Goal: Contribute content: Add original content to the website for others to see

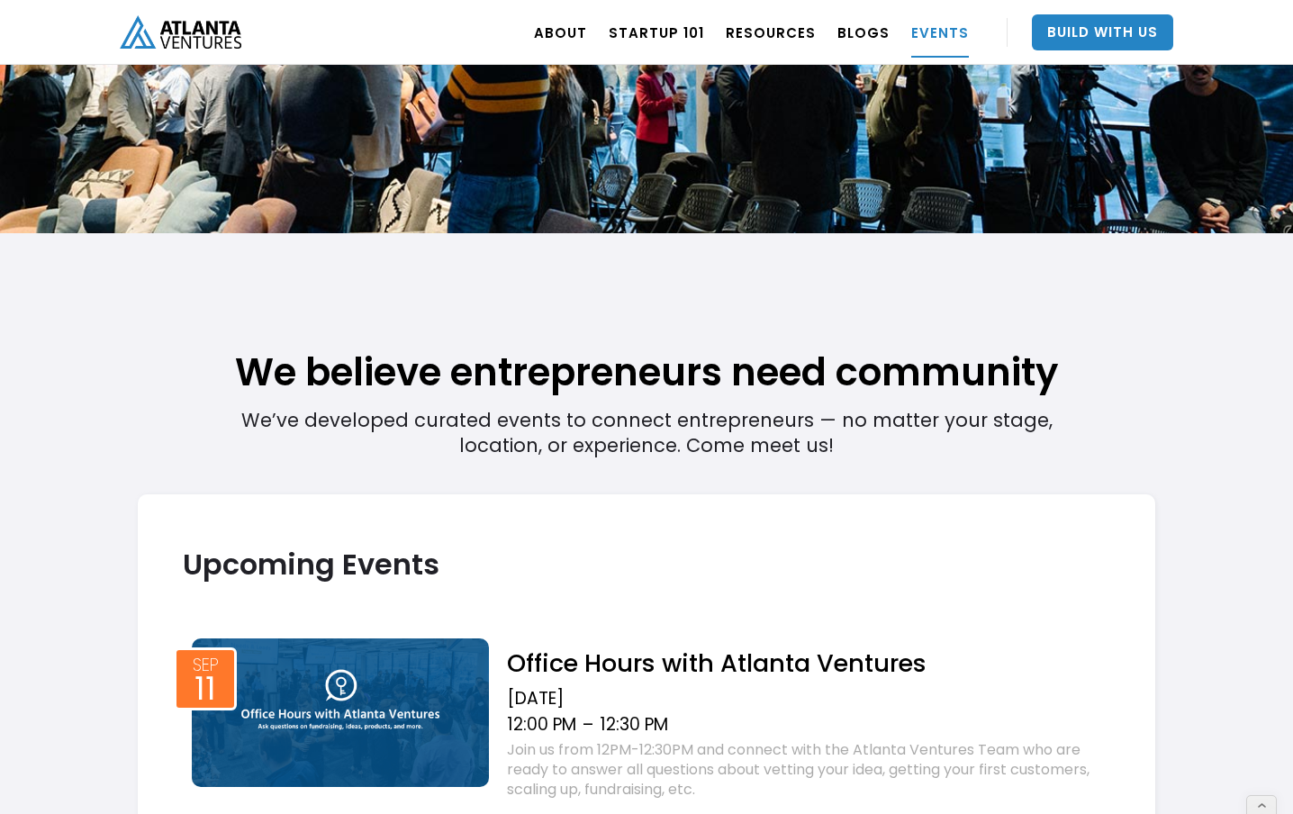
scroll to position [200, 0]
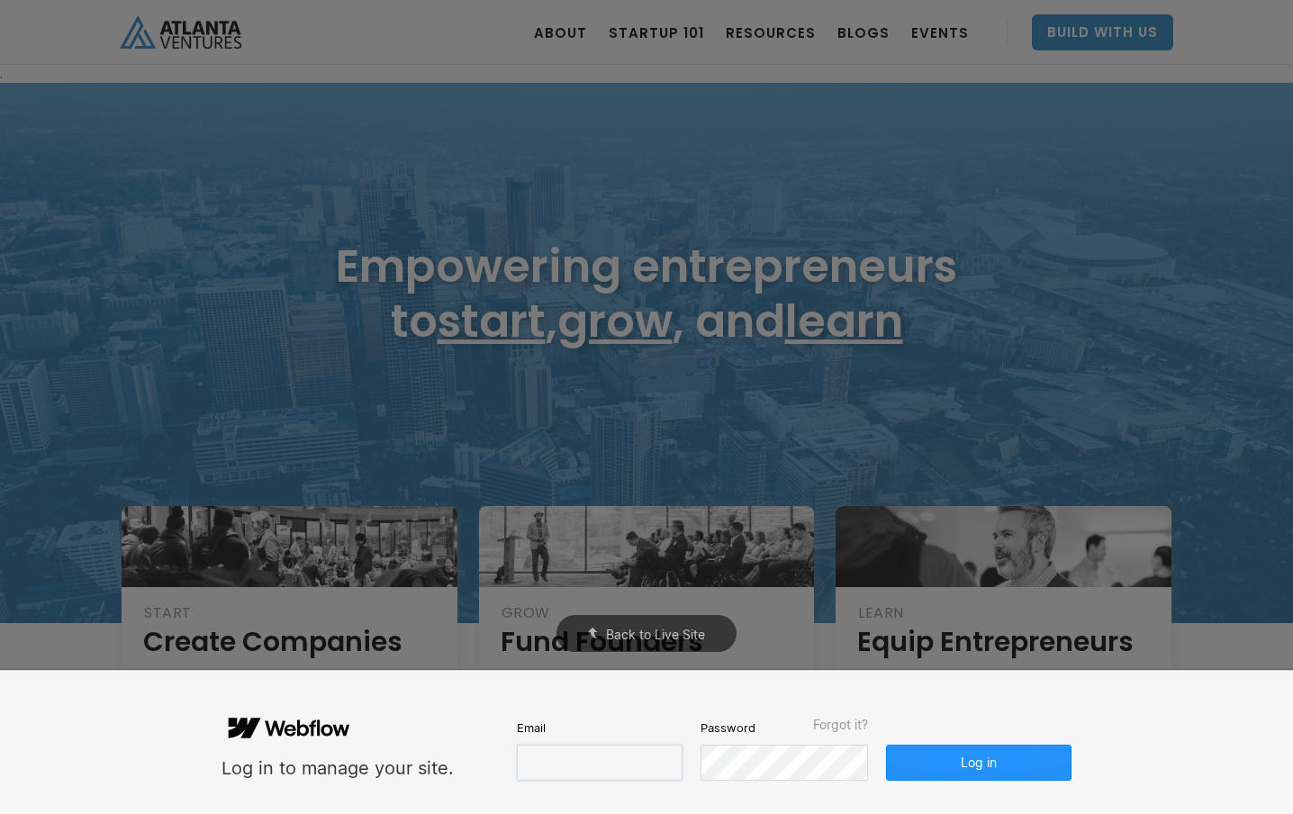
click at [568, 760] on input "email" at bounding box center [600, 763] width 166 height 36
type input "molly@carvercreative.co"
click at [945, 757] on button "Log in" at bounding box center [979, 763] width 186 height 36
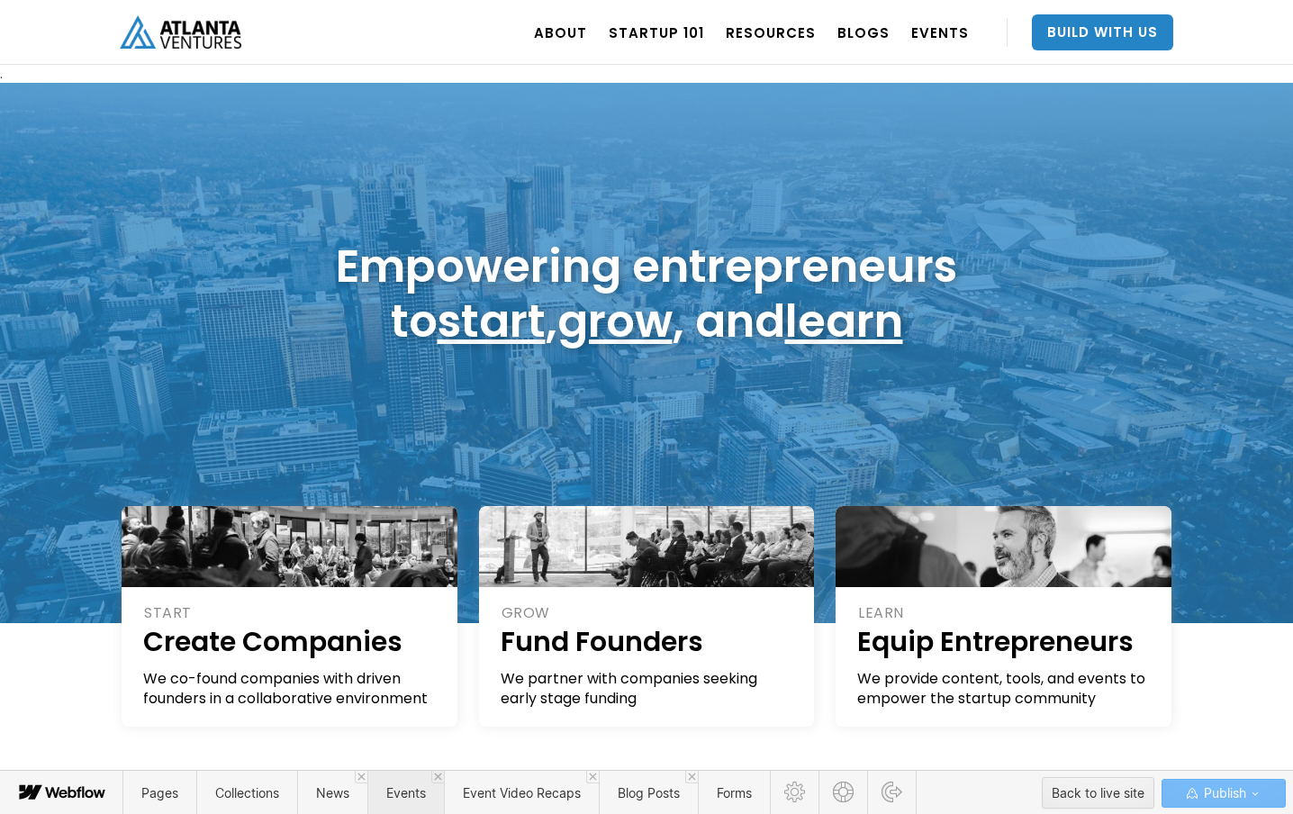
click at [409, 788] on span "Events" at bounding box center [406, 792] width 40 height 15
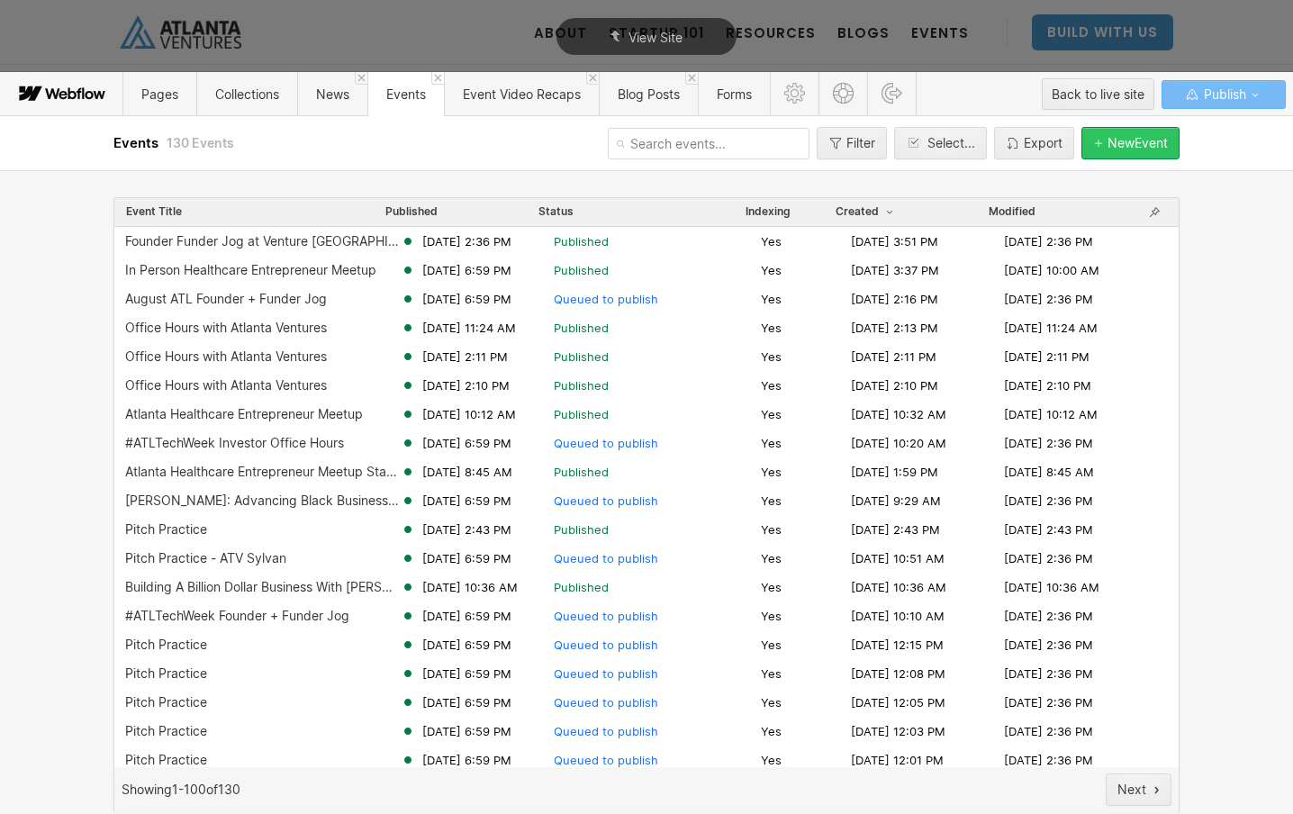
click at [1161, 144] on div "New Event" at bounding box center [1138, 143] width 60 height 14
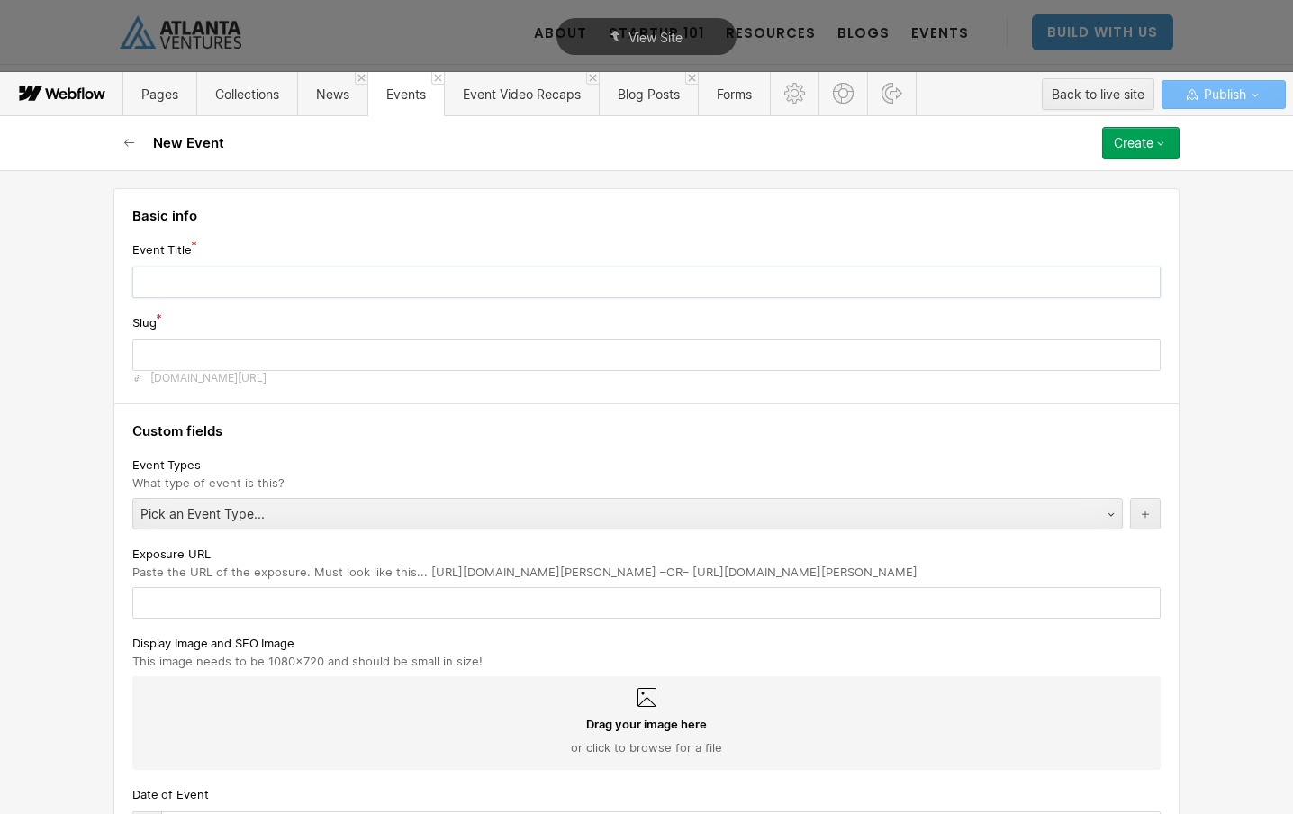
click at [493, 283] on input "text" at bounding box center [646, 283] width 1028 height 32
type input "P"
type input "p"
type input "Pi"
type input "pi"
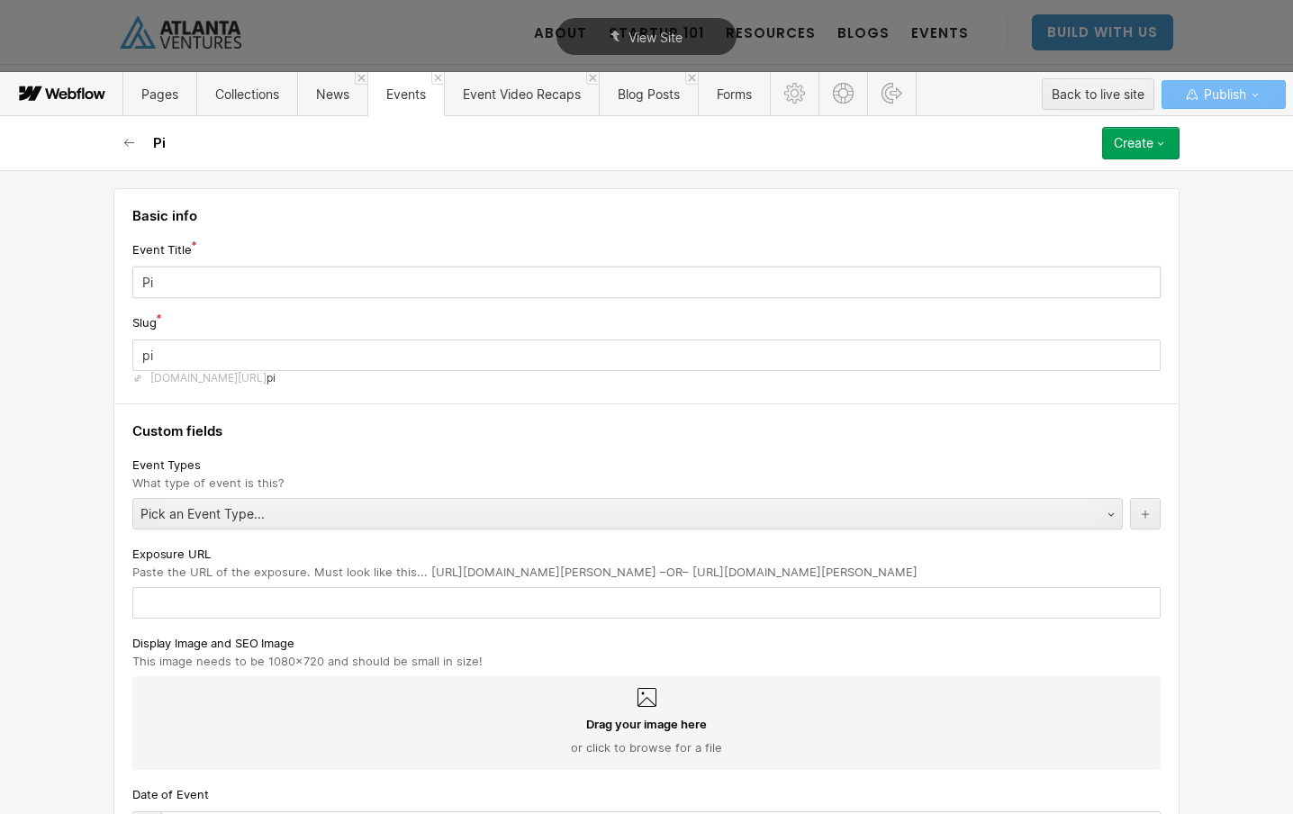
type input "Pit"
type input "pit"
type input "Pitc"
type input "pitc"
type input "Pitch"
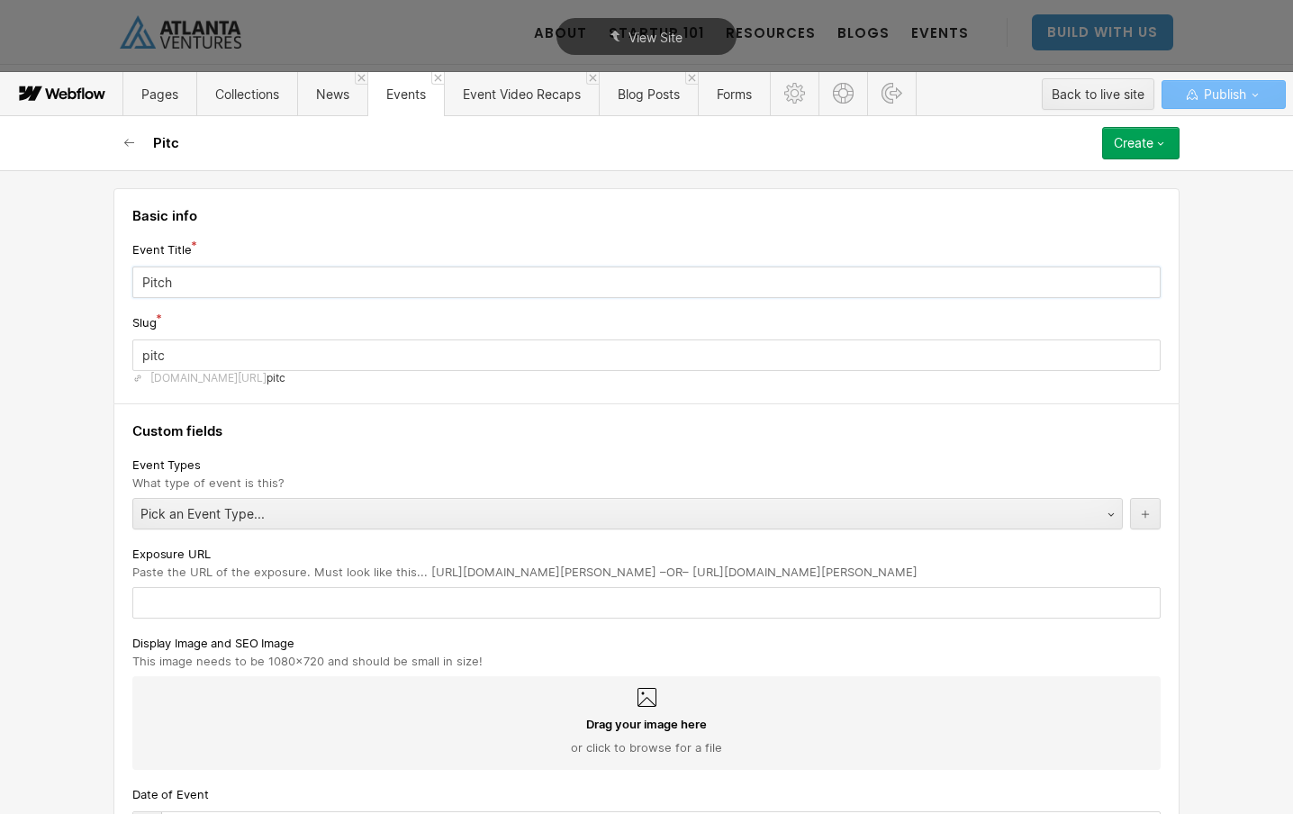
type input "pitch"
type input "Pitch P"
type input "pitch-p"
type input "Pitch Pr"
type input "pitch-pr"
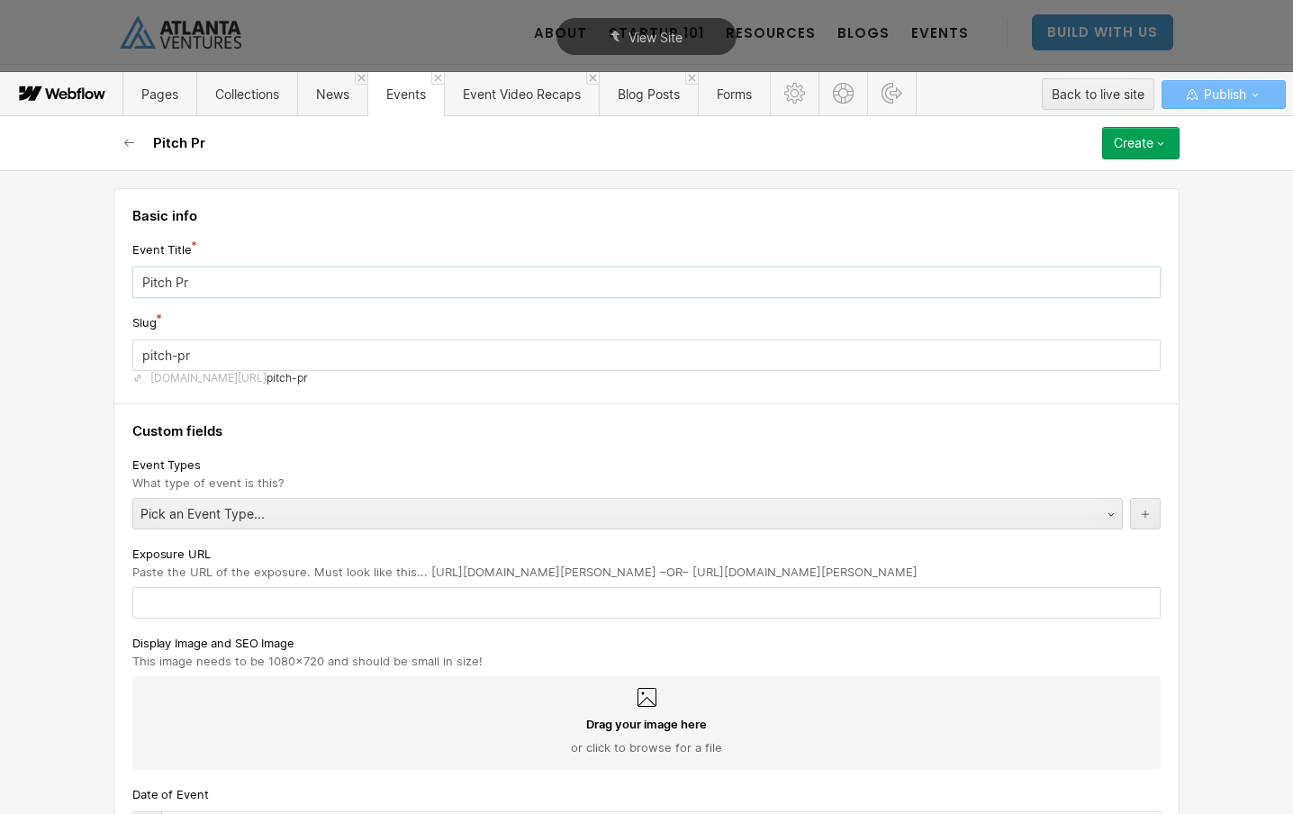
type input "Pitch Pra"
type input "pitch-pra"
type input "Pitch Prac"
type input "pitch-prac"
type input "Pitch Pract"
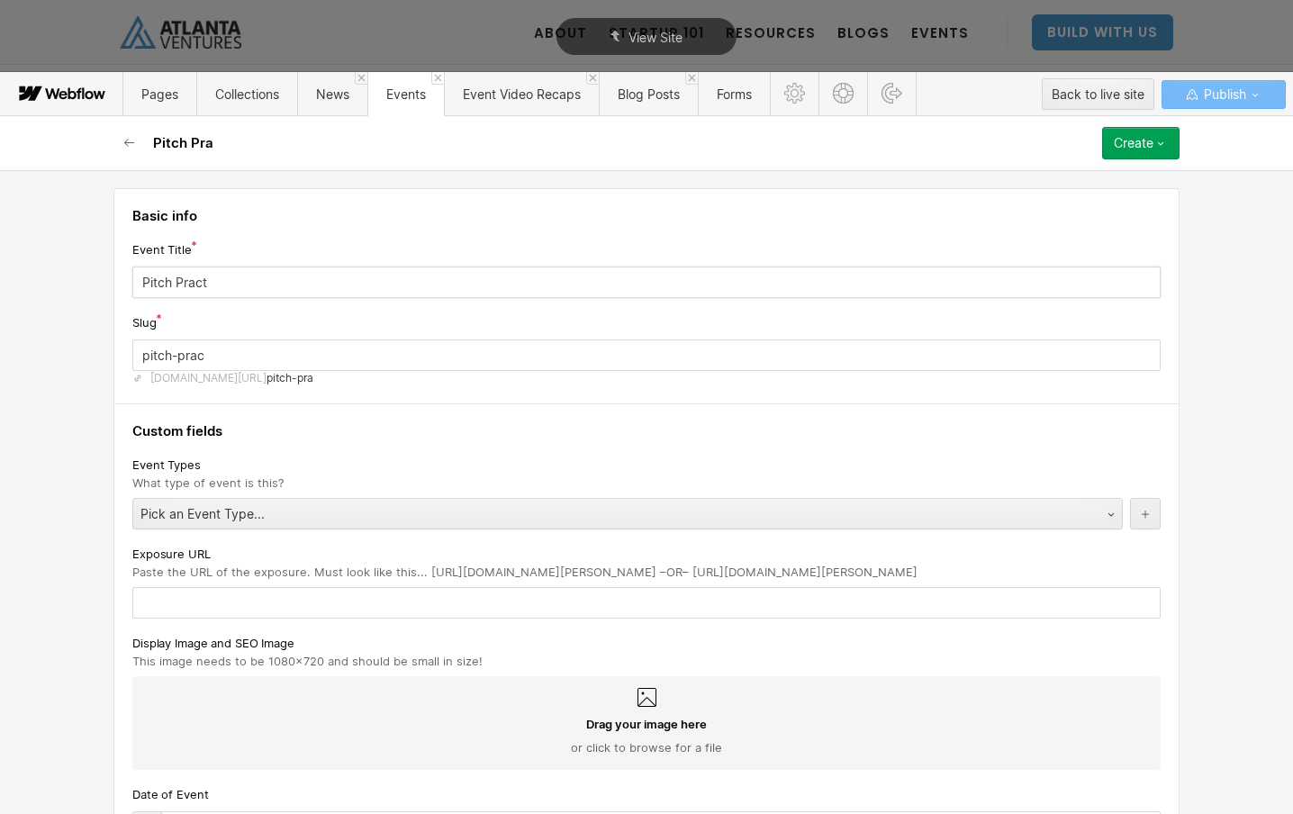
type input "pitch-pract"
type input "Pitch Practi"
type input "pitch-practi"
type input "Pitch Practic"
type input "pitch-practic"
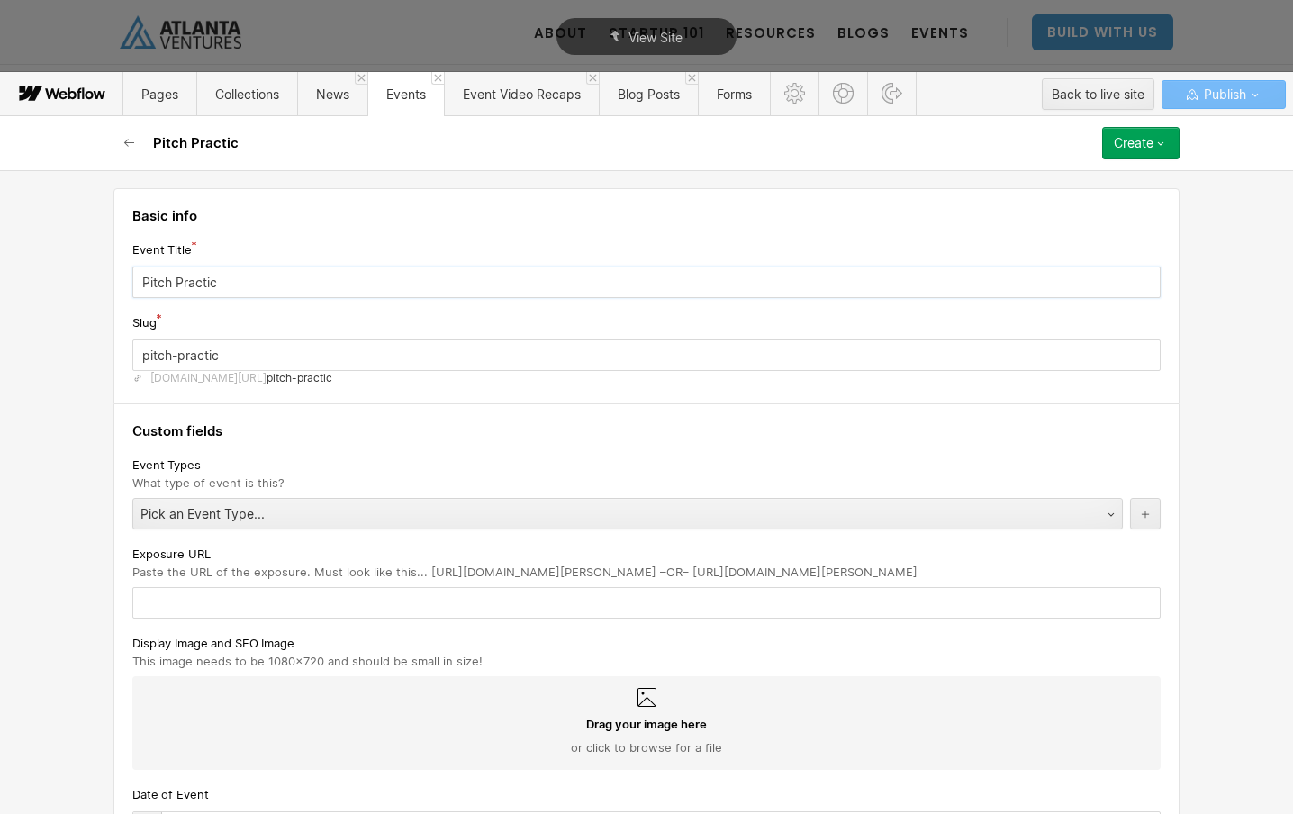
type input "Pitch Practice"
type input "pitch-practice-3212026"
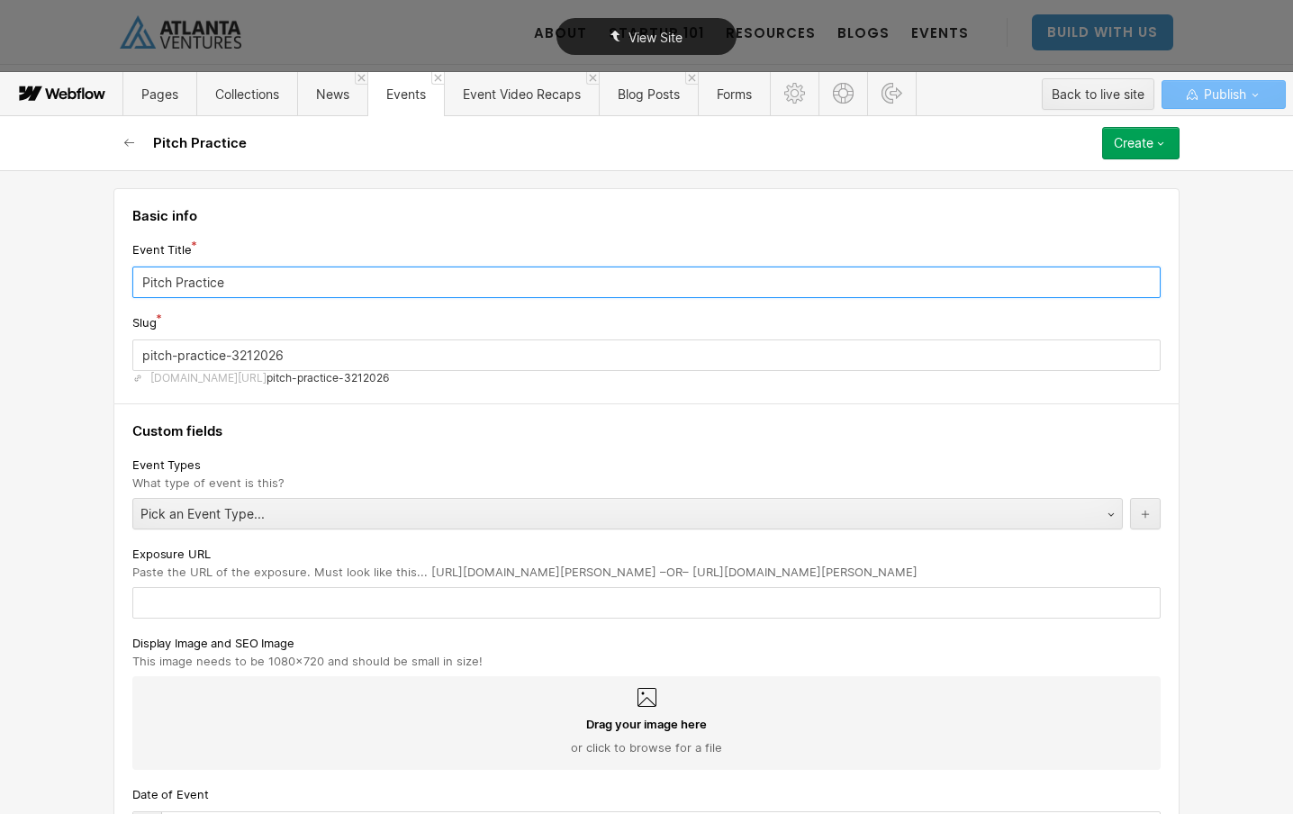
type input "Pitch Practice"
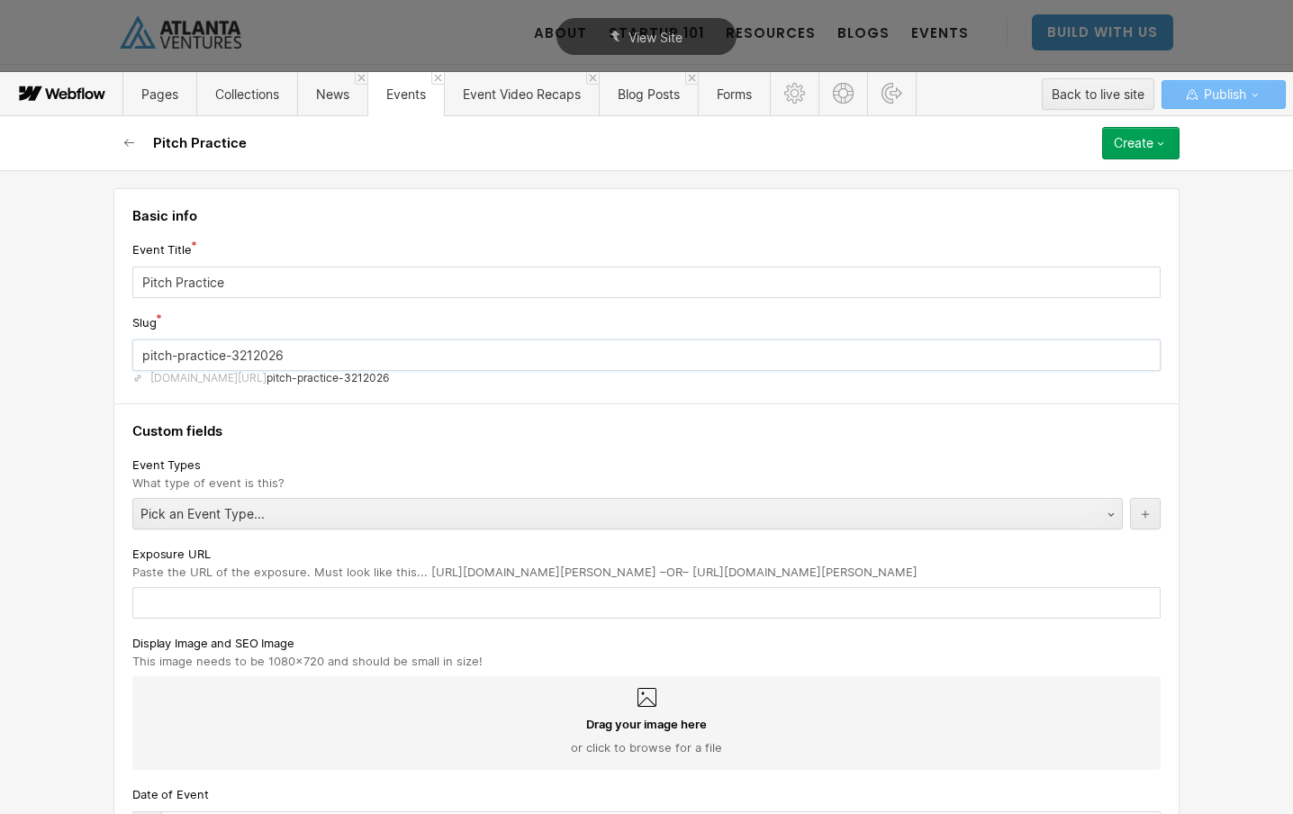
click at [293, 364] on input "pitch-practice-3212026" at bounding box center [646, 355] width 1028 height 32
drag, startPoint x: 290, startPoint y: 360, endPoint x: 234, endPoint y: 358, distance: 55.9
click at [234, 358] on input "pitch-practice-3212026" at bounding box center [646, 355] width 1028 height 32
click at [321, 484] on div "Event Types What type of event is this?" at bounding box center [646, 473] width 1028 height 36
click at [298, 357] on input "pitch-practice-september2025" at bounding box center [646, 355] width 1028 height 32
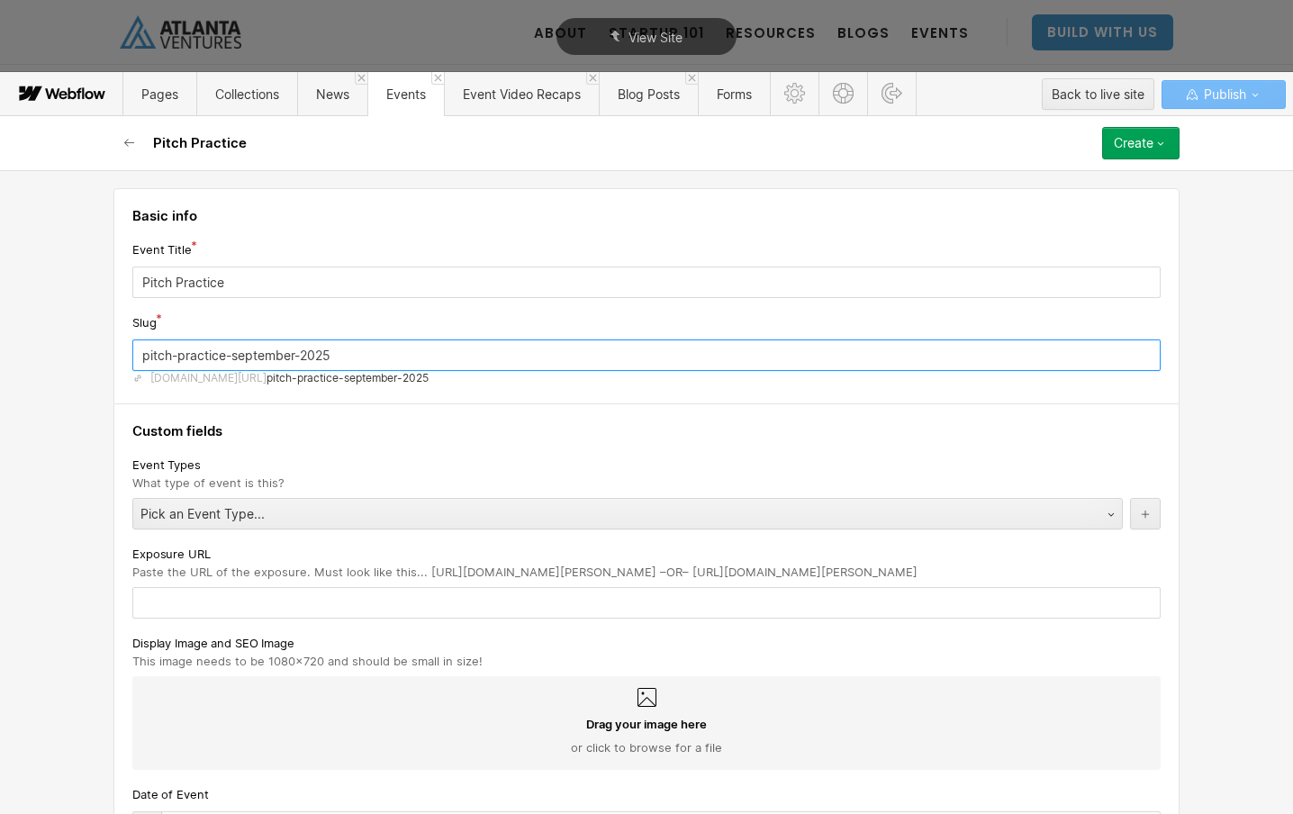
type input "pitch-practice-september-2025"
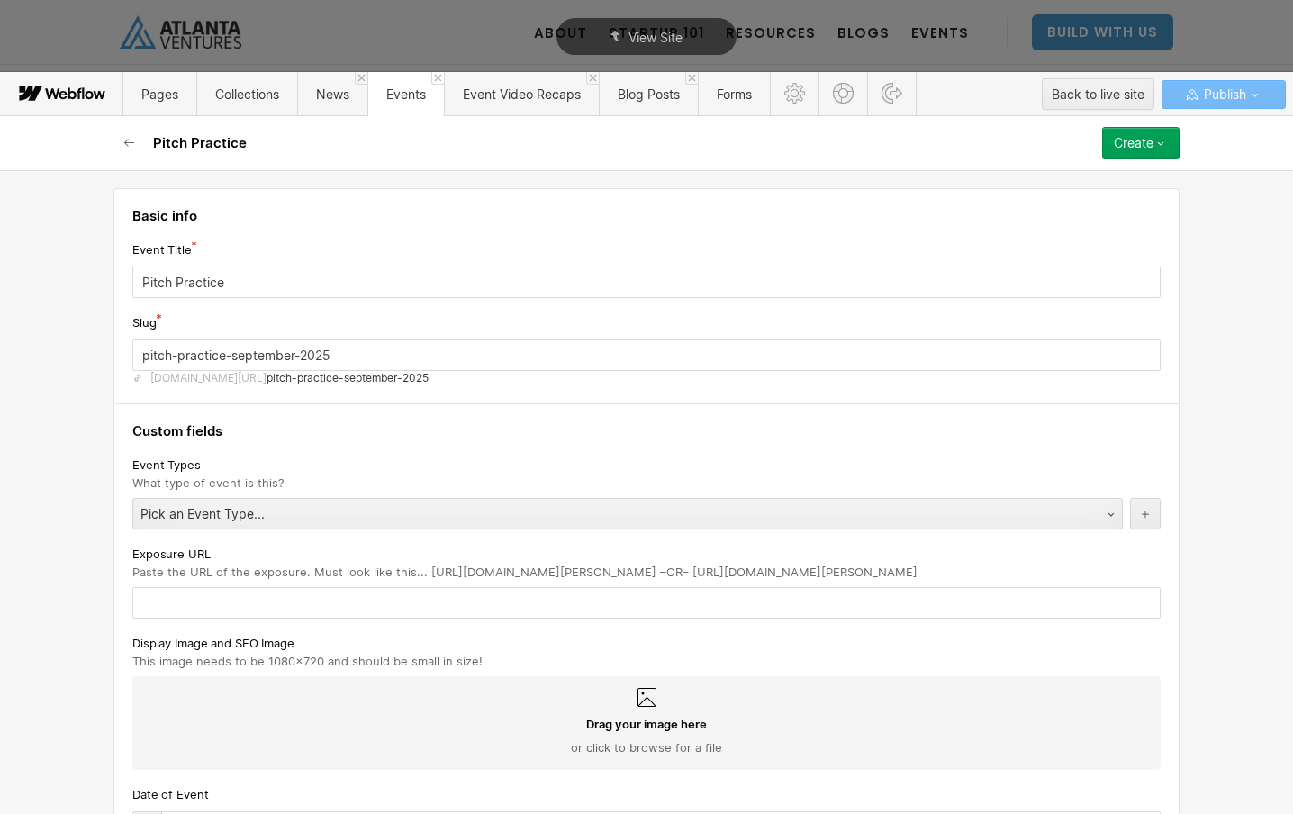
click at [424, 422] on h4 "Custom fields" at bounding box center [646, 431] width 1028 height 18
click at [313, 520] on div "Pick an Event Type..." at bounding box center [609, 514] width 953 height 29
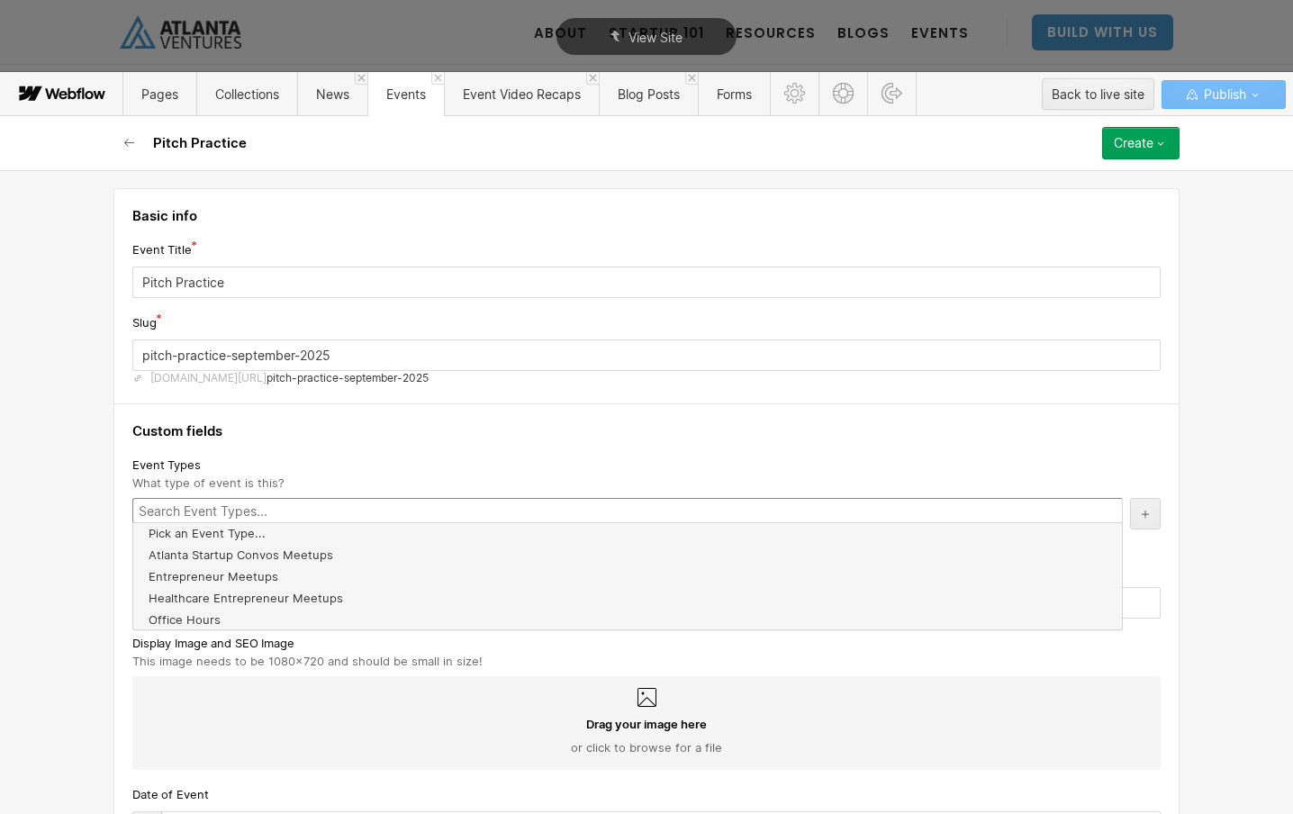
click at [77, 523] on div "Basic info Event Title Pitch Practice Slug pitch-practice-september-2025 www.at…" at bounding box center [646, 492] width 1293 height 644
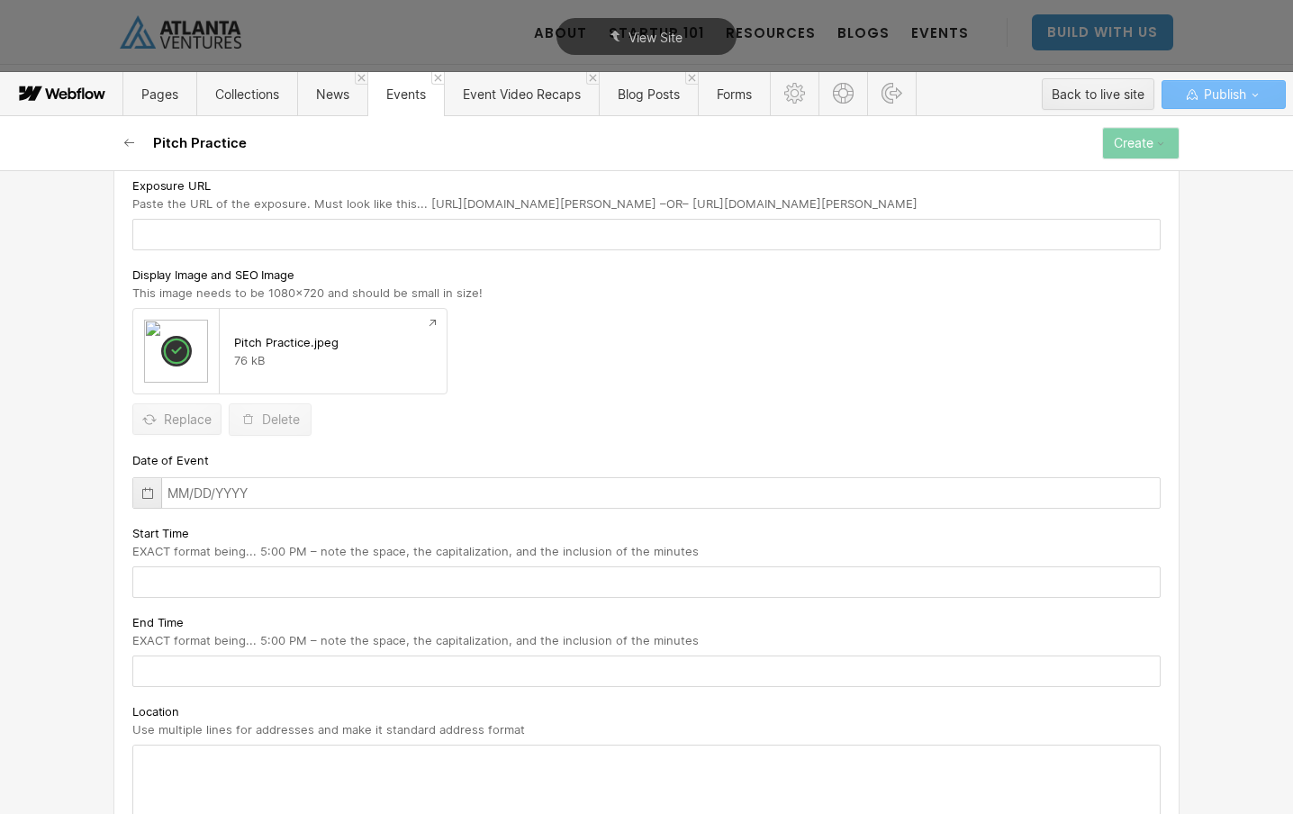
scroll to position [385, 0]
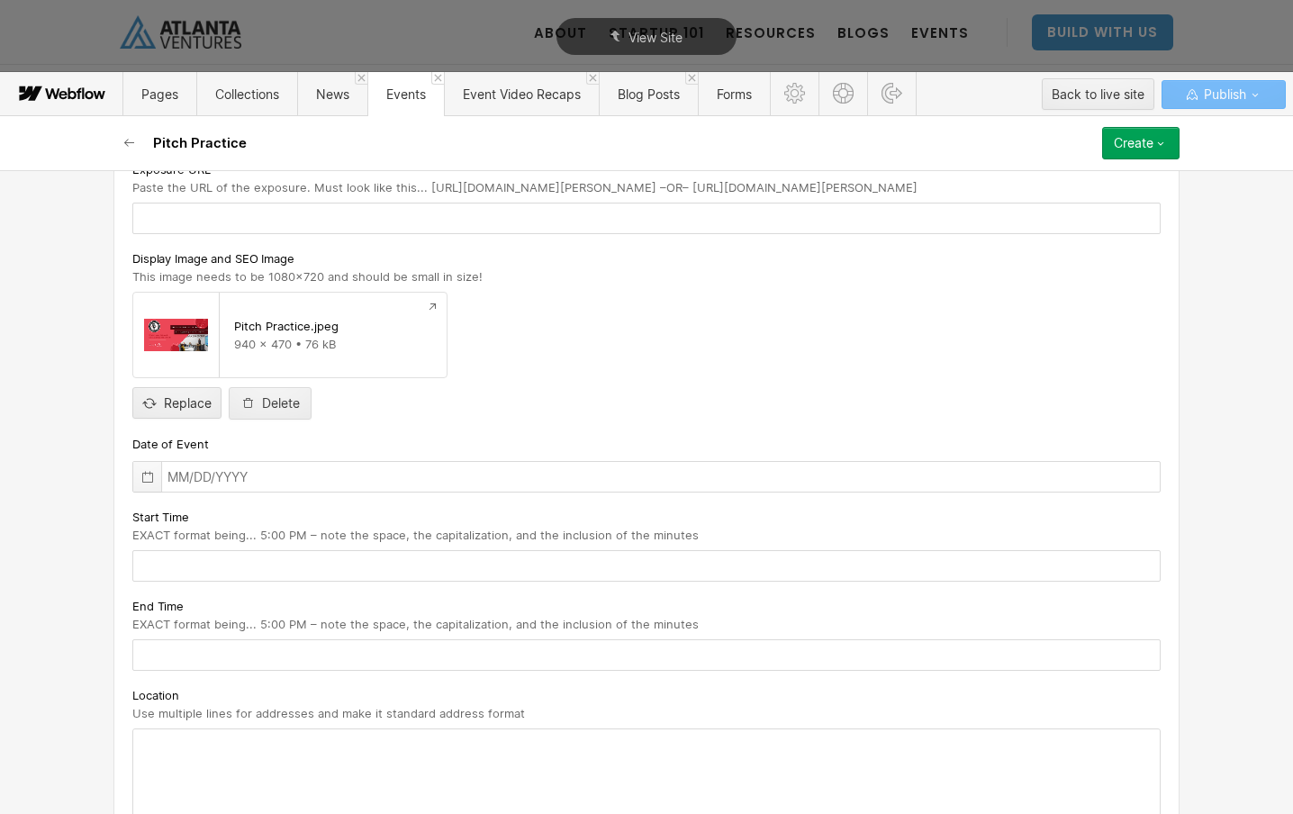
click at [145, 481] on icon at bounding box center [147, 477] width 14 height 14
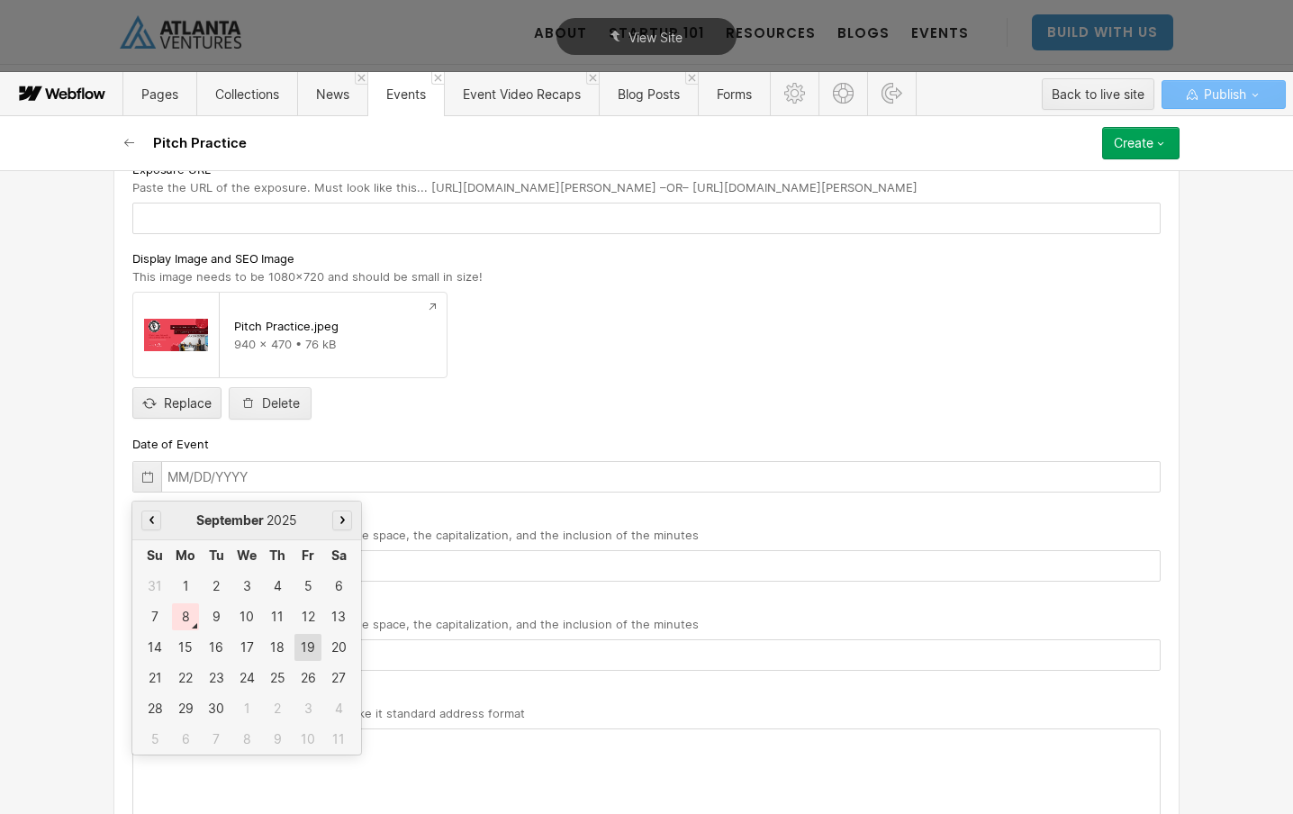
click at [310, 652] on div "19" at bounding box center [307, 647] width 27 height 27
type input "09/19/2025"
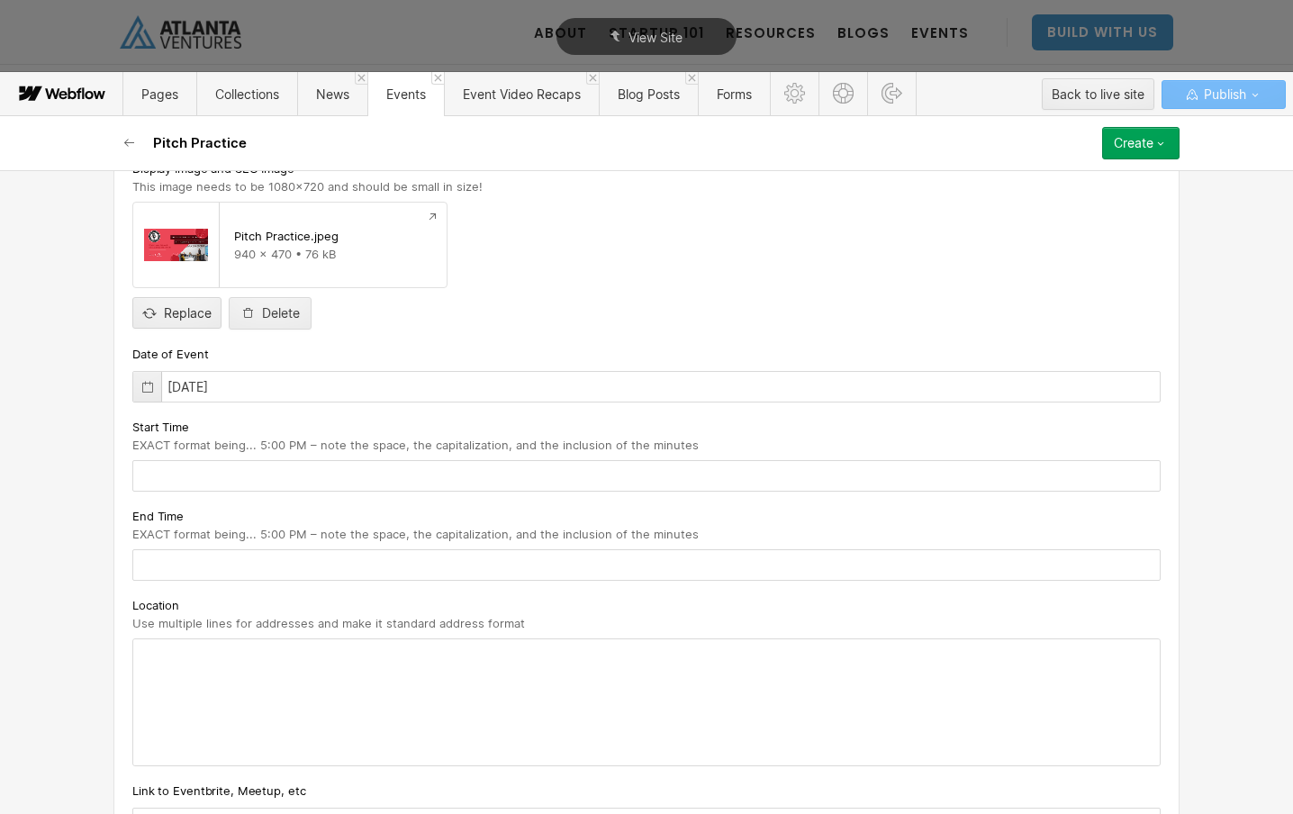
scroll to position [498, 0]
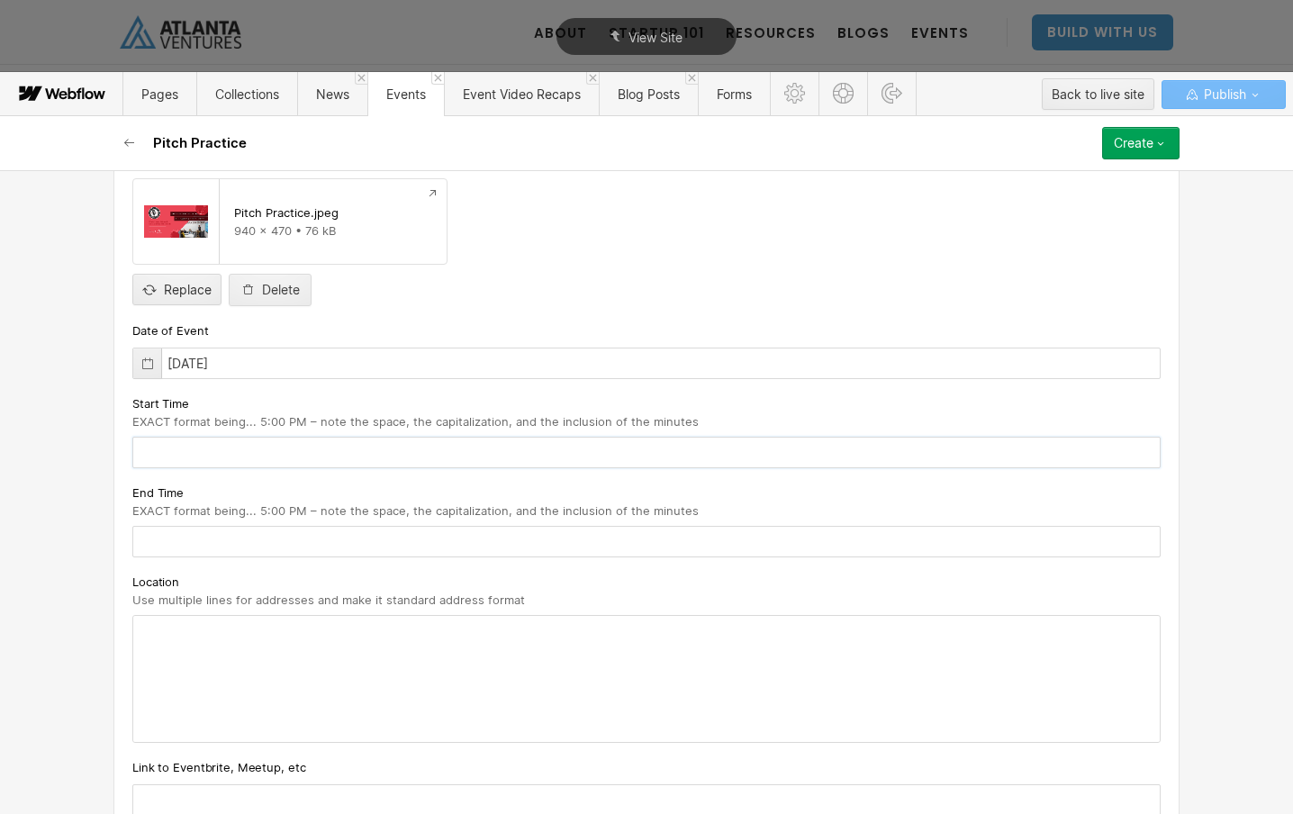
click at [369, 442] on input "text" at bounding box center [646, 453] width 1028 height 32
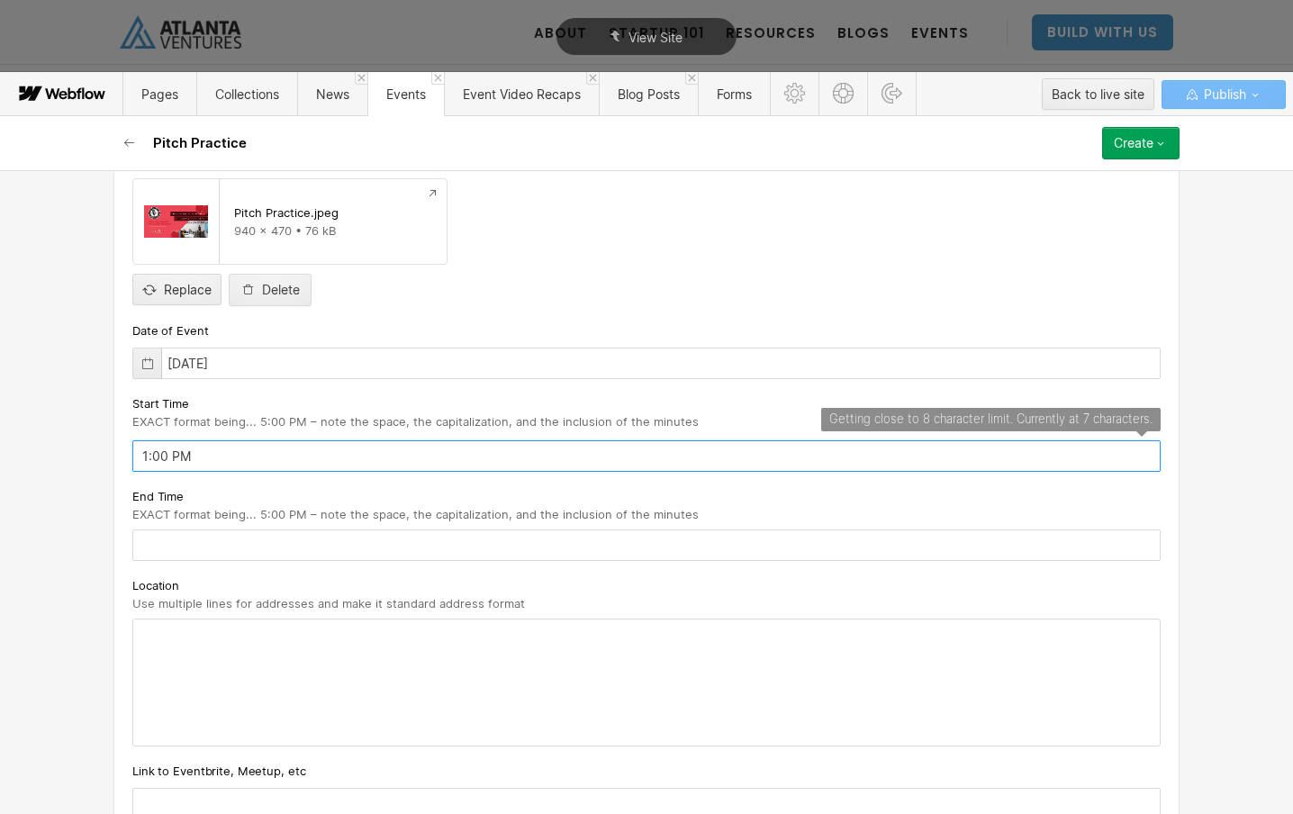
type input "1:00 PM"
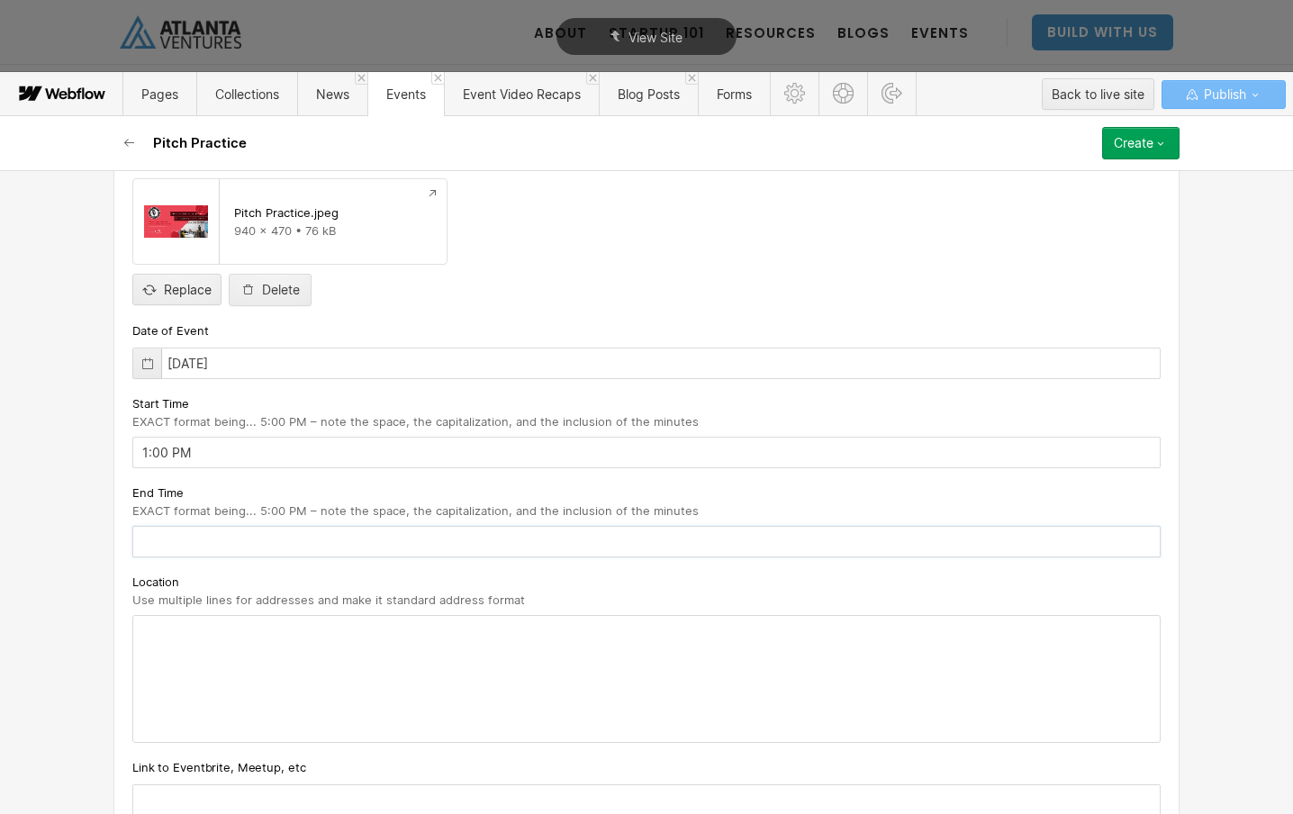
click at [303, 544] on input "text" at bounding box center [646, 542] width 1028 height 32
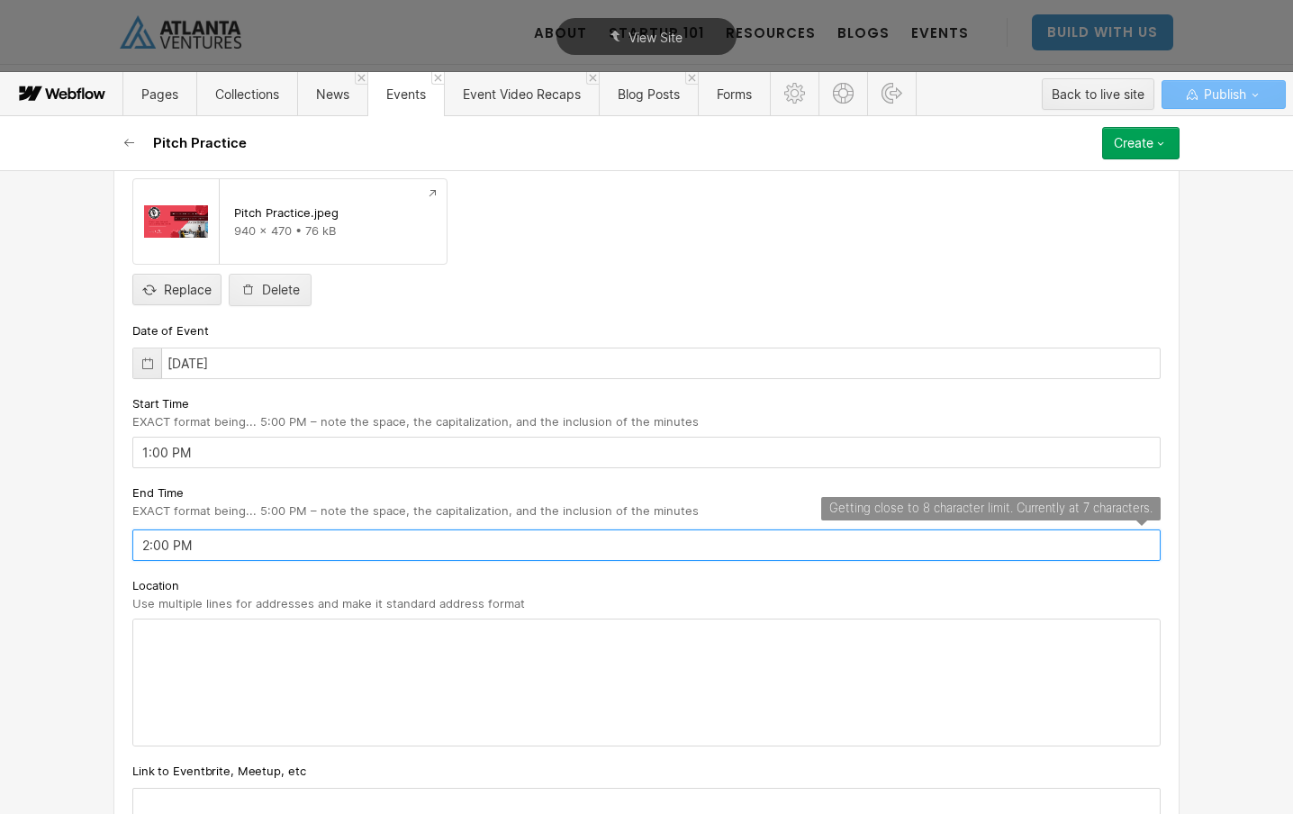
type input "2:00 PM"
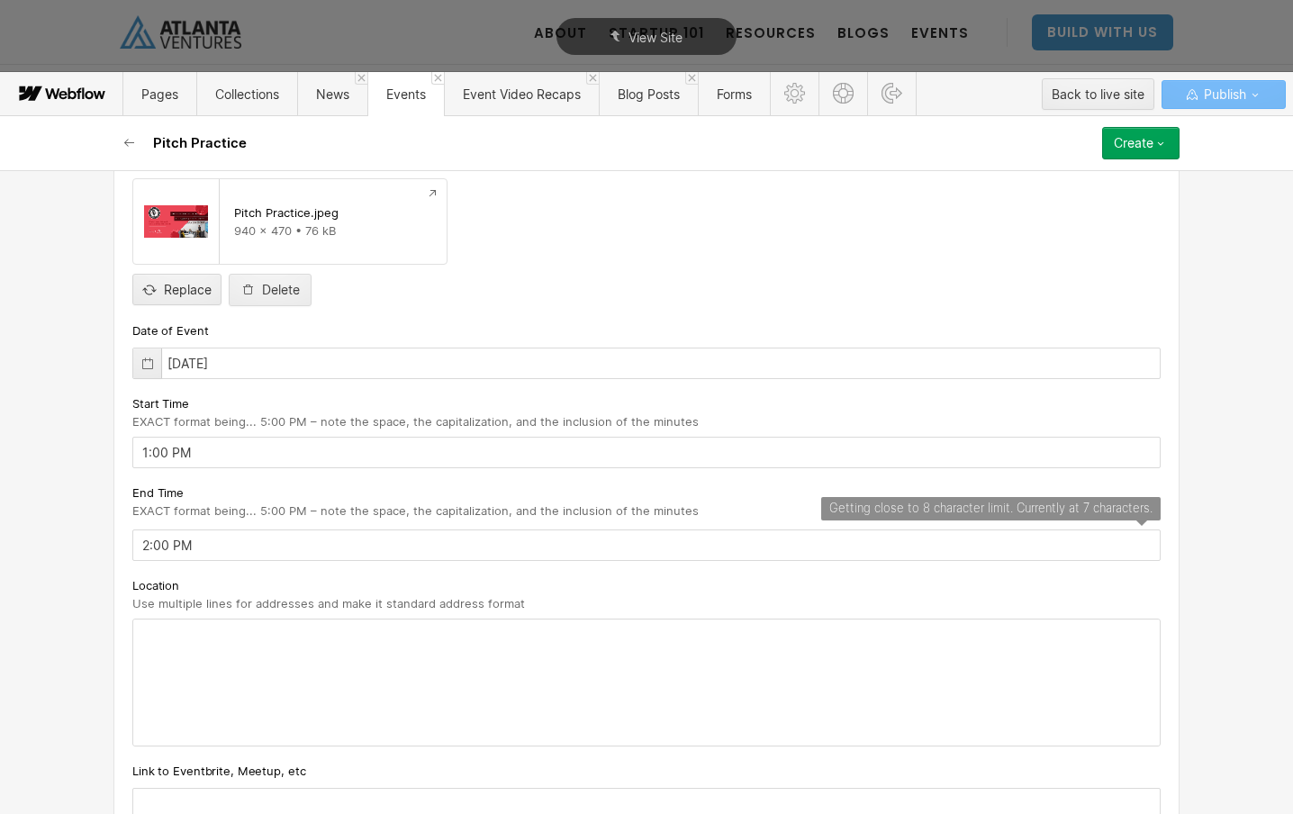
click at [186, 638] on div at bounding box center [646, 683] width 1027 height 126
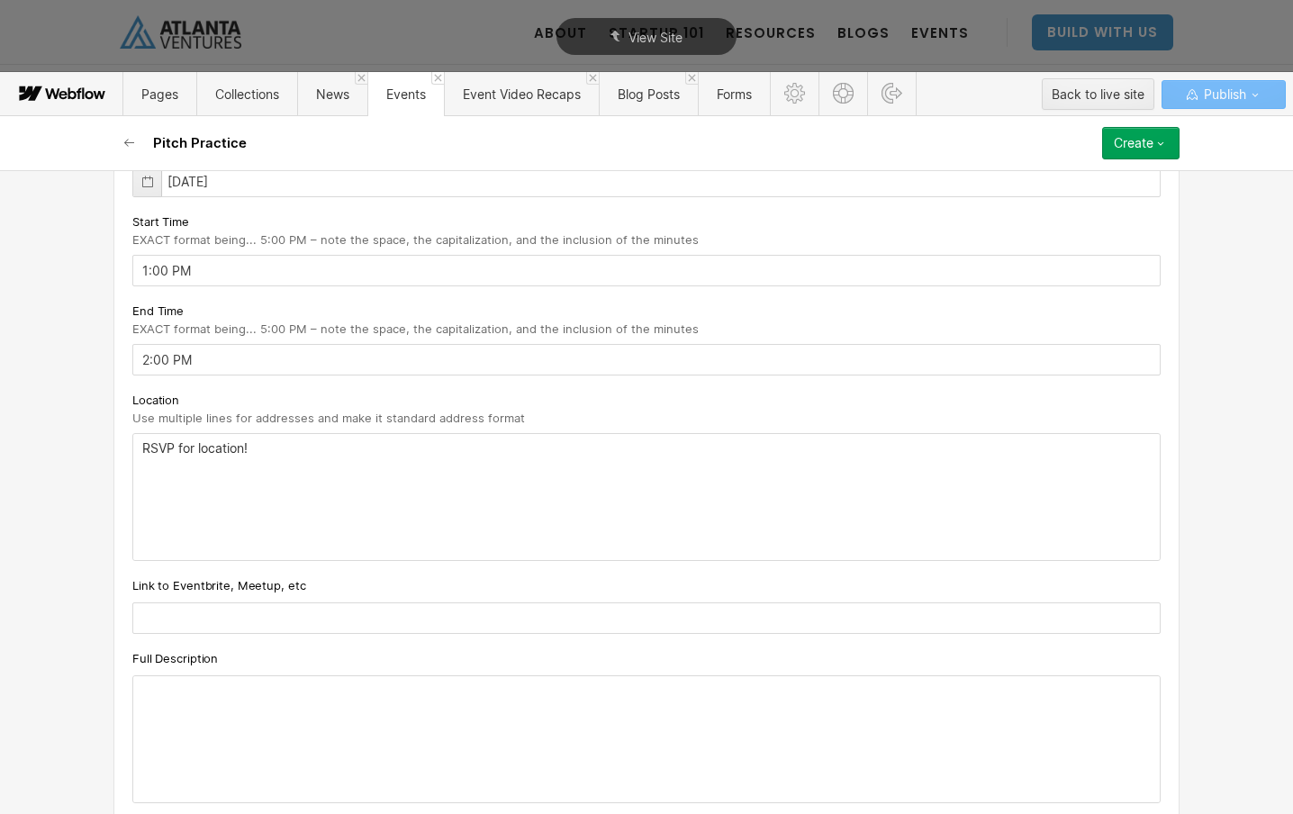
scroll to position [693, 0]
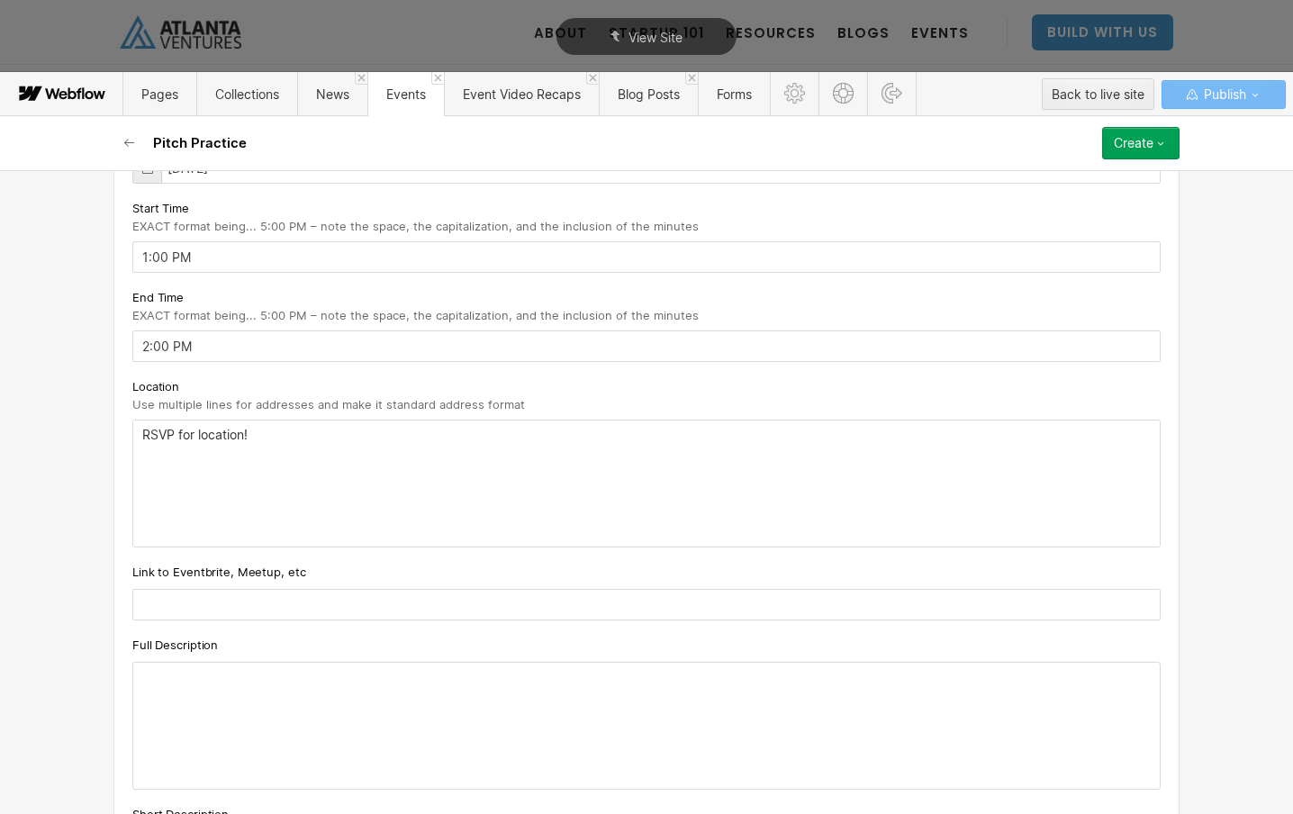
click at [268, 592] on input "text" at bounding box center [646, 605] width 1028 height 32
click at [268, 593] on input "text" at bounding box center [646, 605] width 1028 height 32
paste input "[URL][DOMAIN_NAME]"
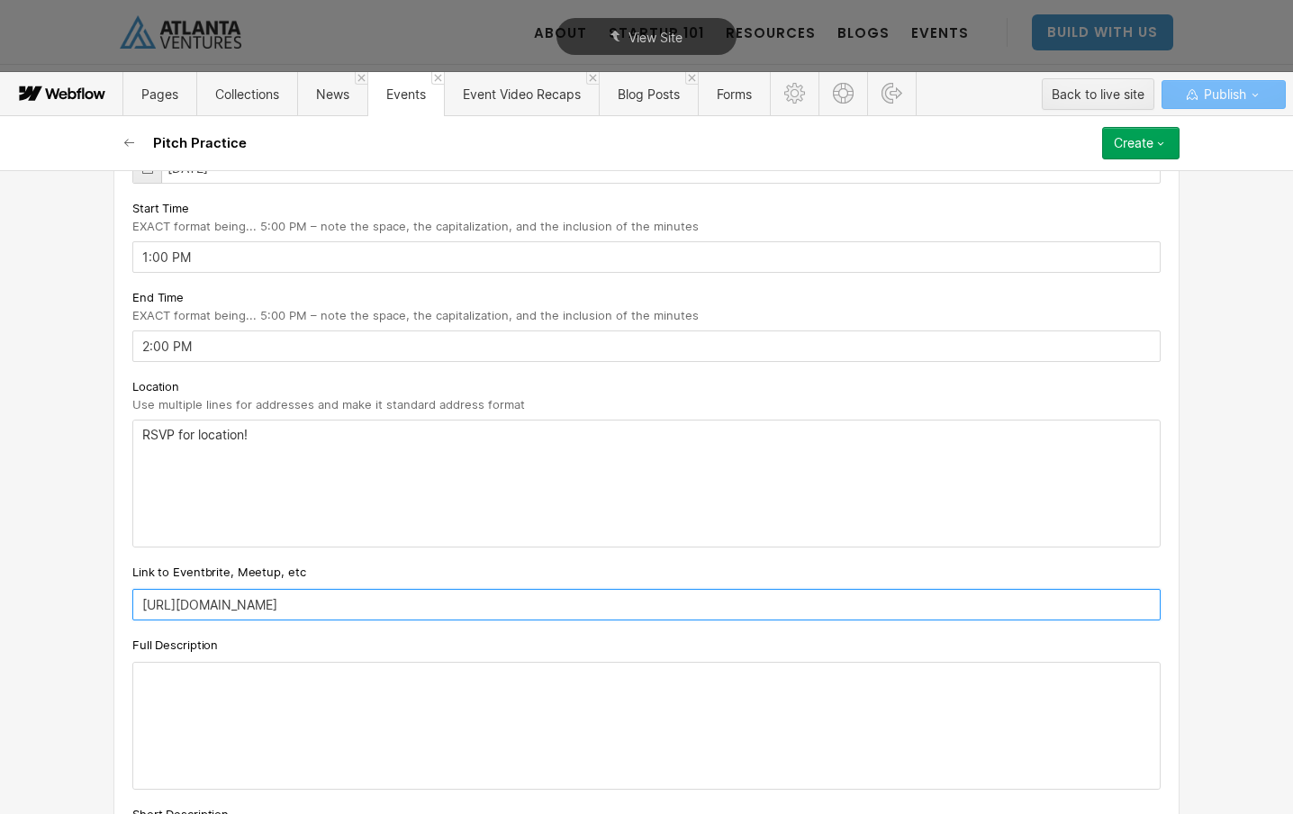
type input "[URL][DOMAIN_NAME]"
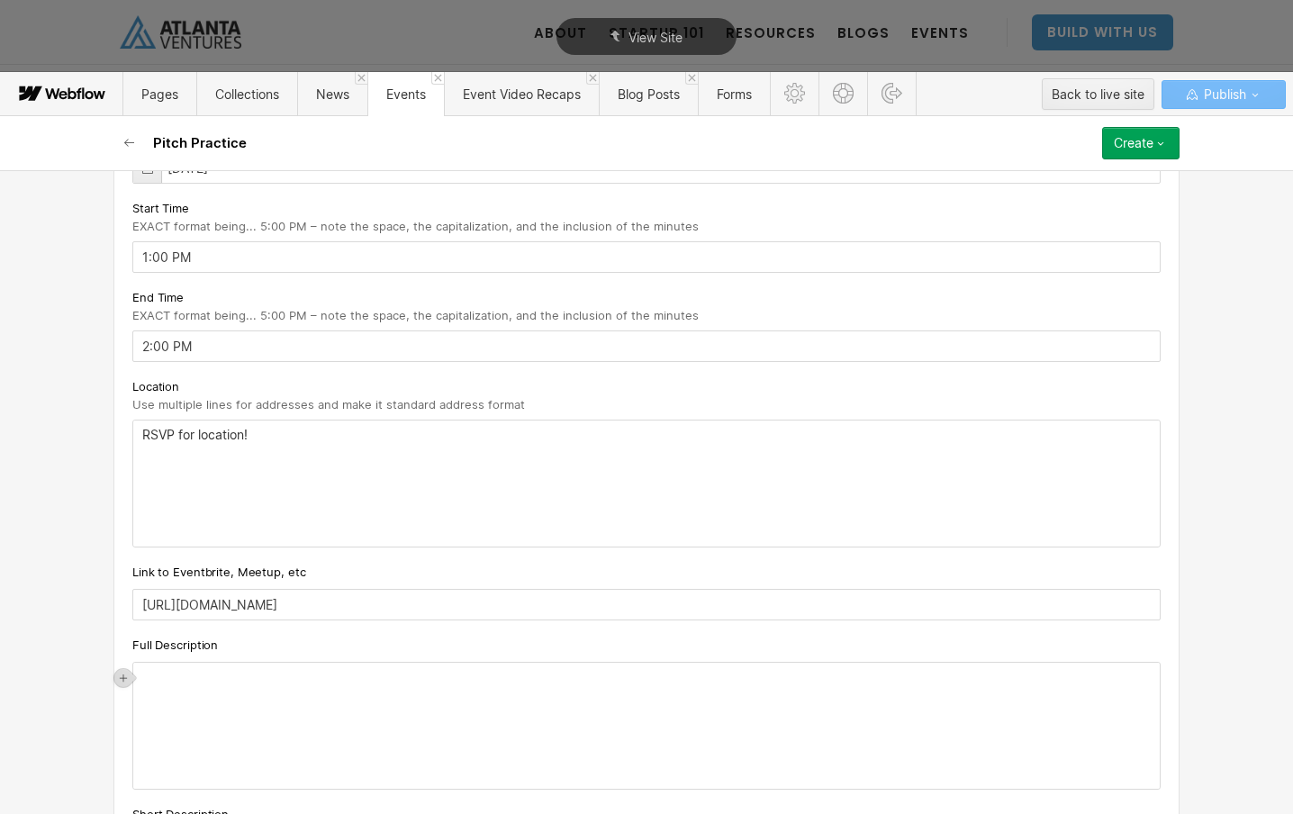
click at [256, 687] on div "‍" at bounding box center [646, 726] width 1027 height 126
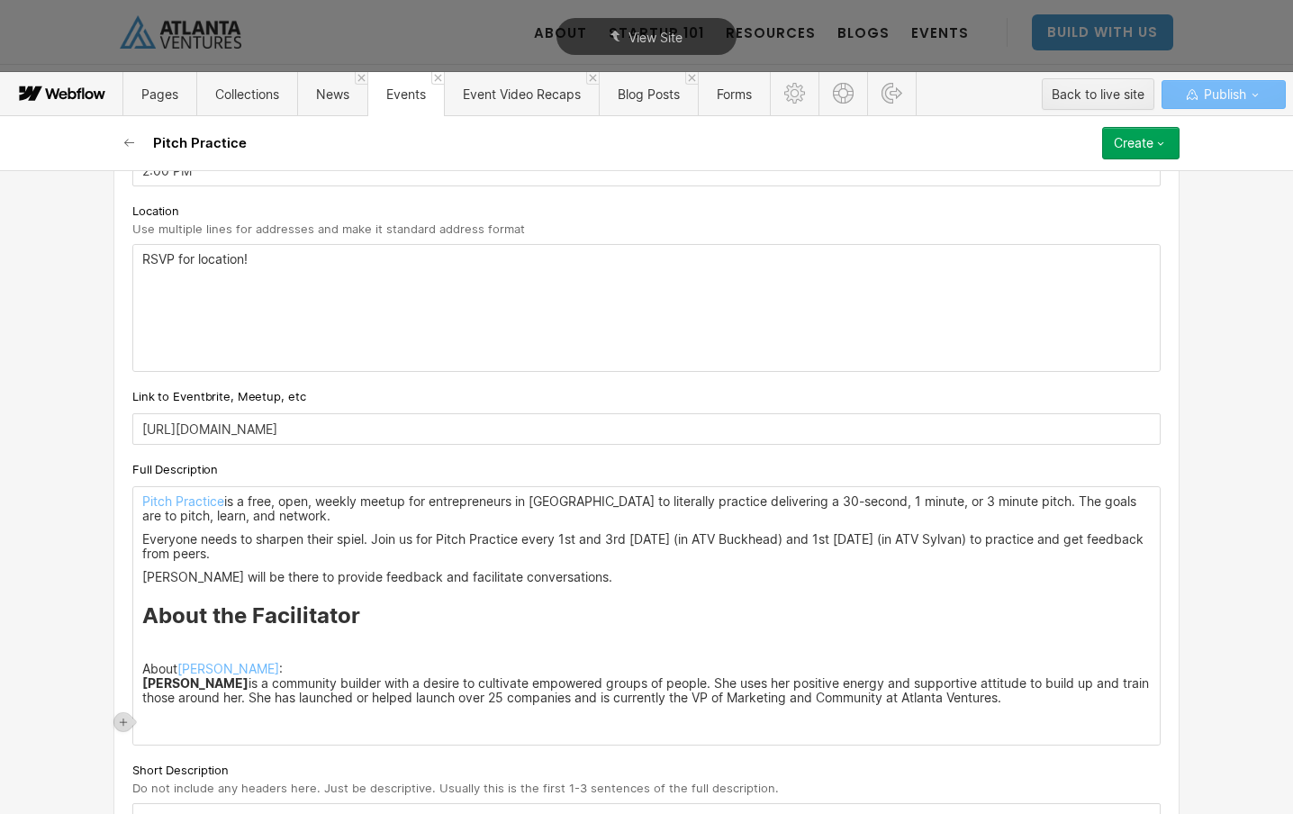
scroll to position [871, 0]
click at [186, 644] on p at bounding box center [646, 644] width 1009 height 14
click at [159, 722] on p "‍" at bounding box center [646, 719] width 1009 height 14
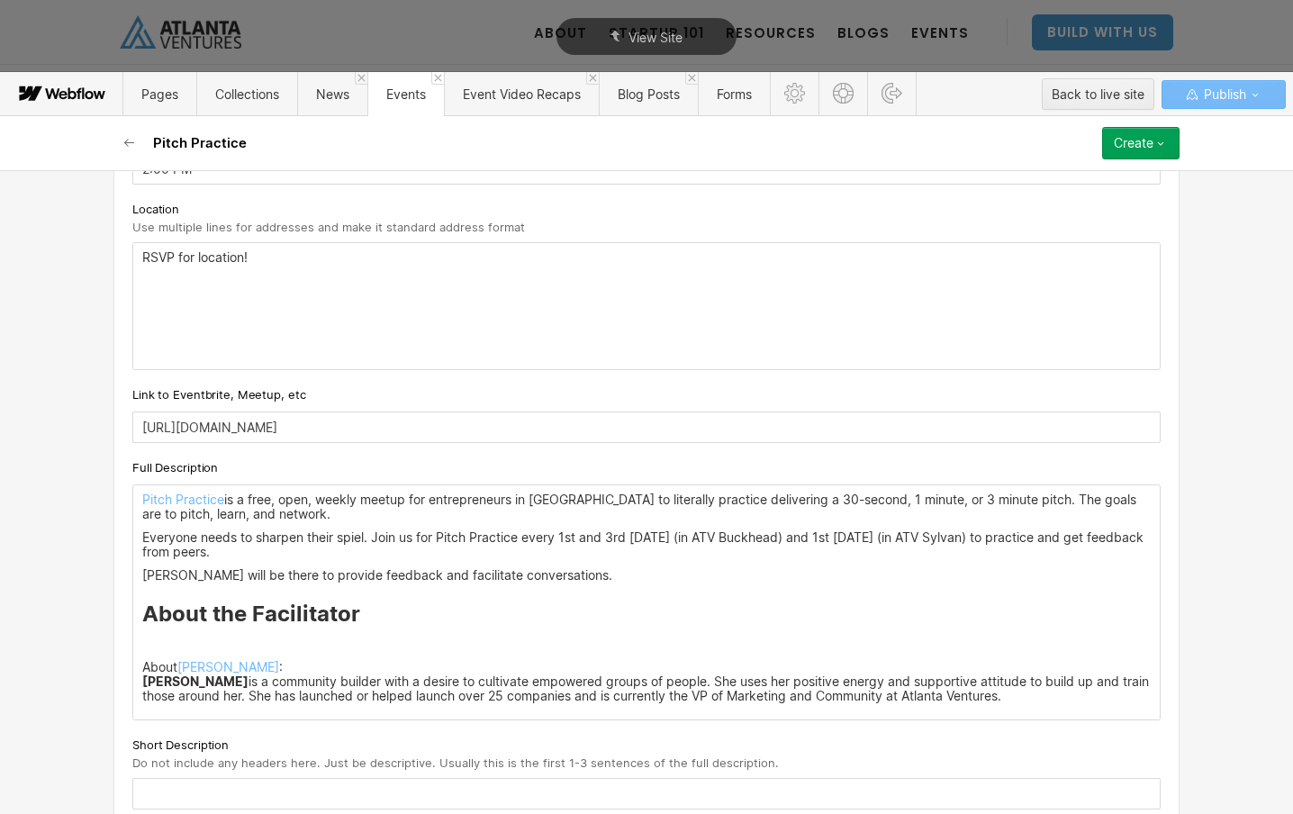
click at [144, 686] on strong "[PERSON_NAME]" at bounding box center [195, 681] width 106 height 15
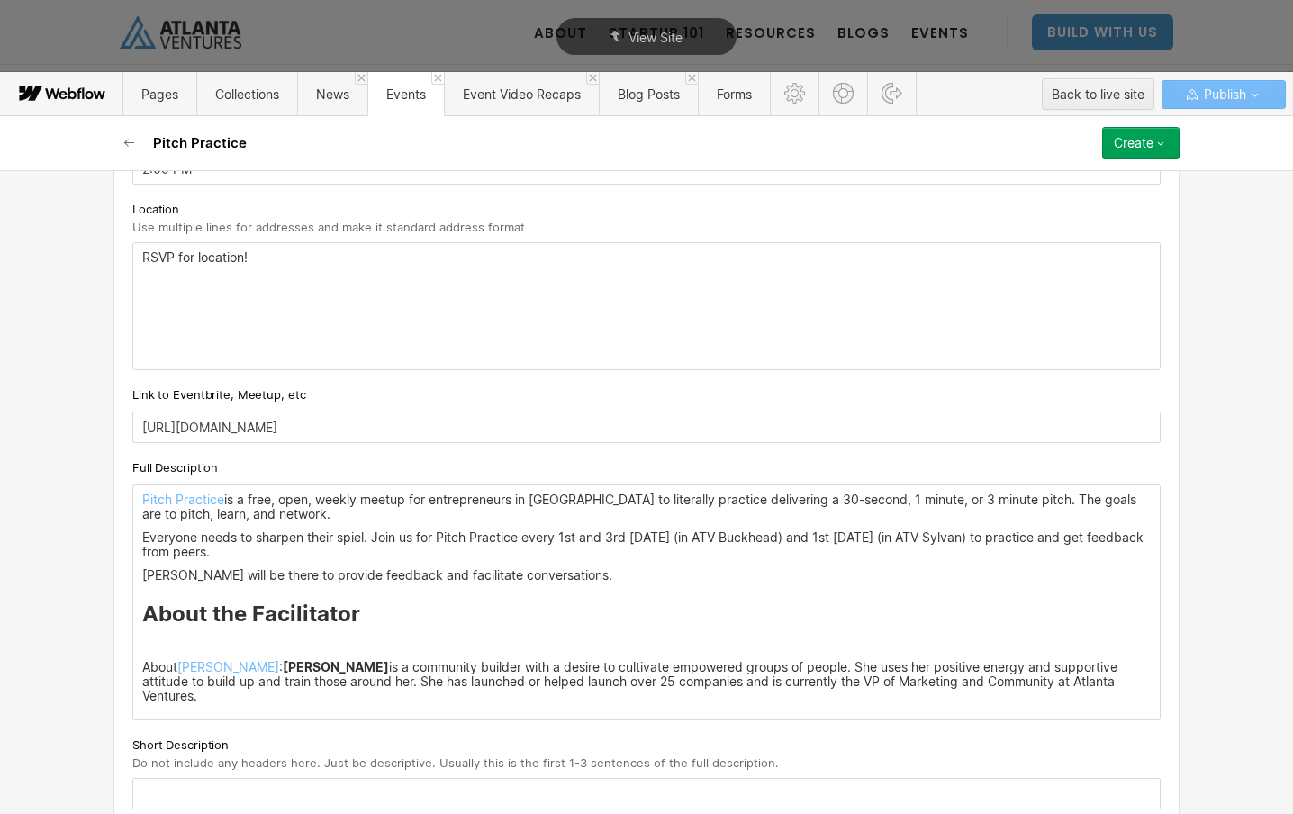
click at [150, 648] on p at bounding box center [646, 644] width 1009 height 14
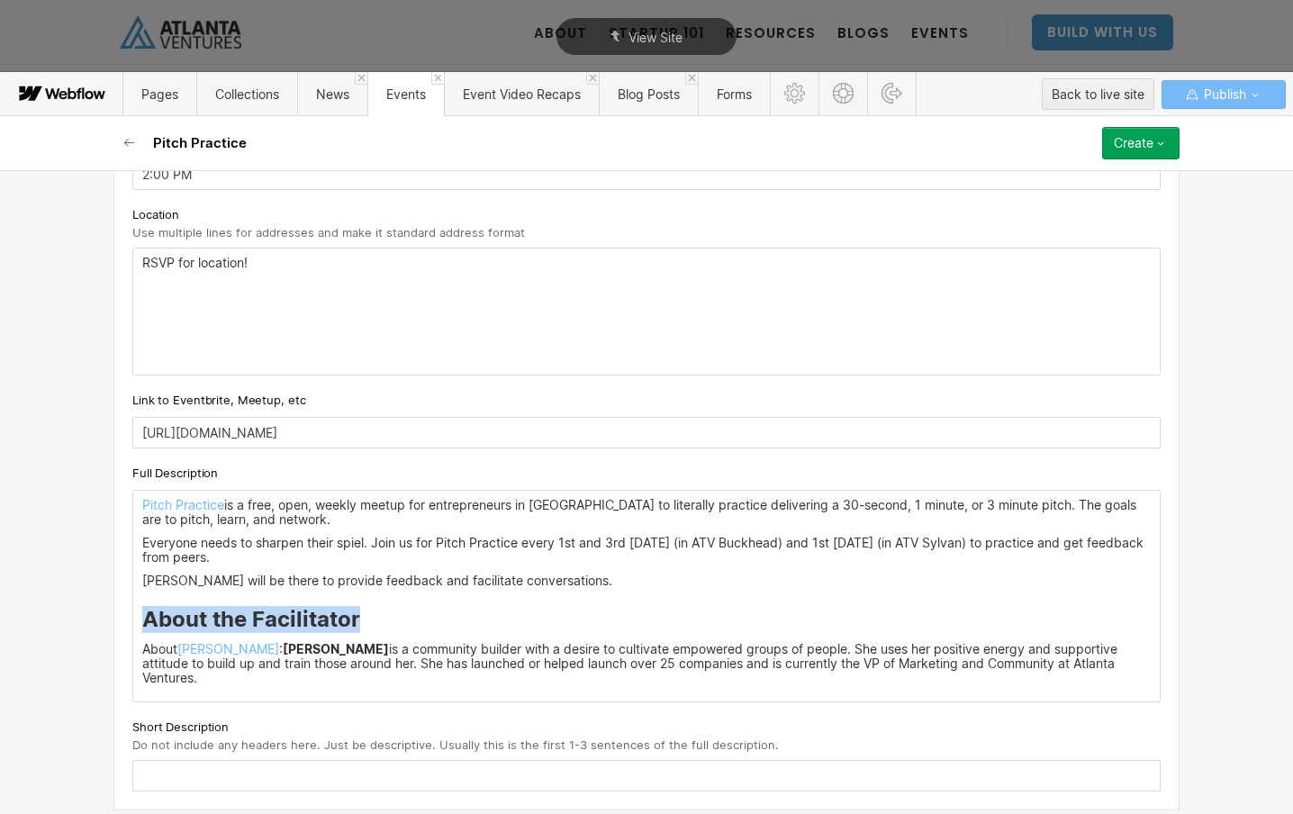
drag, startPoint x: 376, startPoint y: 623, endPoint x: 141, endPoint y: 621, distance: 235.0
click at [140, 622] on div "Pitch Practice is a free, open, weekly meetup for entrepreneurs in Atlanta to l…" at bounding box center [646, 596] width 1027 height 211
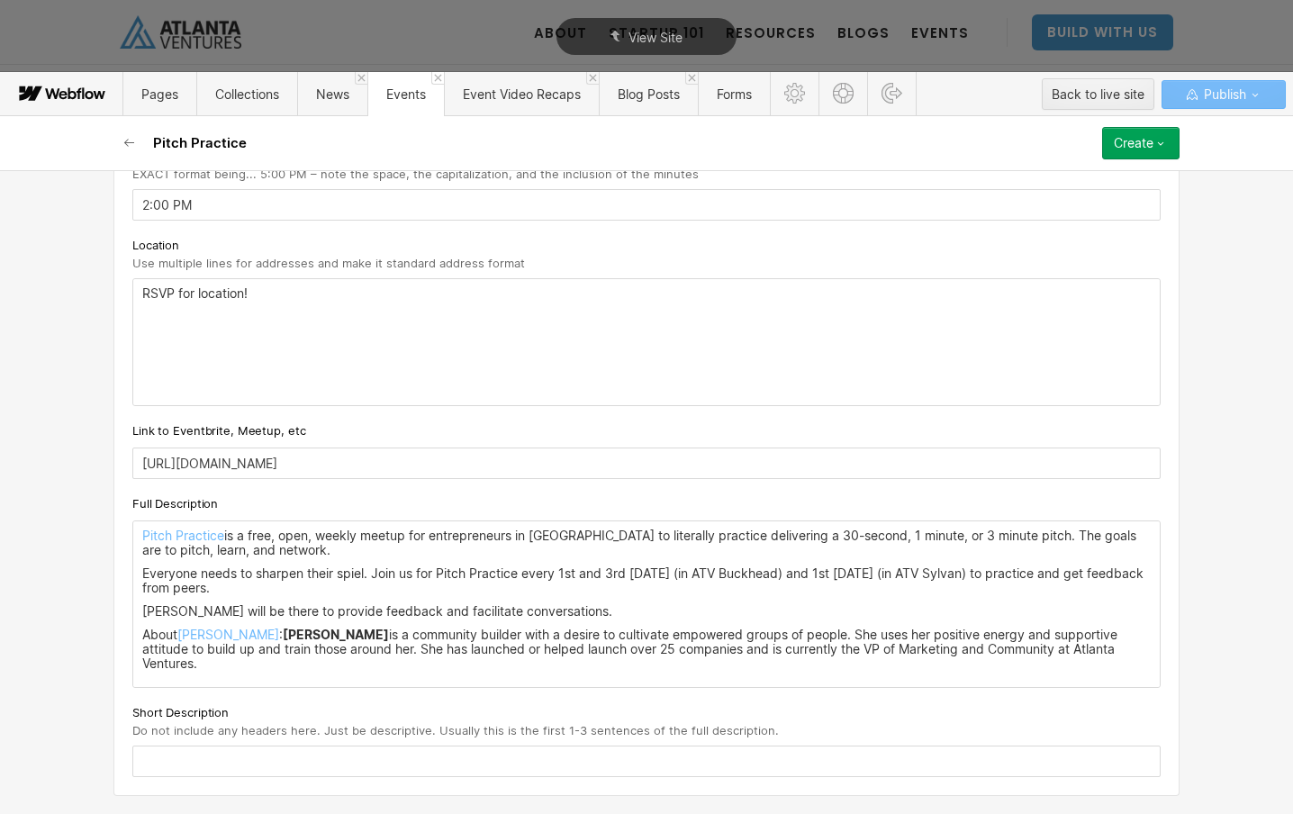
scroll to position [820, 0]
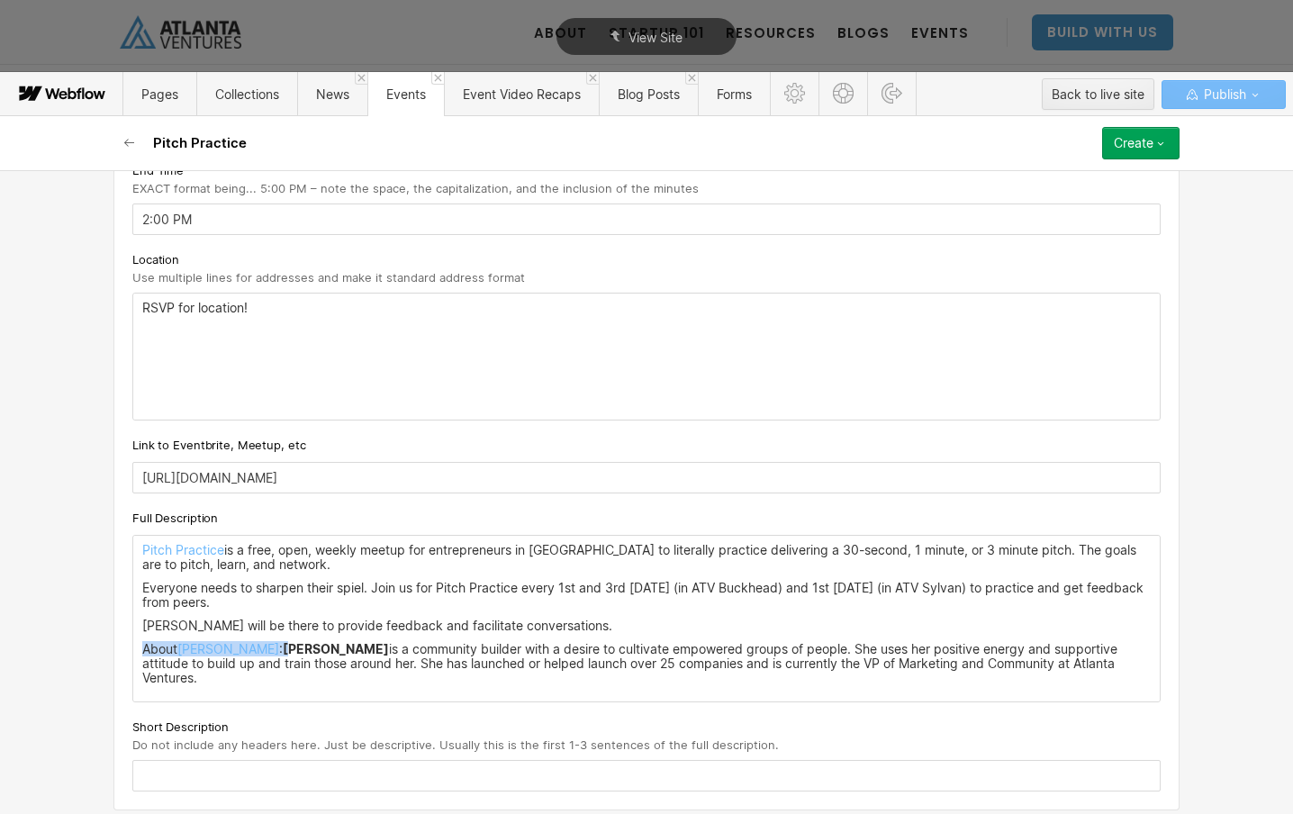
drag, startPoint x: 266, startPoint y: 654, endPoint x: 140, endPoint y: 656, distance: 126.1
click at [140, 656] on div "Pitch Practice is a free, open, weekly meetup for entrepreneurs in Atlanta to l…" at bounding box center [646, 619] width 1027 height 166
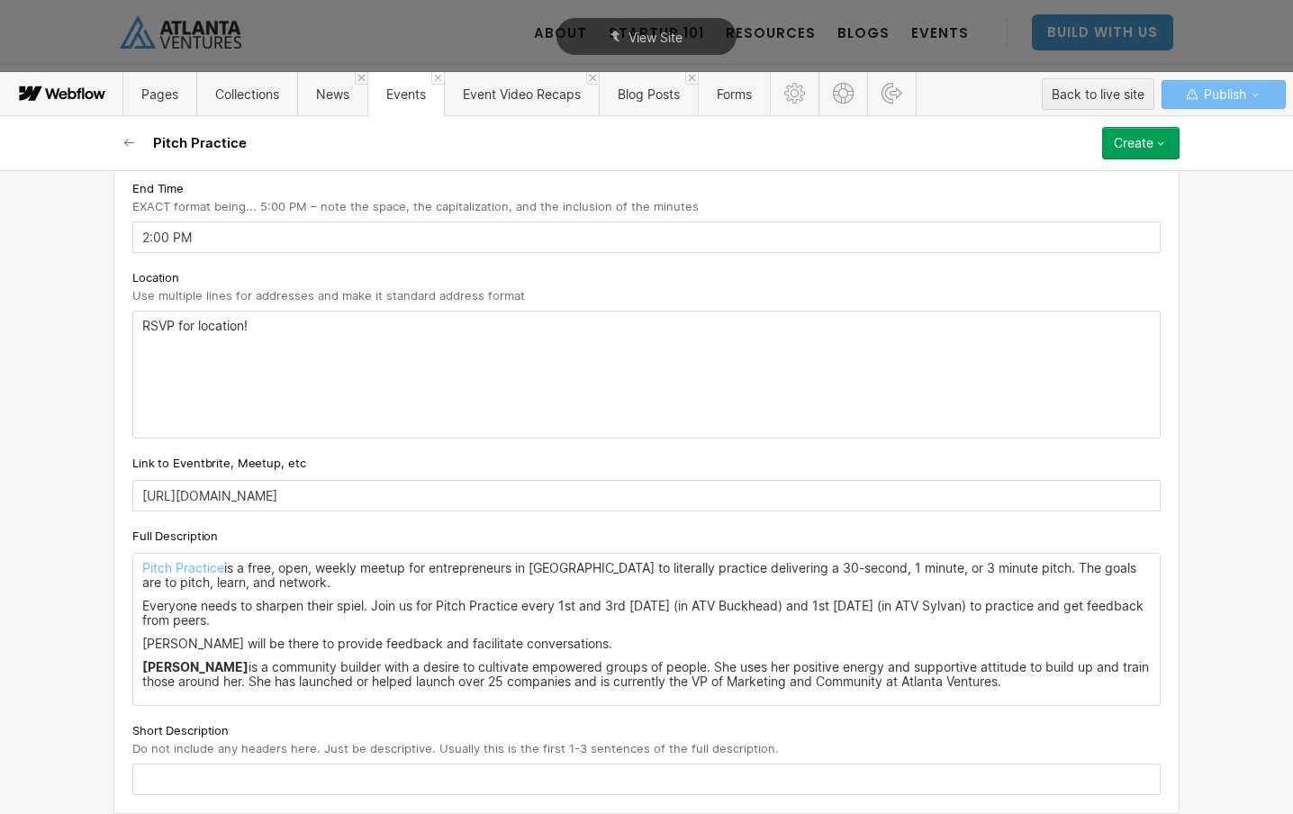
click at [1030, 682] on p "Jacey Cadet is a community builder with a desire to cultivate empowered groups …" at bounding box center [646, 674] width 1009 height 29
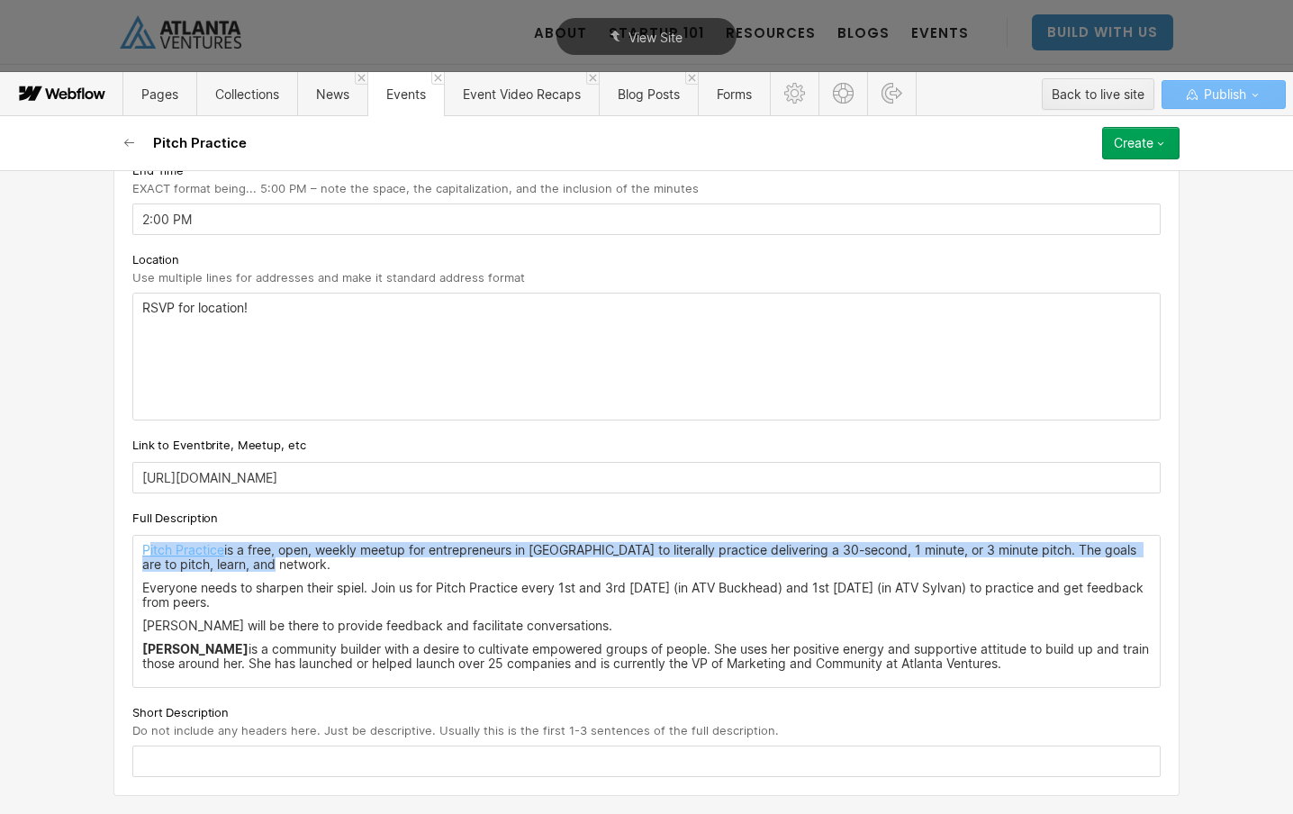
drag, startPoint x: 294, startPoint y: 567, endPoint x: 147, endPoint y: 548, distance: 148.0
click at [147, 548] on p "Pitch Practice is a free, open, weekly meetup for entrepreneurs in [GEOGRAPHIC_…" at bounding box center [646, 557] width 1009 height 29
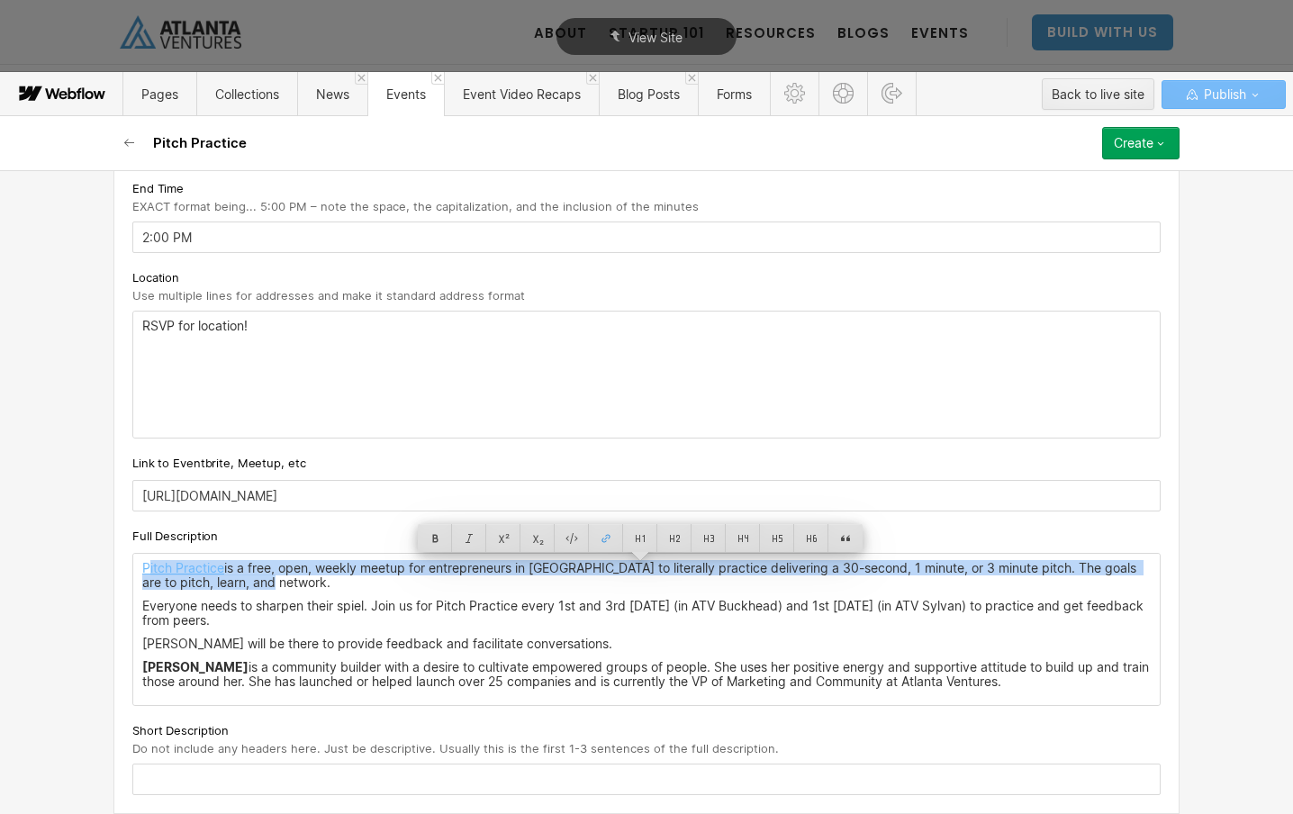
copy p "itch Practice is a free, open, weekly meetup for entrepreneurs in Atlanta to li…"
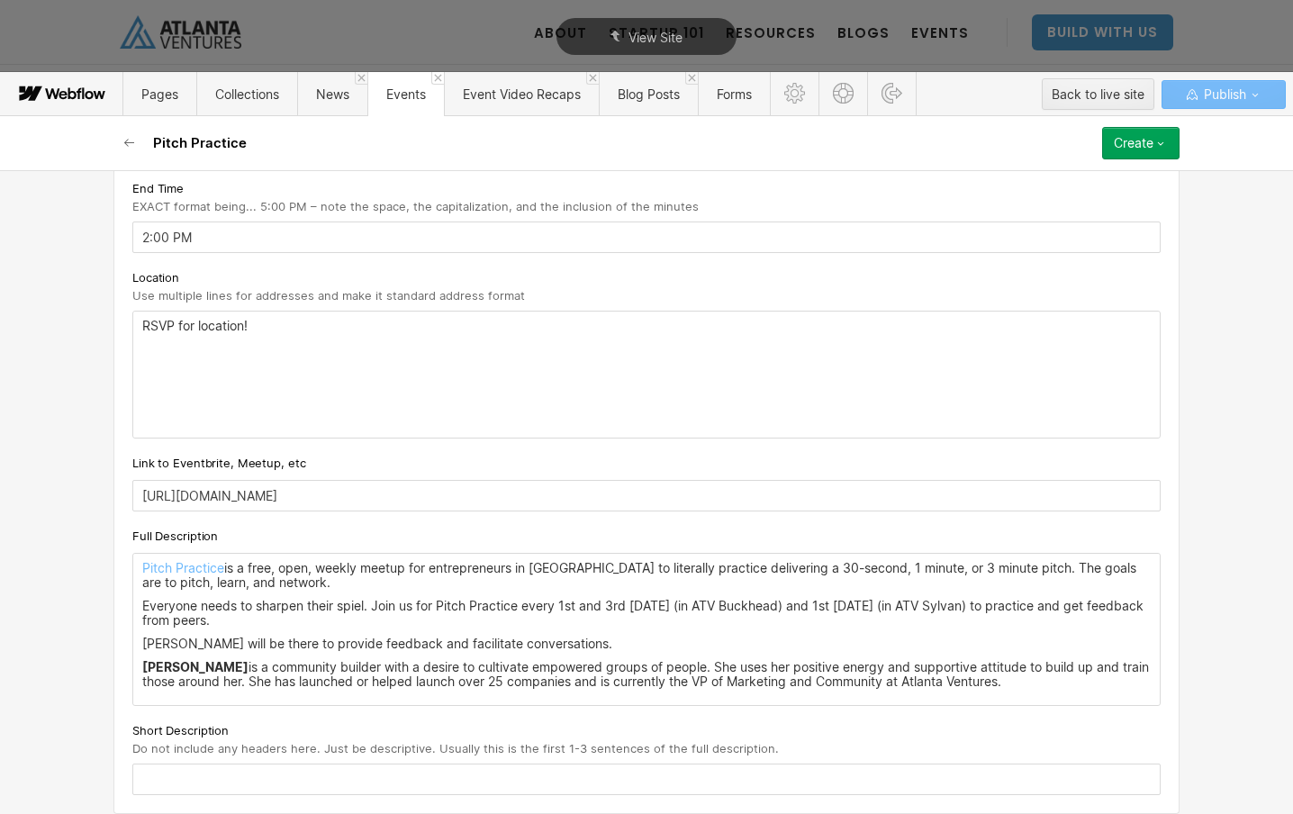
click at [275, 774] on input "text" at bounding box center [646, 780] width 1028 height 32
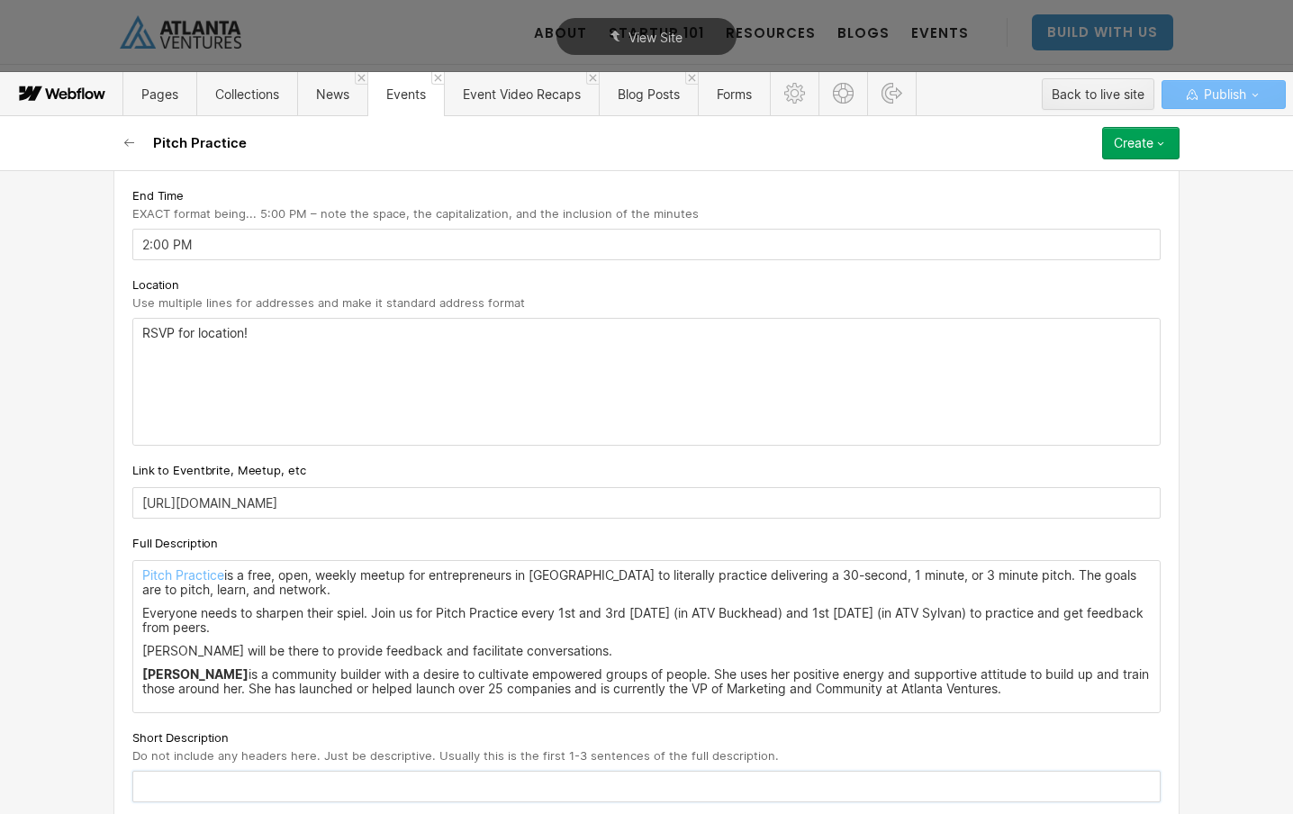
click at [267, 790] on input "text" at bounding box center [646, 787] width 1028 height 32
paste input "itch Practice is a free, open, weekly meetup for entrepreneurs in Atlanta to li…"
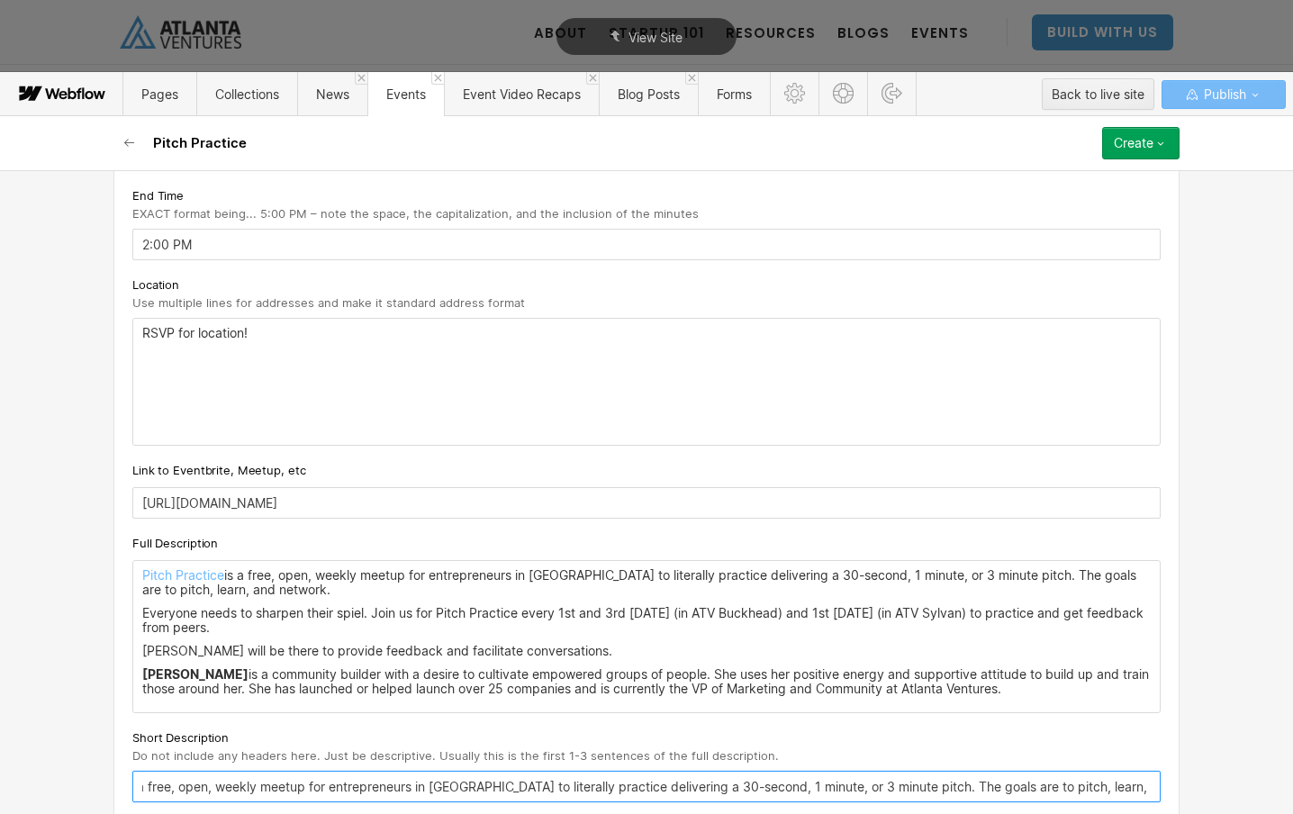
scroll to position [820, 0]
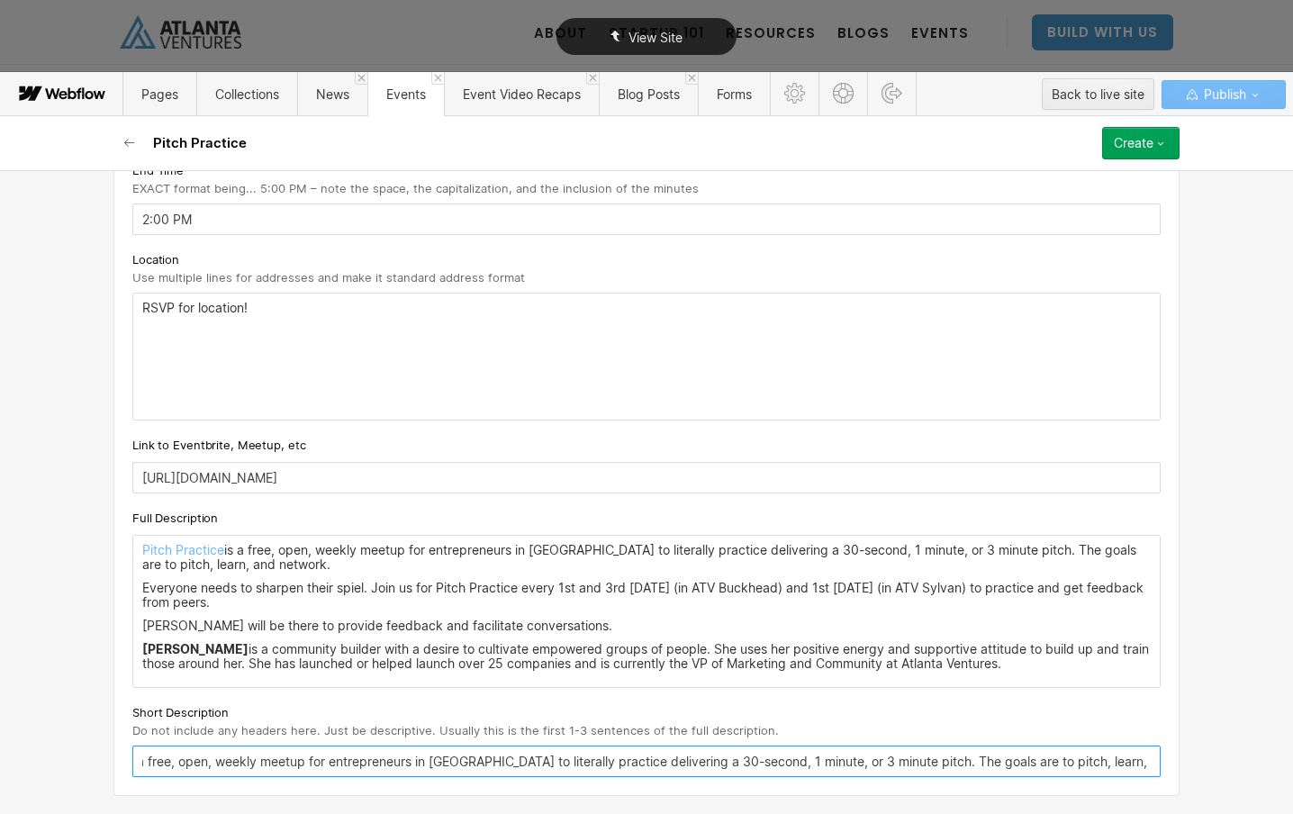
type input "itch Practice is a free, open, weekly meetup for entrepreneurs in Atlanta to li…"
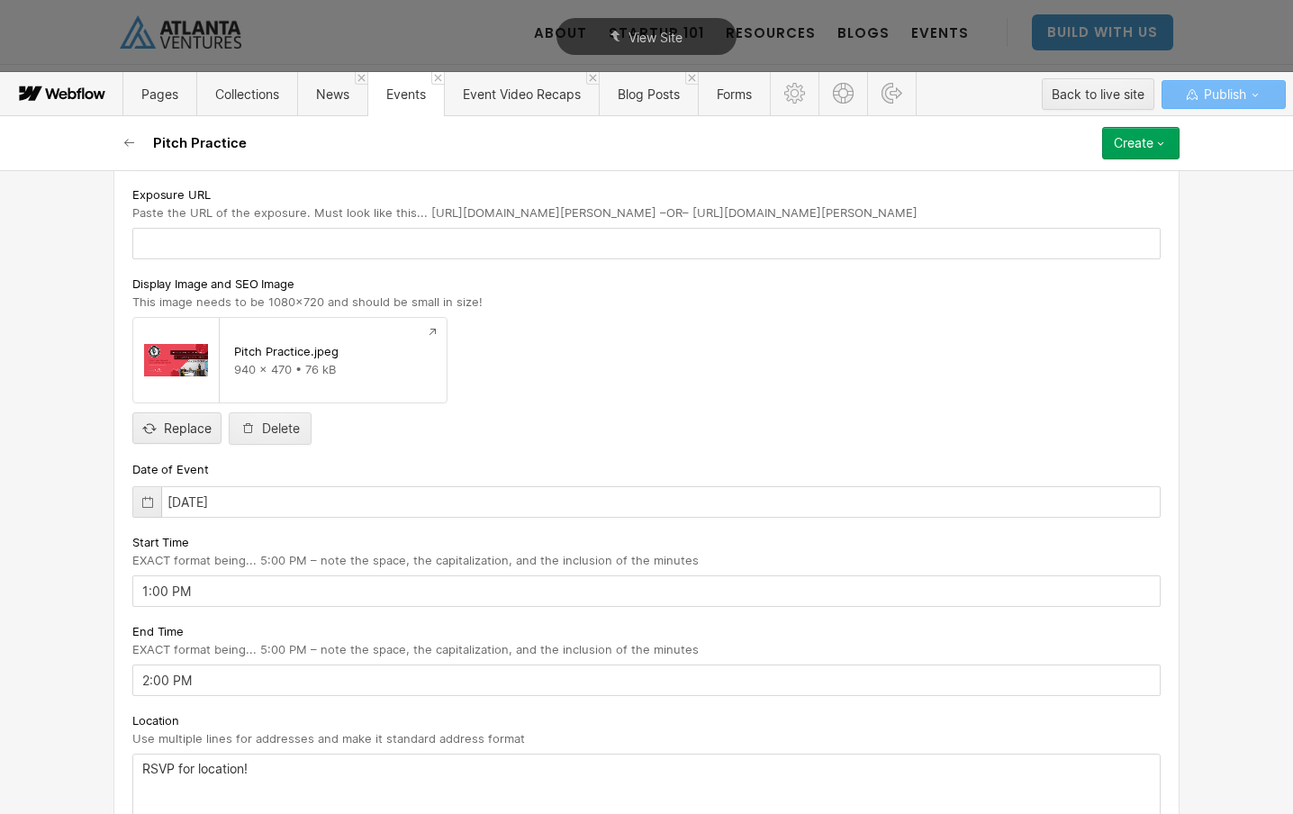
scroll to position [0, 0]
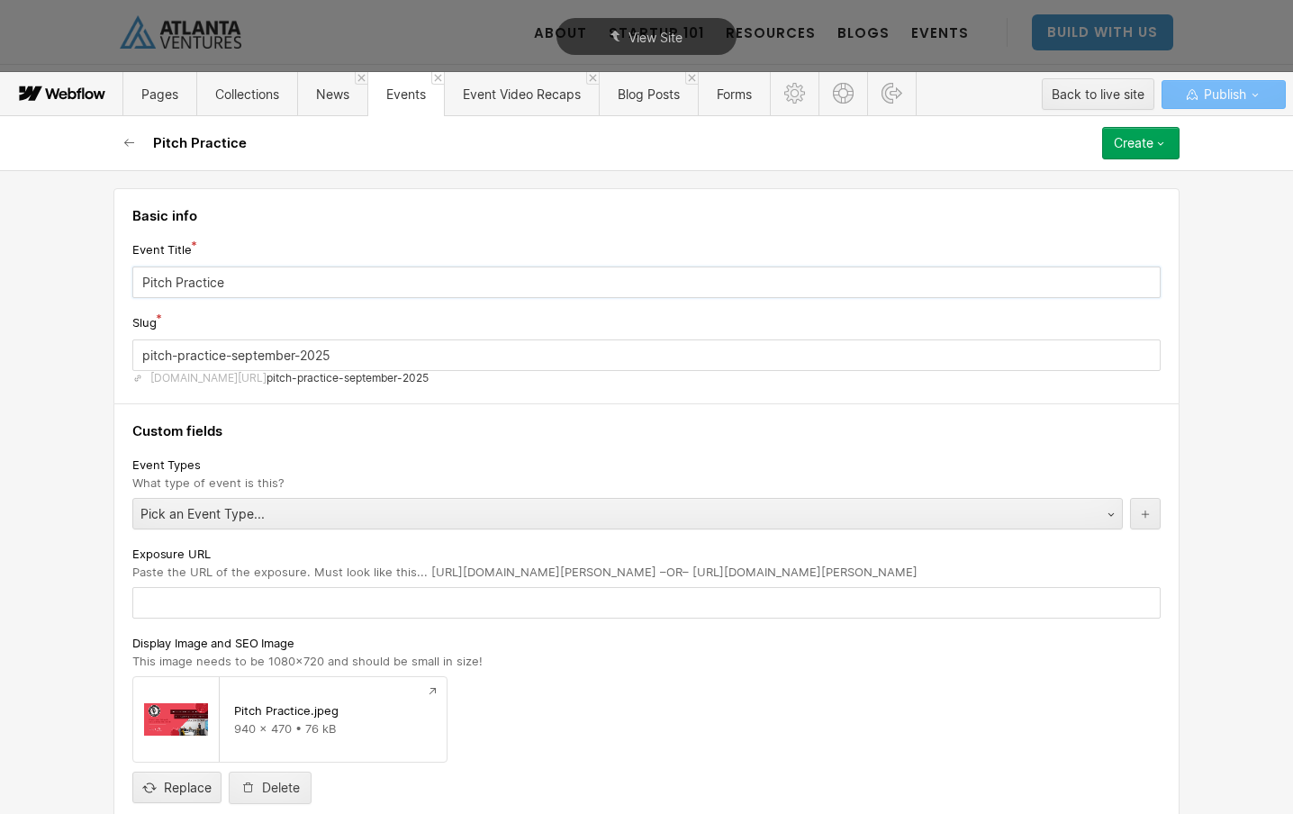
click at [270, 286] on input "Pitch Practice" at bounding box center [646, 283] width 1028 height 32
click at [1145, 151] on button "Create" at bounding box center [1140, 143] width 77 height 32
click at [1088, 206] on div "Publish now" at bounding box center [1089, 204] width 178 height 24
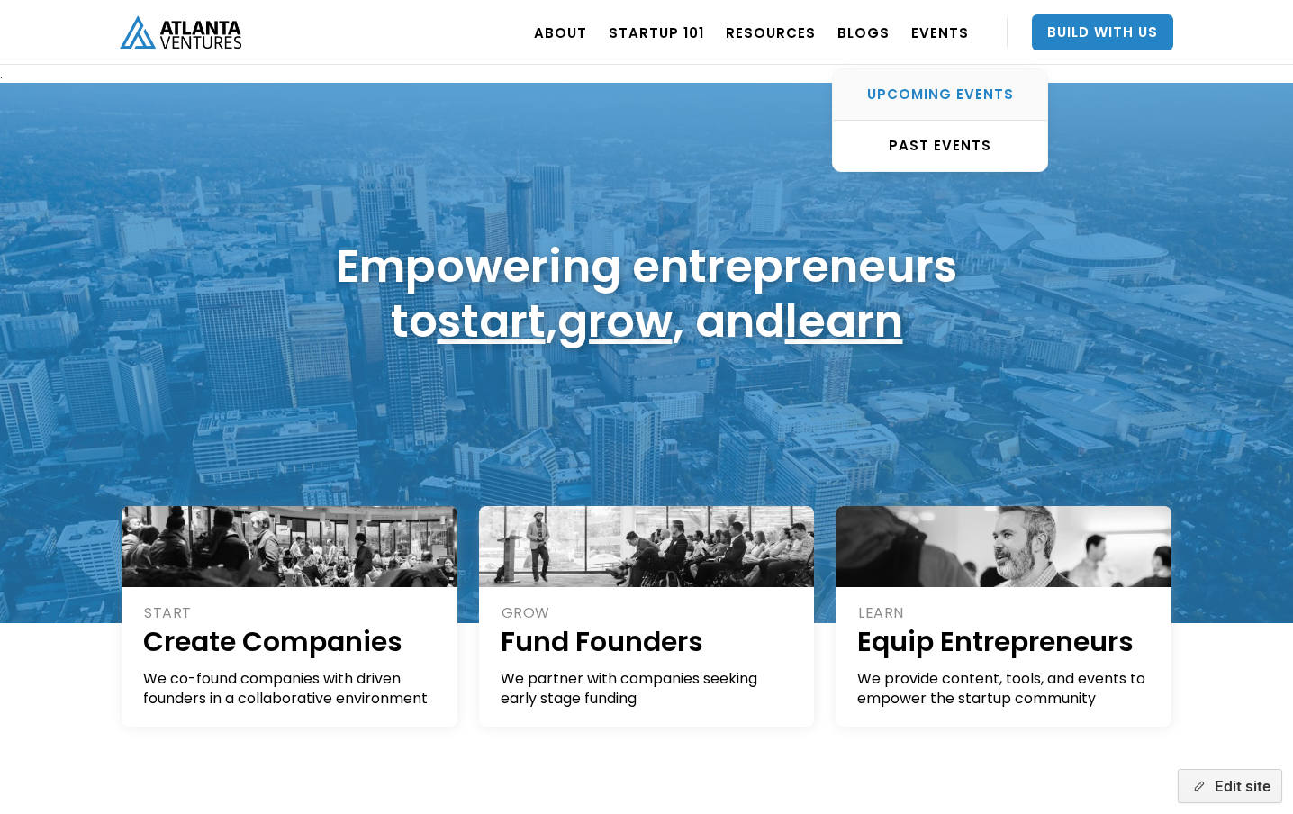
click at [937, 106] on link "UPCOMING EVENTS" at bounding box center [940, 94] width 214 height 51
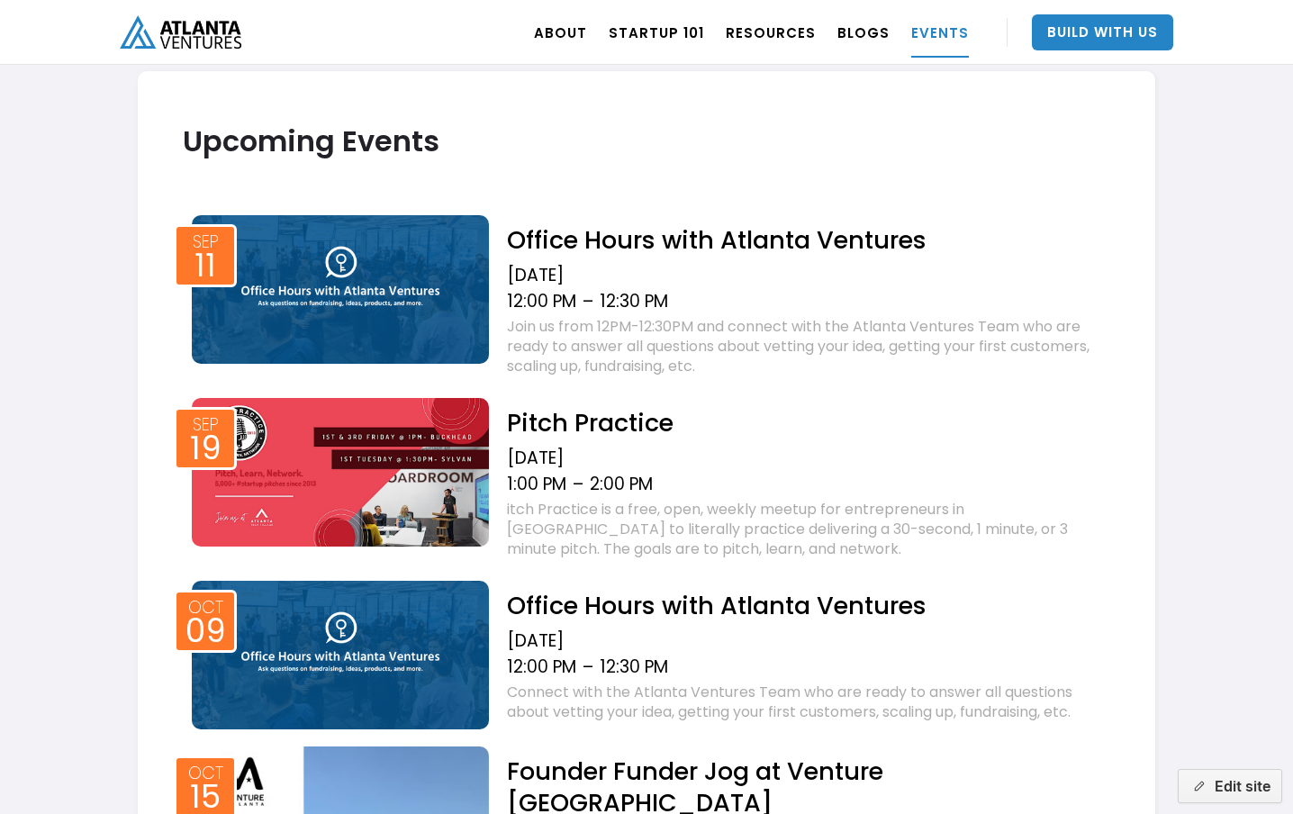
scroll to position [583, 0]
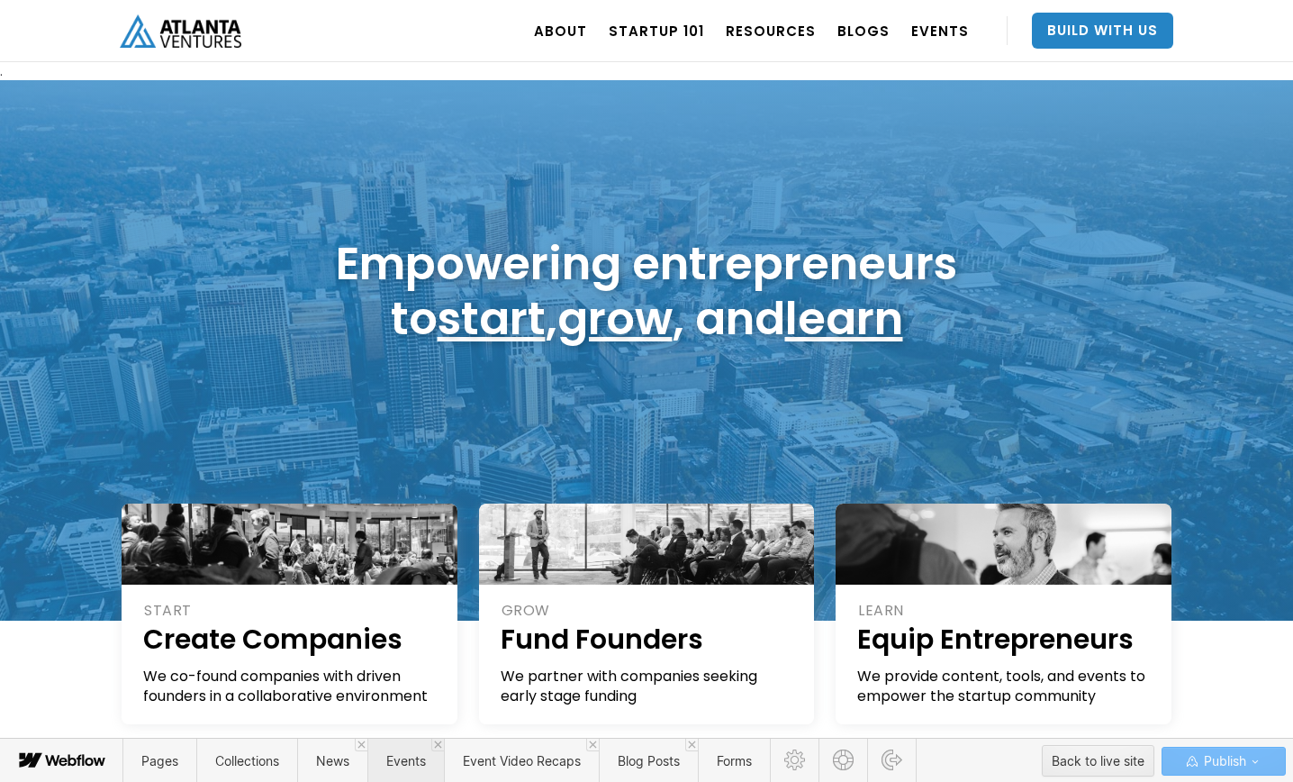
click at [404, 758] on span "Events" at bounding box center [406, 760] width 40 height 15
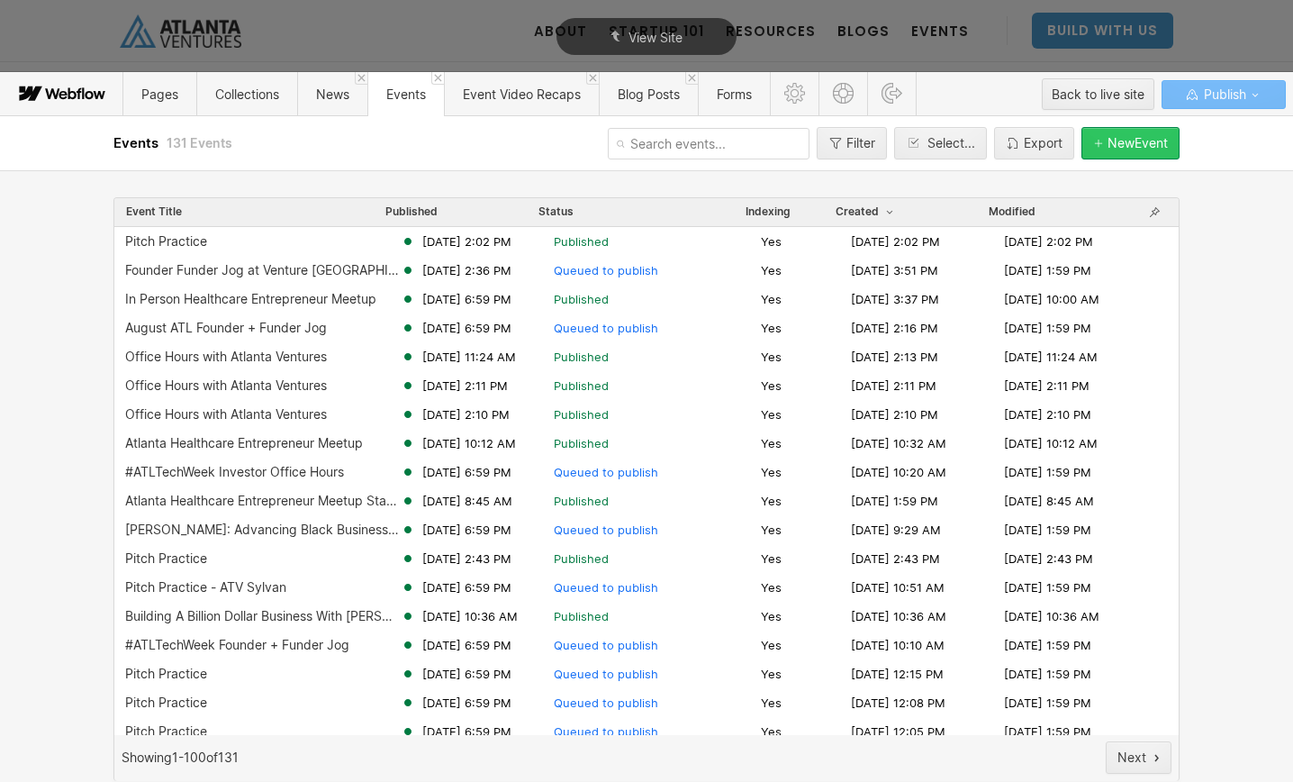
click at [1136, 140] on div "New Event" at bounding box center [1138, 143] width 60 height 14
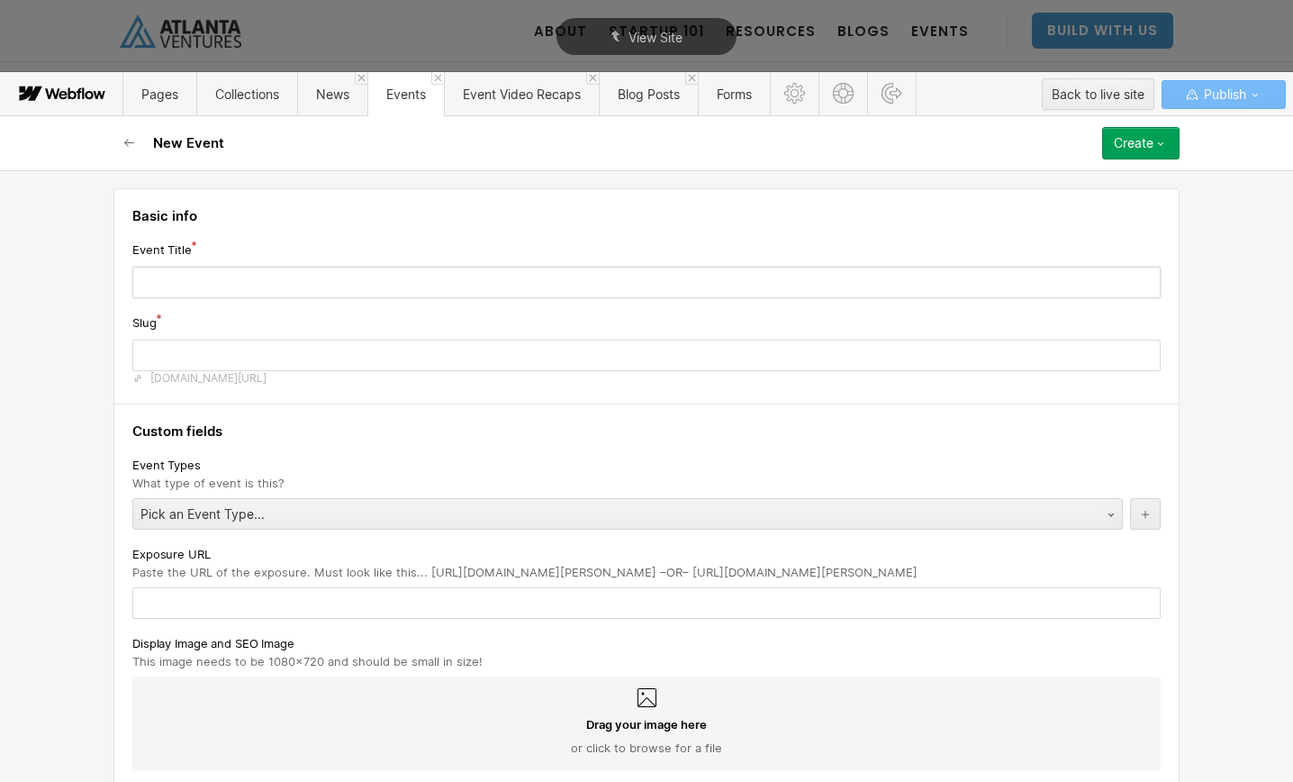
click at [467, 285] on input "text" at bounding box center [646, 283] width 1028 height 32
type input "P"
type input "p"
type input "Pi"
type input "pi"
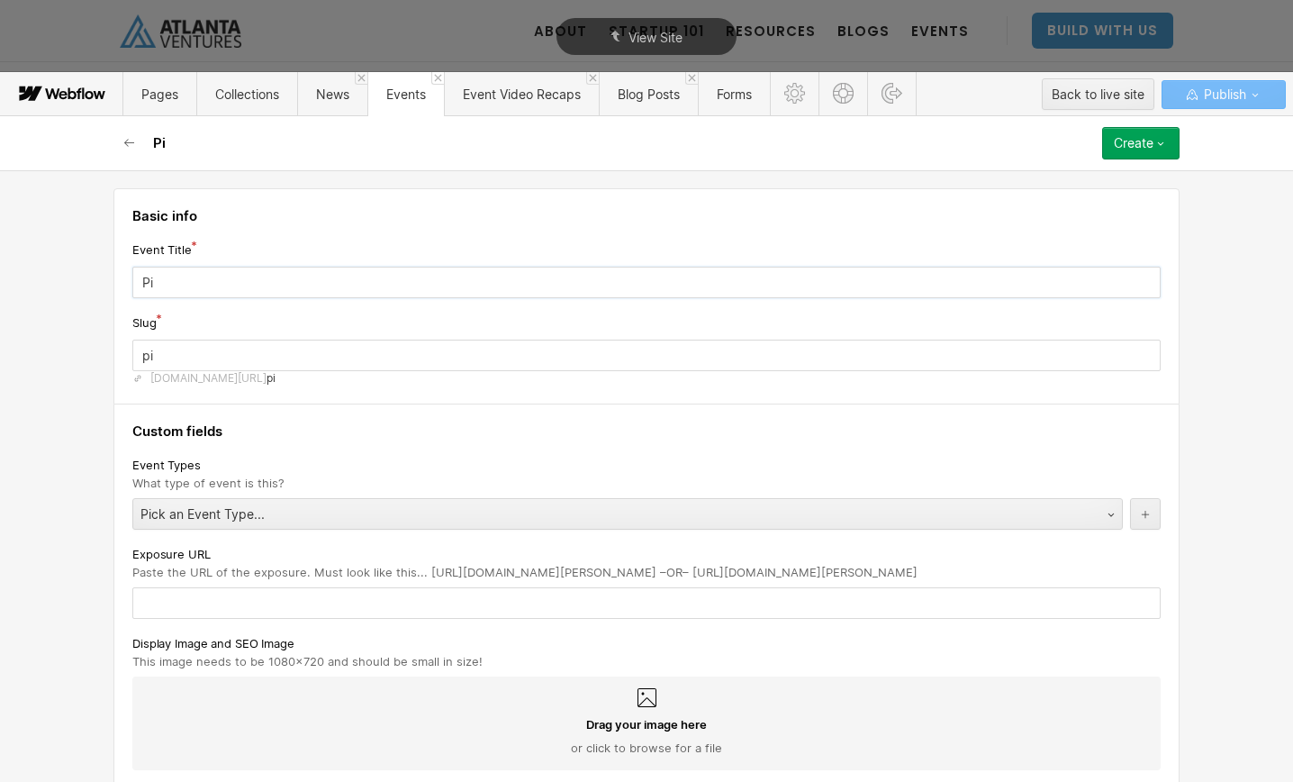
type input "Pit"
type input "pit"
type input "Pitc"
type input "pitc"
type input "Pitch"
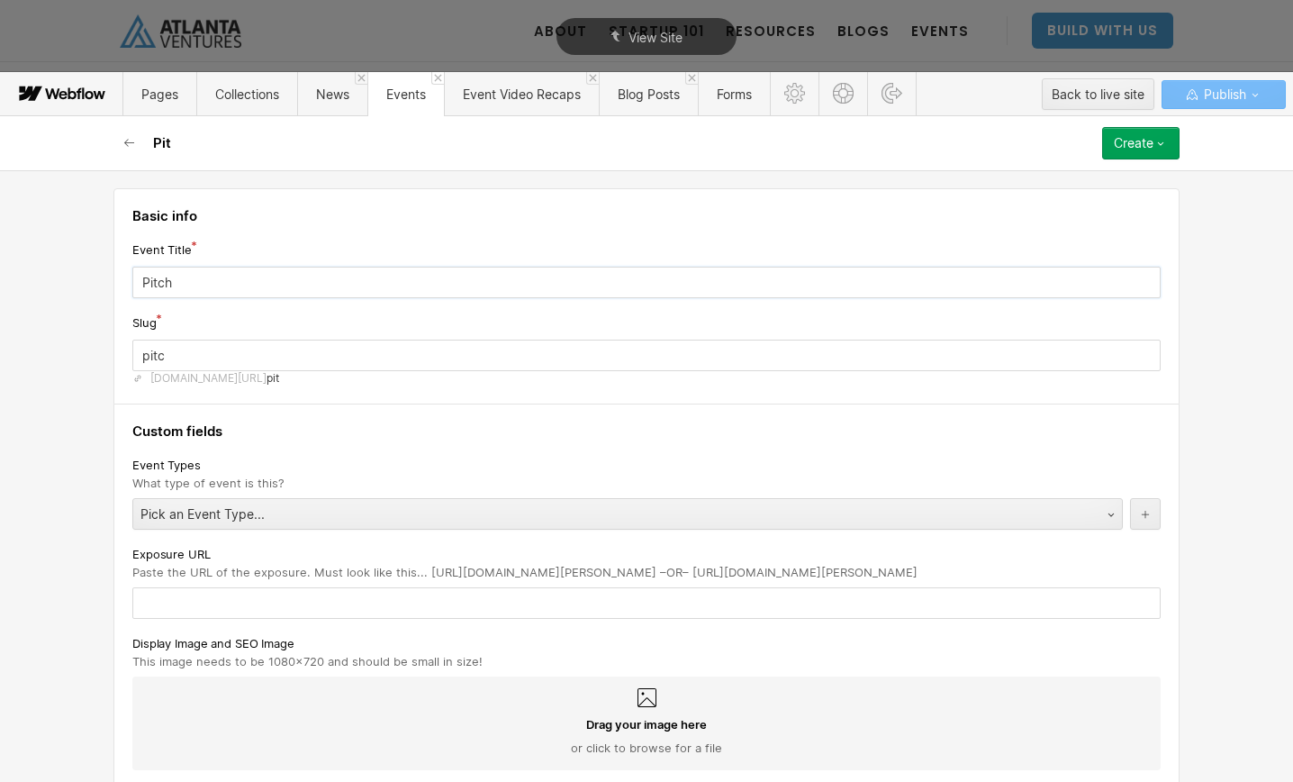
type input "pitch"
type input "Pitch P"
type input "pitch-p"
type input "Pitch Pr"
type input "pitch-pr"
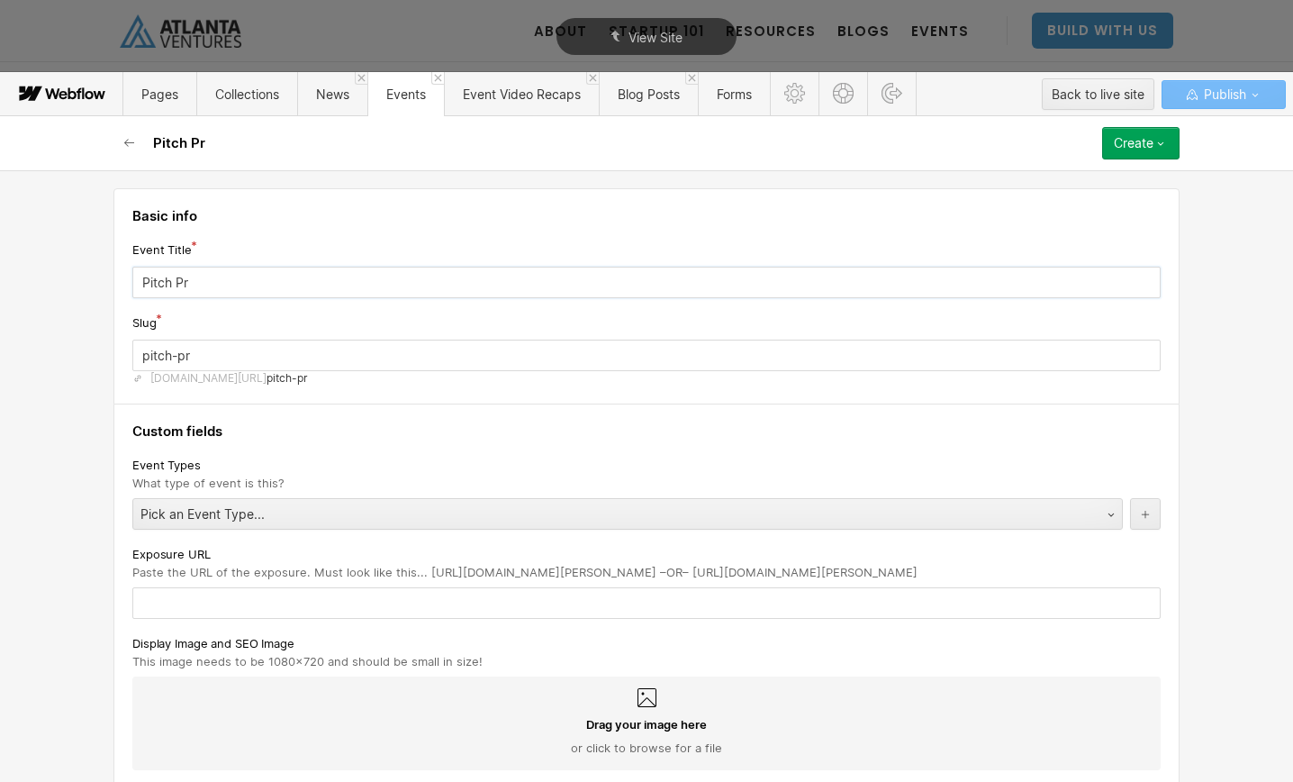
type input "Pitch Pra"
type input "pitch-pra"
type input "Pitch Prac"
type input "pitch-prac"
type input "Pitch Pract"
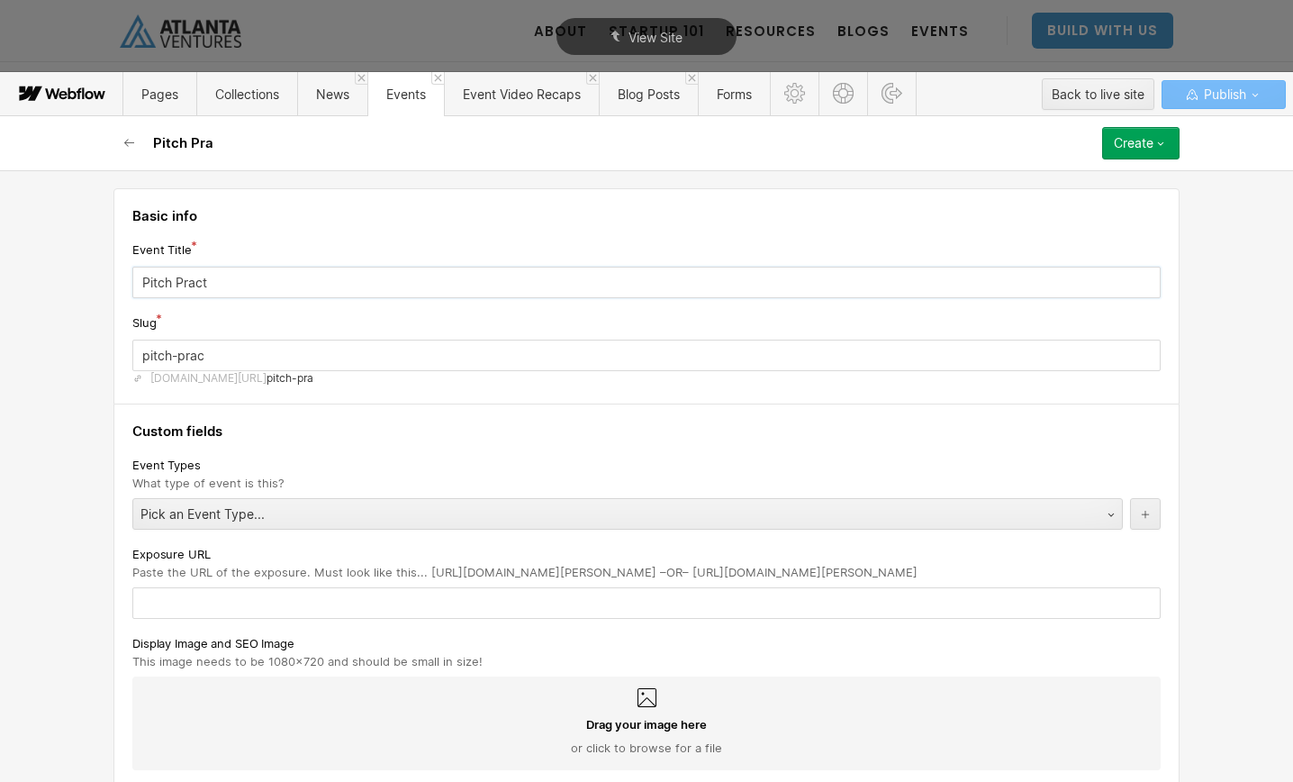
type input "pitch-pract"
type input "Pitch Practi"
type input "pitch-practi"
type input "Pitch Practic"
type input "pitch-practic"
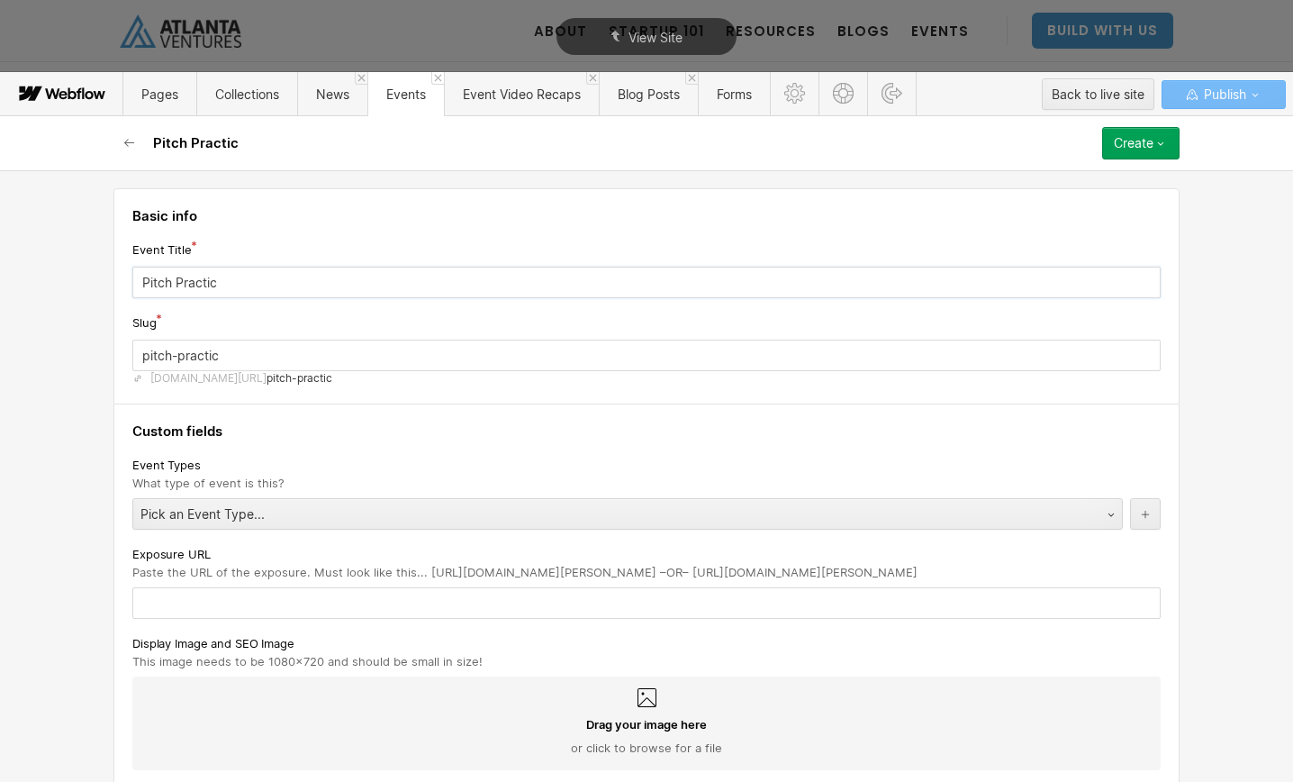
type input "Pitch Practice"
type input "pitch-practice-3212026"
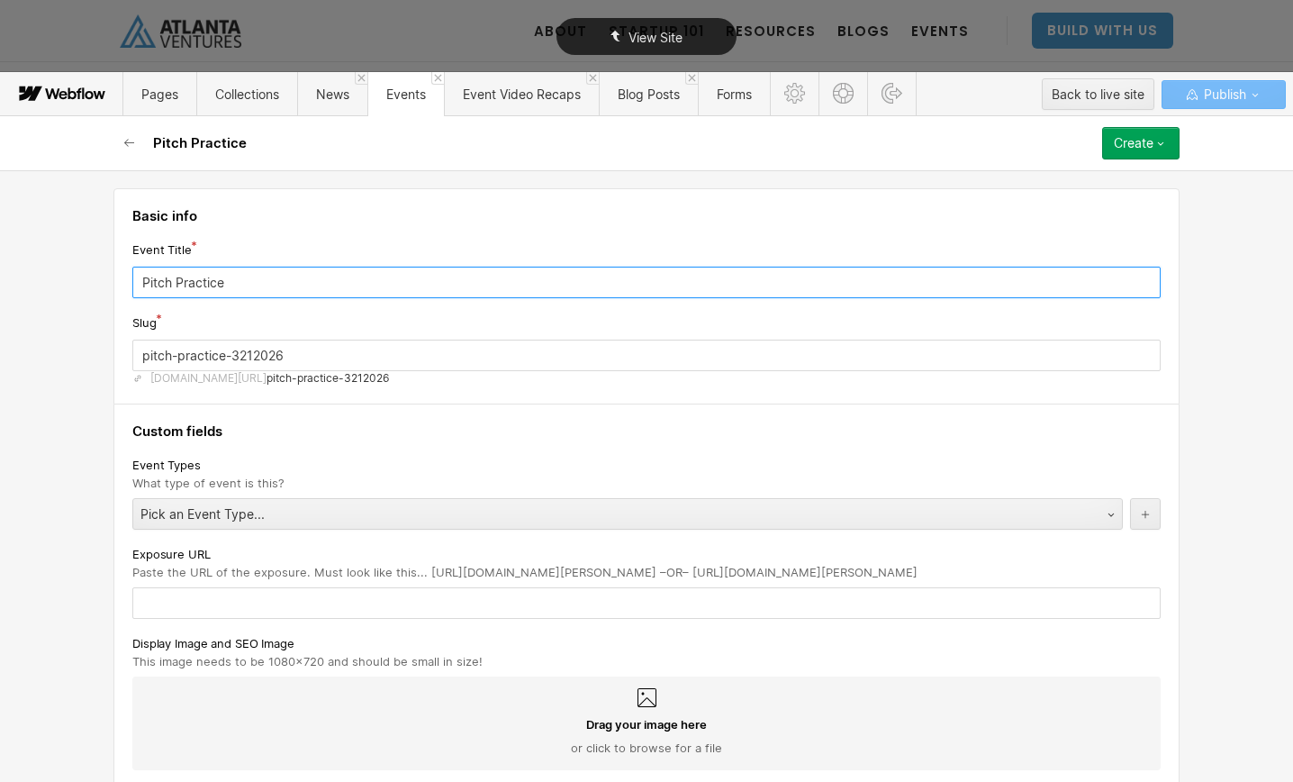
type input "Pitch Practice"
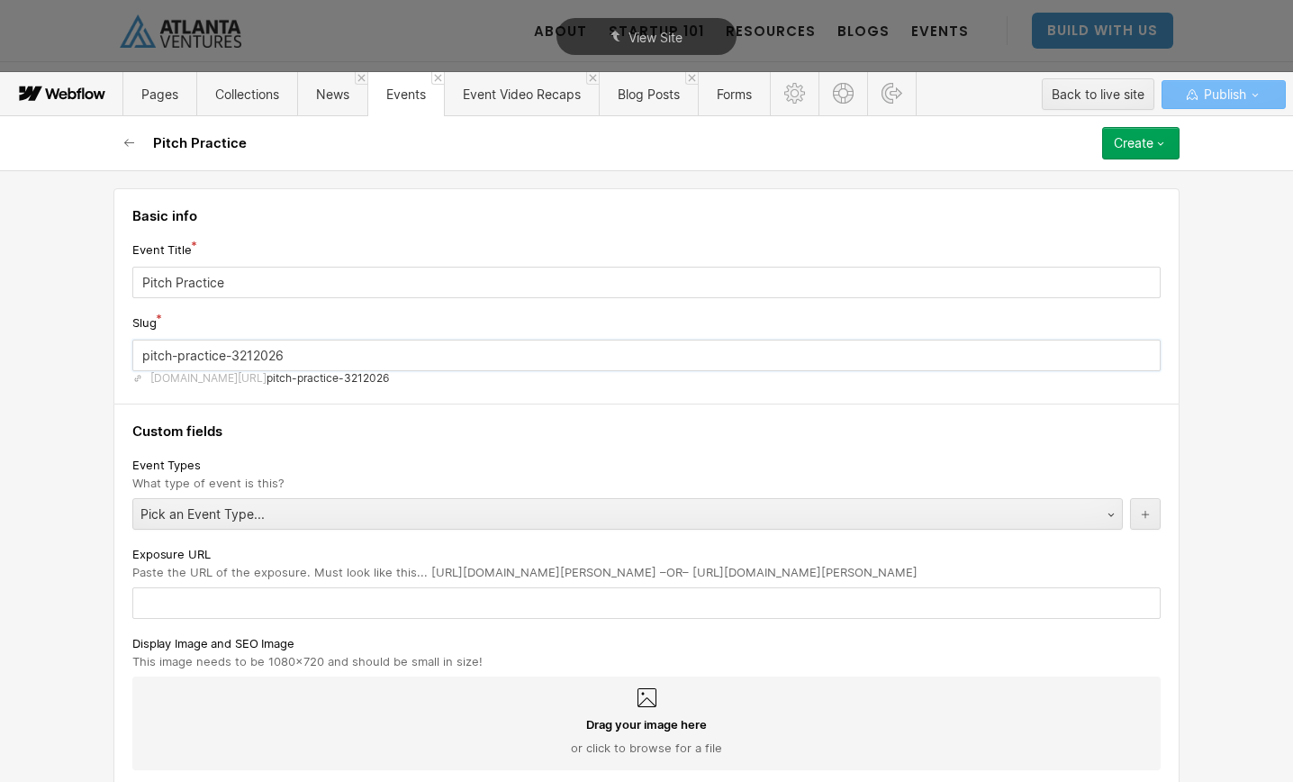
drag, startPoint x: 299, startPoint y: 348, endPoint x: 233, endPoint y: 354, distance: 66.0
click at [233, 354] on input "pitch-practice-3212026" at bounding box center [646, 355] width 1028 height 32
click at [277, 358] on input "pitch-practice-october-2025" at bounding box center [646, 355] width 1028 height 32
click at [282, 358] on input "pitch-practice-october-2025" at bounding box center [646, 355] width 1028 height 32
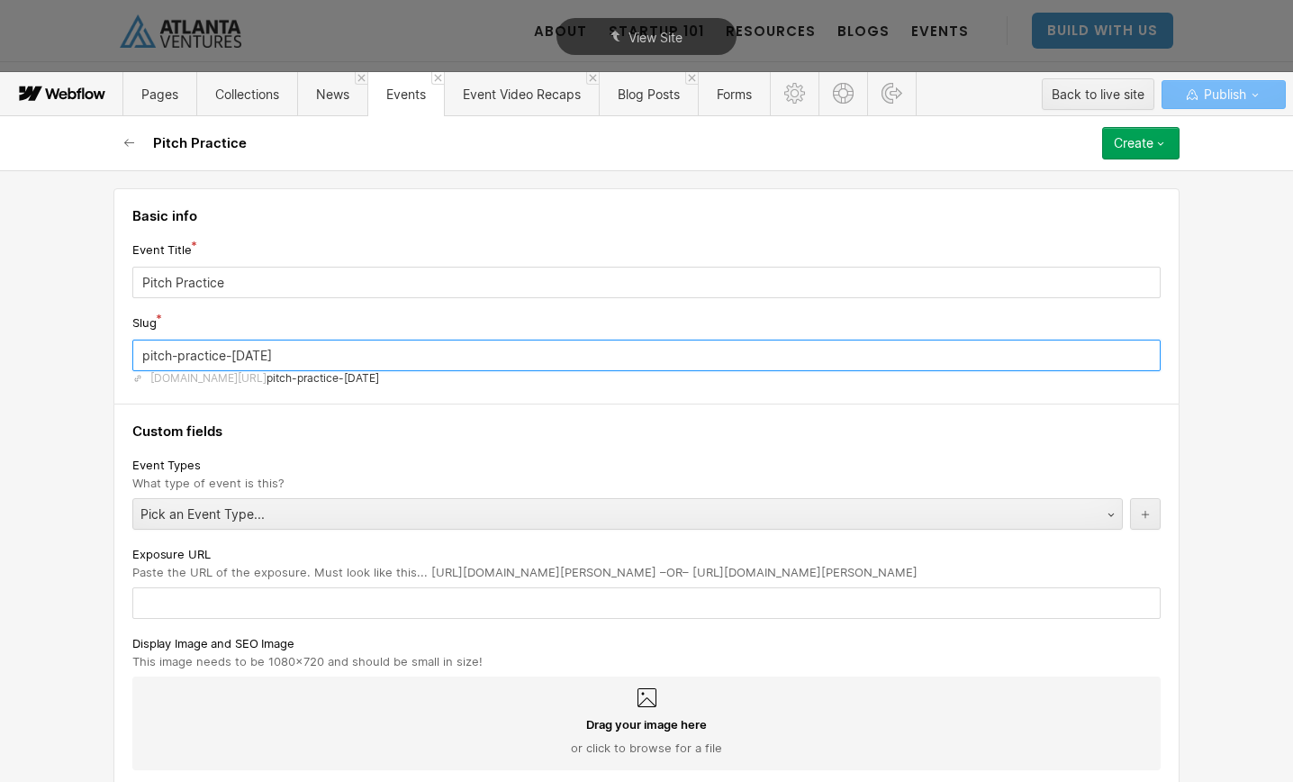
type input "pitch-practice-october-3rd-2025"
click at [406, 399] on div "Basic info Event Title Pitch Practice Slug pitch-practice-october-3rd-2025 www.…" at bounding box center [646, 296] width 1066 height 216
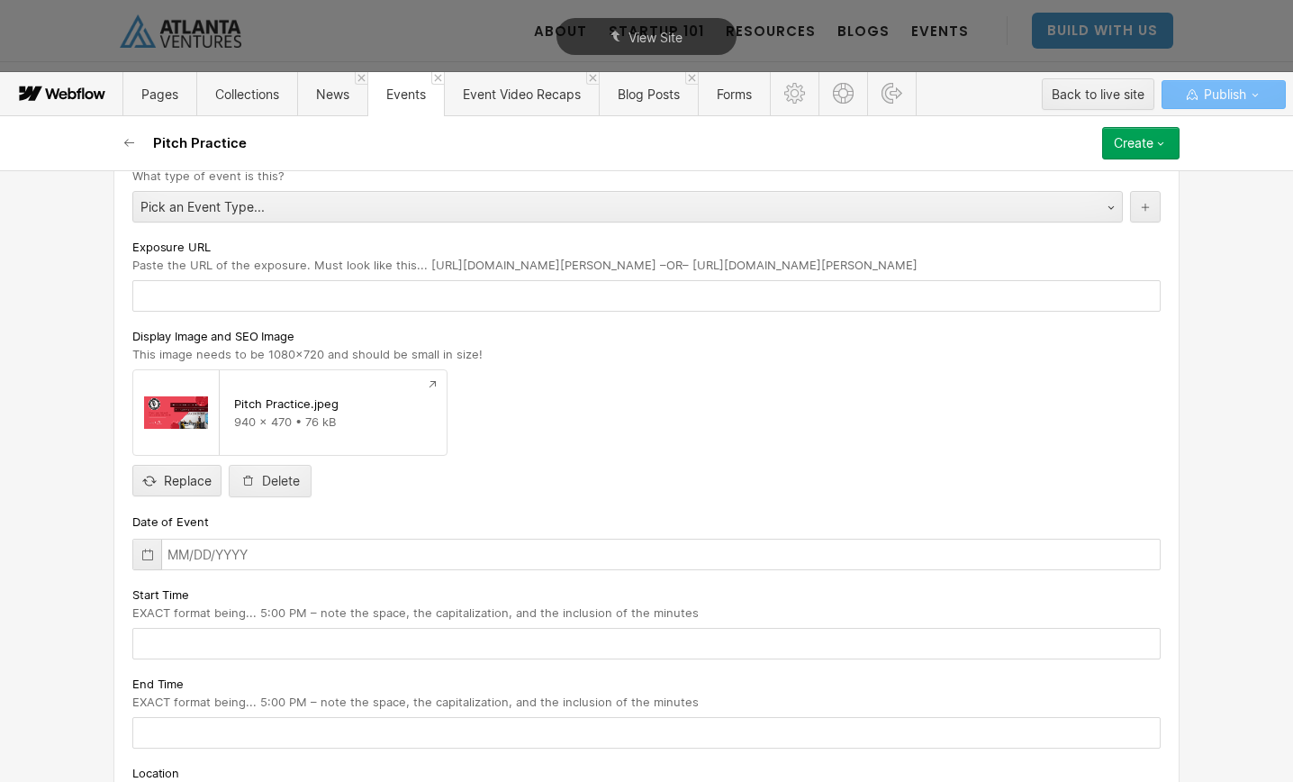
scroll to position [359, 0]
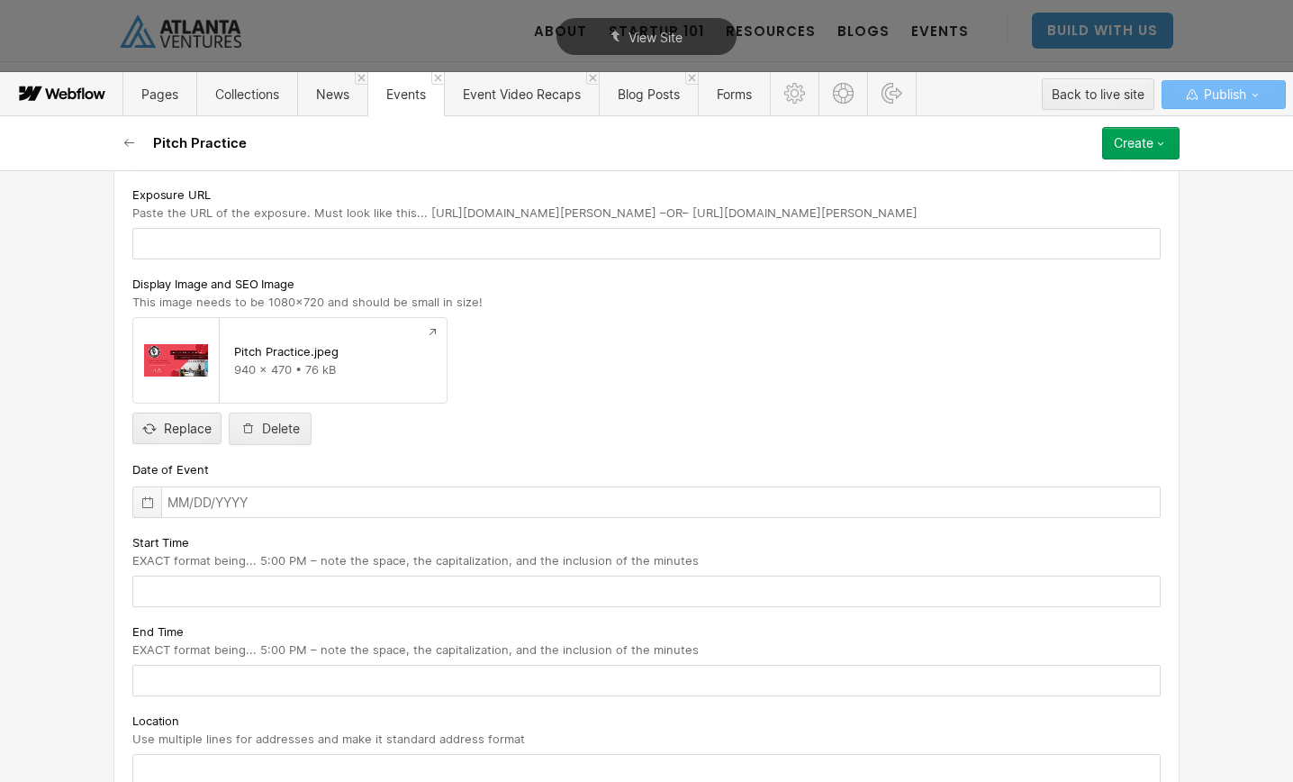
click at [158, 502] on div at bounding box center [147, 502] width 28 height 30
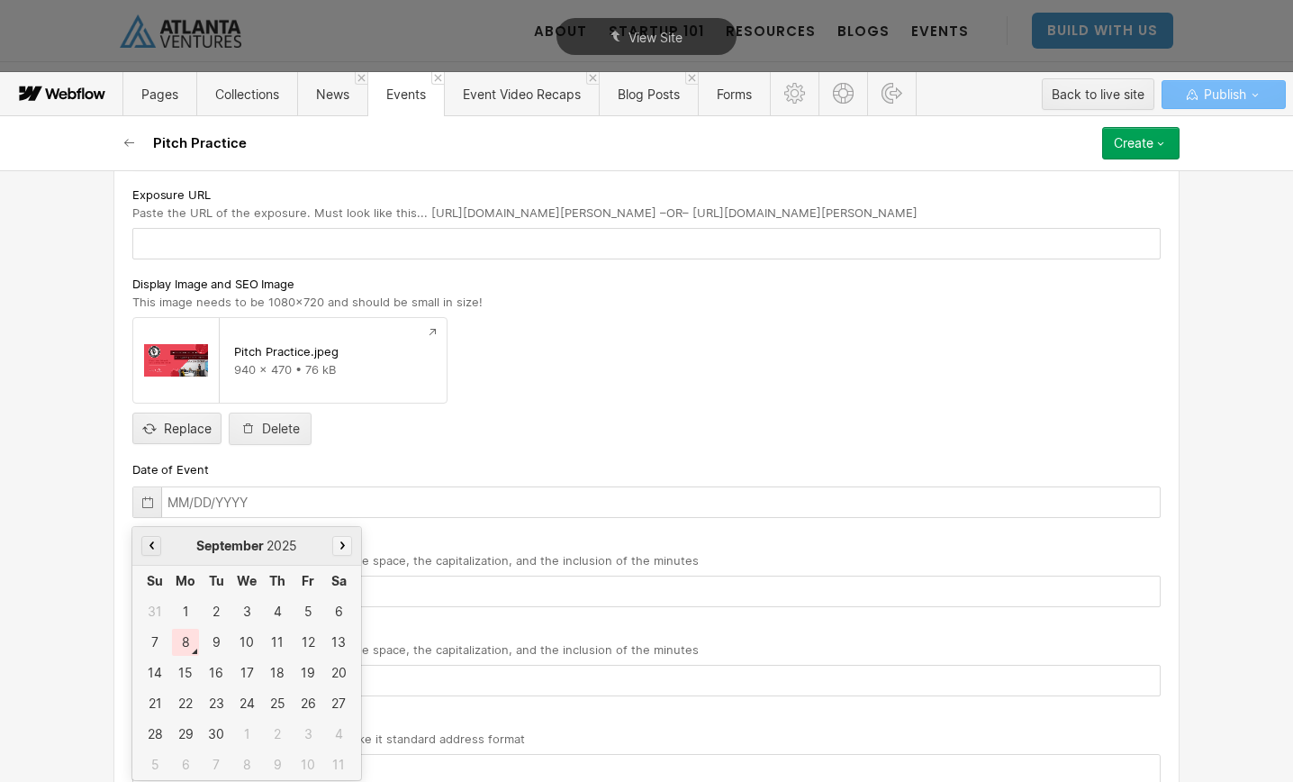
click at [340, 546] on icon "button" at bounding box center [342, 545] width 5 height 8
click at [302, 620] on div "3" at bounding box center [307, 611] width 27 height 27
type input "10/03/2025"
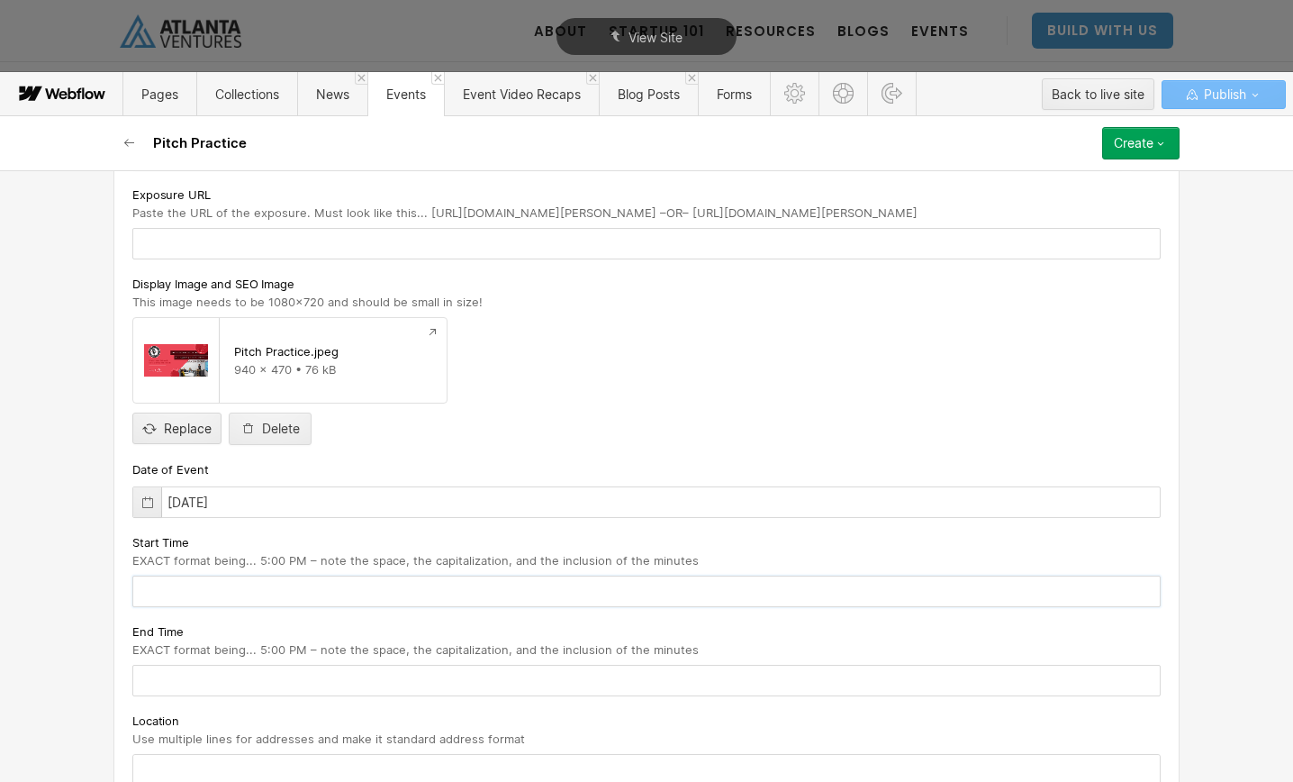
click at [303, 594] on input "text" at bounding box center [646, 591] width 1028 height 32
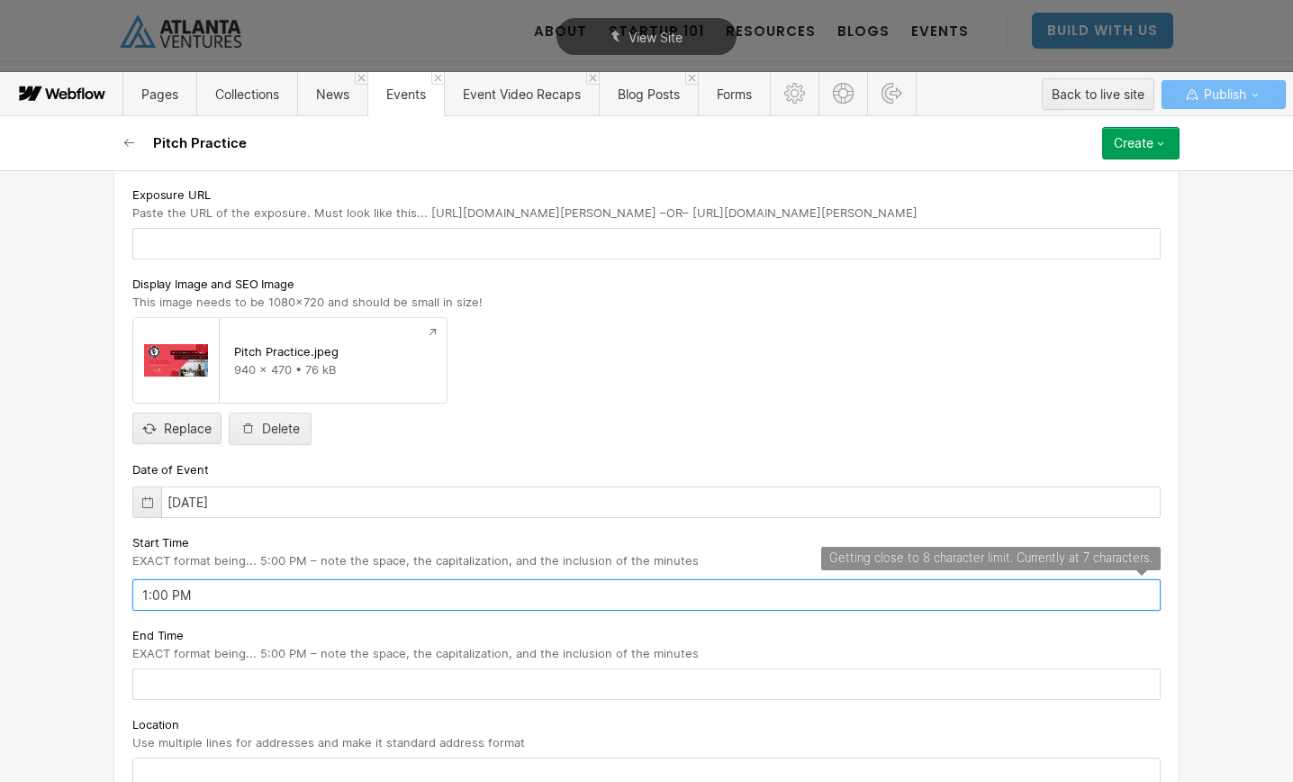
type input "1:00 PM"
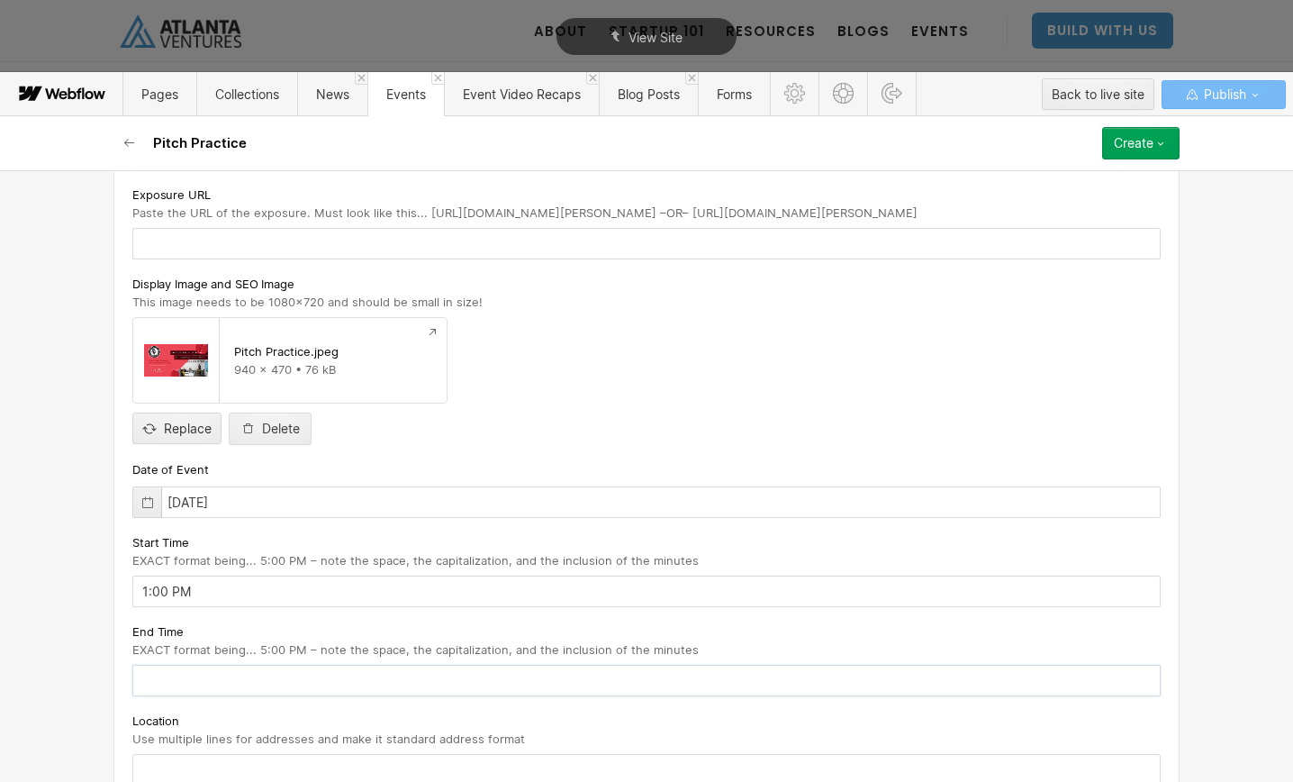
click at [272, 677] on input "text" at bounding box center [646, 681] width 1028 height 32
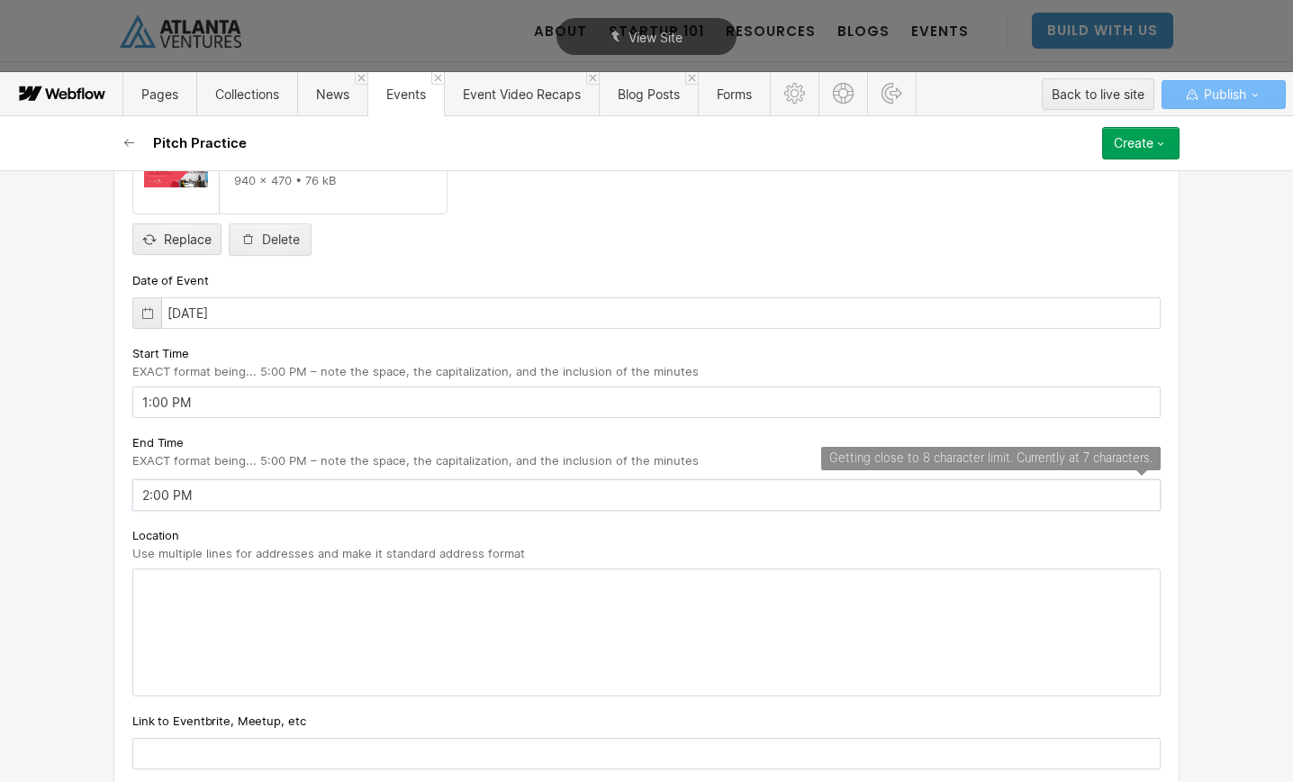
scroll to position [652, 0]
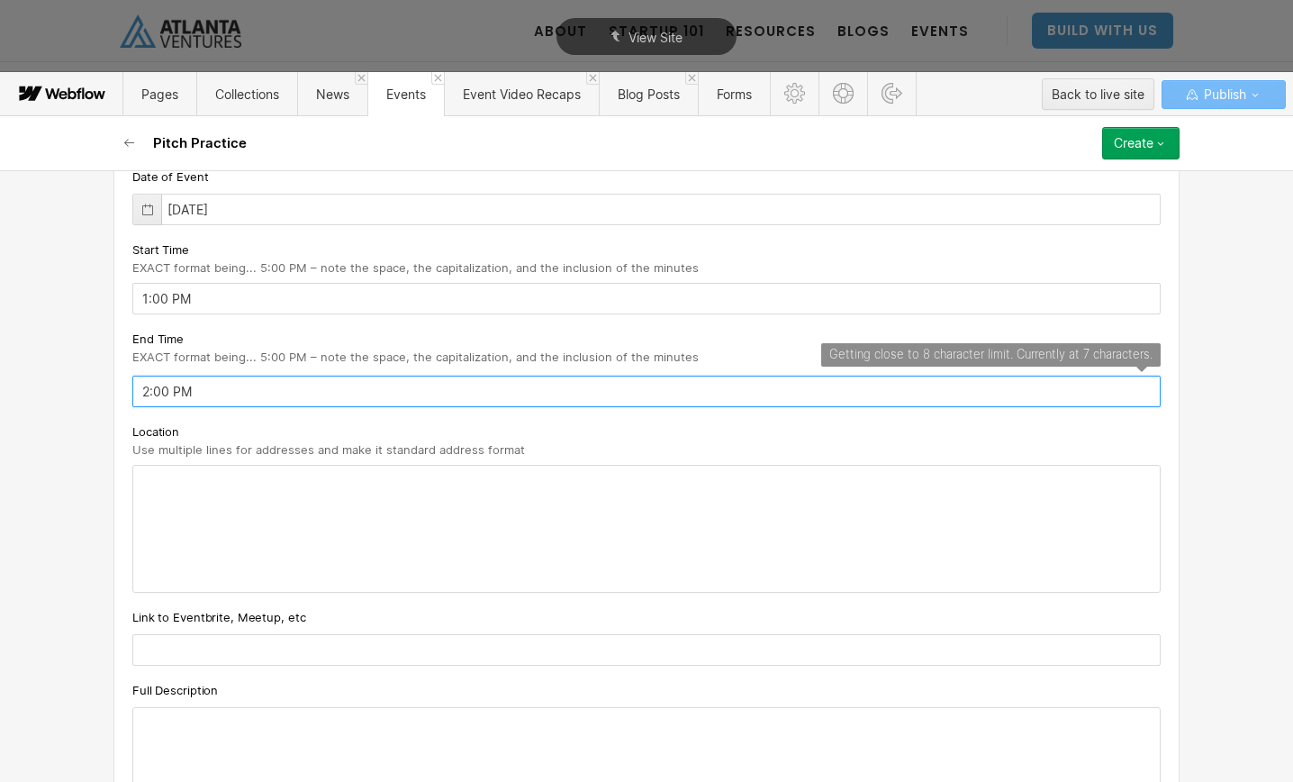
type input "2:00 PM"
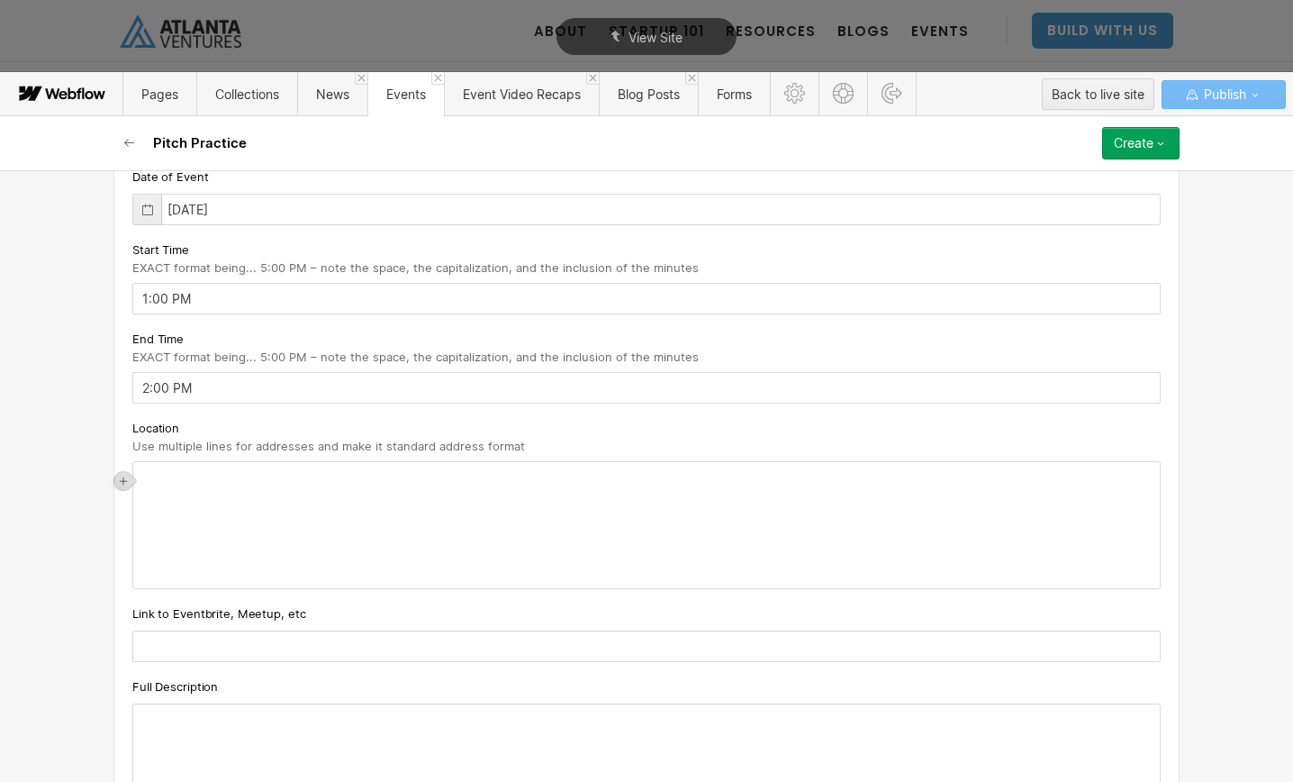
click at [216, 485] on div "‍" at bounding box center [646, 525] width 1027 height 126
click at [221, 637] on input "text" at bounding box center [646, 646] width 1028 height 32
click at [188, 656] on input "text" at bounding box center [646, 646] width 1028 height 32
paste input "[URL][DOMAIN_NAME]"
type input "[URL][DOMAIN_NAME]"
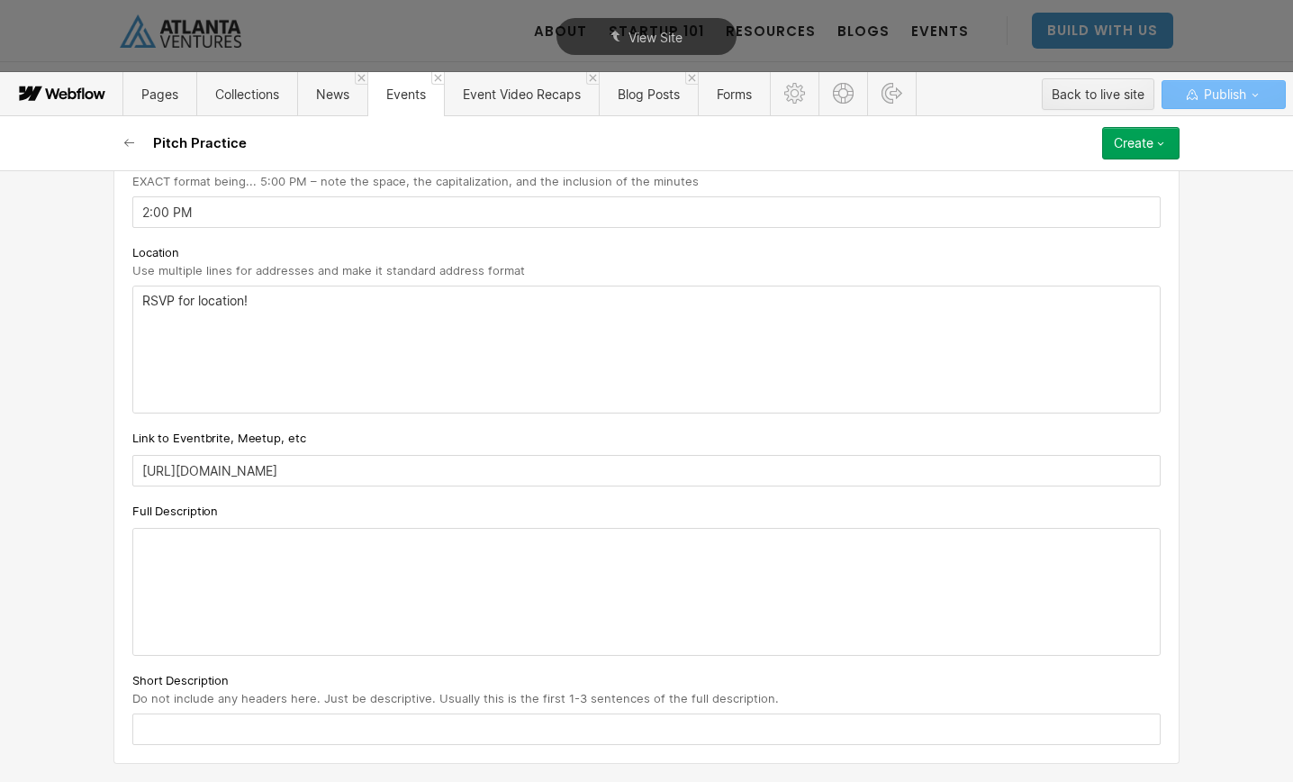
click at [176, 529] on div "Full Description" at bounding box center [646, 578] width 1028 height 155
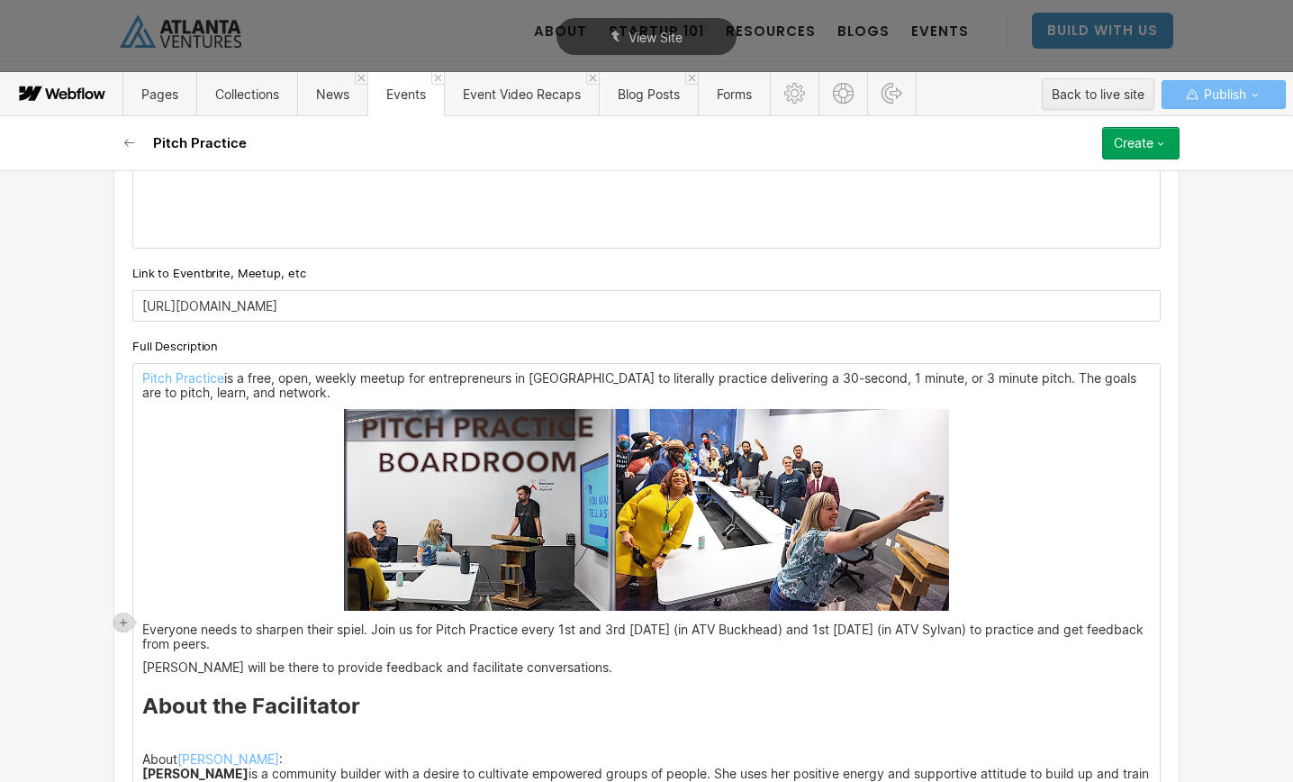
click at [456, 535] on img at bounding box center [646, 510] width 605 height 202
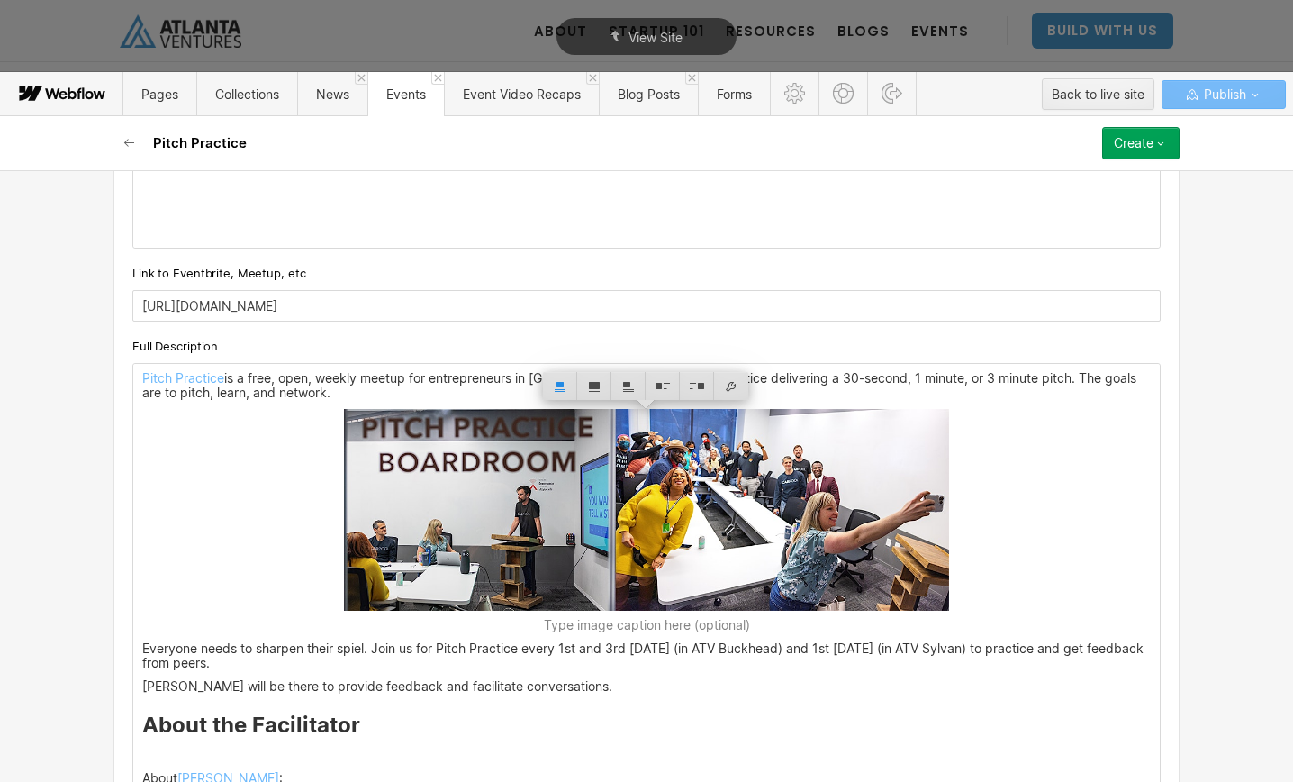
scroll to position [959, 0]
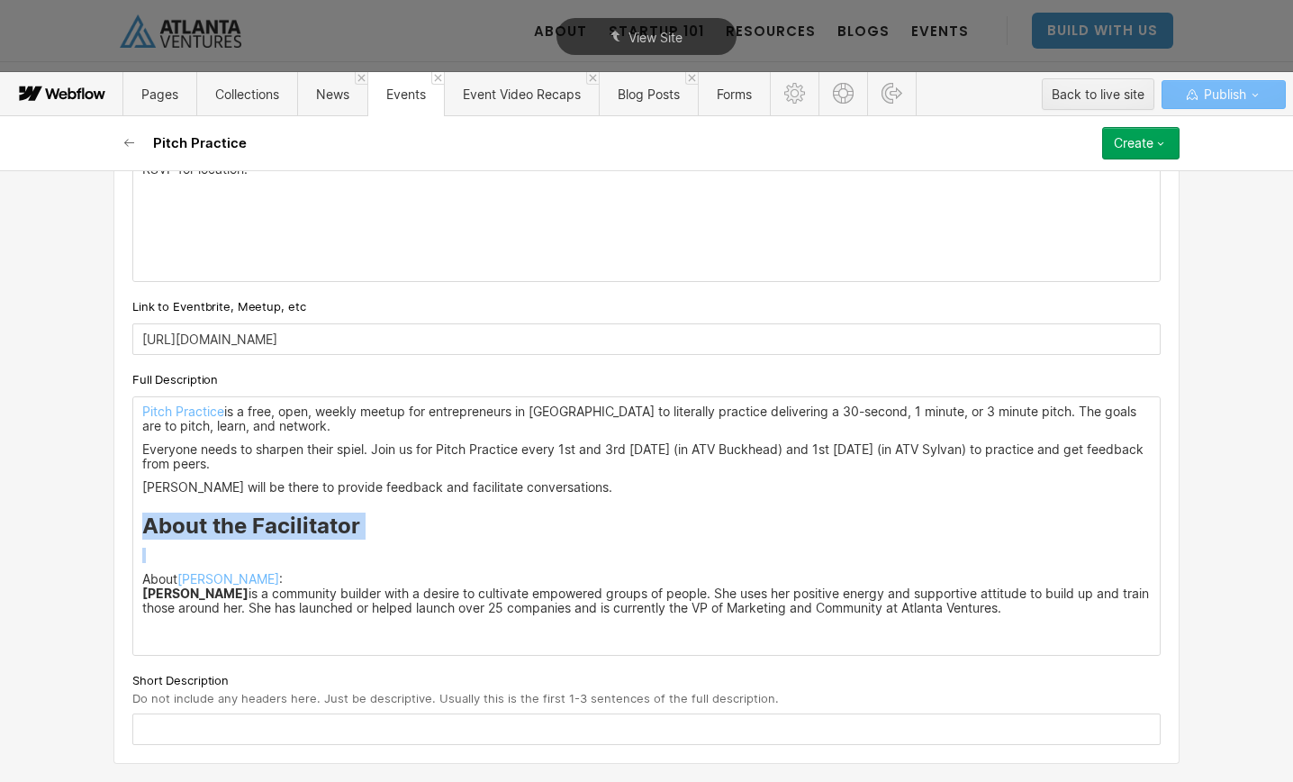
drag, startPoint x: 404, startPoint y: 546, endPoint x: 150, endPoint y: 526, distance: 254.7
click at [150, 526] on div "Pitch Practice is a free, open, weekly meetup for entrepreneurs in [GEOGRAPHIC_…" at bounding box center [646, 526] width 1027 height 258
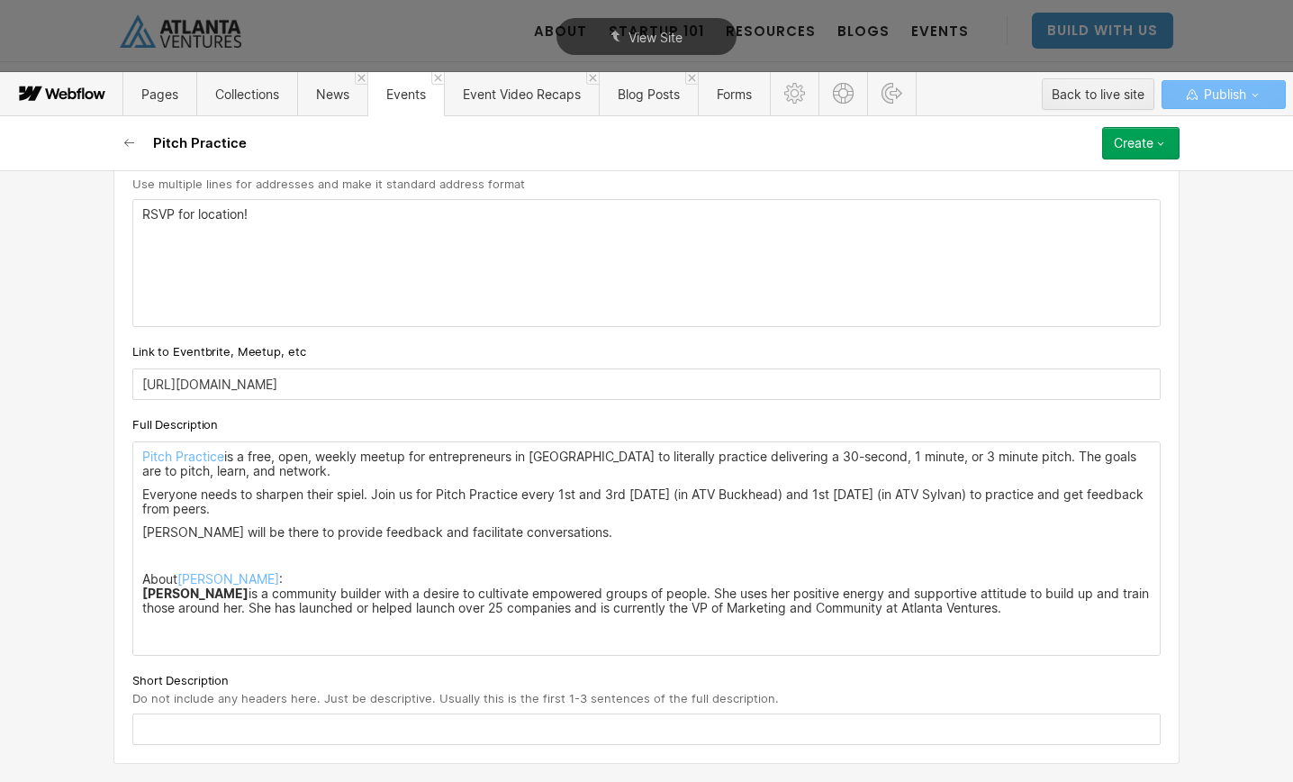
scroll to position [914, 0]
drag, startPoint x: 286, startPoint y: 577, endPoint x: 145, endPoint y: 554, distance: 143.3
click at [145, 554] on div "Pitch Practice is a free, open, weekly meetup for entrepreneurs in [GEOGRAPHIC_…" at bounding box center [646, 548] width 1027 height 213
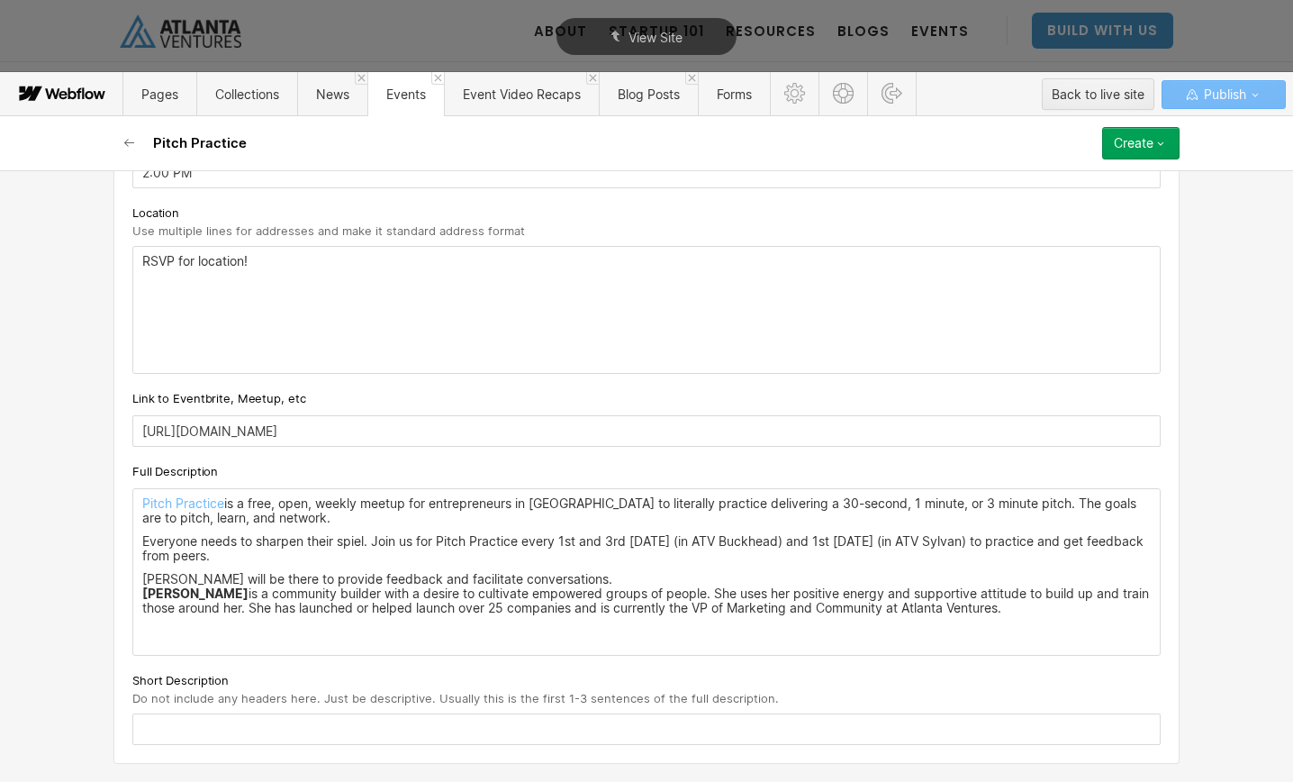
scroll to position [891, 0]
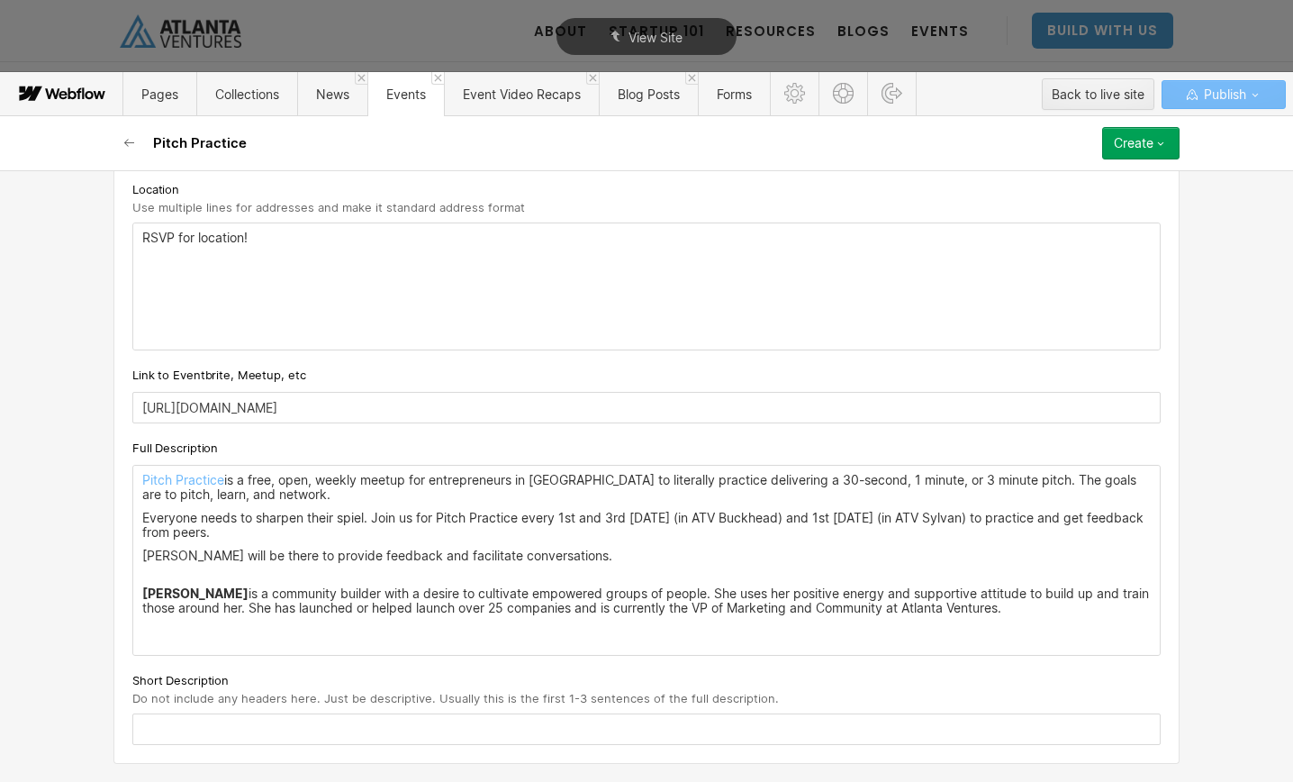
click at [171, 637] on p "‍" at bounding box center [646, 631] width 1009 height 14
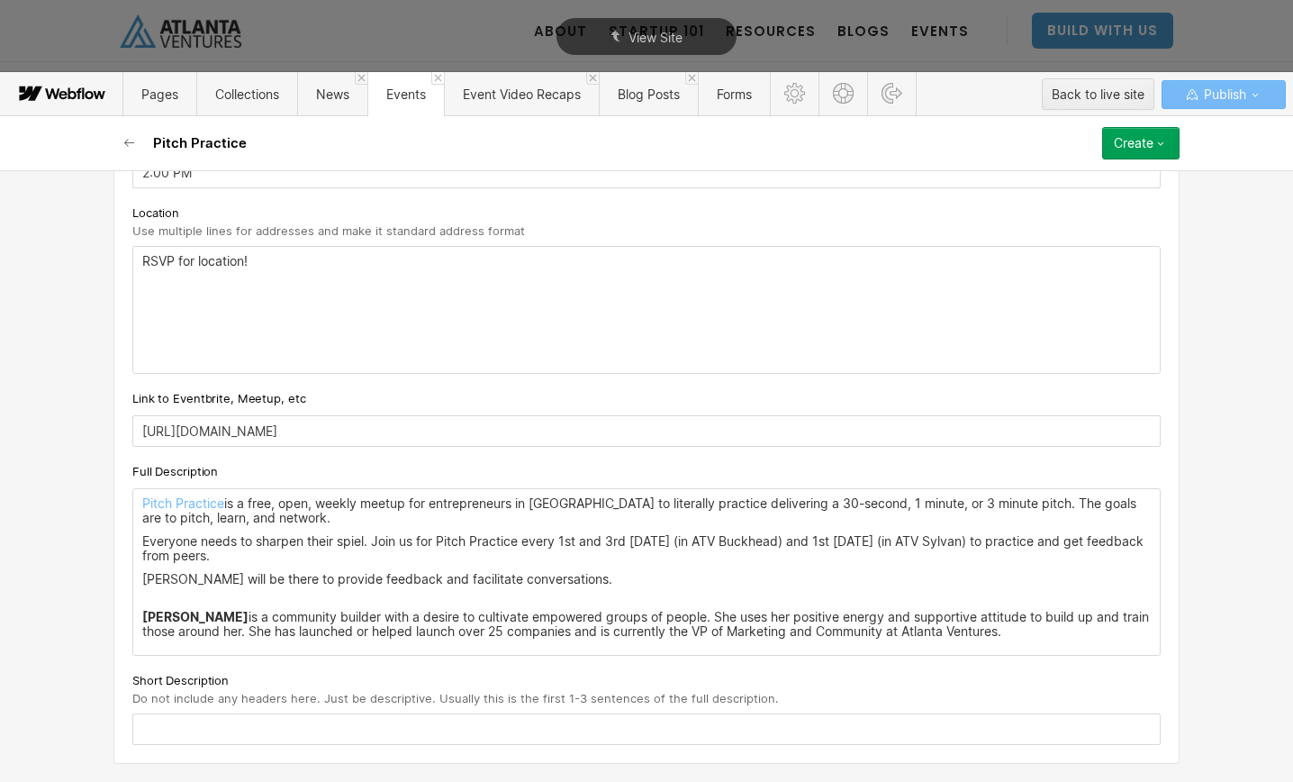
scroll to position [867, 0]
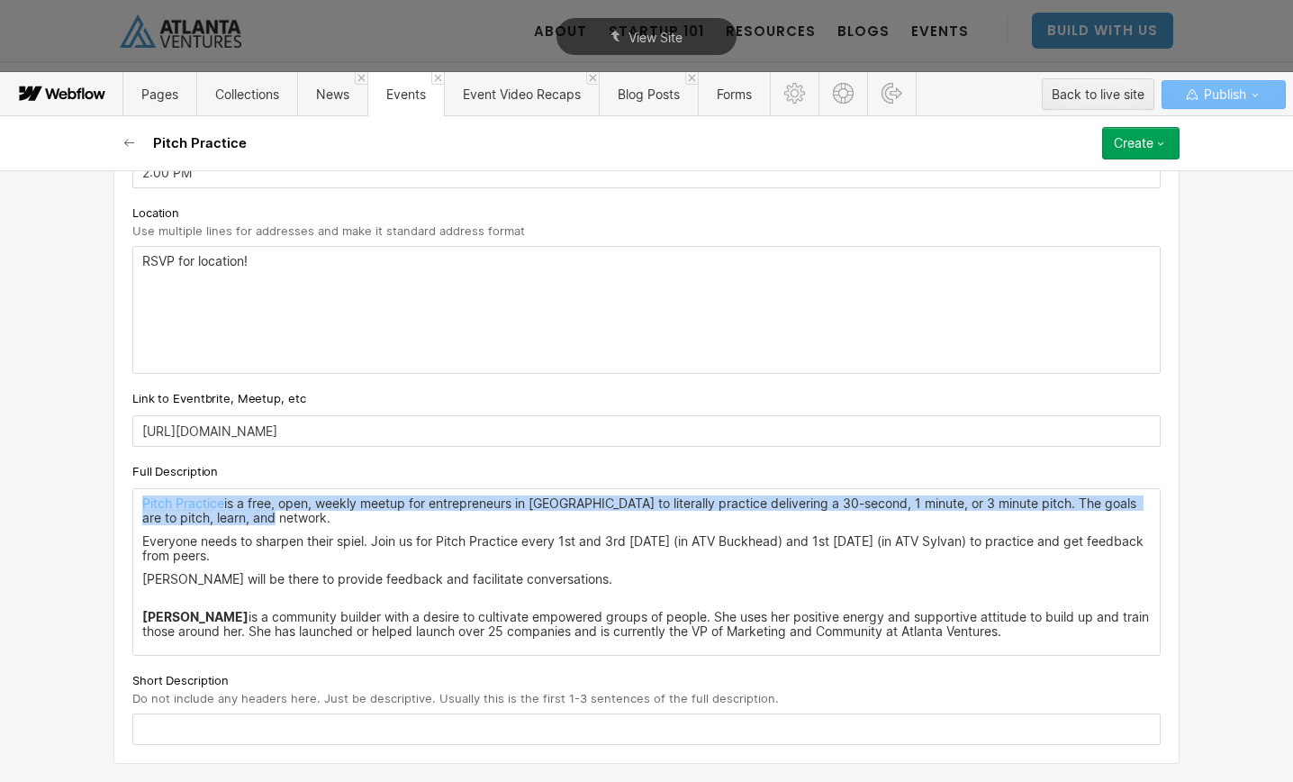
drag, startPoint x: 312, startPoint y: 515, endPoint x: 133, endPoint y: 497, distance: 179.2
click at [133, 497] on div "Pitch Practice is a free, open, weekly meetup for entrepreneurs in [GEOGRAPHIC_…" at bounding box center [646, 572] width 1027 height 166
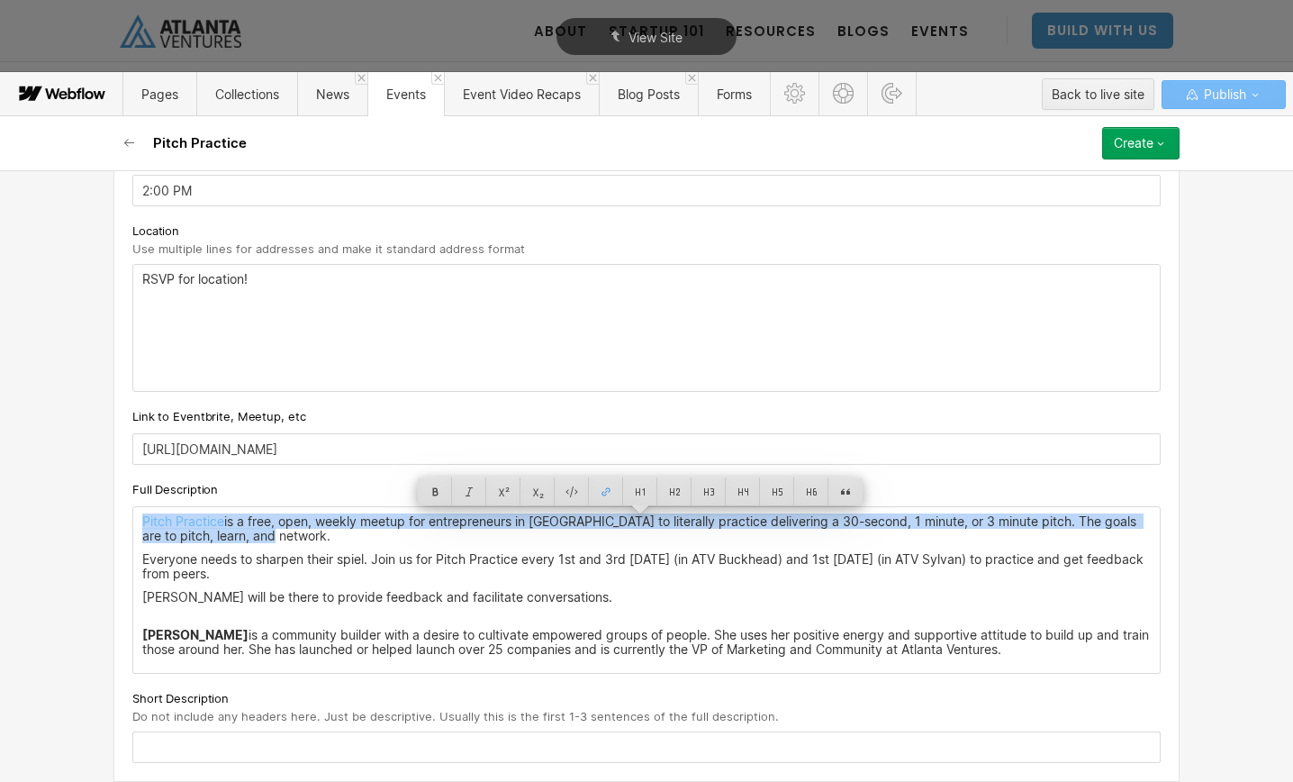
copy p "Pitch Practice is a free, open, weekly meetup for entrepreneurs in [GEOGRAPHIC_…"
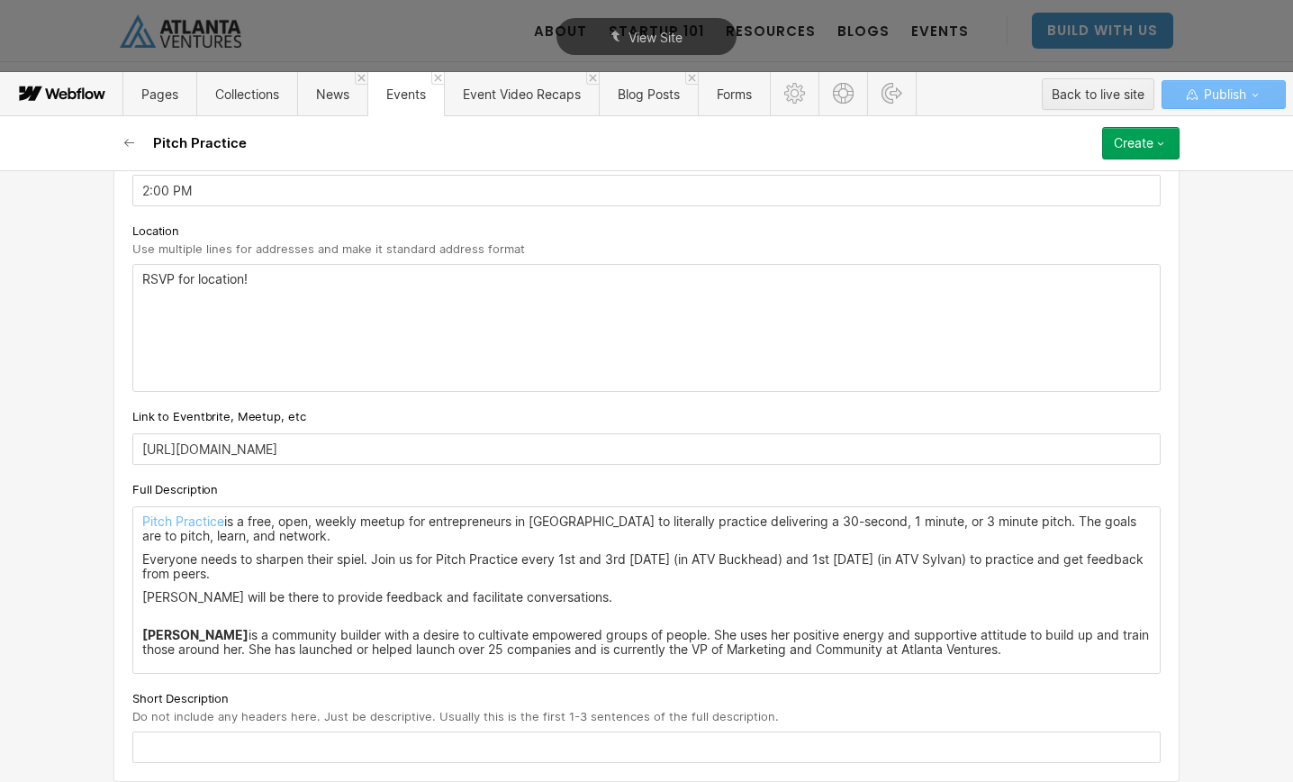
click at [221, 749] on div "Short Description Do not include any headers here. Just be descriptive. Usually…" at bounding box center [646, 725] width 1028 height 75
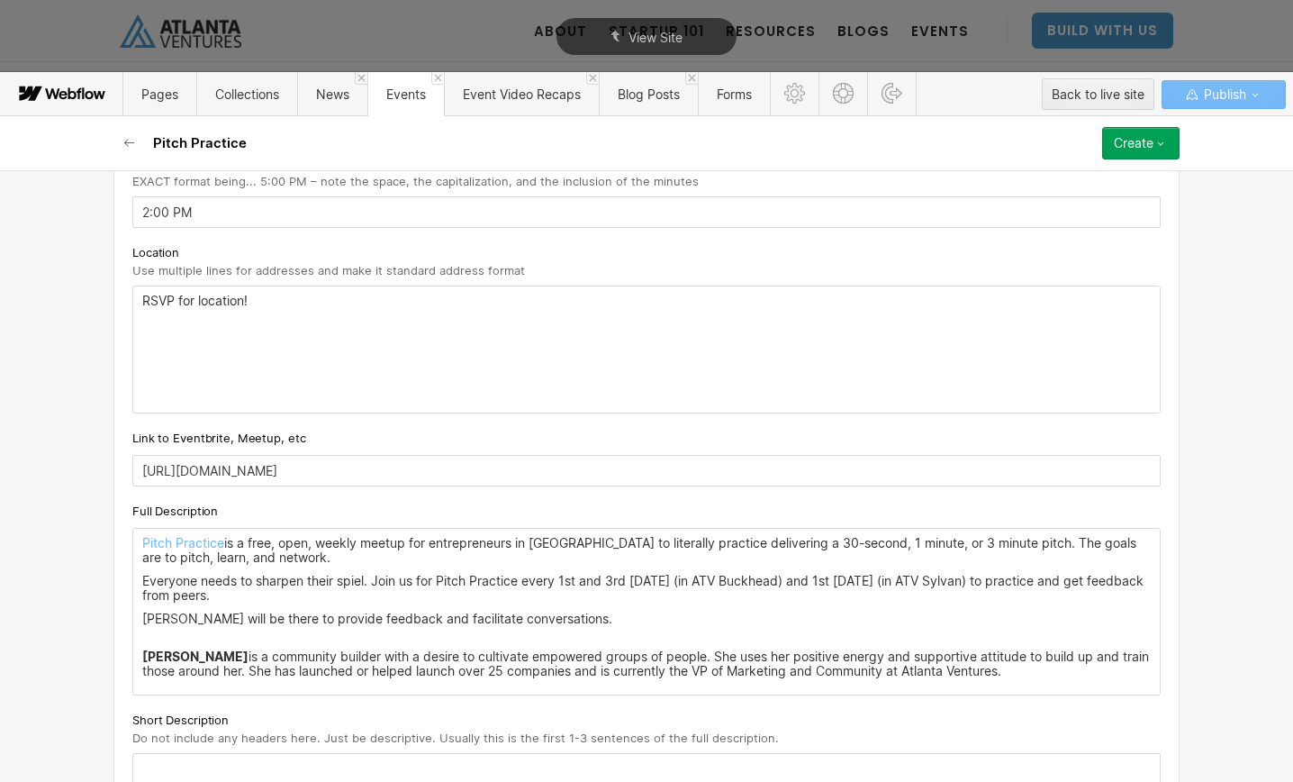
scroll to position [867, 0]
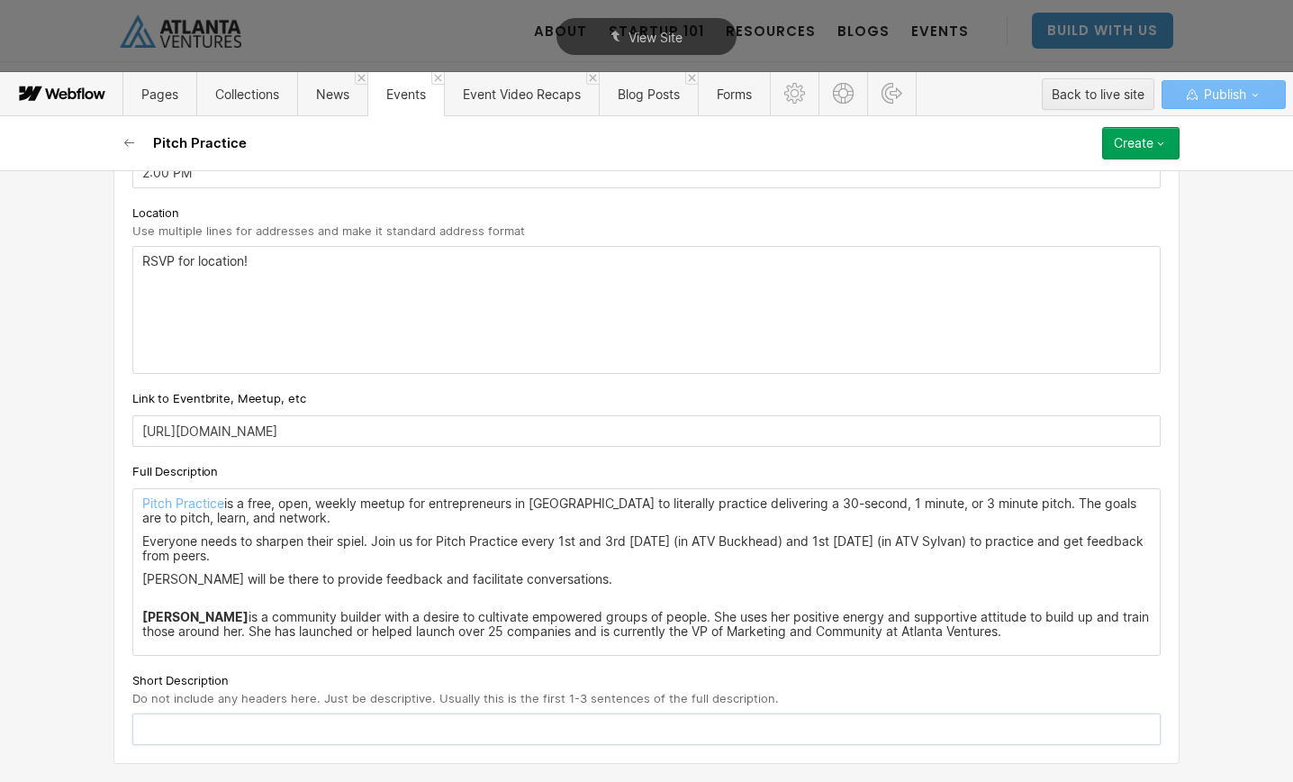
click at [216, 725] on input "text" at bounding box center [646, 729] width 1028 height 32
paste input "Pitch Practice is a free, open, weekly meetup for entrepreneurs in [GEOGRAPHIC_…"
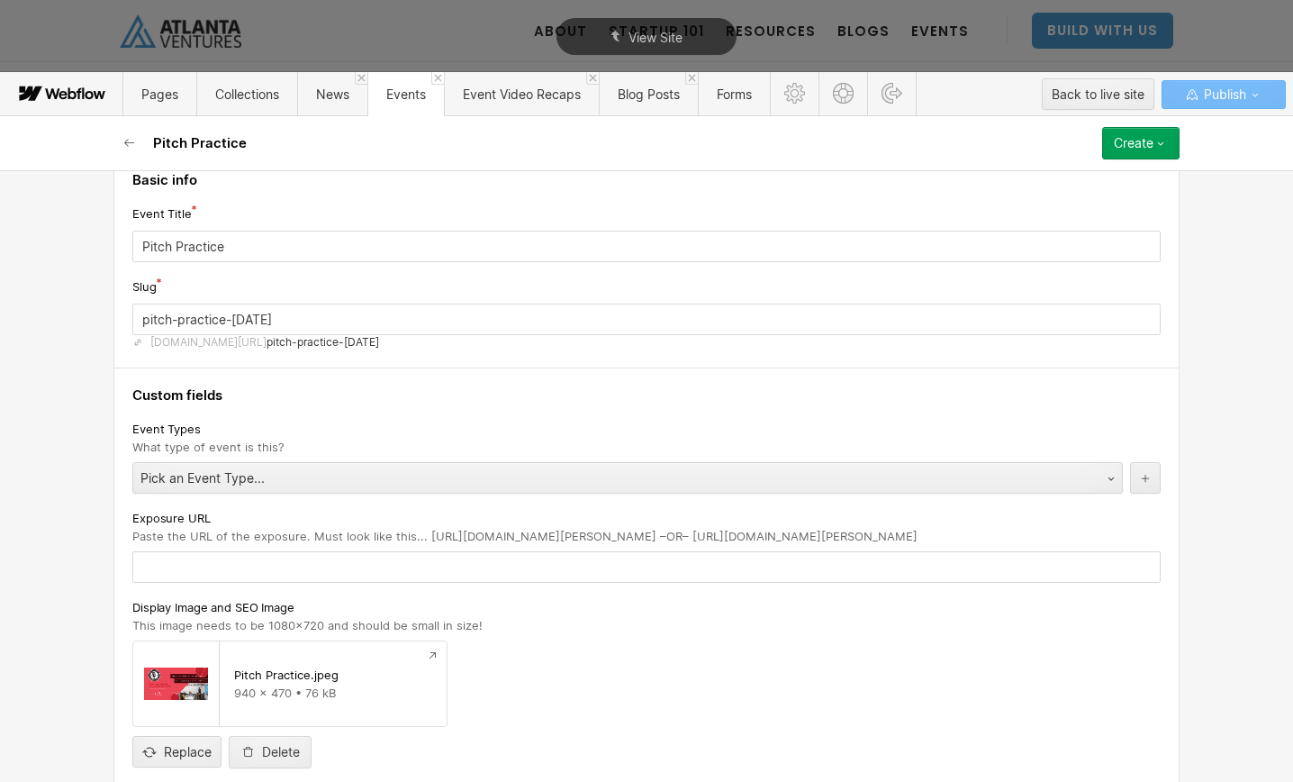
scroll to position [0, 0]
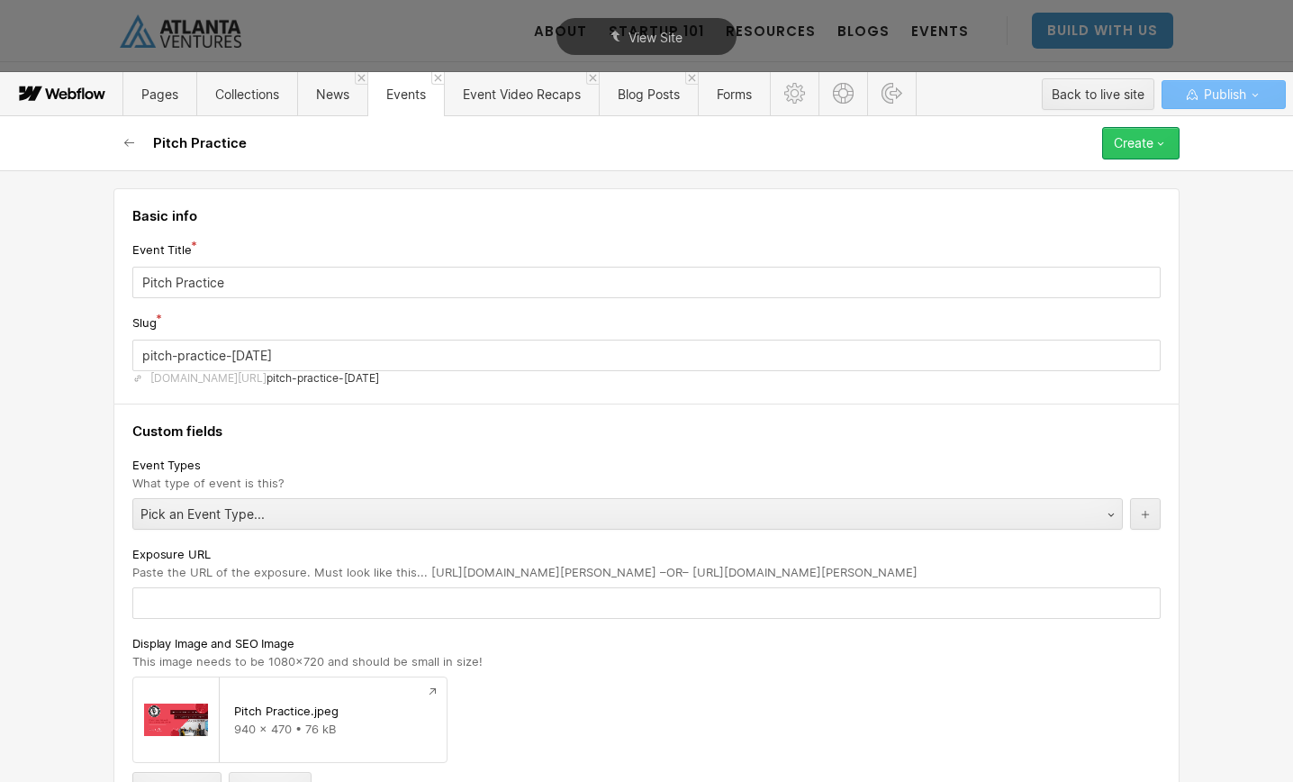
type input "Pitch Practice is a free, open, weekly meetup for entrepreneurs in [GEOGRAPHIC_…"
click at [1151, 145] on div "Create" at bounding box center [1134, 143] width 40 height 14
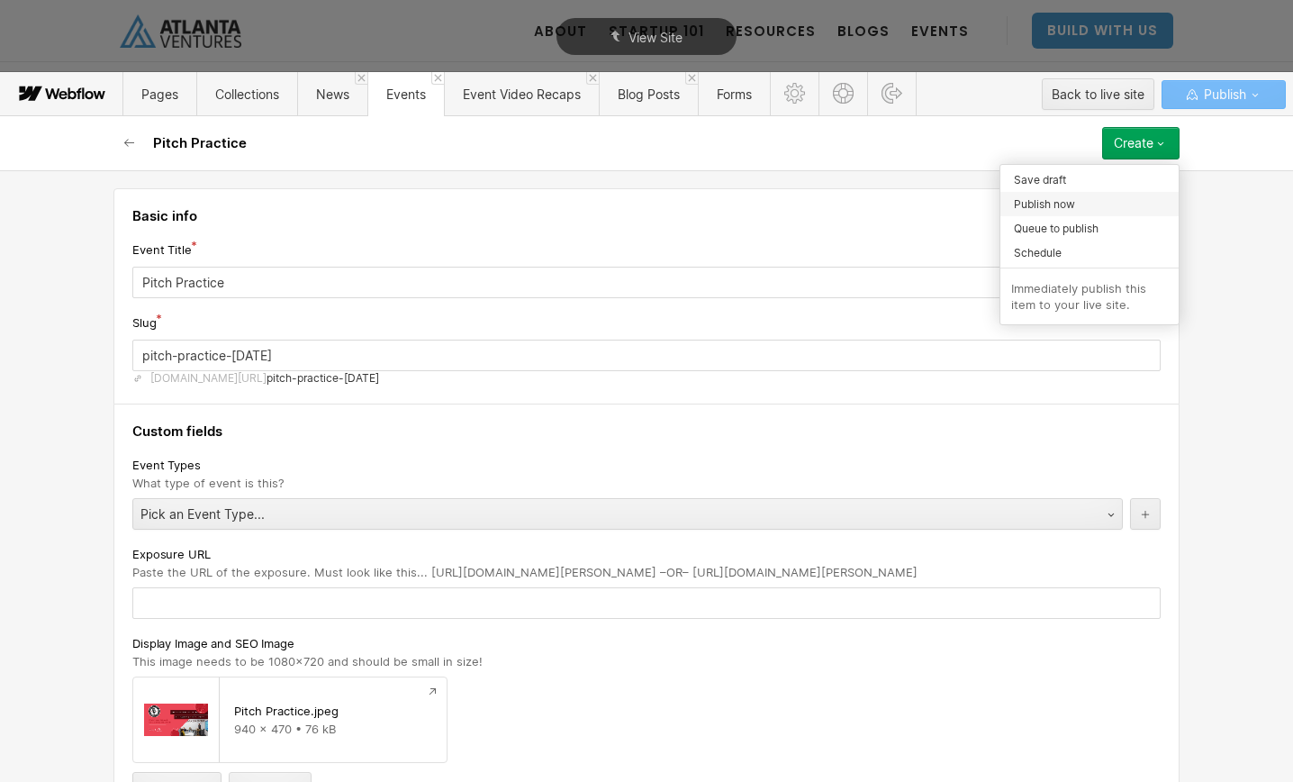
click at [1078, 195] on div "Publish now" at bounding box center [1089, 204] width 178 height 24
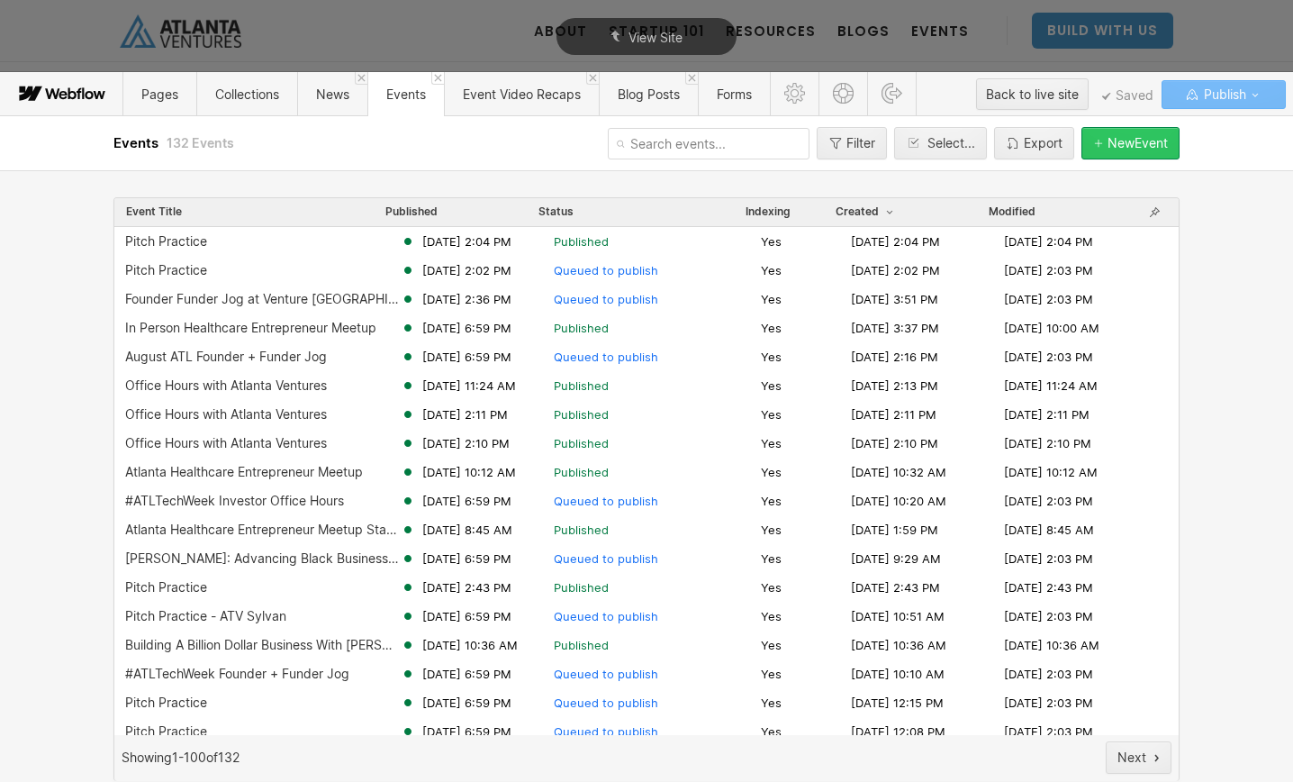
click at [1108, 144] on div "New Event" at bounding box center [1138, 143] width 60 height 14
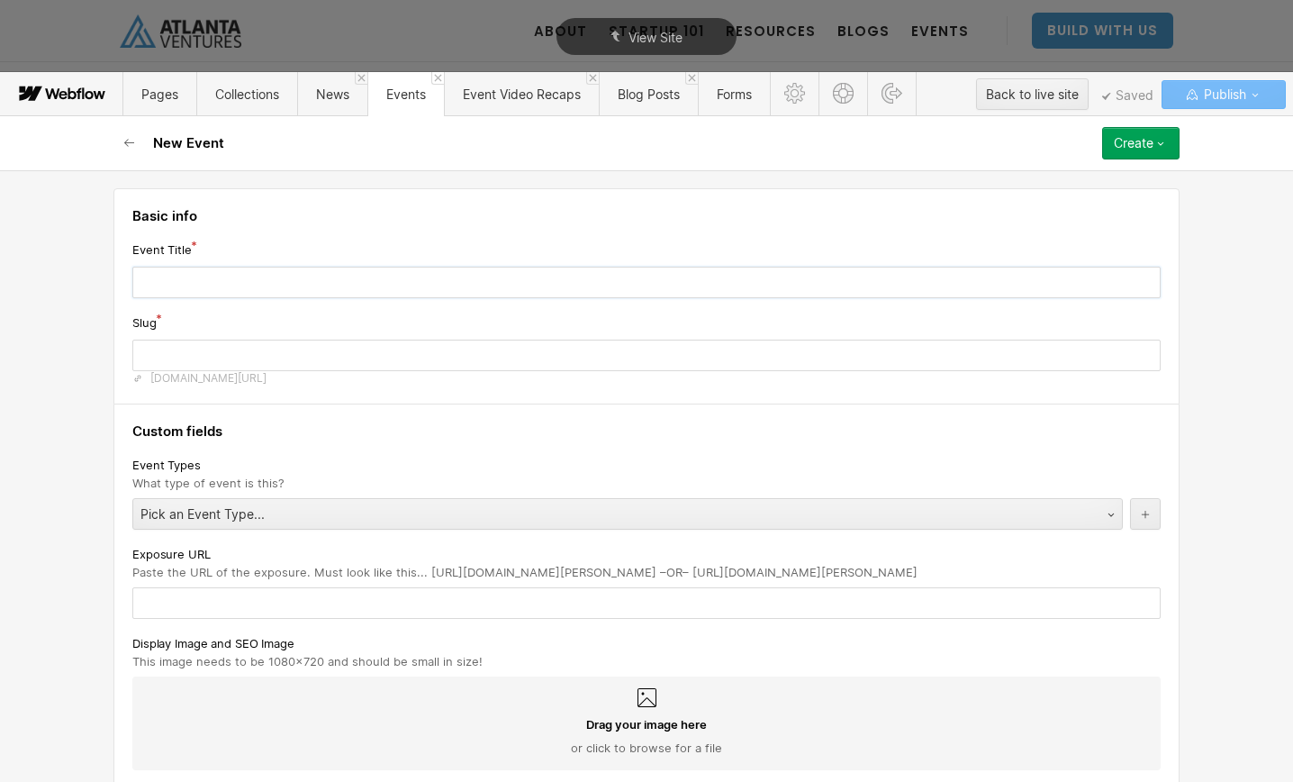
click at [363, 285] on input "text" at bounding box center [646, 283] width 1028 height 32
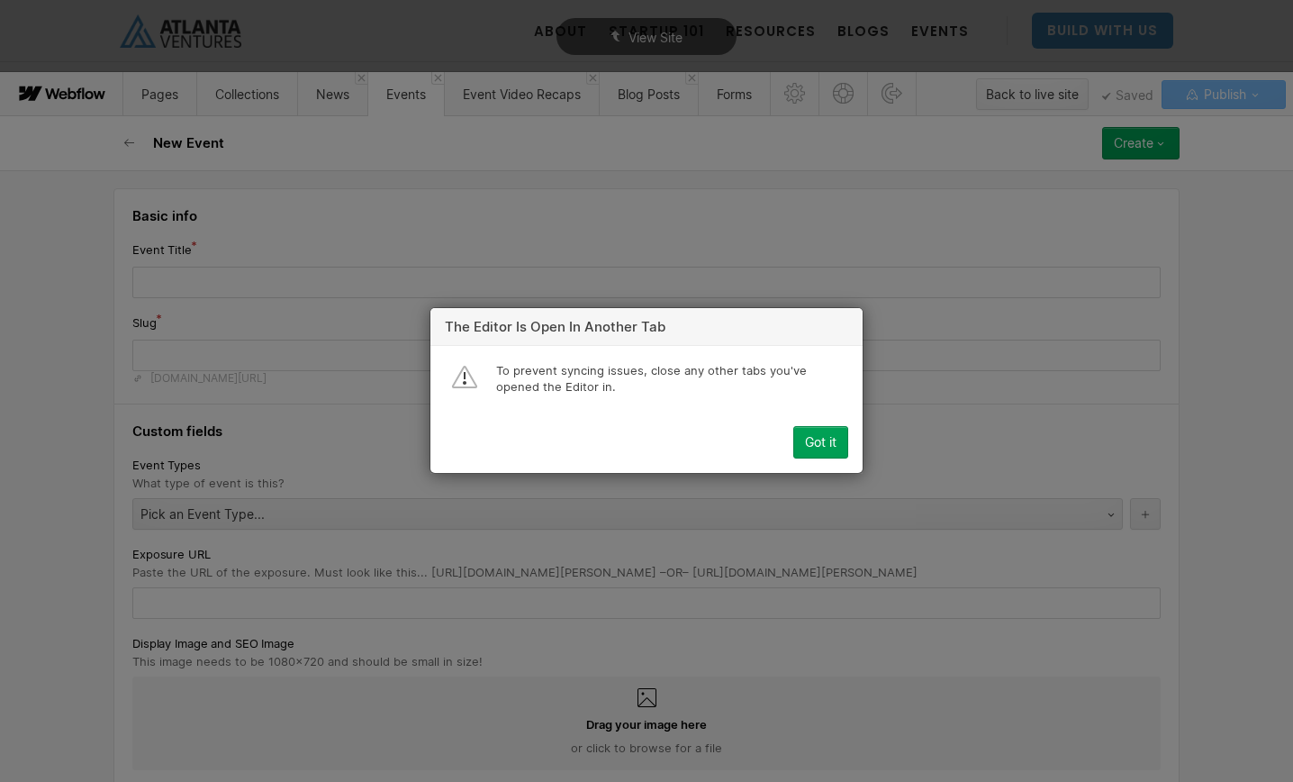
click at [835, 437] on div "Got it" at bounding box center [821, 443] width 32 height 14
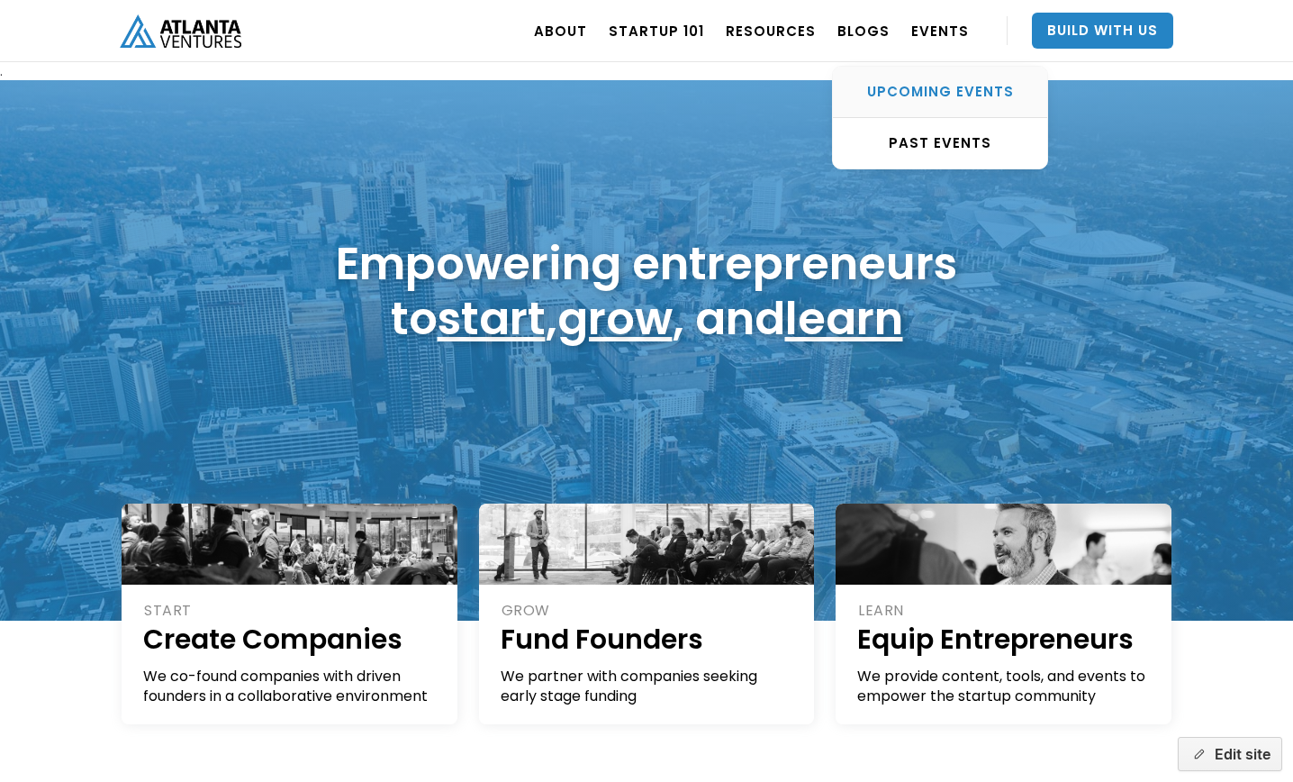
click at [940, 101] on div "UPCOMING EVENTS" at bounding box center [940, 92] width 214 height 18
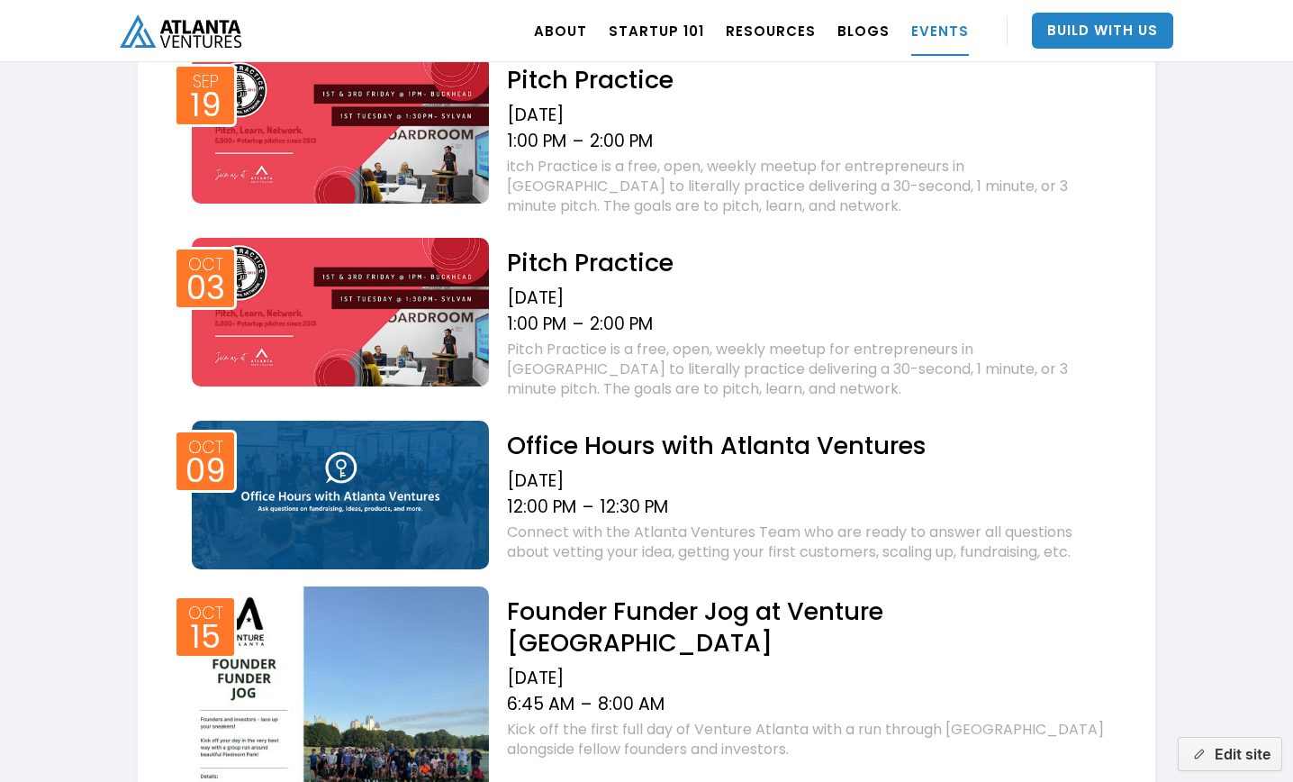
scroll to position [728, 0]
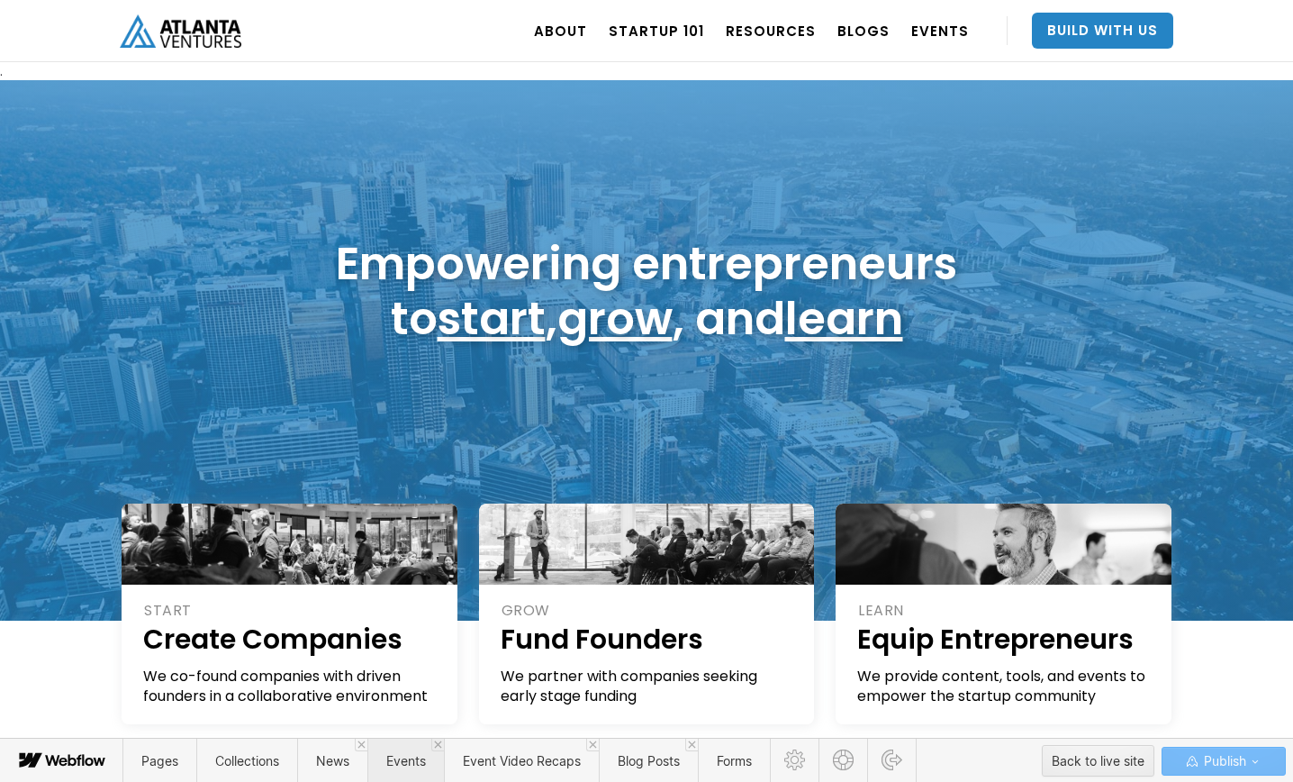
click at [406, 761] on span "Events" at bounding box center [406, 760] width 40 height 15
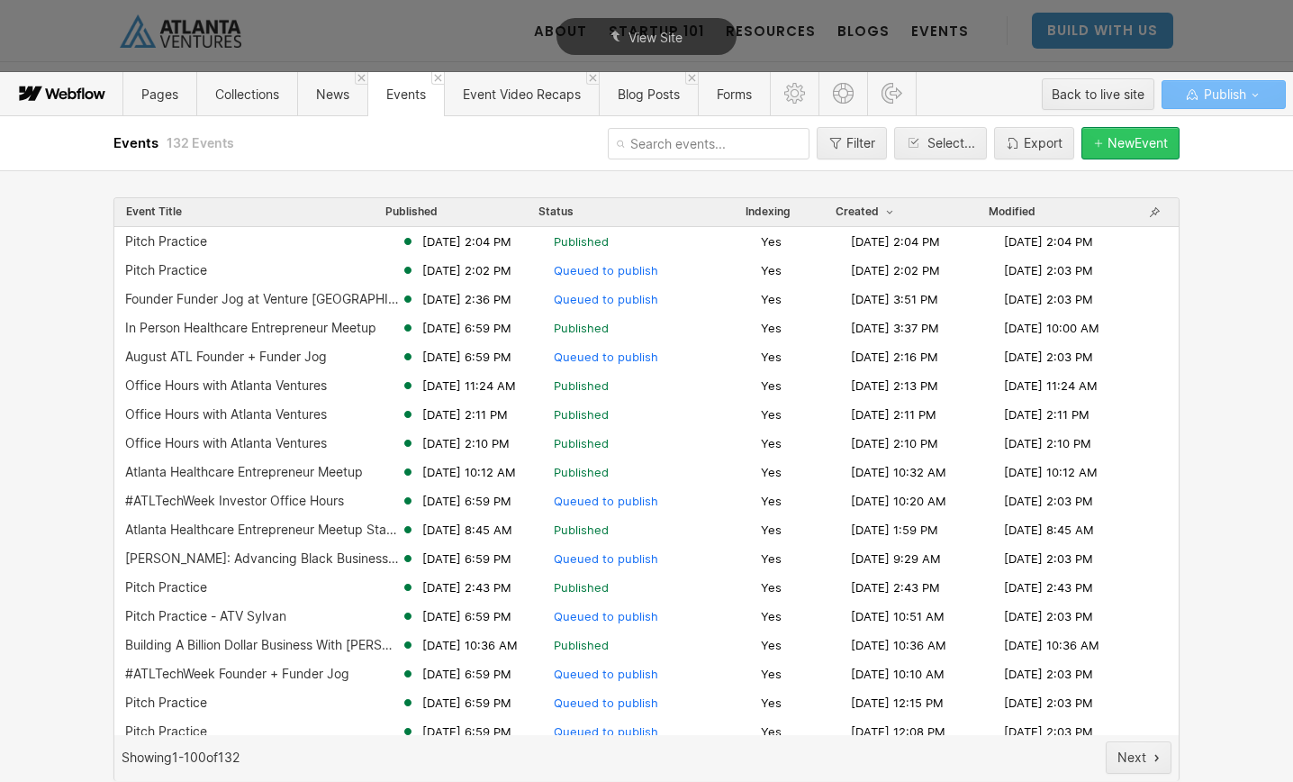
click at [1118, 145] on div "New Event" at bounding box center [1138, 143] width 60 height 14
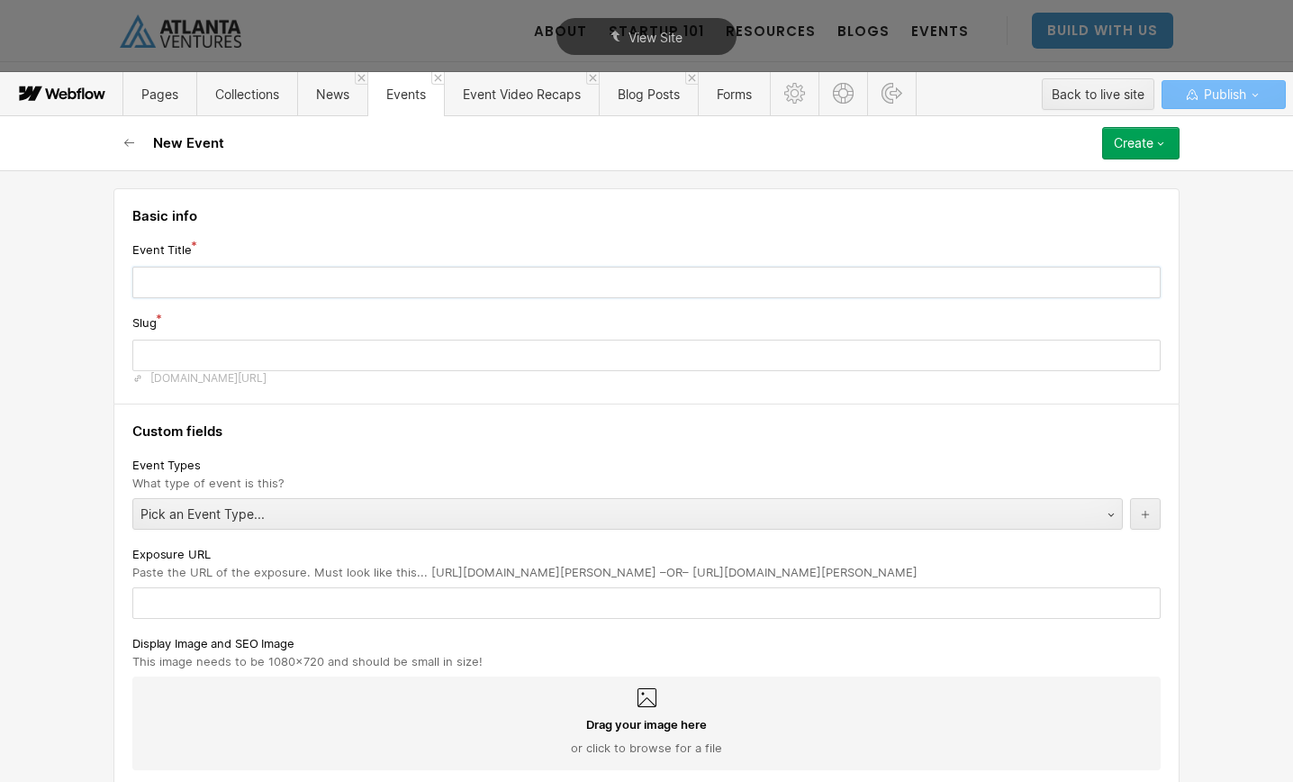
click at [487, 287] on input "text" at bounding box center [646, 283] width 1028 height 32
type input "P"
type input "p"
type input "Pi"
type input "pi"
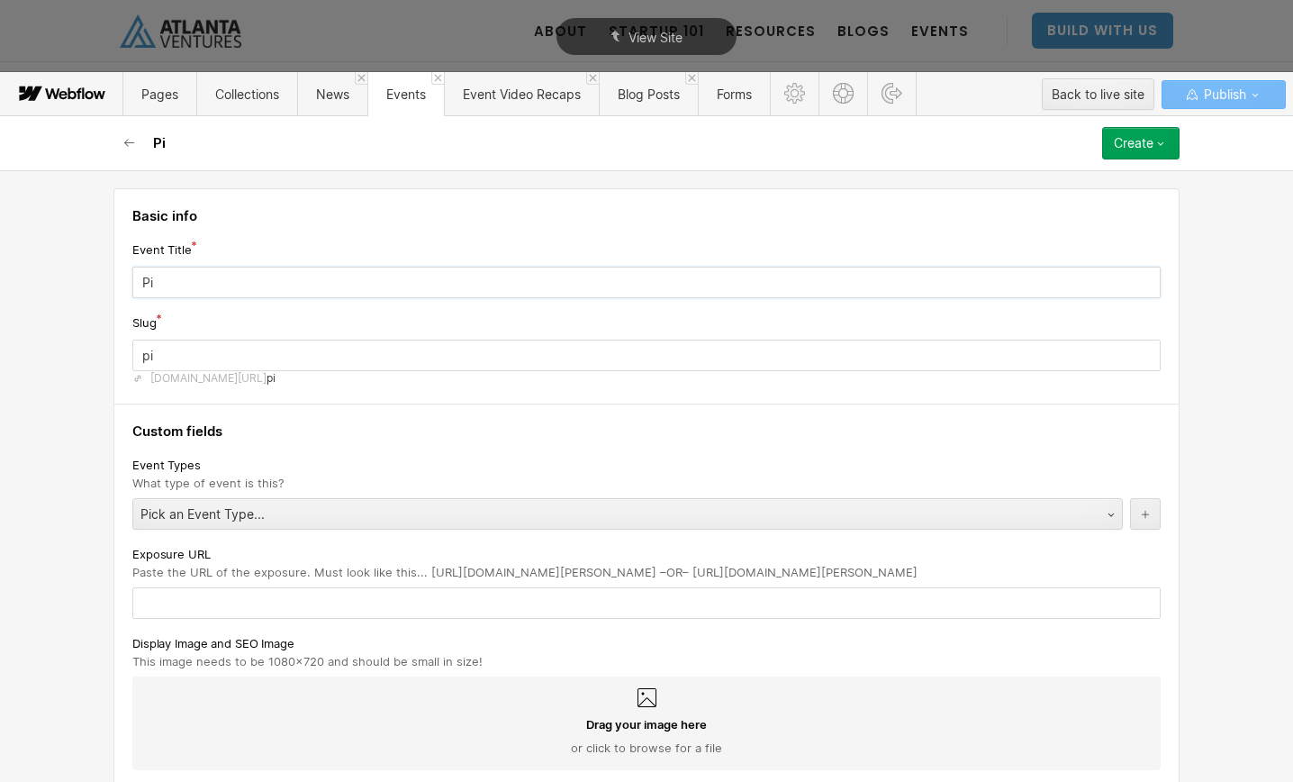
type input "Pit"
type input "pit"
type input "Pitc"
type input "pitc"
type input "Pitch"
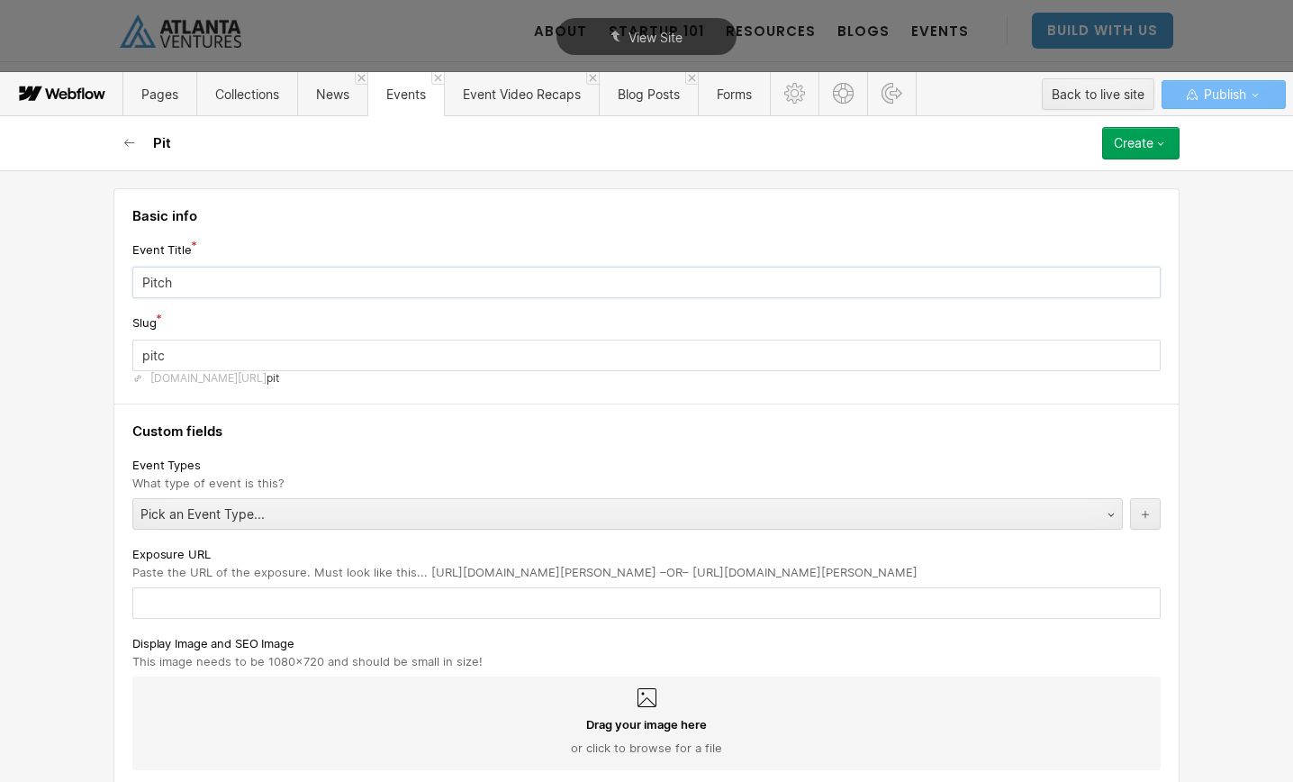
type input "pitch"
type input "Pitch P"
type input "pitch-p"
type input "Pitch Pr"
type input "pitch-pr"
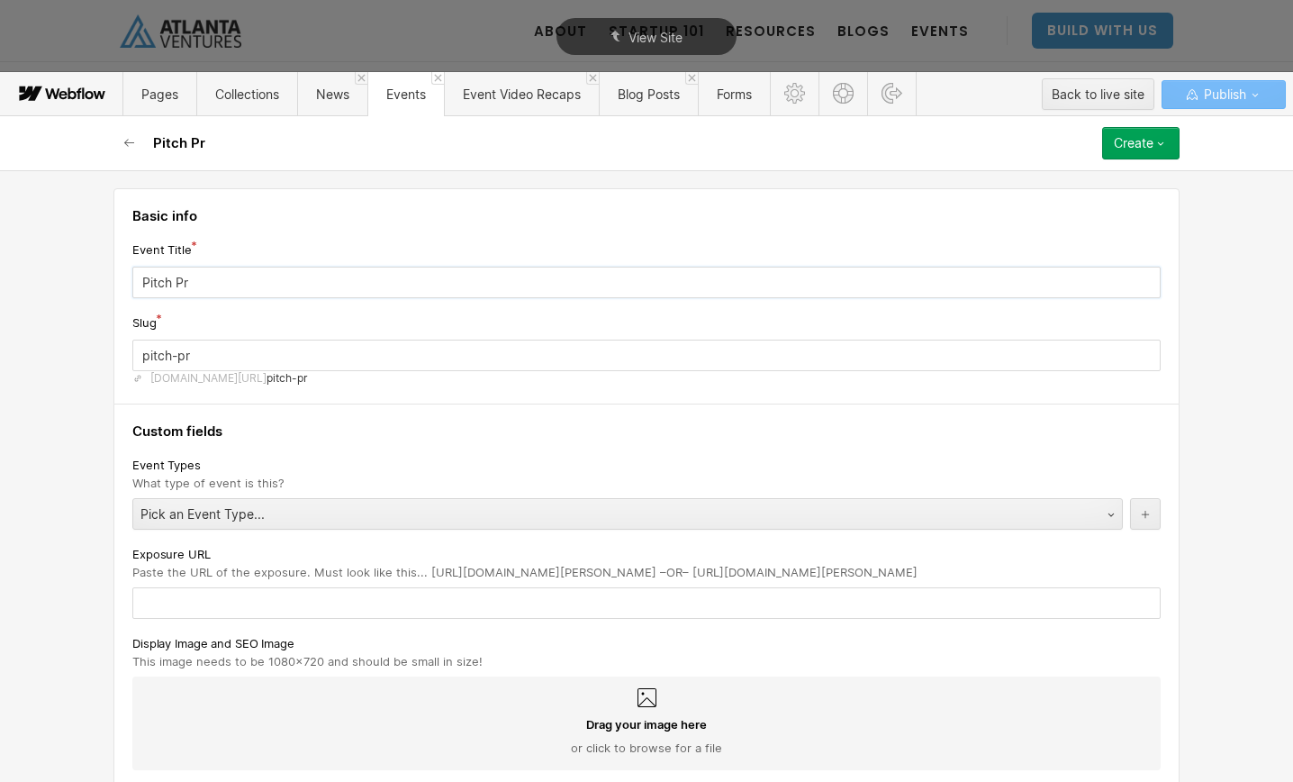
type input "Pitch Pra"
type input "pitch-pra"
type input "Pitch Prac"
type input "pitch-prac"
type input "Pitch Pract"
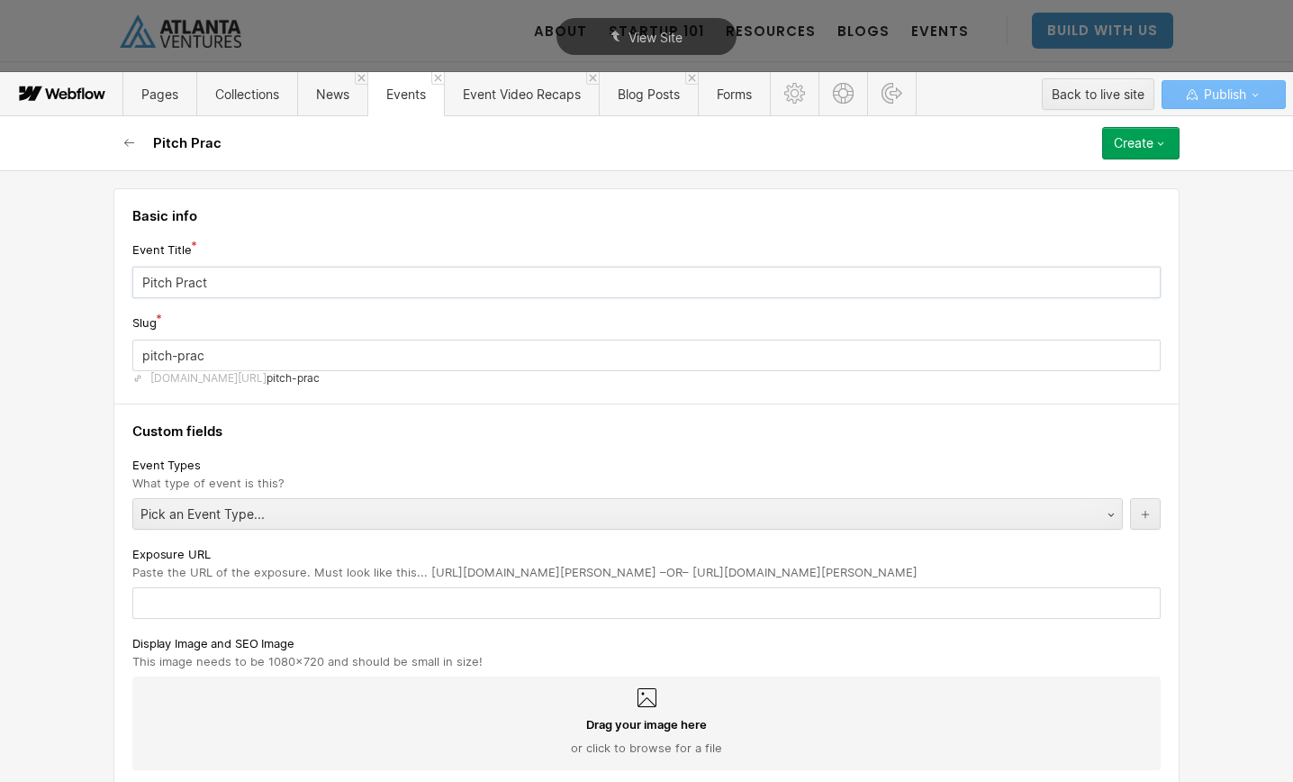
type input "pitch-pract"
type input "Pitch Practi"
type input "pitch-practi"
type input "Pitch Practic"
type input "pitch-practic"
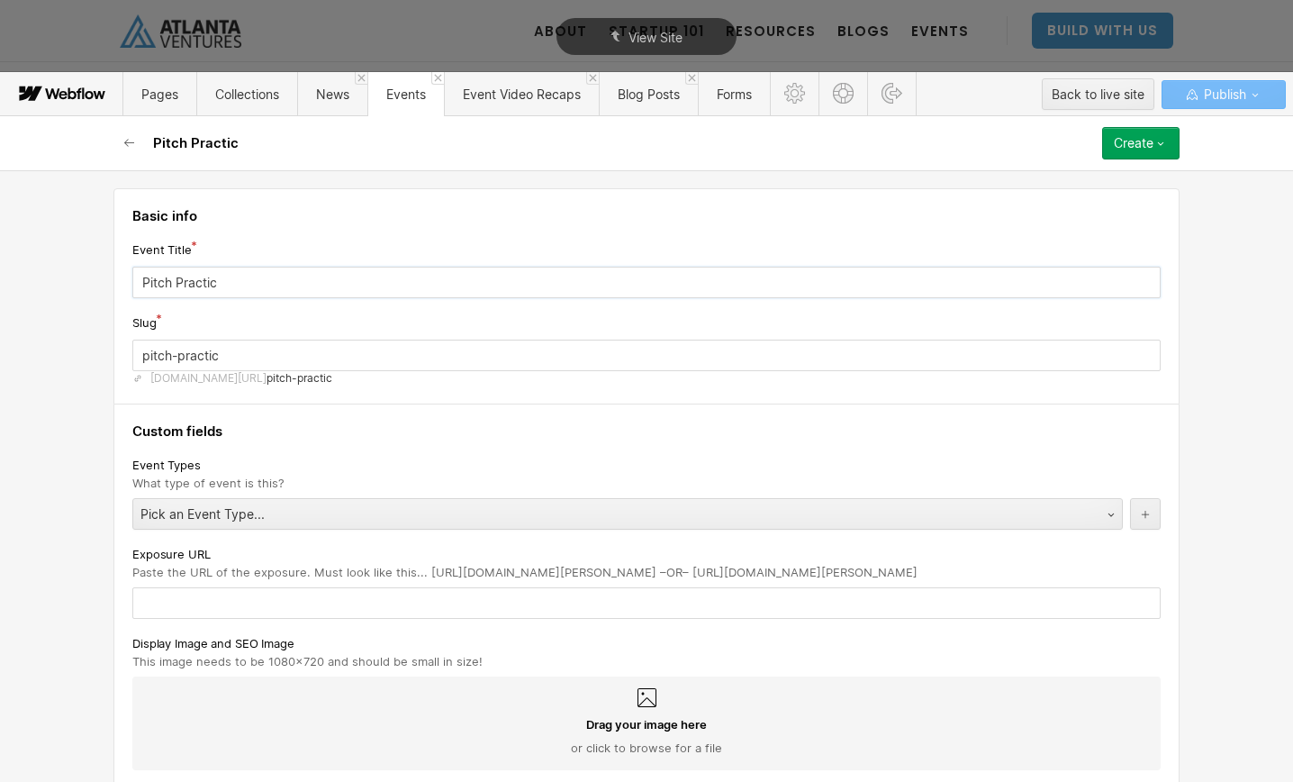
type input "Pitch Practice"
type input "pitch-practice-3212026"
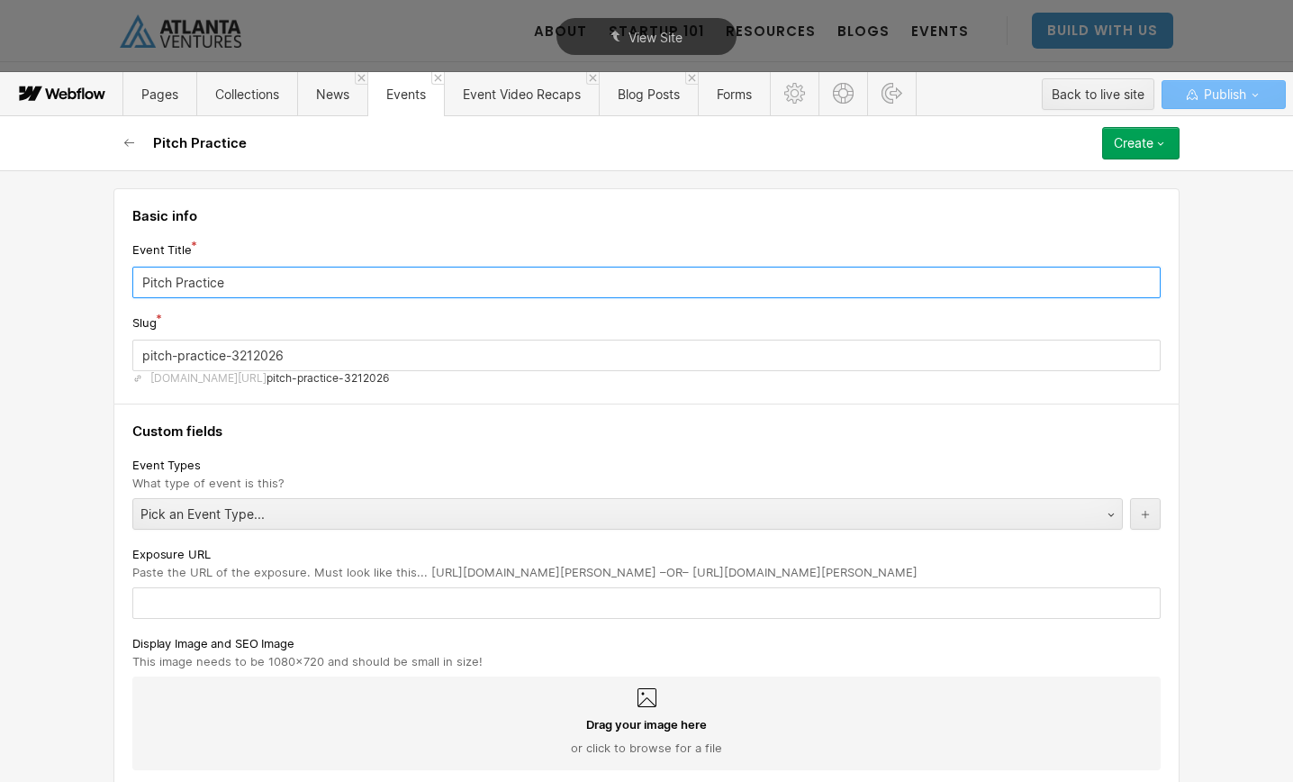
type input "Pitch Practice"
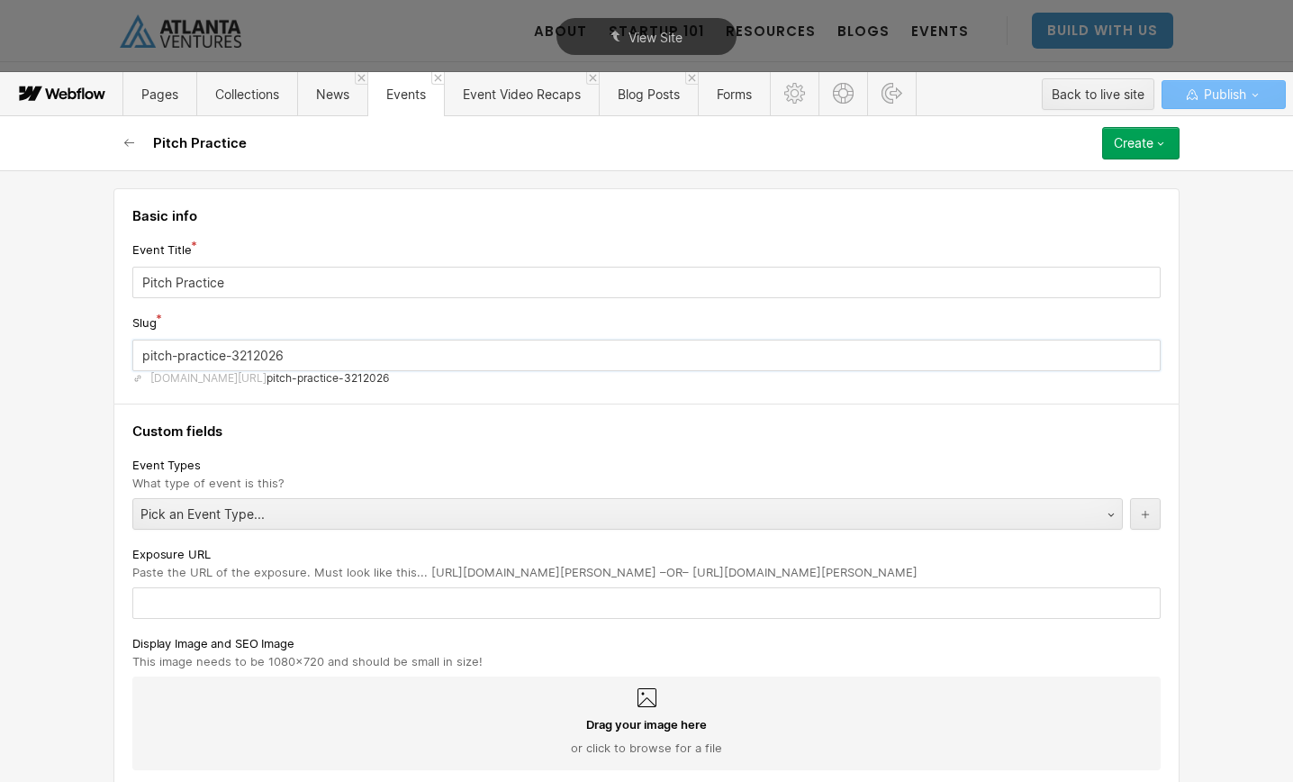
click at [390, 358] on input "pitch-practice-3212026" at bounding box center [646, 355] width 1028 height 32
drag, startPoint x: 376, startPoint y: 358, endPoint x: 234, endPoint y: 359, distance: 142.3
click at [234, 359] on input "pitch-practice-3212026" at bounding box center [646, 355] width 1028 height 32
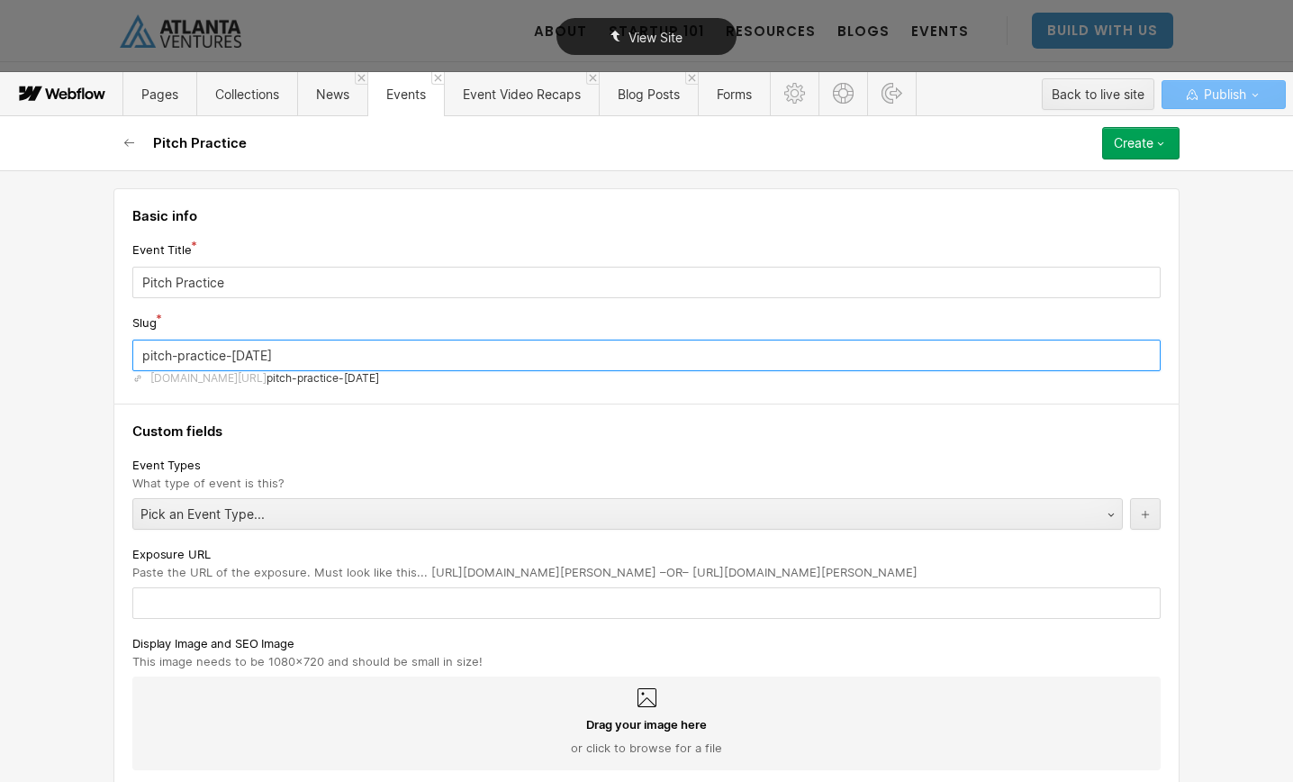
type input "pitch-practice-october-17th-2025"
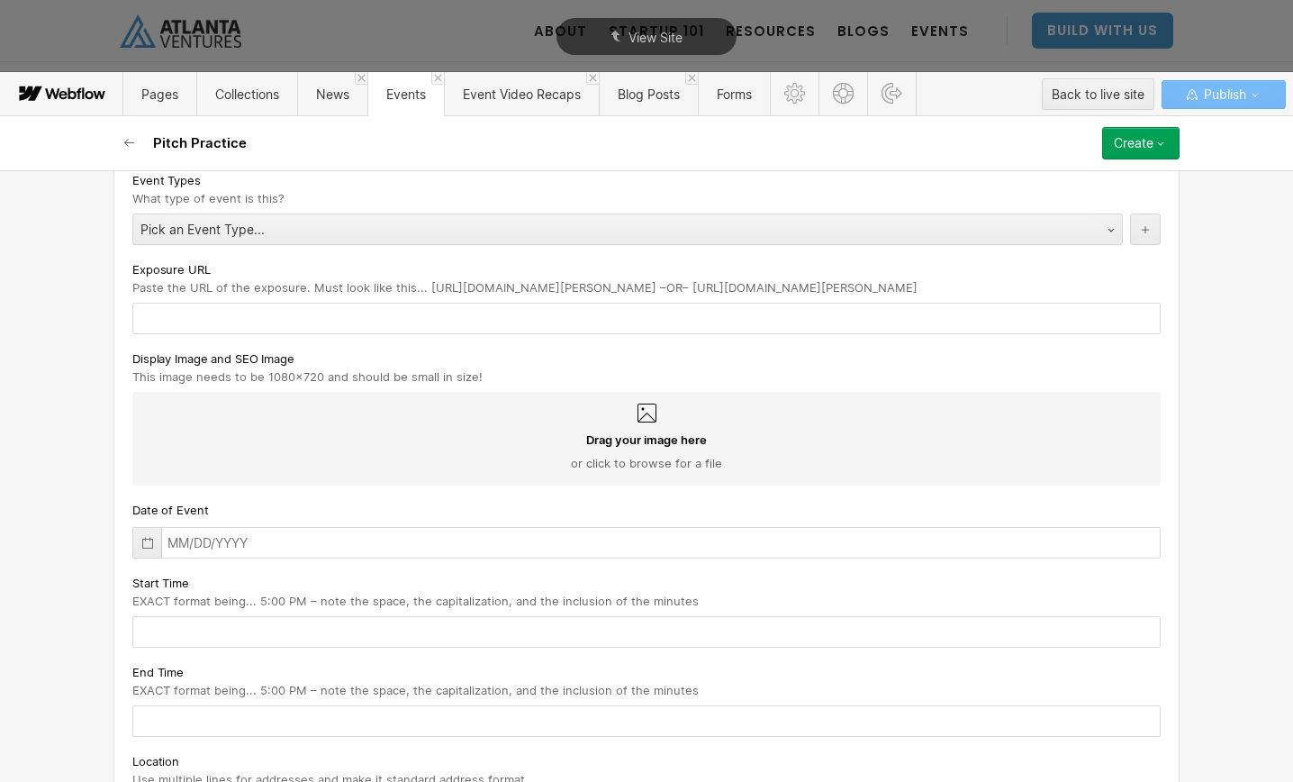
scroll to position [321, 0]
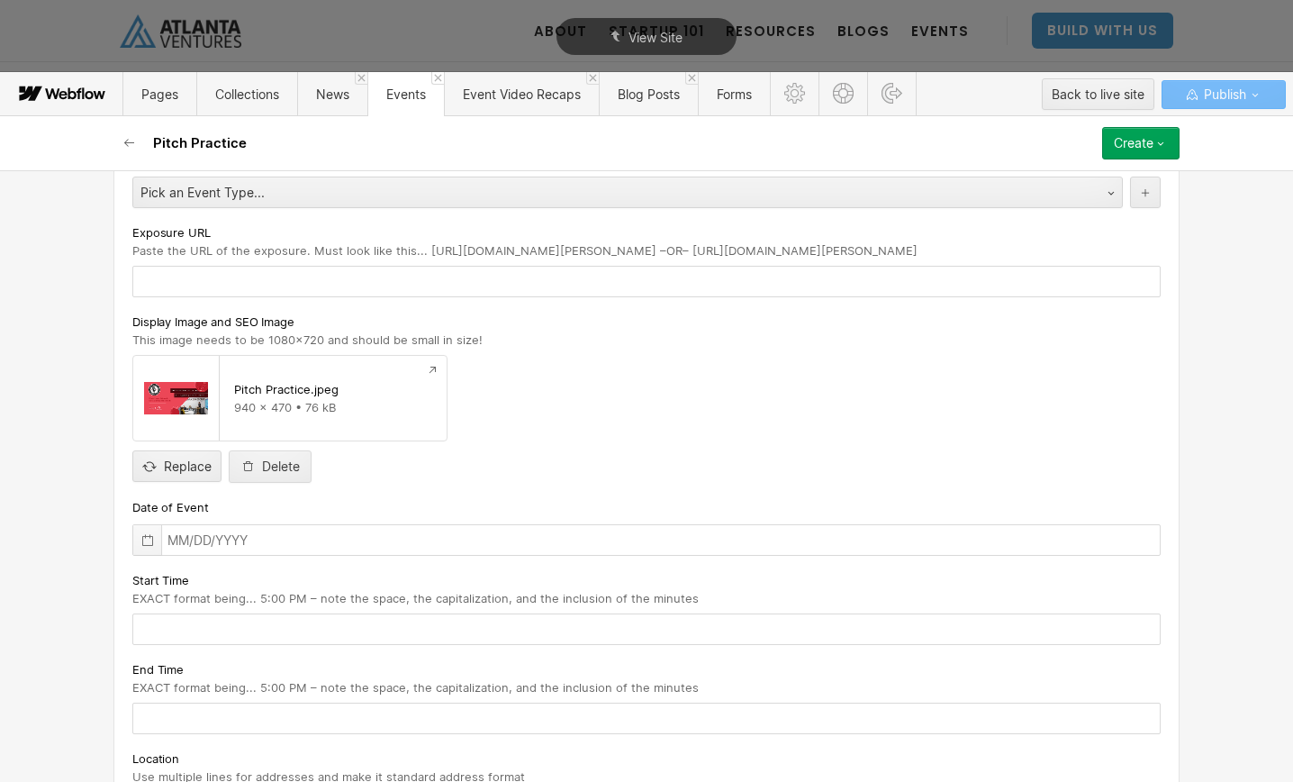
click at [149, 535] on icon at bounding box center [147, 540] width 11 height 12
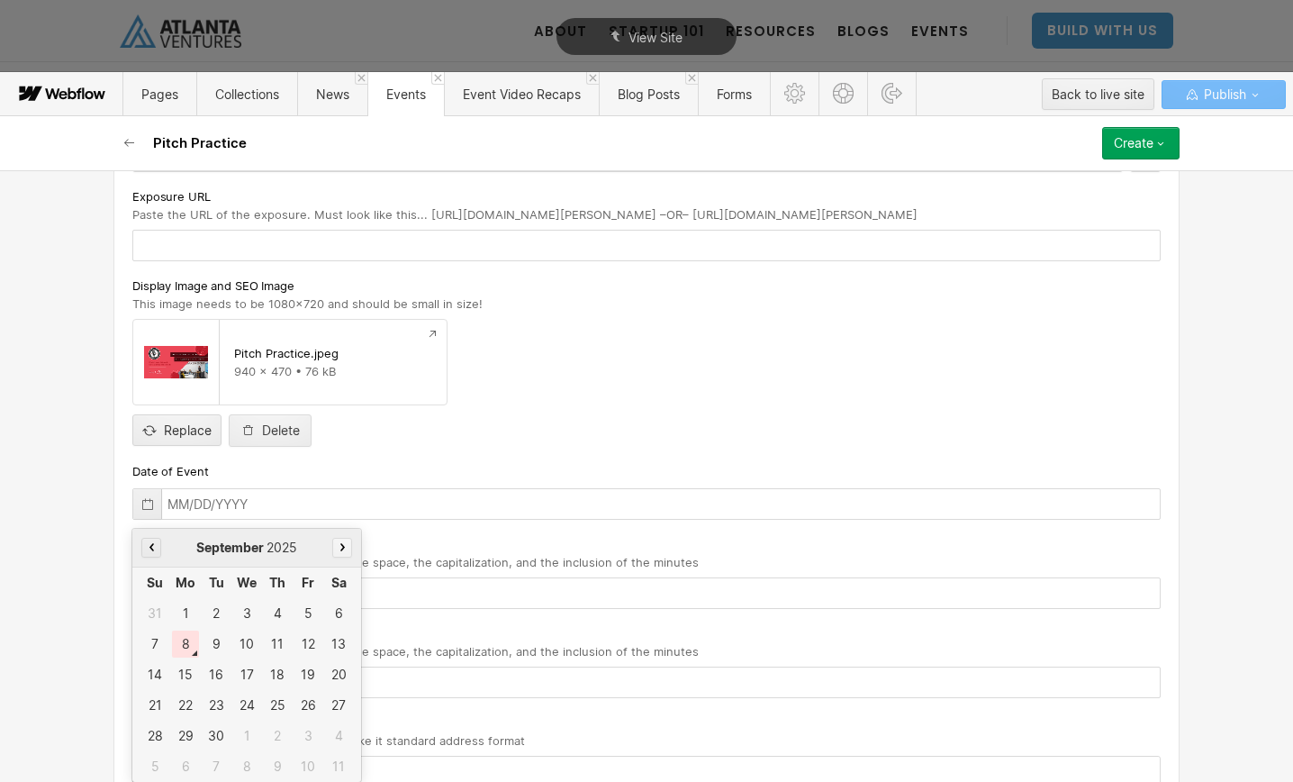
click at [343, 544] on icon "button" at bounding box center [342, 547] width 5 height 8
click at [310, 674] on div "17" at bounding box center [307, 674] width 27 height 27
type input "10/17/2025"
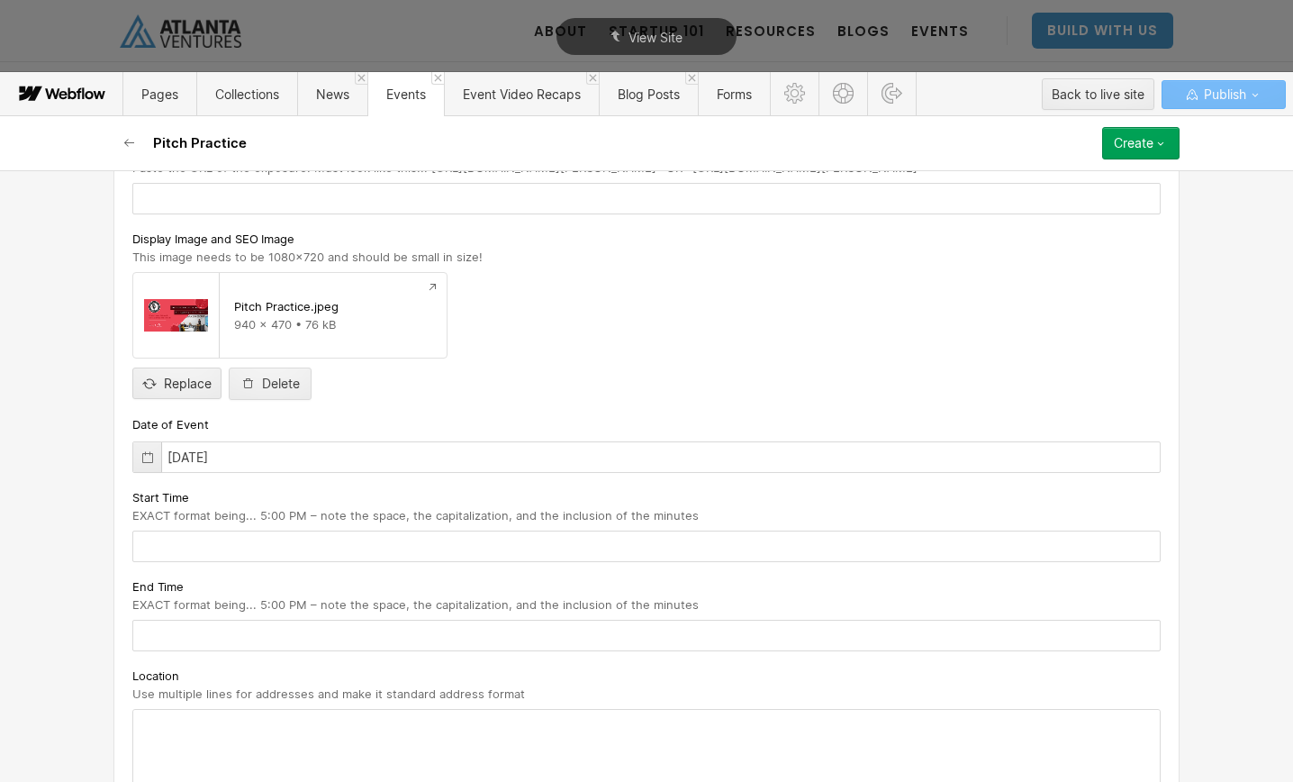
scroll to position [427, 0]
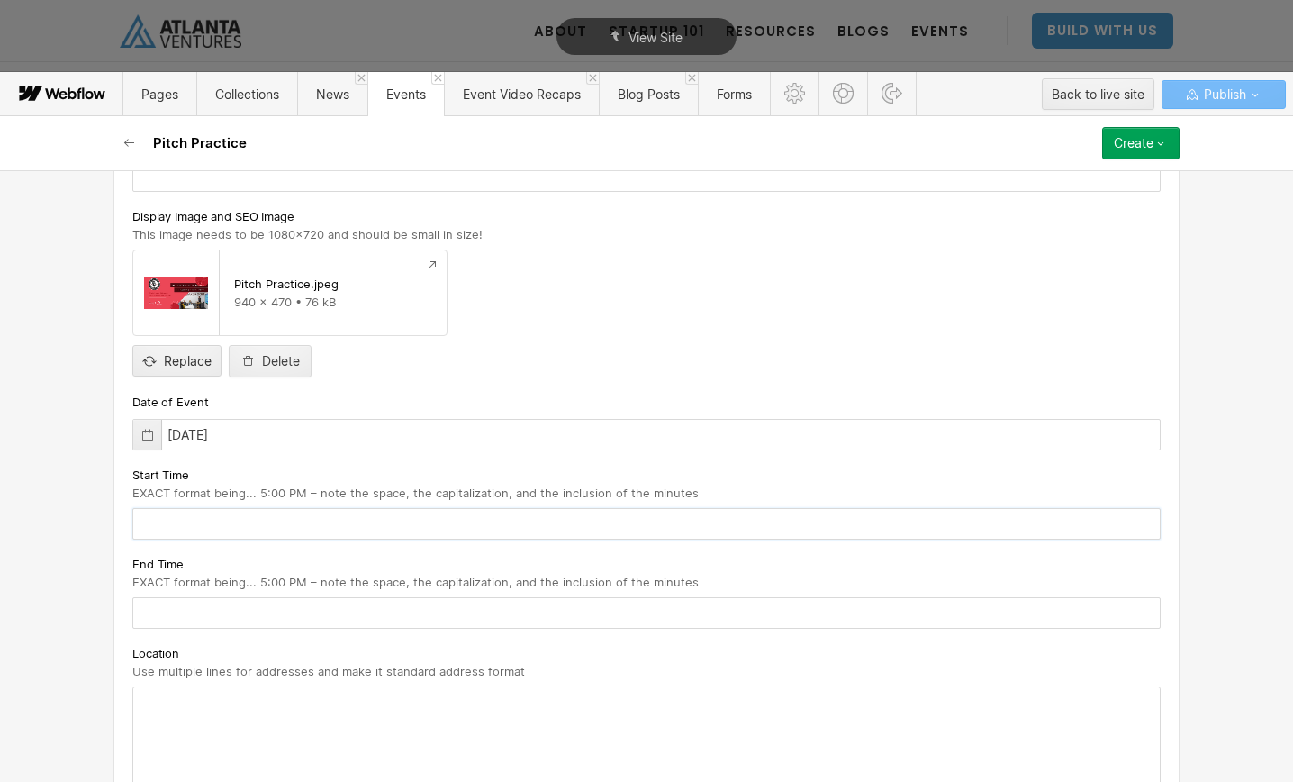
click at [381, 518] on input "text" at bounding box center [646, 524] width 1028 height 32
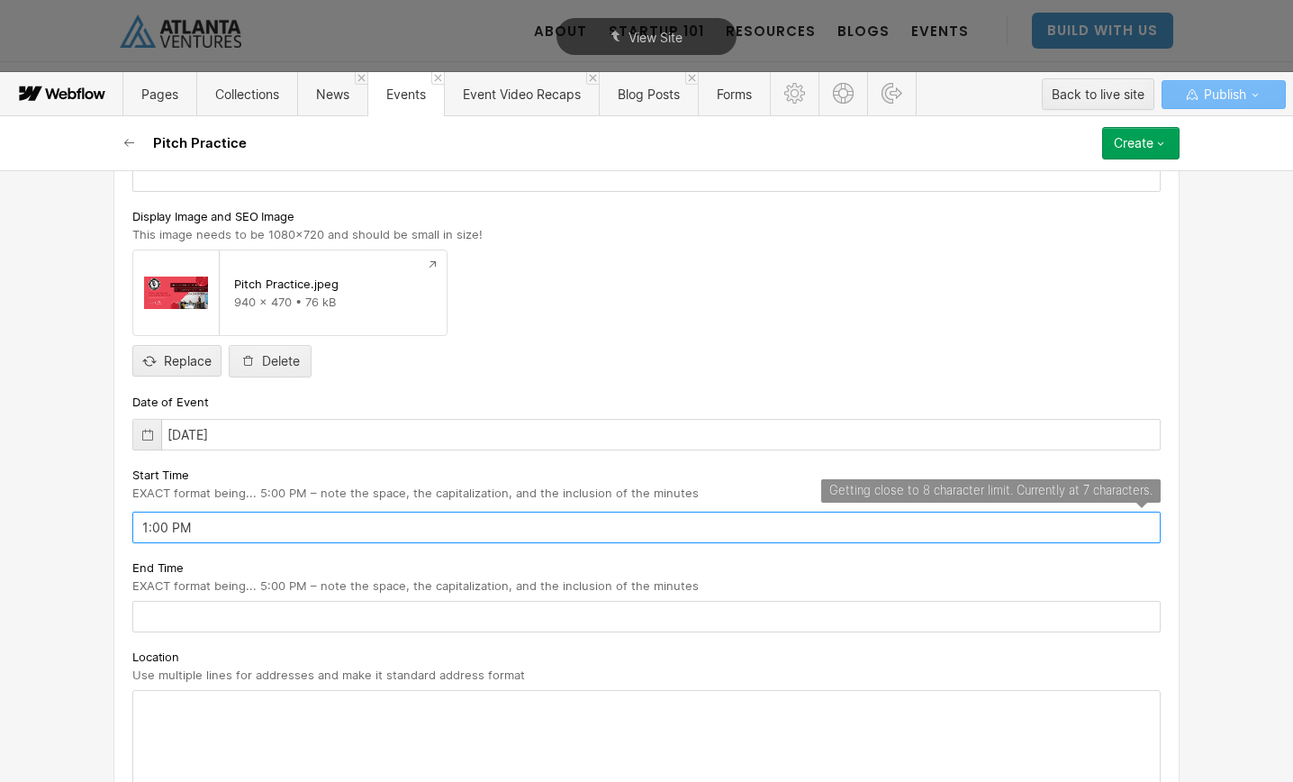
type input "1:00 PM"
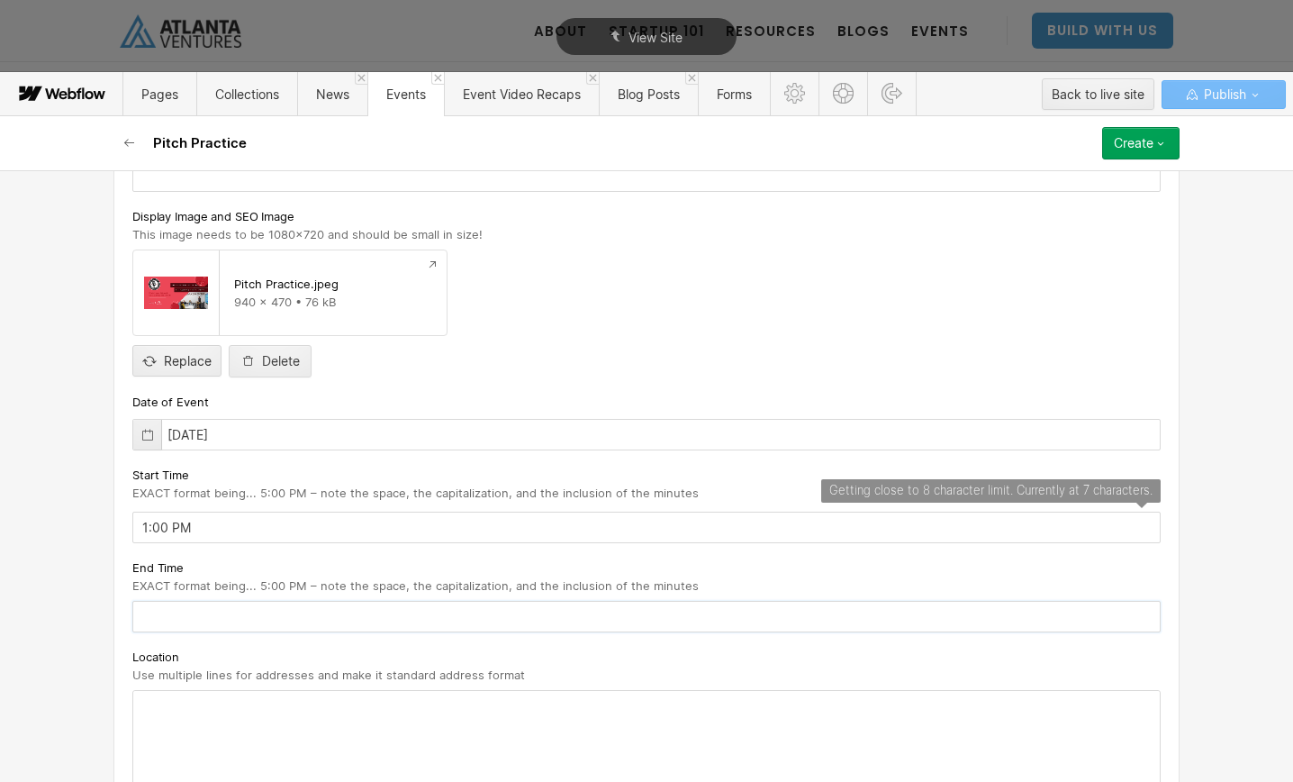
click at [349, 611] on input "text" at bounding box center [646, 617] width 1028 height 32
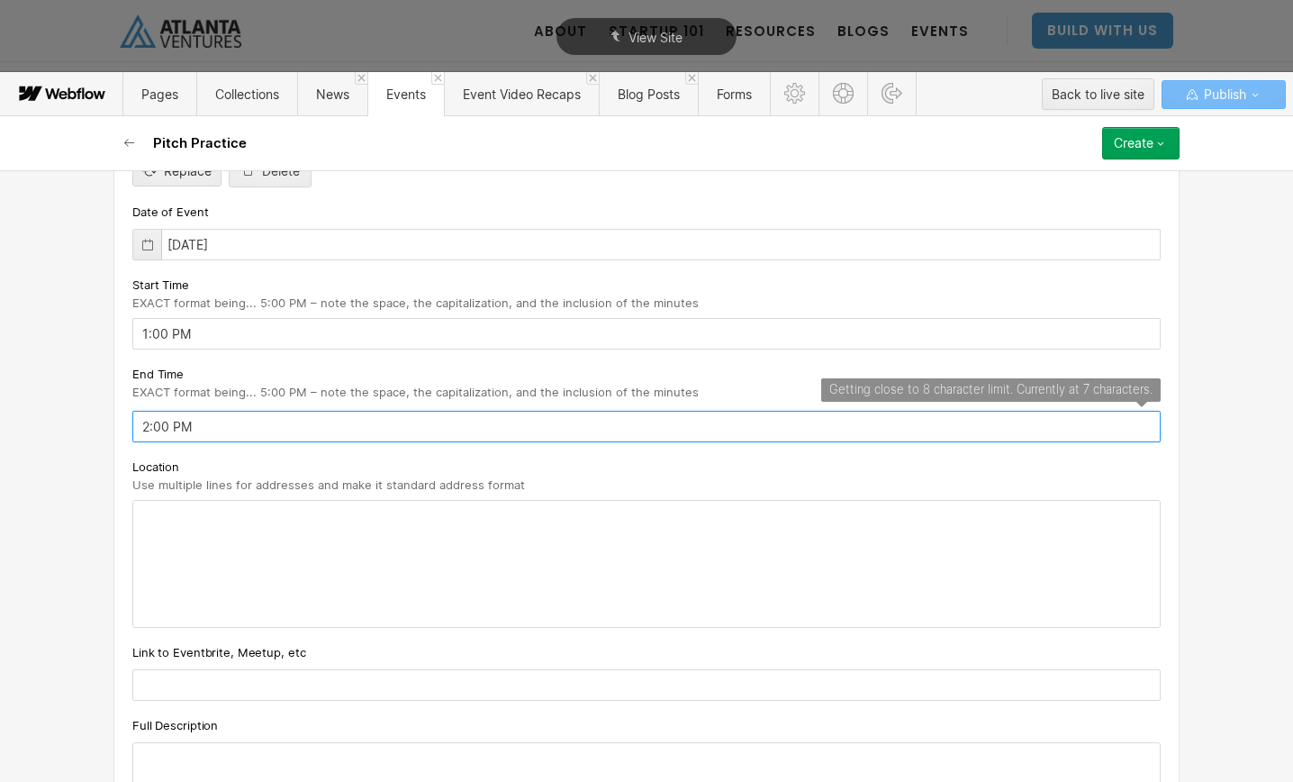
scroll to position [619, 0]
type input "2:00 PM"
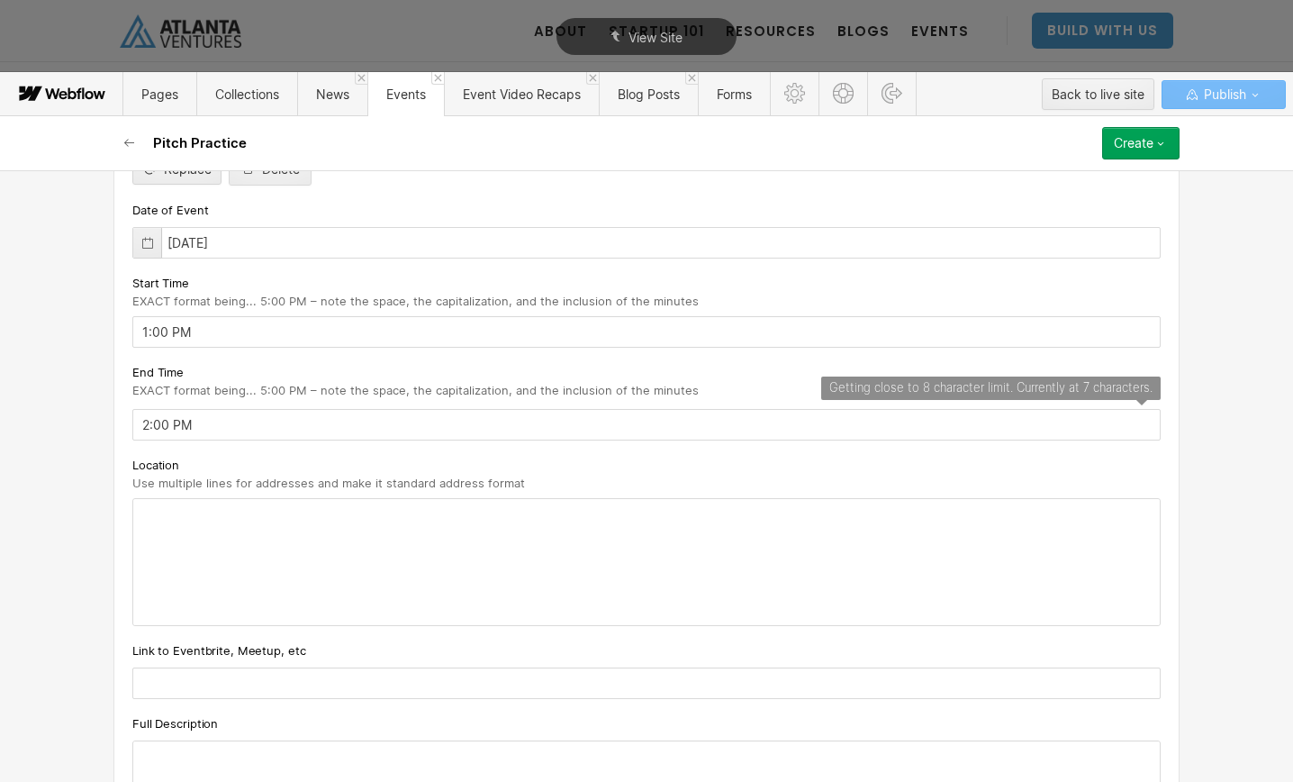
click at [290, 506] on div at bounding box center [646, 562] width 1027 height 126
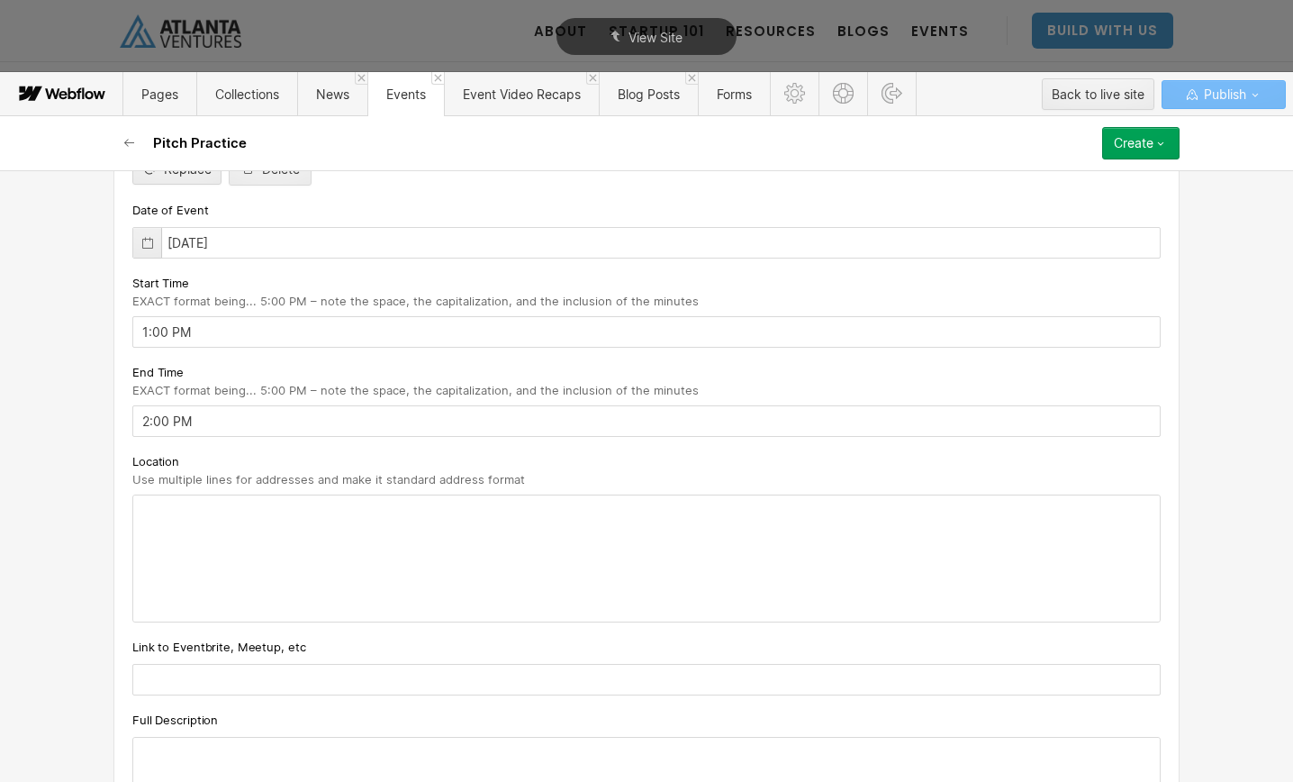
click at [207, 665] on input "text" at bounding box center [646, 680] width 1028 height 32
click at [208, 682] on input "text" at bounding box center [646, 680] width 1028 height 32
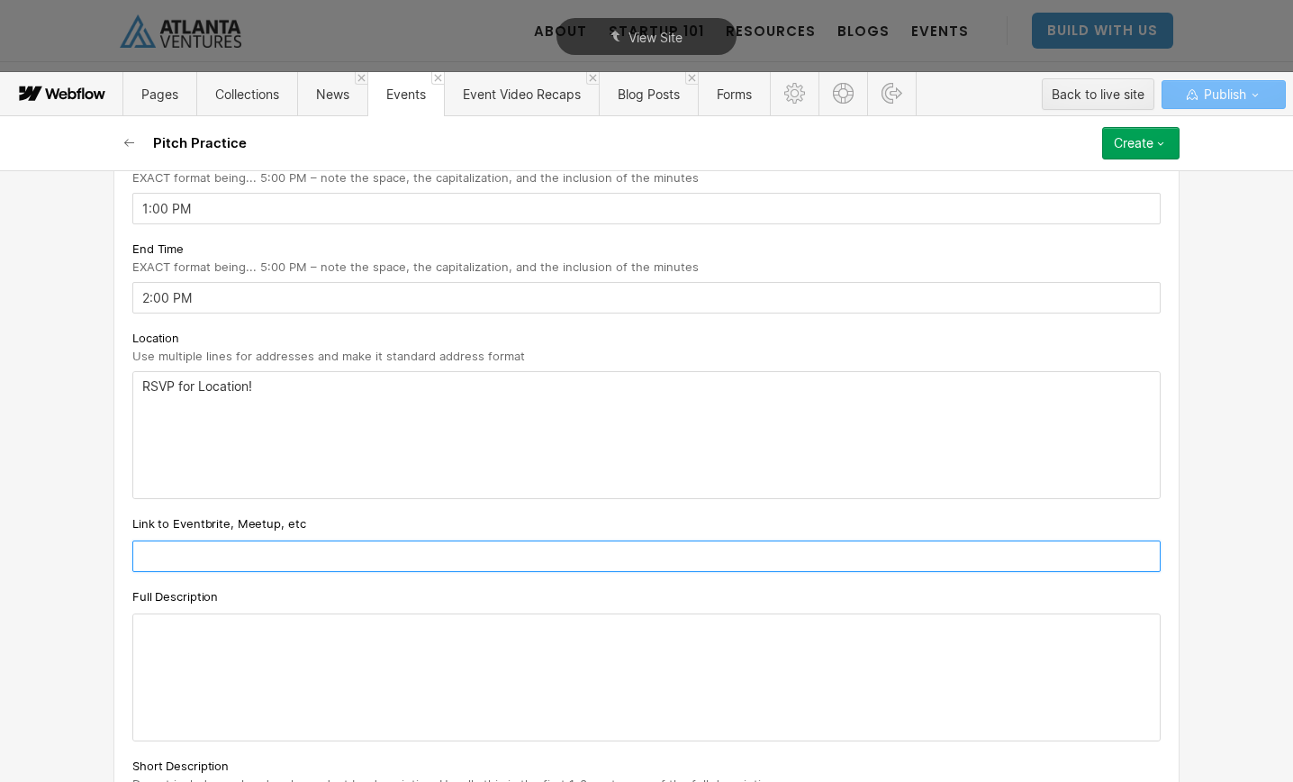
scroll to position [791, 0]
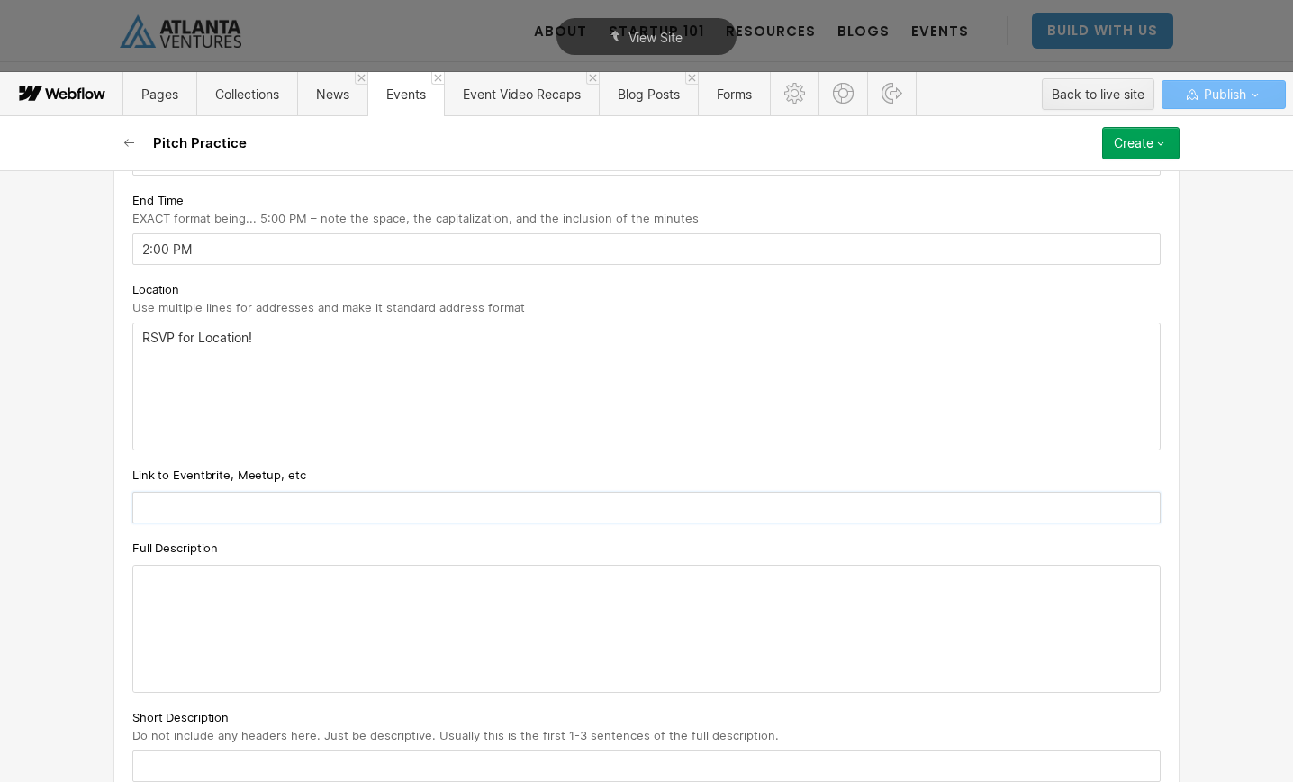
paste input "[URL][DOMAIN_NAME]"
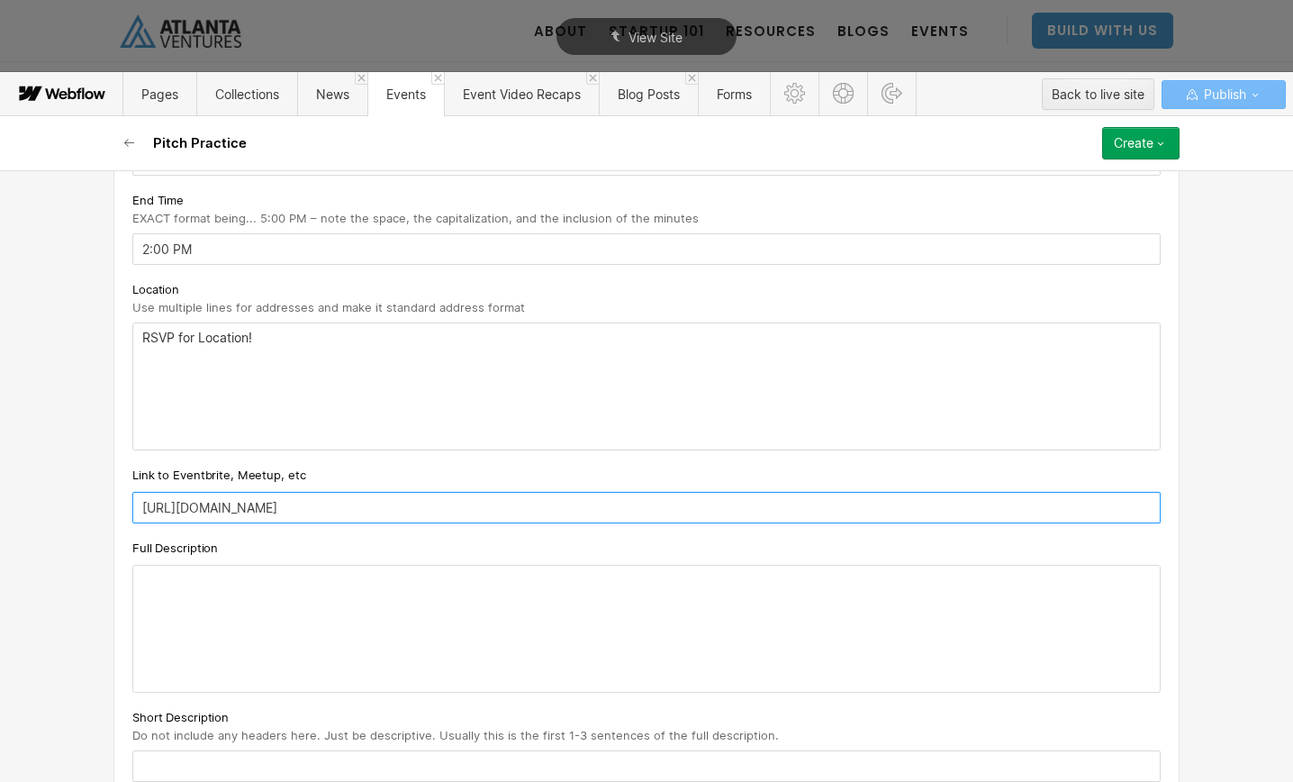
type input "[URL][DOMAIN_NAME]"
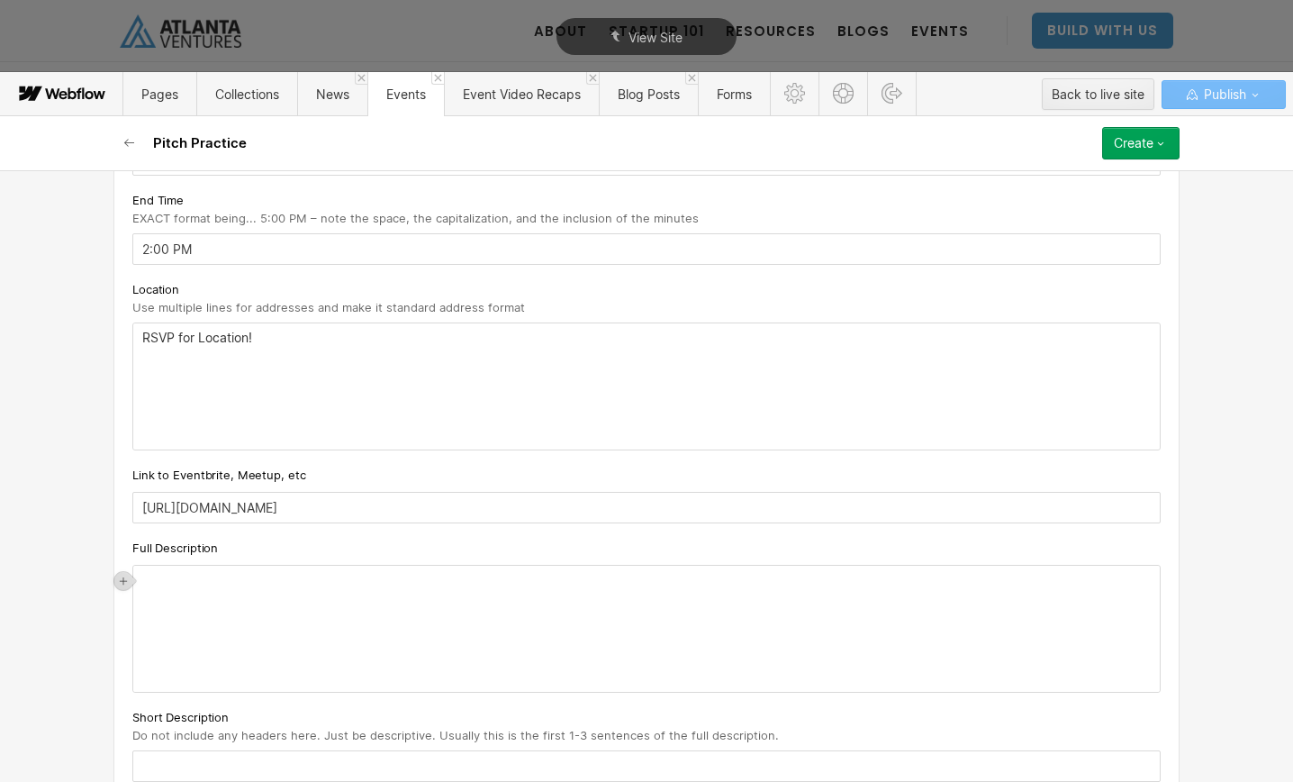
click at [167, 596] on div "‍" at bounding box center [646, 629] width 1027 height 126
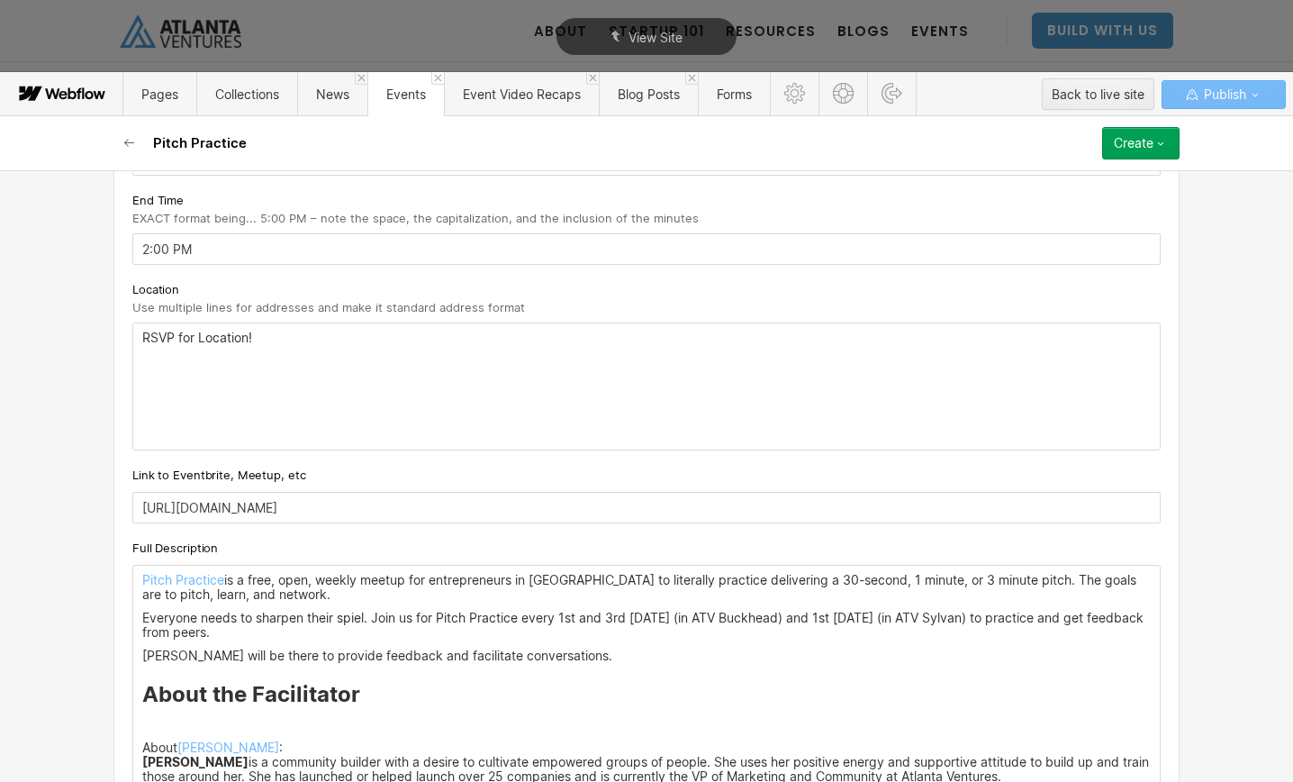
click at [169, 727] on p at bounding box center [646, 724] width 1009 height 14
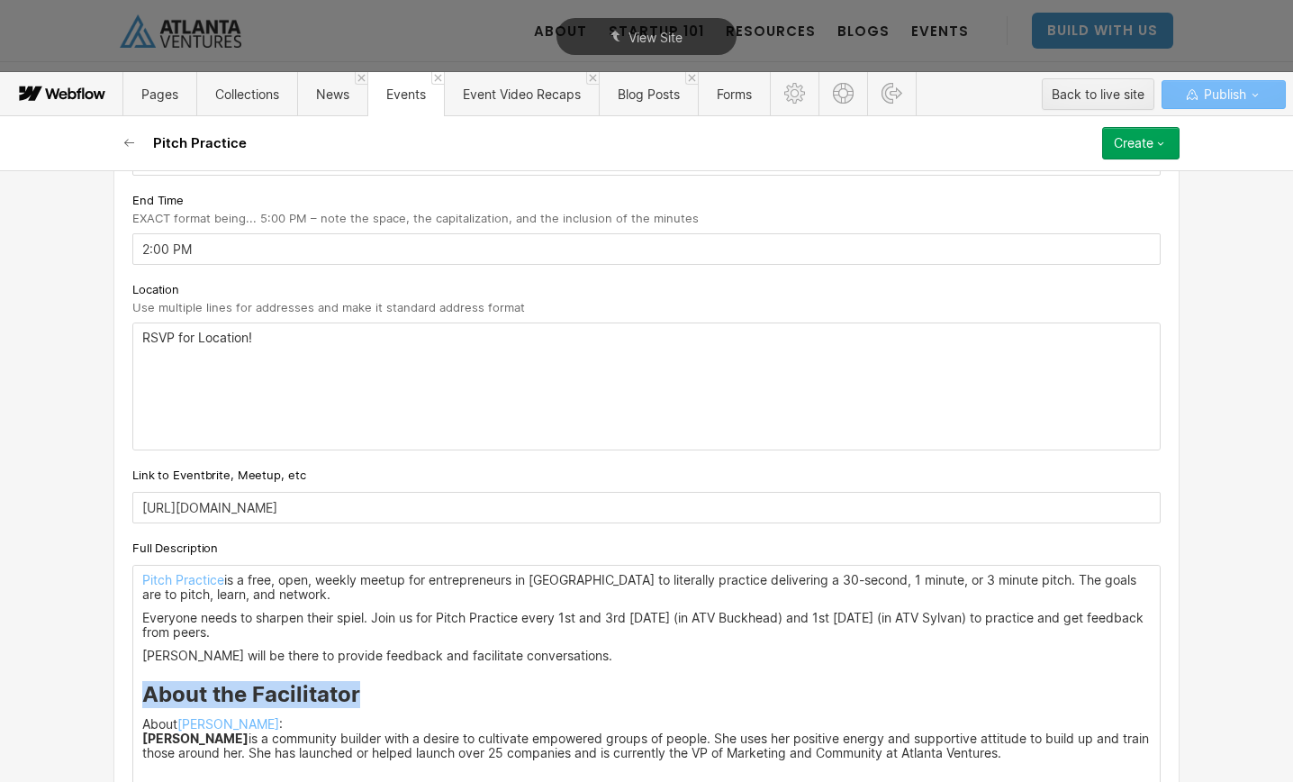
drag, startPoint x: 392, startPoint y: 697, endPoint x: 100, endPoint y: 695, distance: 291.8
click at [100, 695] on div "Basic info Event Title Pitch Practice Slug pitch-practice-october-17th-2025 www…" at bounding box center [646, 475] width 1293 height 611
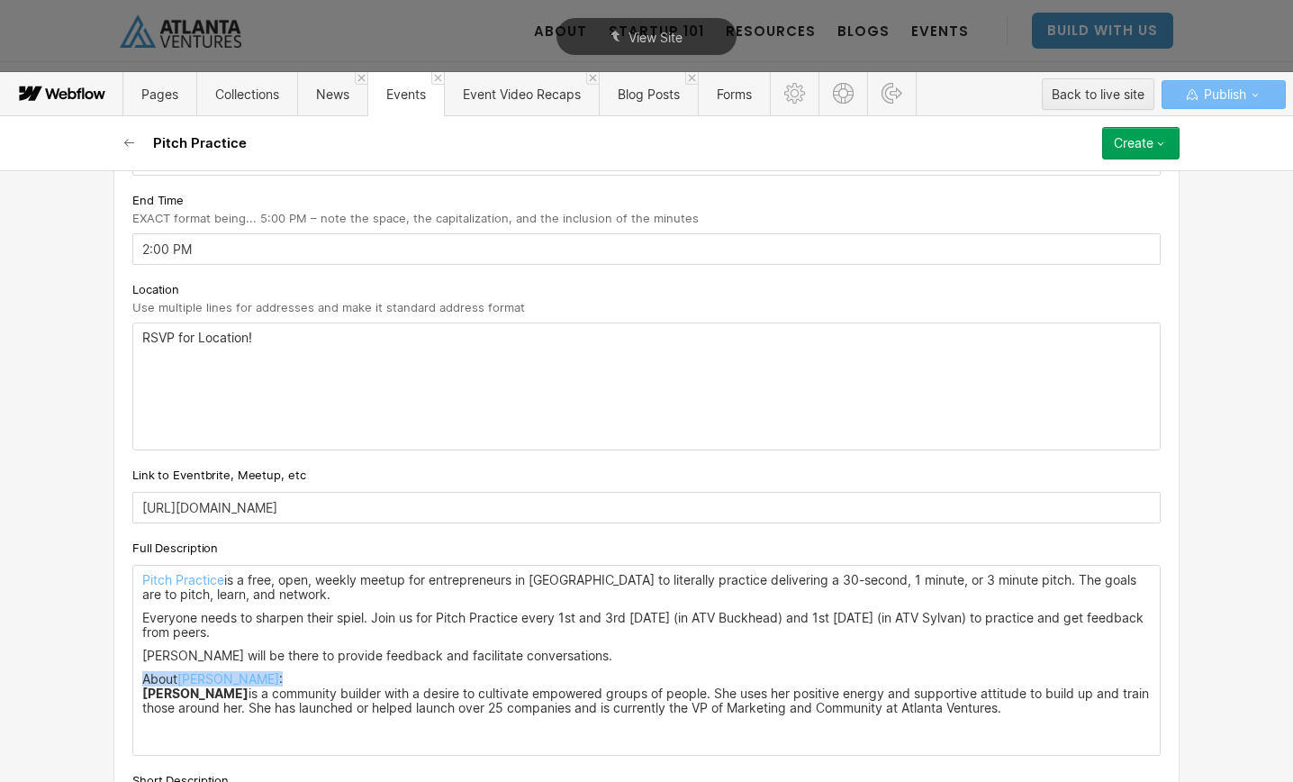
drag, startPoint x: 306, startPoint y: 679, endPoint x: 128, endPoint y: 677, distance: 178.3
click at [128, 677] on div "Custom fields Event Types What type of event is this? Pick an Event Type... Exp…" at bounding box center [646, 239] width 1066 height 1250
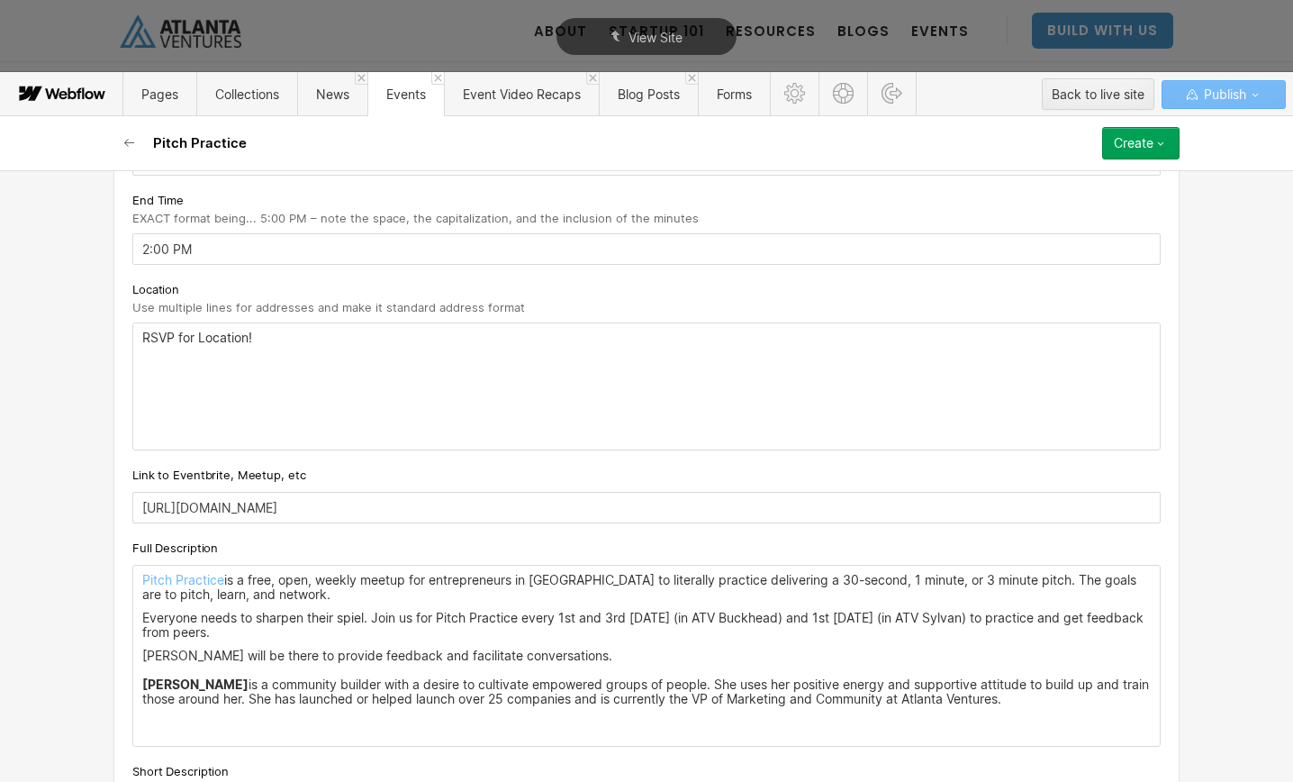
scroll to position [792, 0]
click at [210, 714] on p "‍" at bounding box center [646, 721] width 1009 height 14
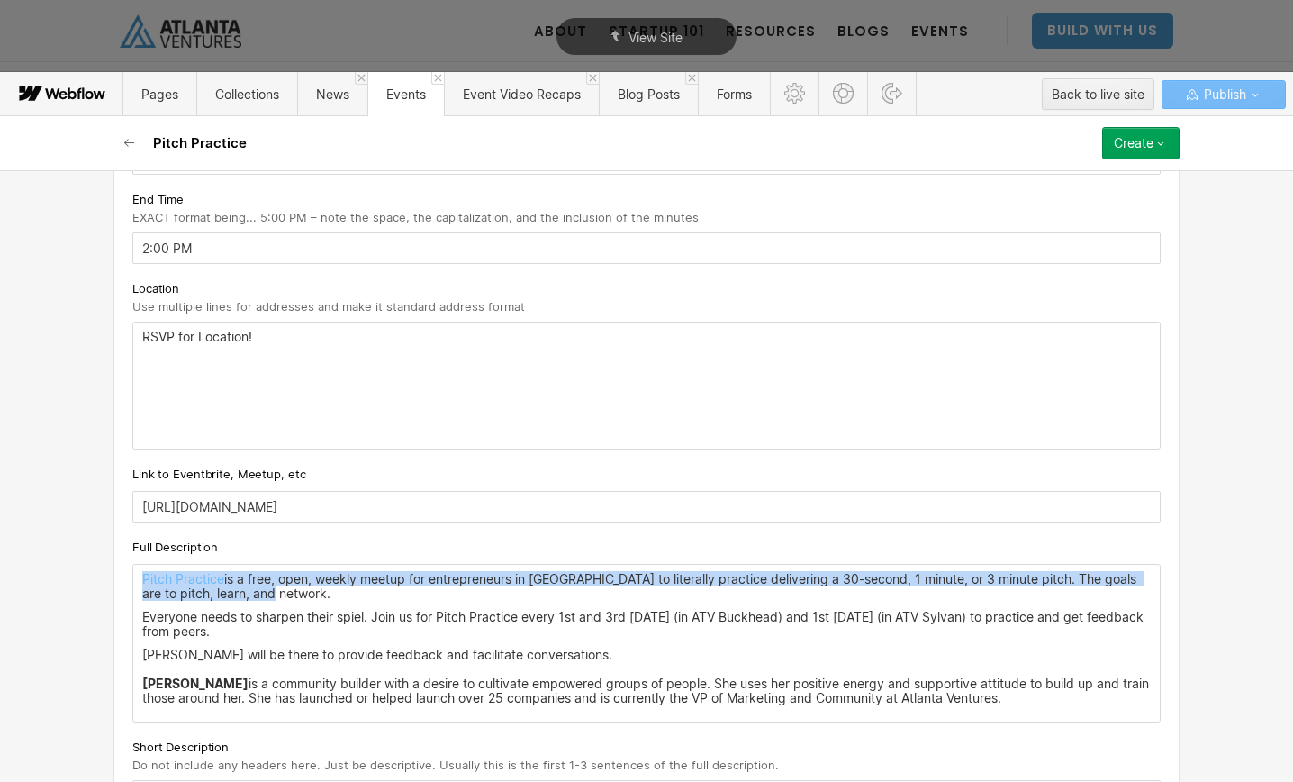
drag, startPoint x: 268, startPoint y: 597, endPoint x: 129, endPoint y: 576, distance: 141.1
click at [129, 576] on div "Custom fields Event Types What type of event is this? Pick an Event Type... Exp…" at bounding box center [646, 221] width 1066 height 1217
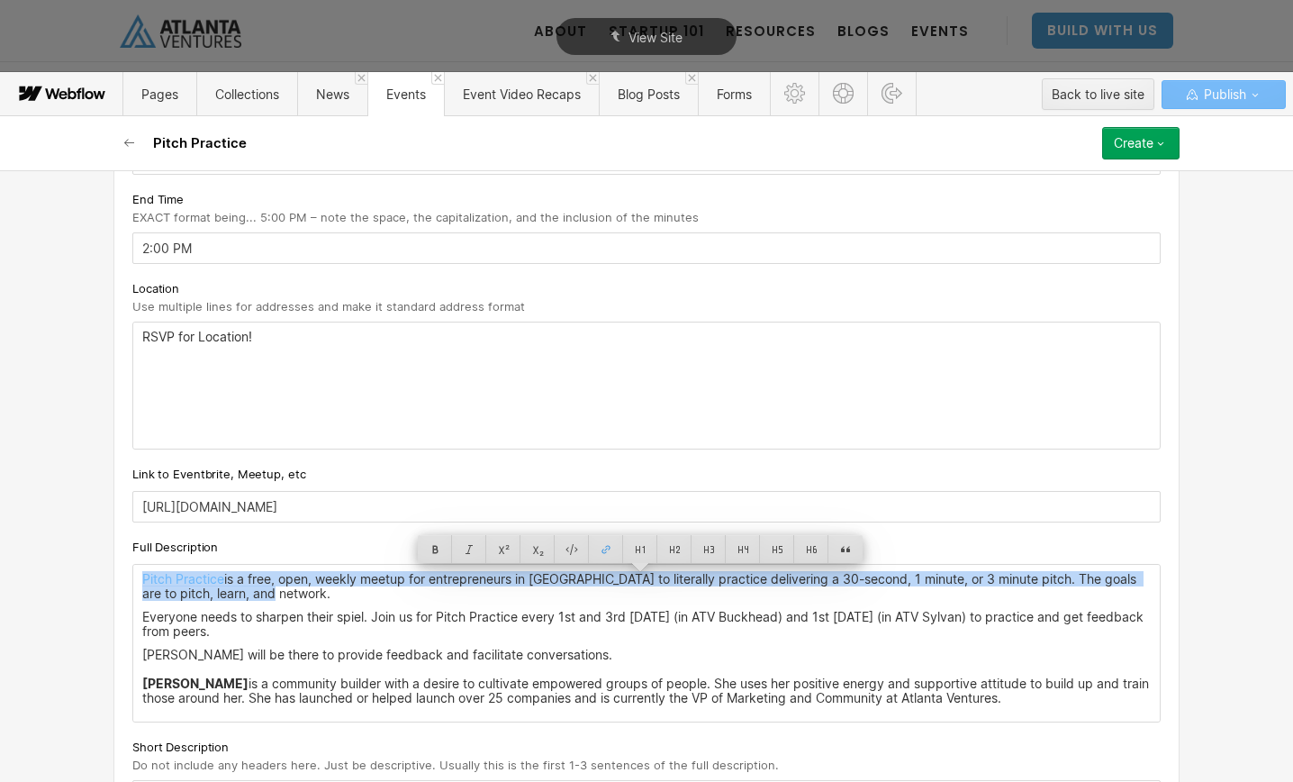
copy p "Pitch Practice is a free, open, weekly meetup for entrepreneurs in [GEOGRAPHIC_…"
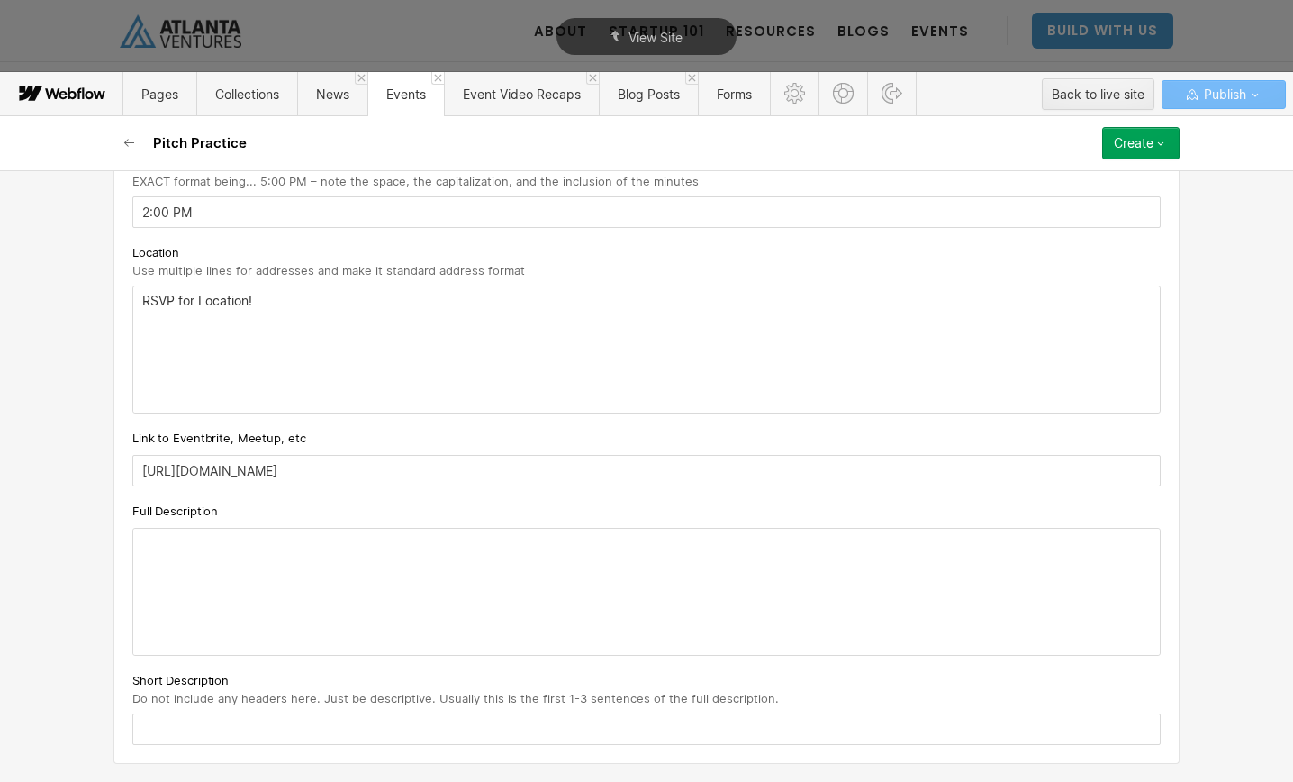
click at [209, 745] on input "text" at bounding box center [646, 729] width 1028 height 32
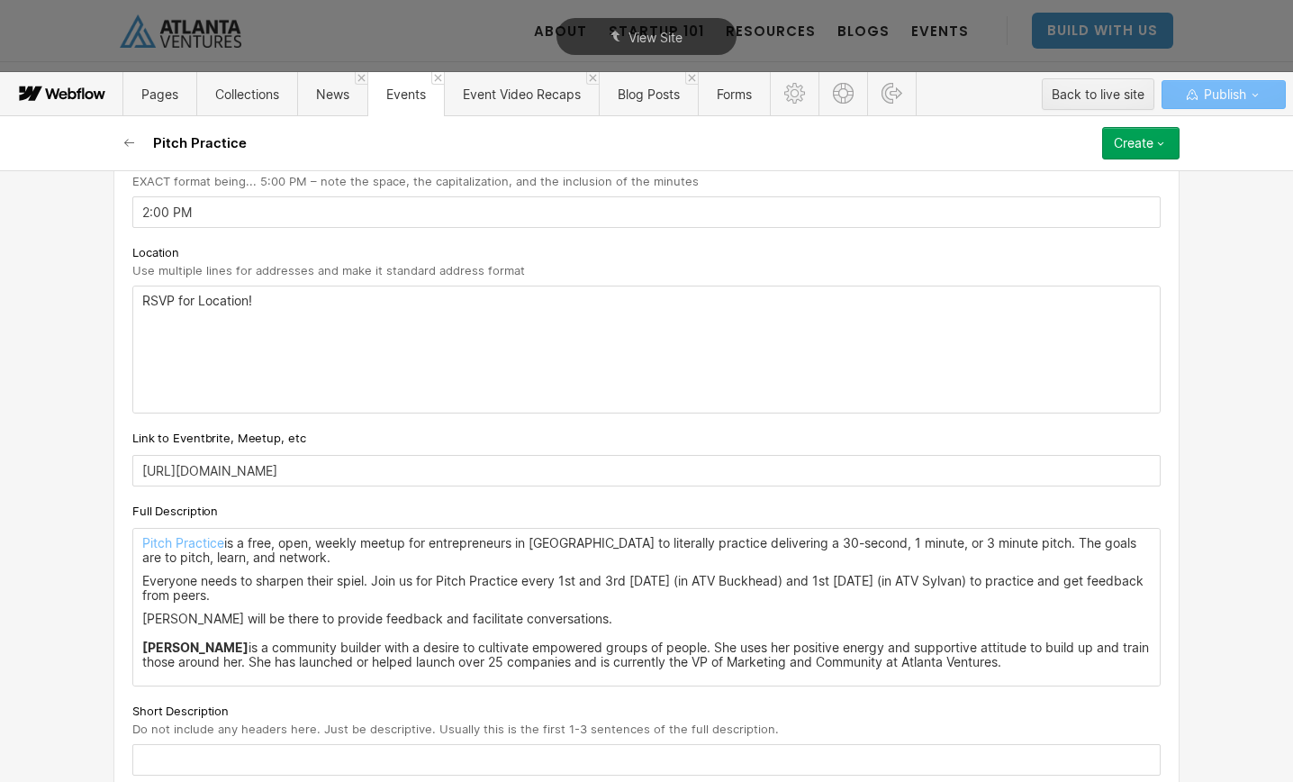
scroll to position [858, 0]
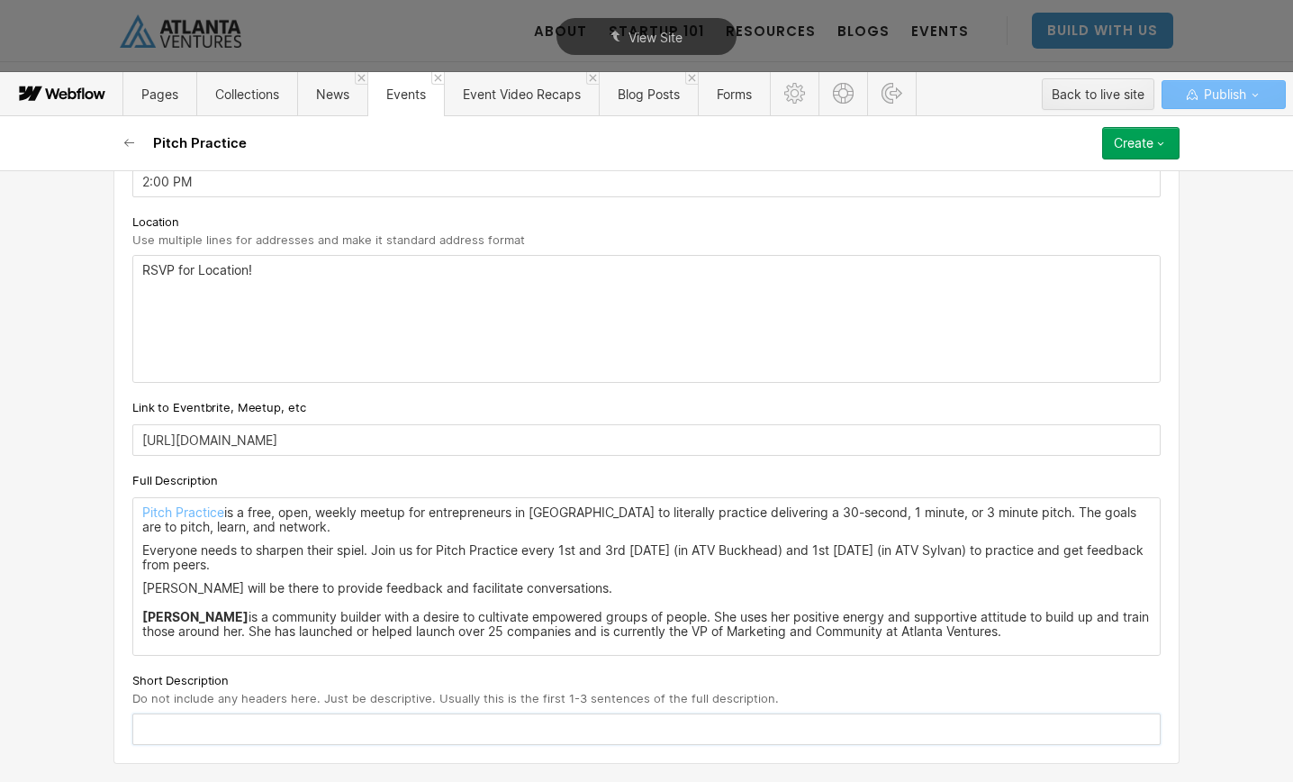
click at [190, 738] on input "text" at bounding box center [646, 729] width 1028 height 32
paste input "Pitch Practice is a free, open, weekly meetup for entrepreneurs in [GEOGRAPHIC_…"
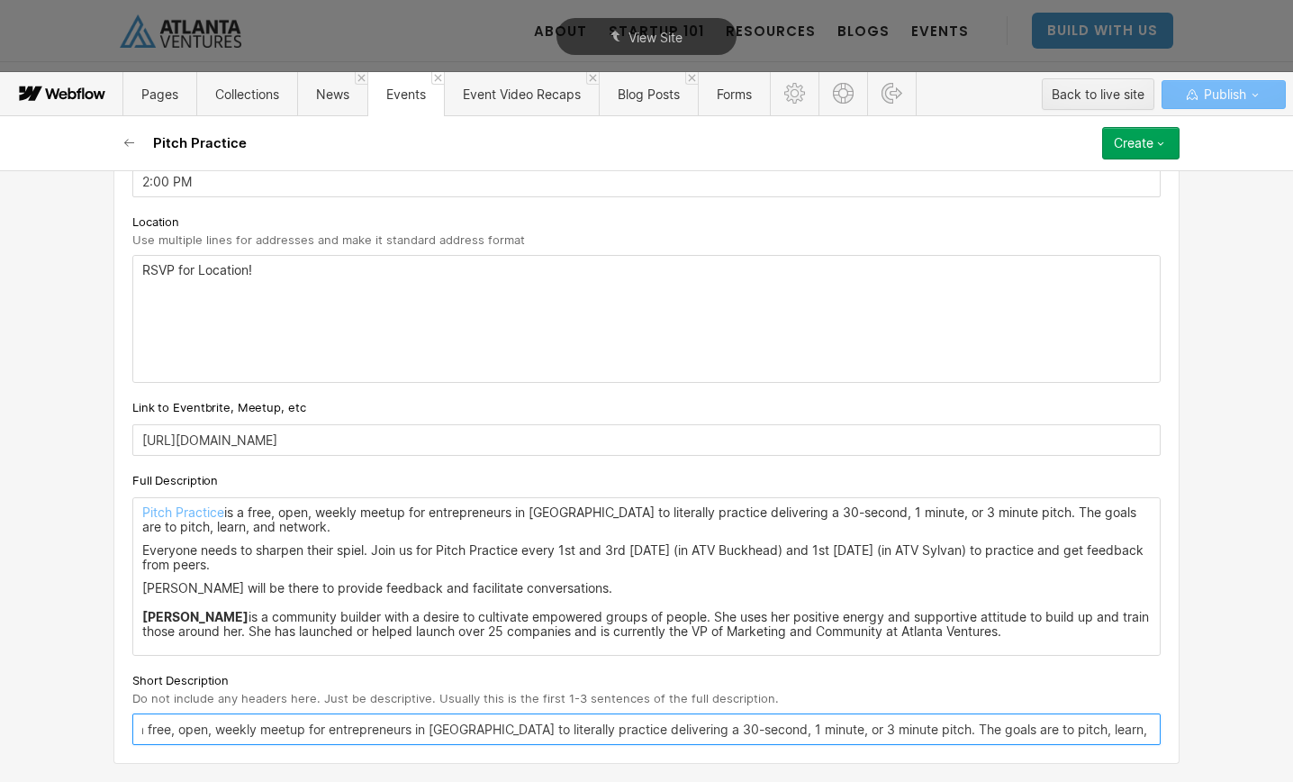
type input "Pitch Practice is a free, open, weekly meetup for entrepreneurs in [GEOGRAPHIC_…"
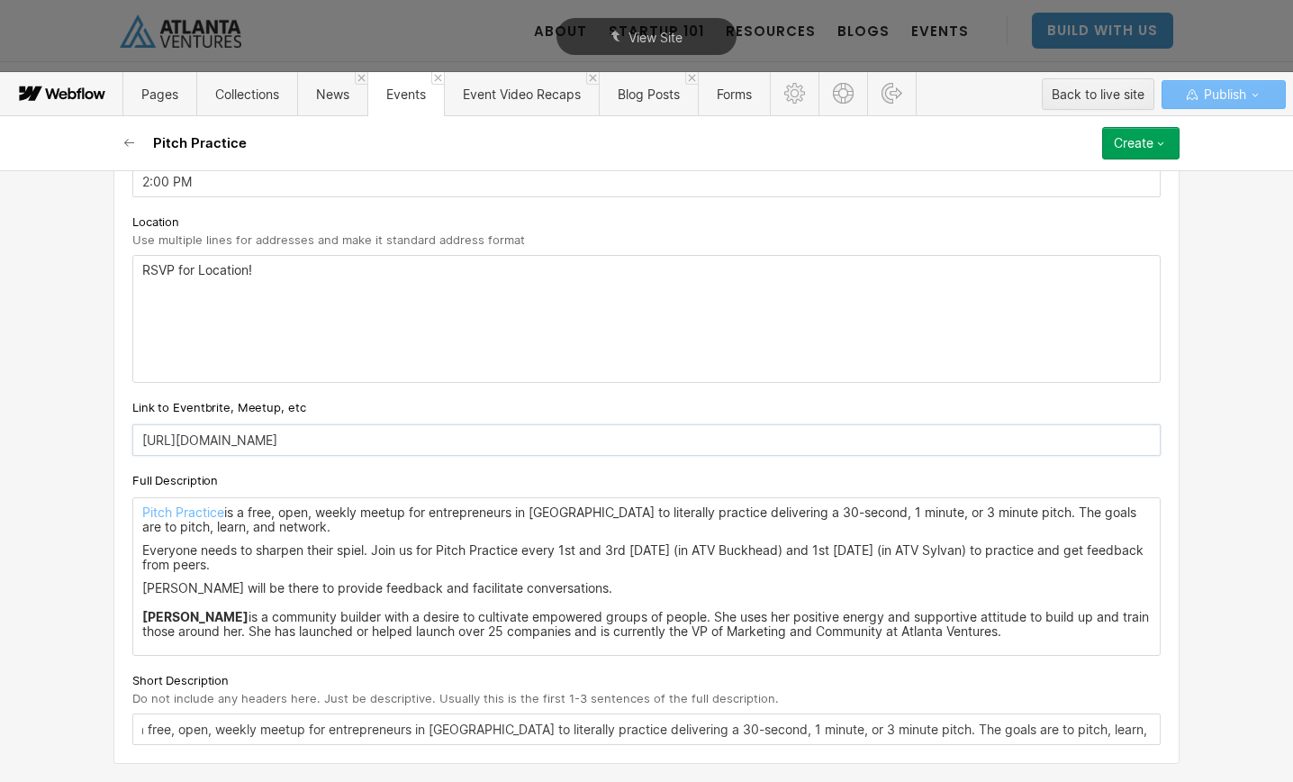
click at [773, 436] on input "[URL][DOMAIN_NAME]" at bounding box center [646, 440] width 1028 height 32
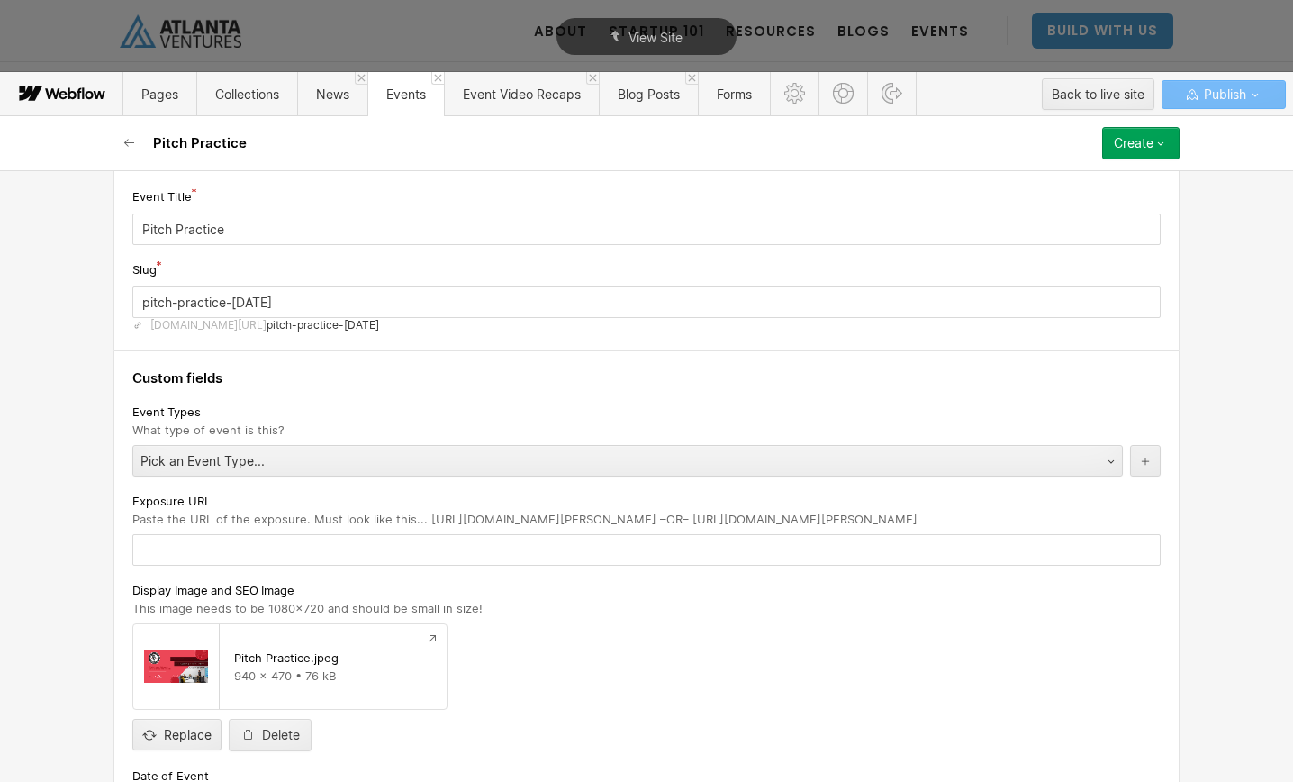
scroll to position [0, 0]
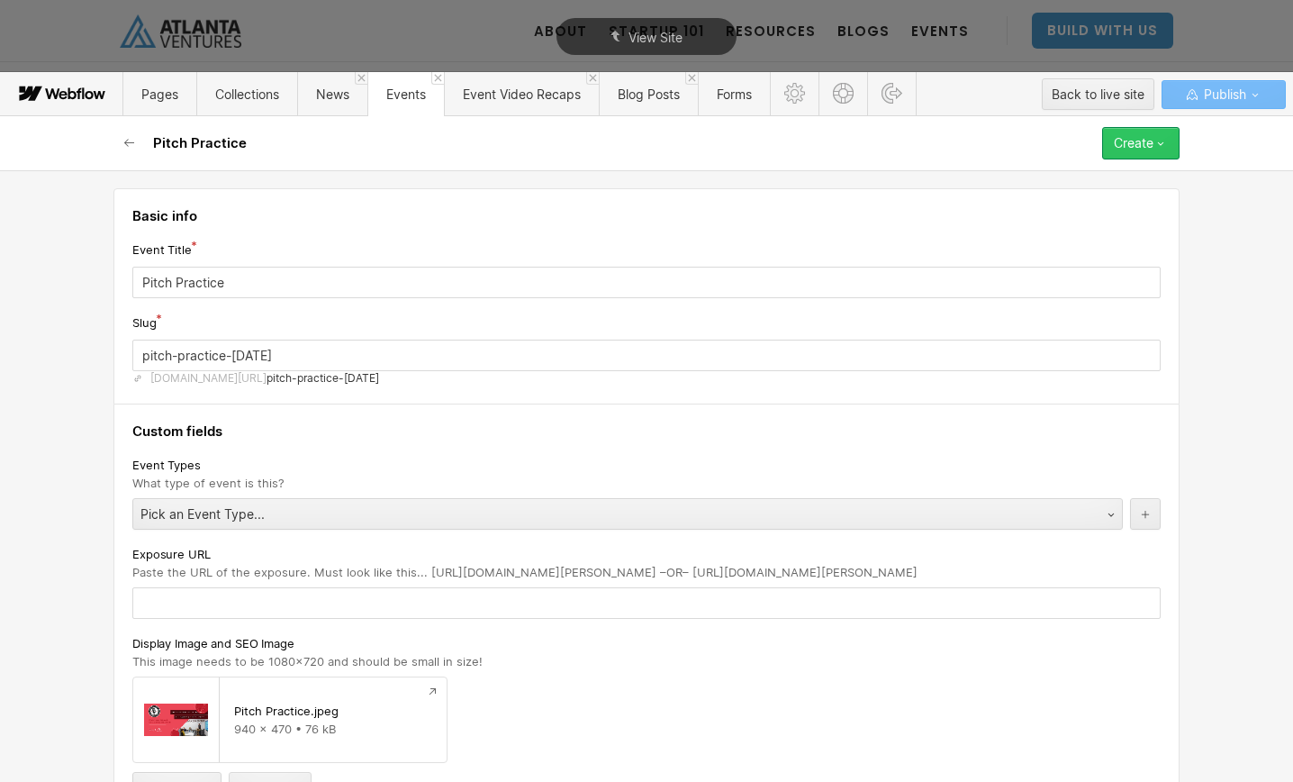
click at [1160, 140] on icon "button" at bounding box center [1161, 143] width 14 height 14
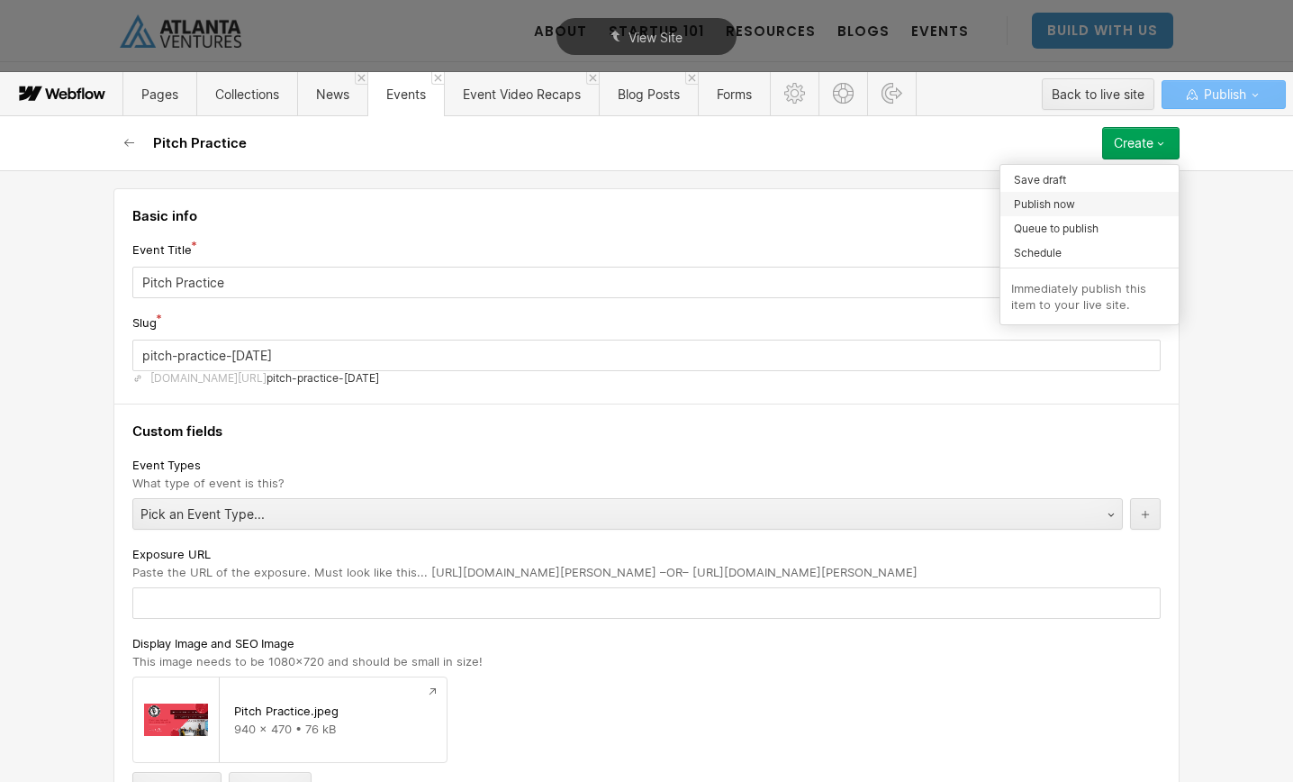
click at [1045, 206] on span "Publish now" at bounding box center [1044, 203] width 61 height 17
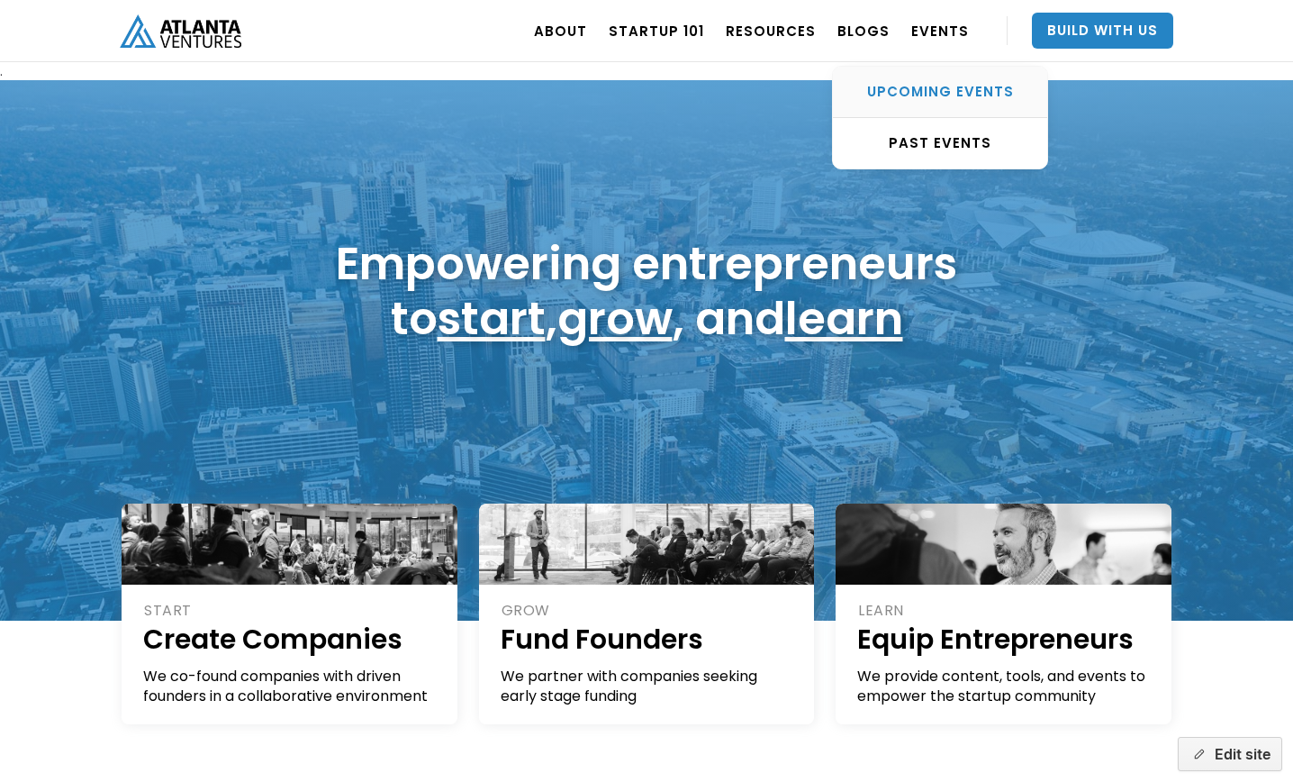
click at [937, 88] on div "UPCOMING EVENTS" at bounding box center [940, 92] width 214 height 18
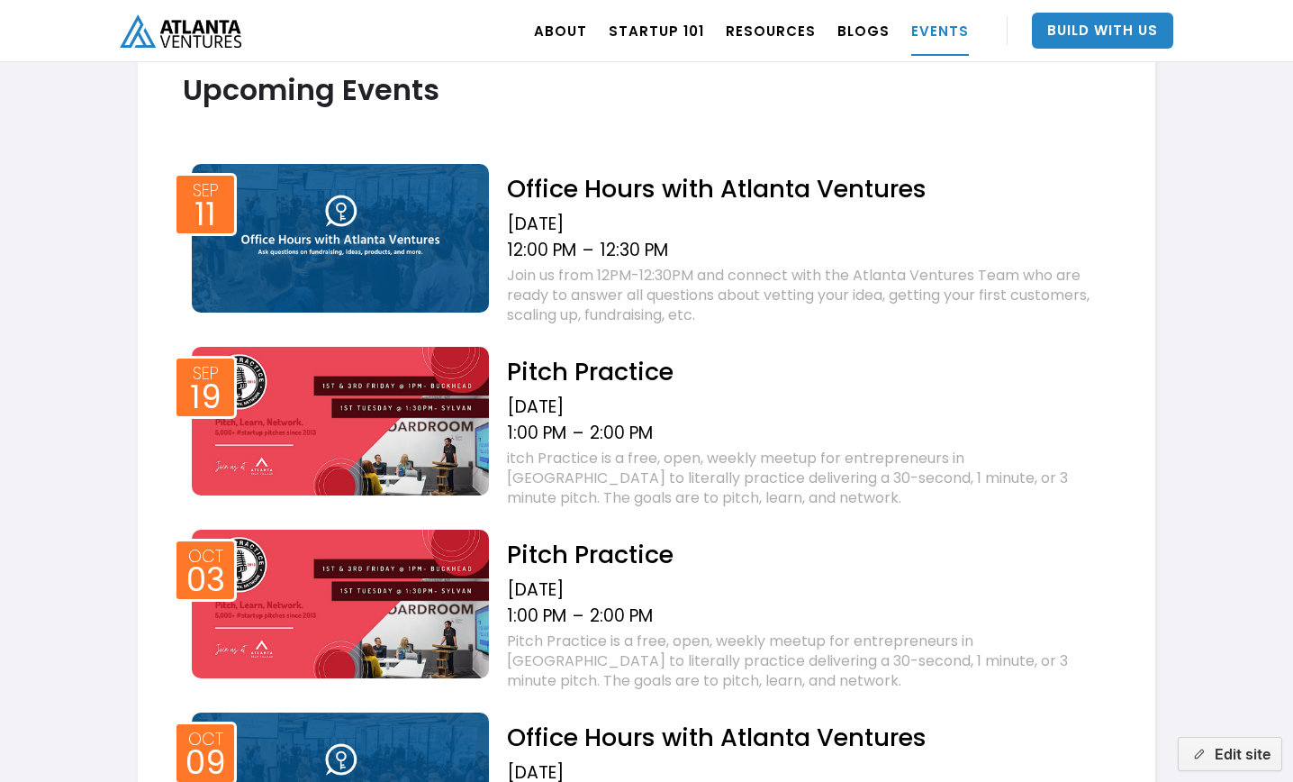
scroll to position [665, 0]
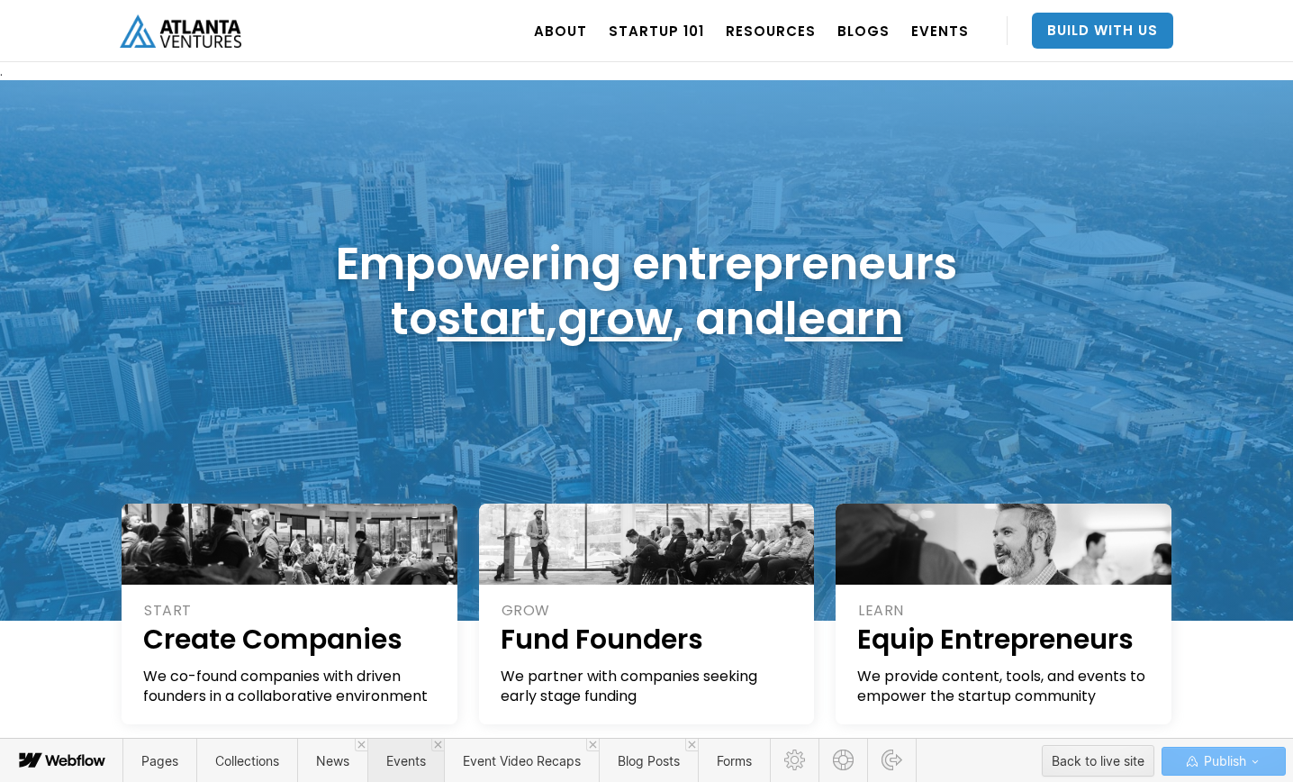
click at [399, 772] on span "Events" at bounding box center [405, 760] width 77 height 44
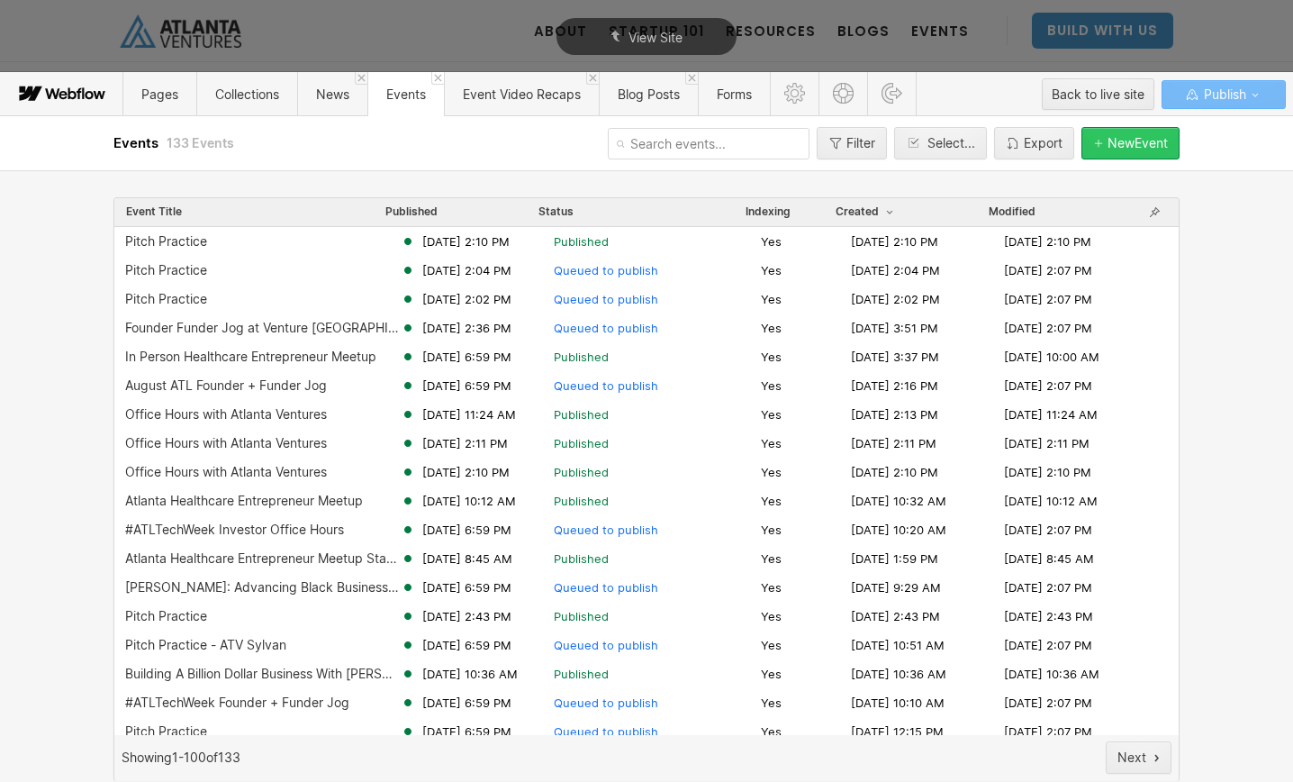
click at [1142, 142] on div "New Event" at bounding box center [1138, 143] width 60 height 14
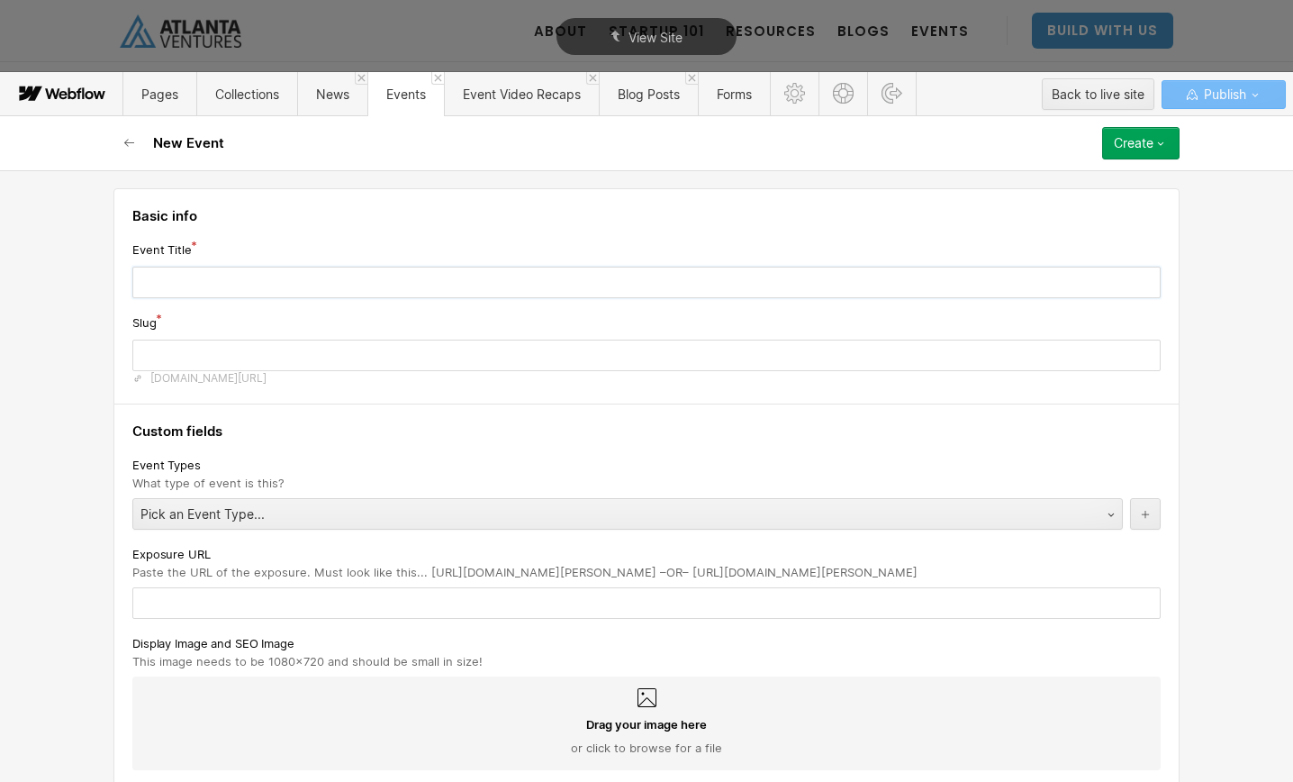
click at [279, 279] on input "text" at bounding box center [646, 283] width 1028 height 32
type input "P"
type input "p"
type input "Pi"
type input "pi"
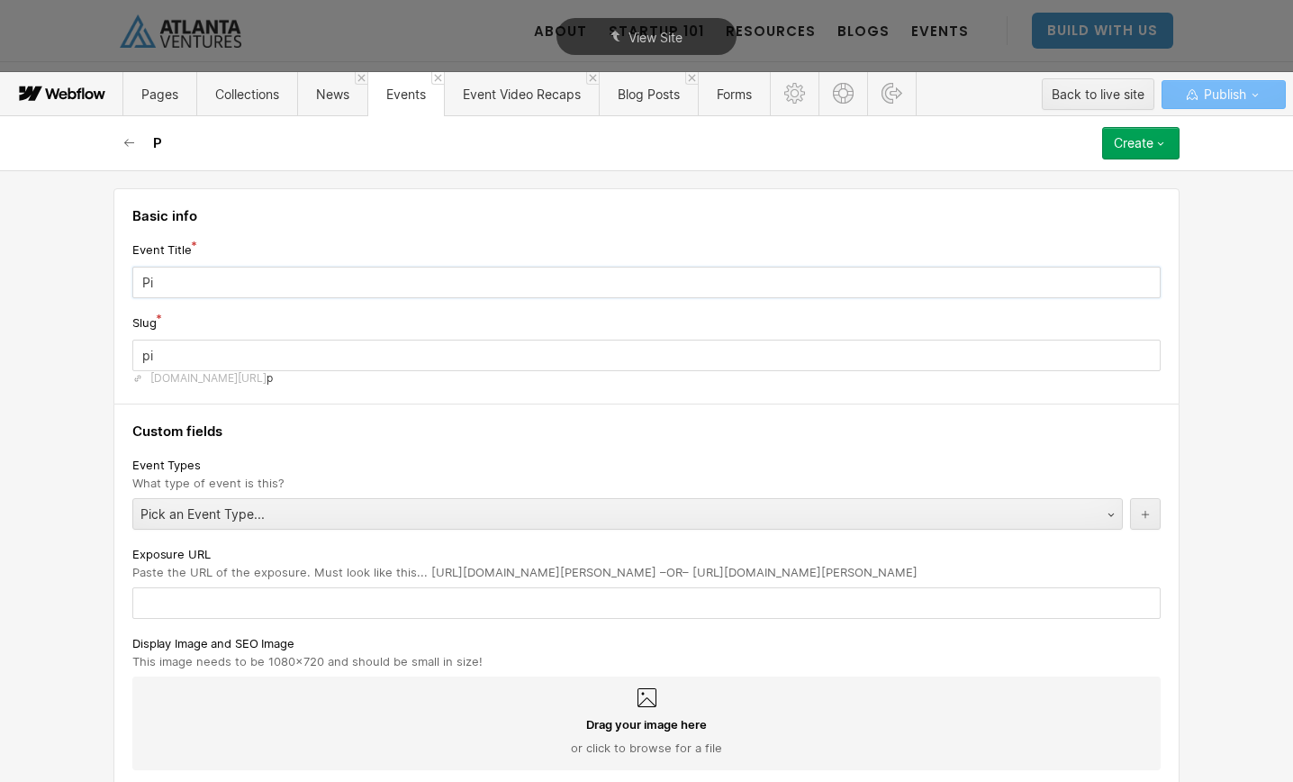
type input "Pit"
type input "pit"
type input "Pitc"
type input "pitc"
type input "Pitch"
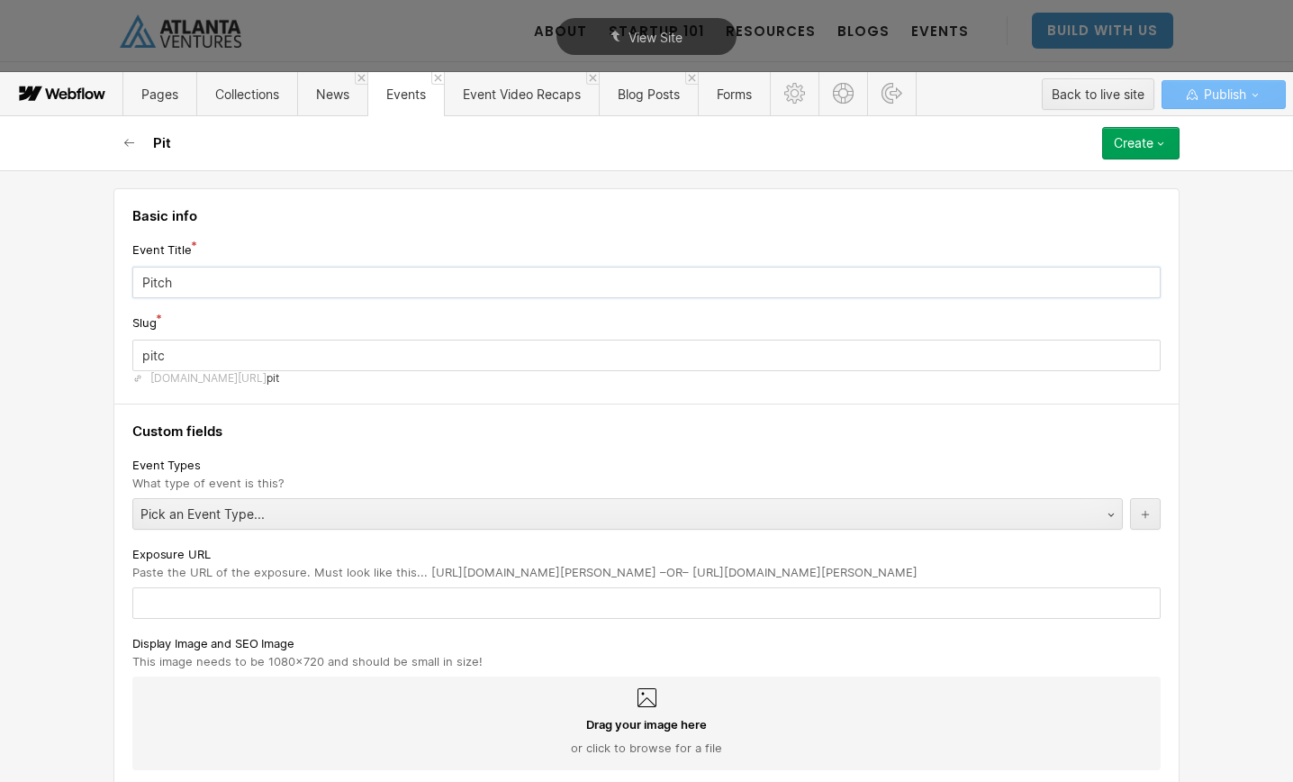
type input "pitch"
type input "Pitch P"
type input "pitch-p"
type input "Pitch Pr"
type input "pitch-pr"
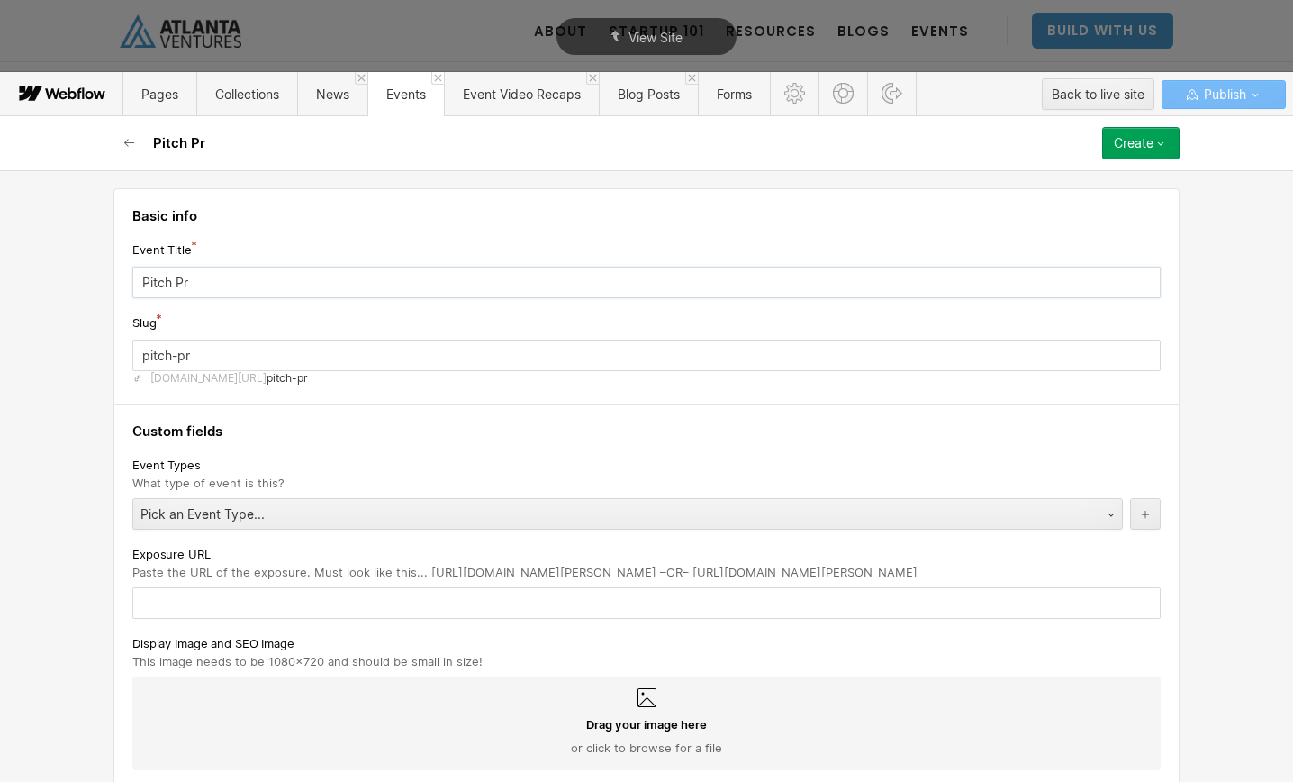
type input "Pitch Pra"
type input "pitch-pra"
type input "Pitch Prat"
type input "pitch-prat"
type input "Pitch Pratc"
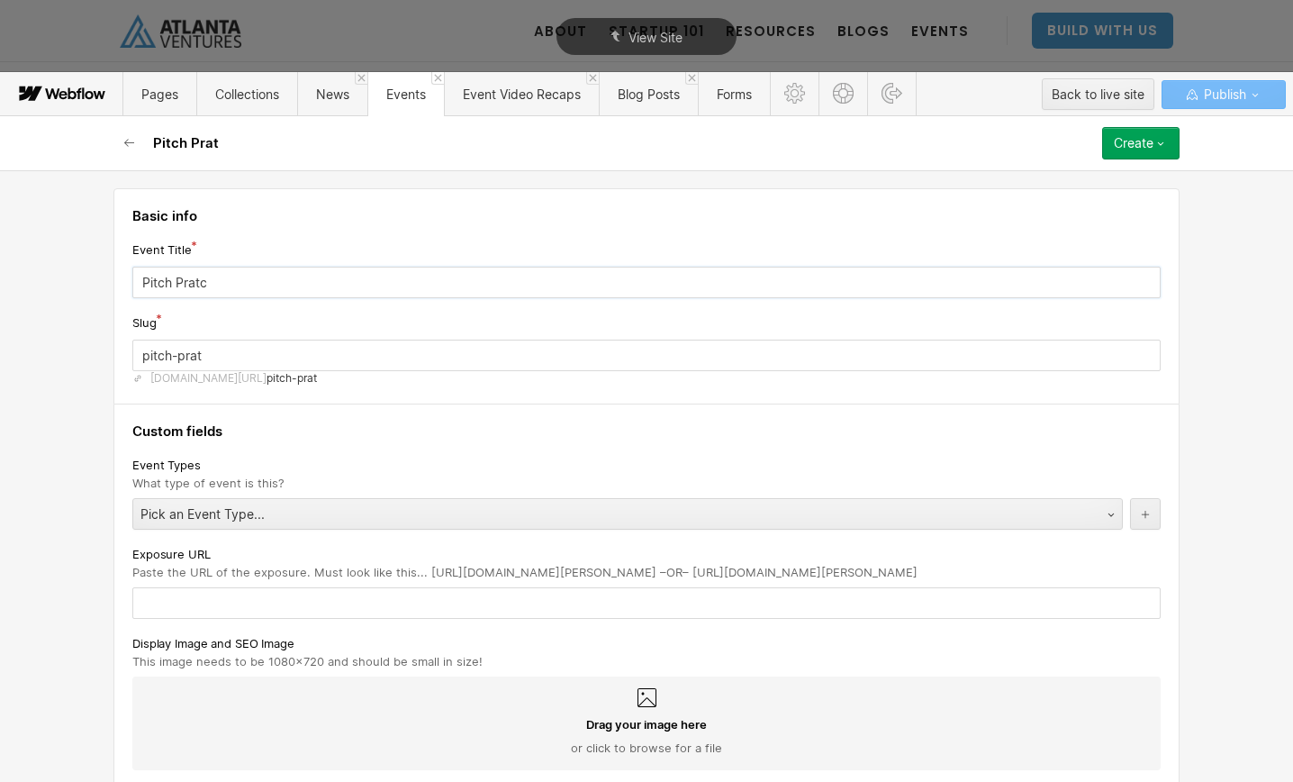
type input "pitch-pratc"
type input "Pitch Prat"
type input "pitch-prat"
type input "Pitch Prati"
type input "pitch-prati"
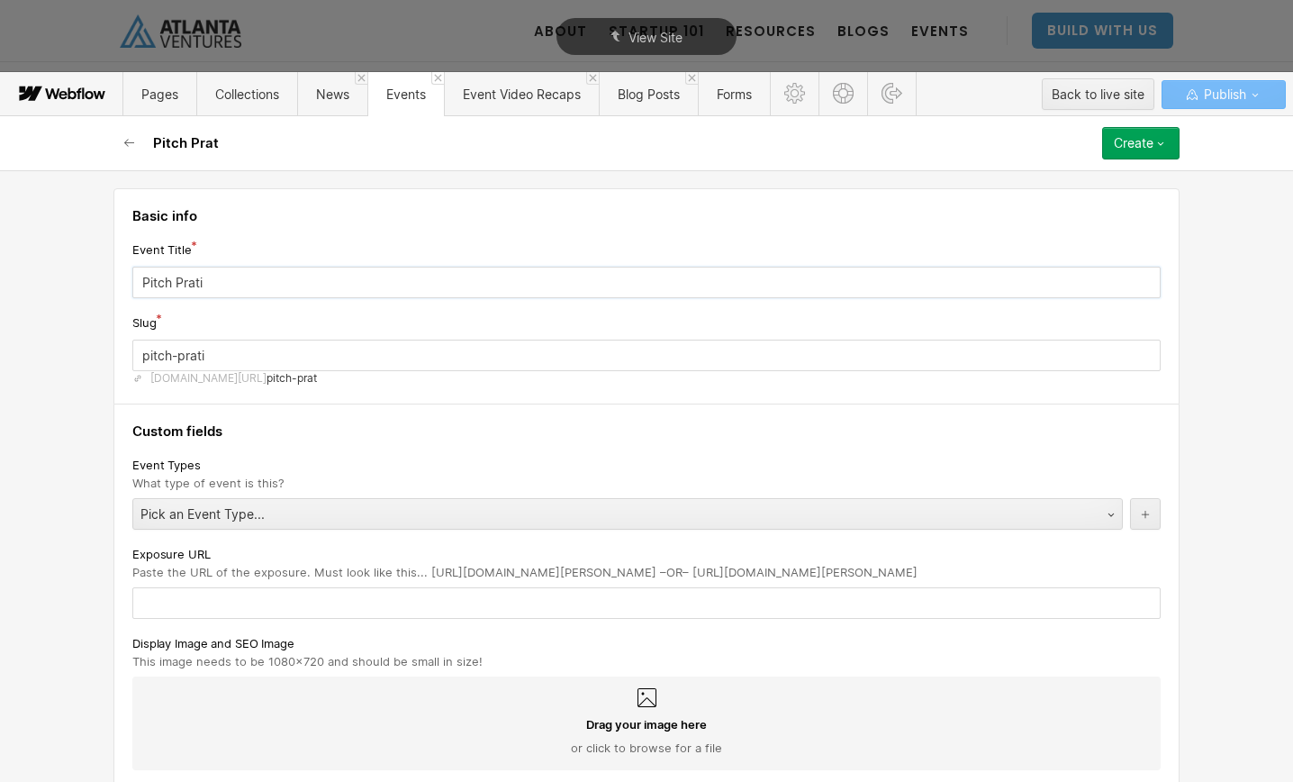
type input "Pitch Pratic"
type input "pitch-pratic"
type input "Pitch Pratice"
type input "pitch-pratice"
click at [194, 284] on input "Pitch Pratice" at bounding box center [646, 283] width 1028 height 32
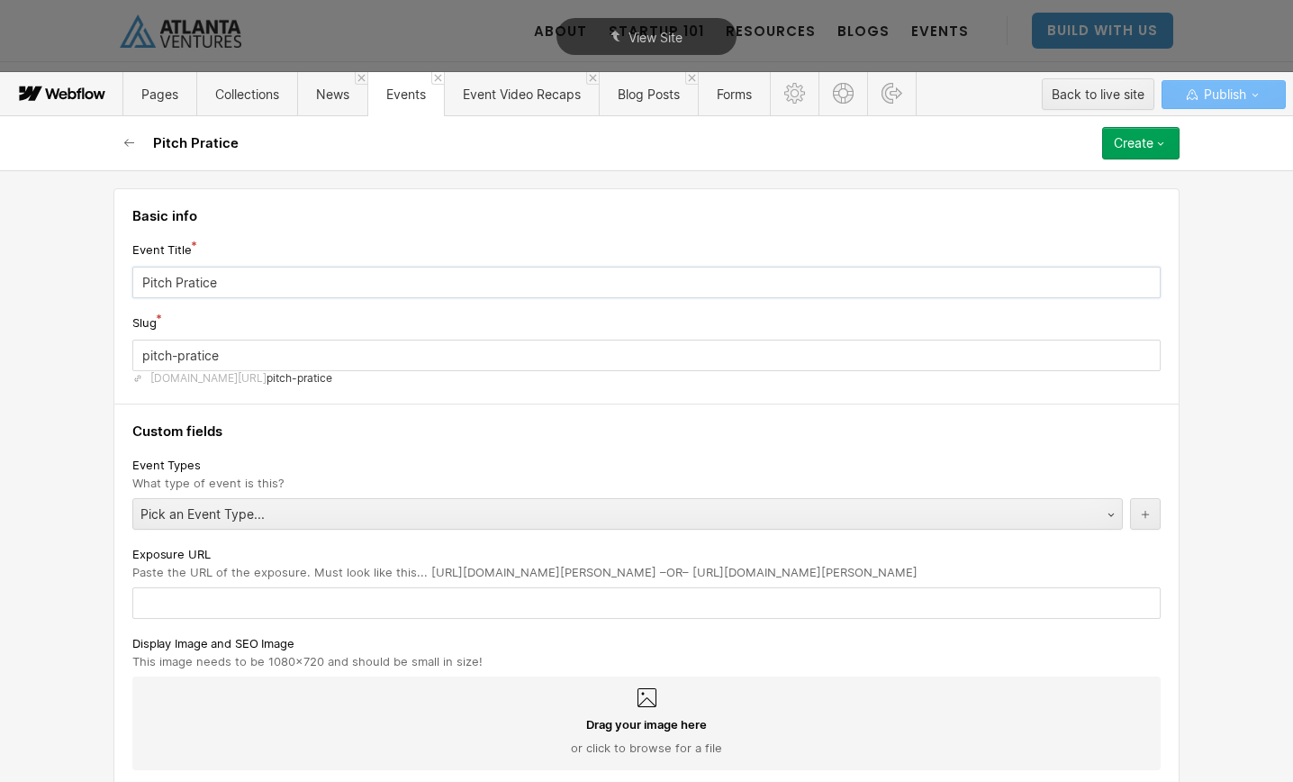
type input "Pitch Practice"
type input "pitch-practice-3212026"
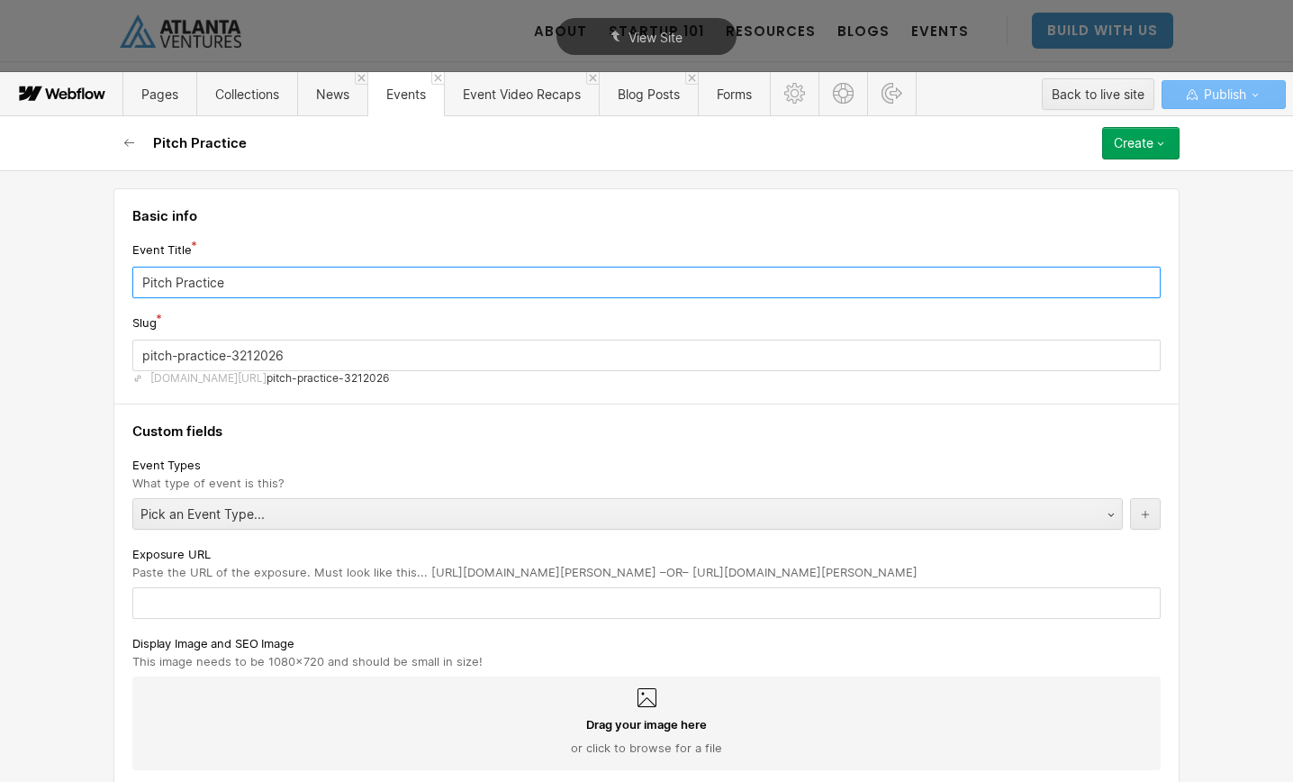
type input "Pitch Practice"
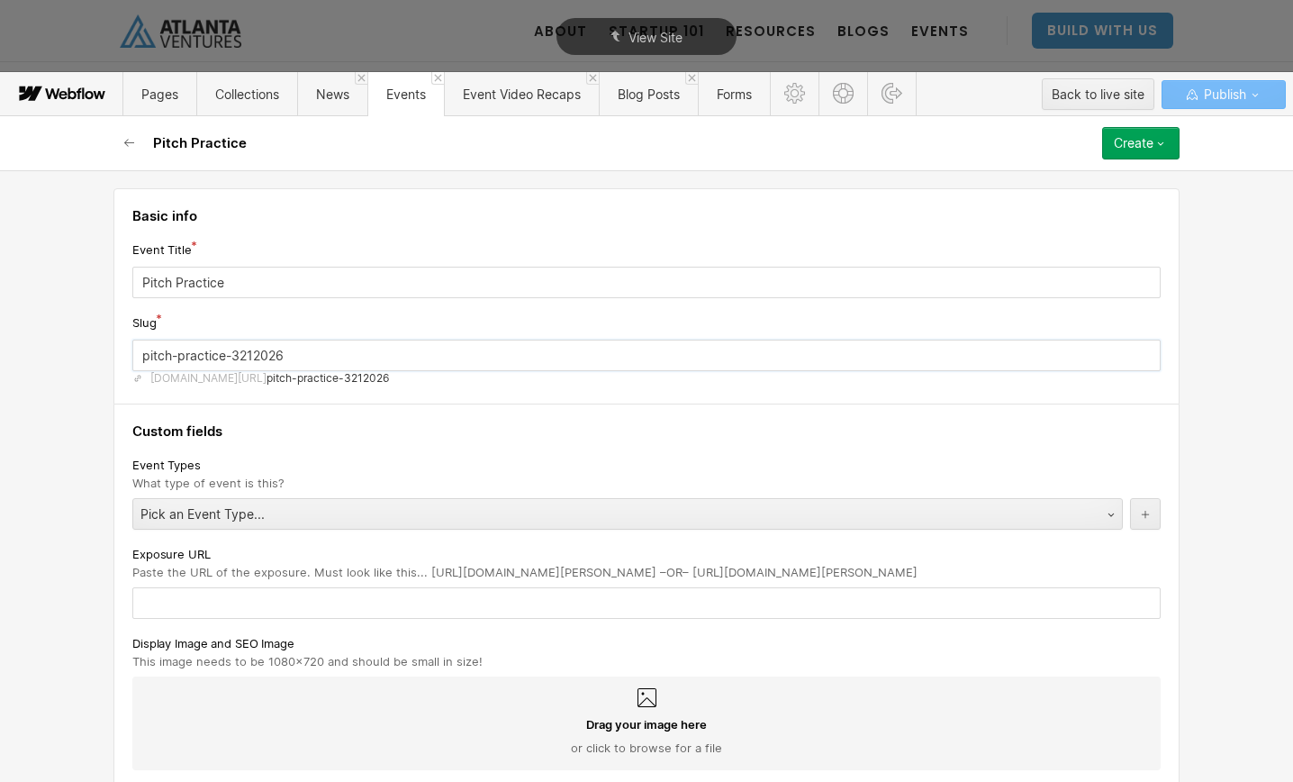
drag, startPoint x: 292, startPoint y: 353, endPoint x: 235, endPoint y: 358, distance: 57.0
click at [235, 358] on input "pitch-practice-3212026" at bounding box center [646, 355] width 1028 height 32
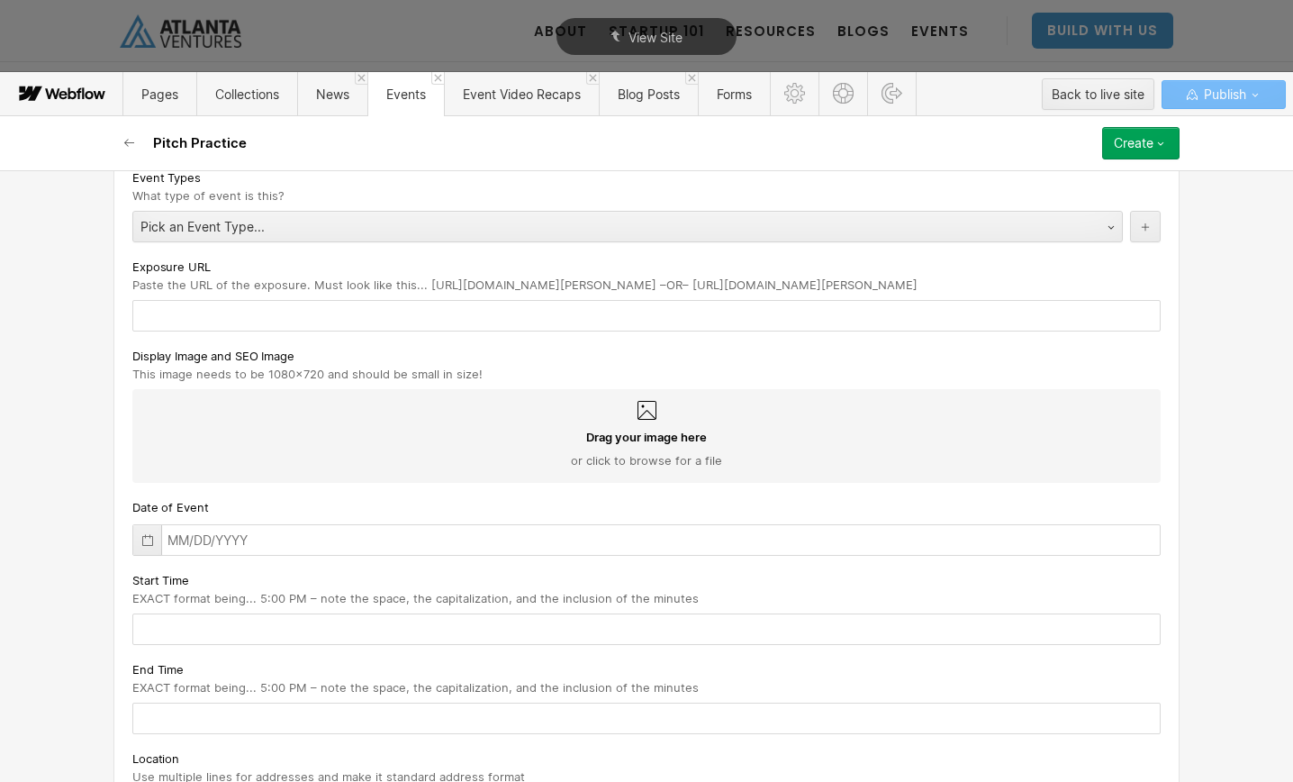
scroll to position [295, 0]
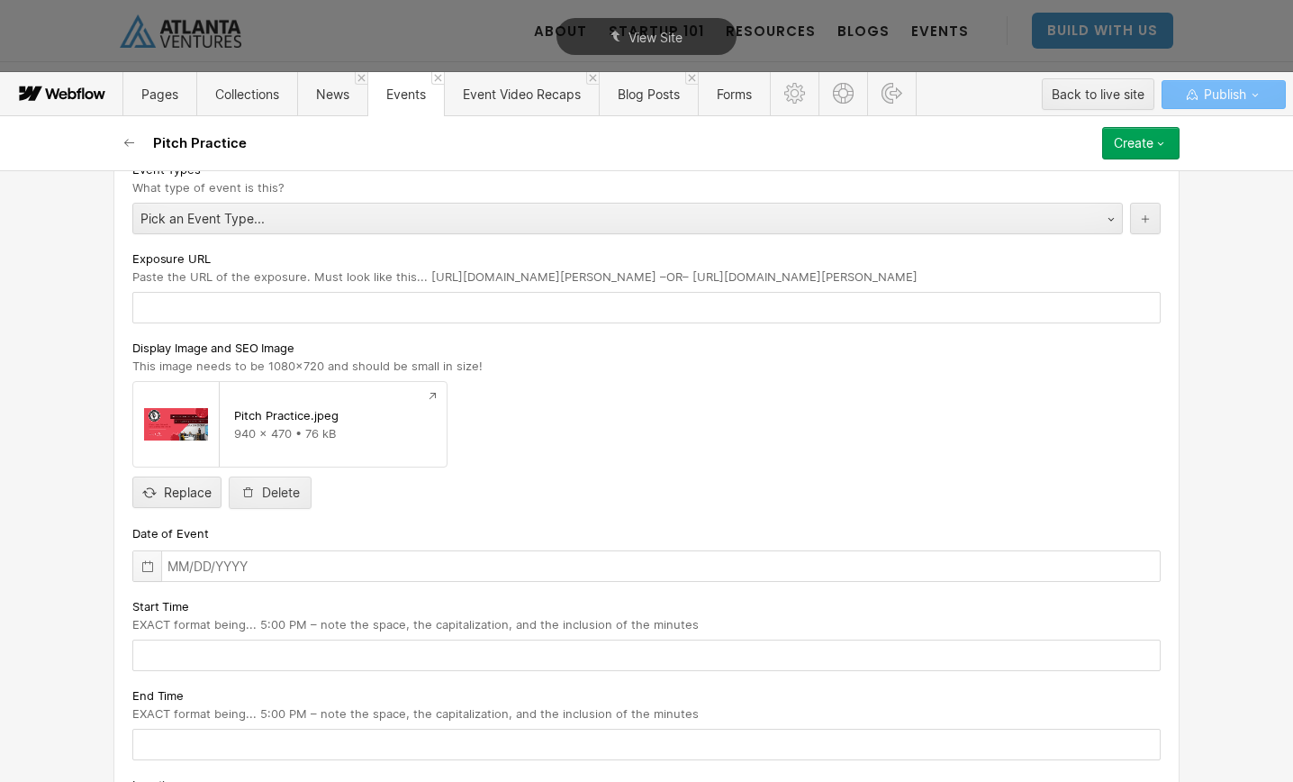
type input "pitch-practice-[DATE]"
click at [148, 566] on icon at bounding box center [147, 566] width 14 height 14
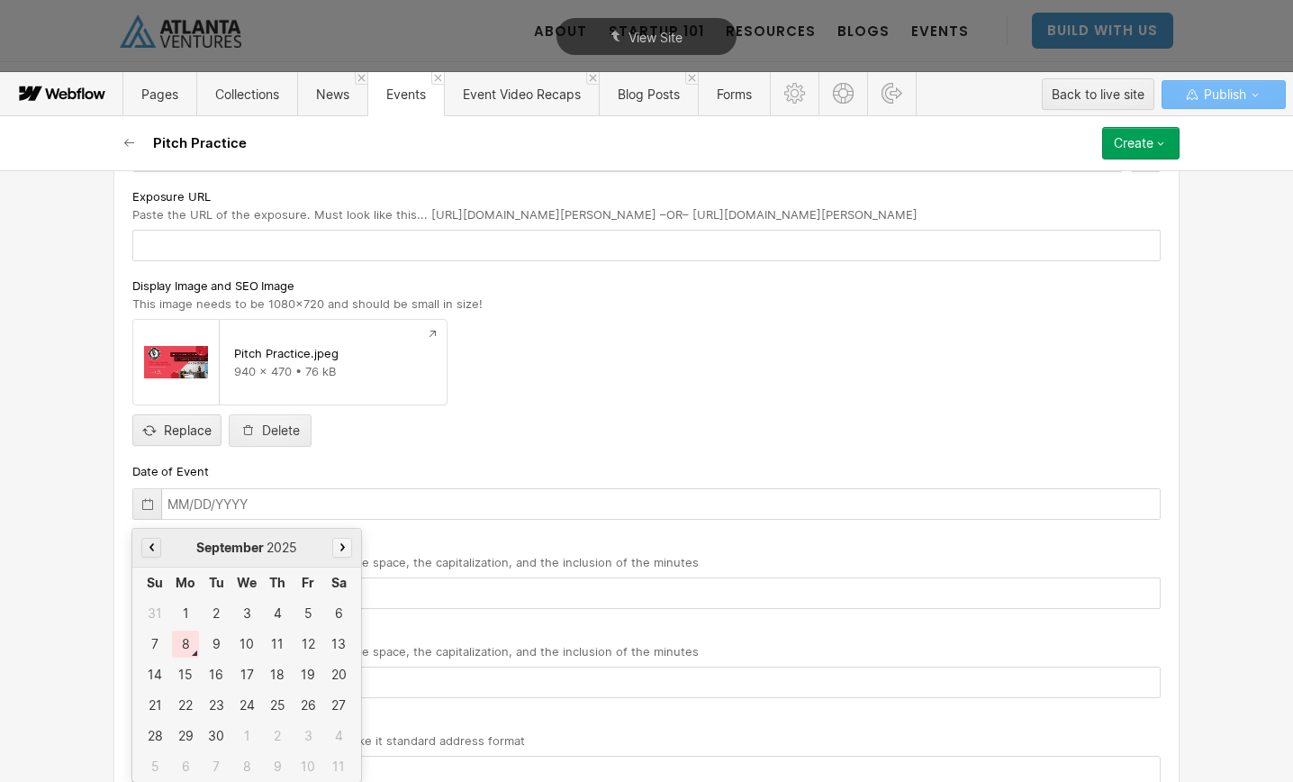
click at [343, 547] on icon "button" at bounding box center [342, 547] width 5 height 8
click at [301, 640] on div "7" at bounding box center [307, 643] width 27 height 27
type input "[DATE]"
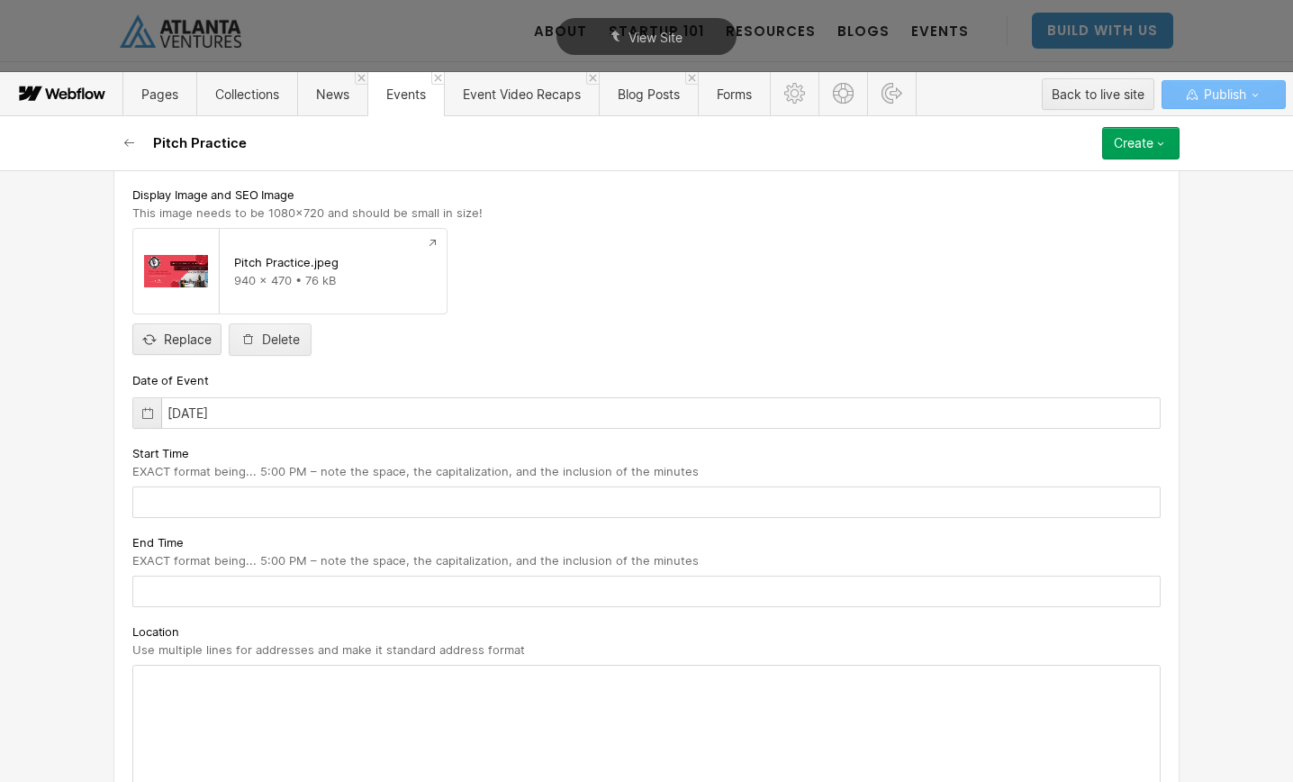
scroll to position [457, 0]
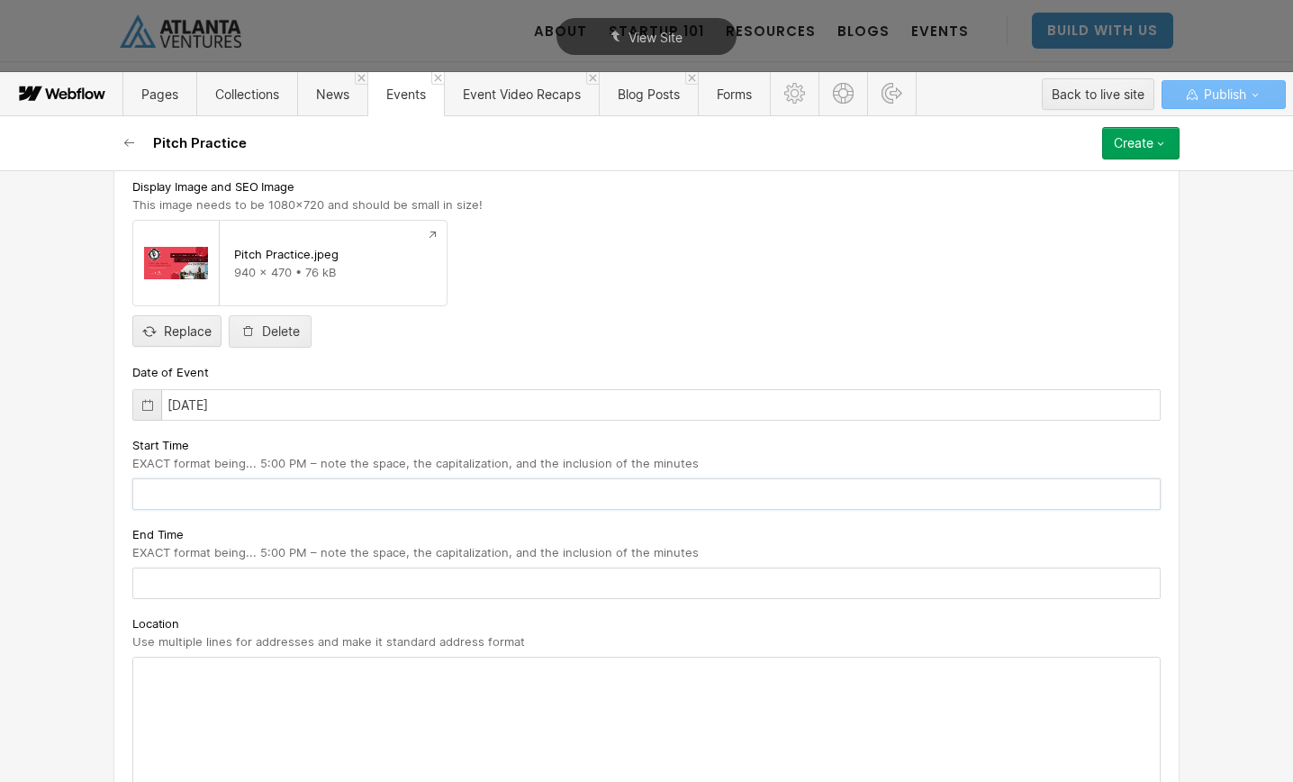
click at [301, 497] on input "text" at bounding box center [646, 494] width 1028 height 32
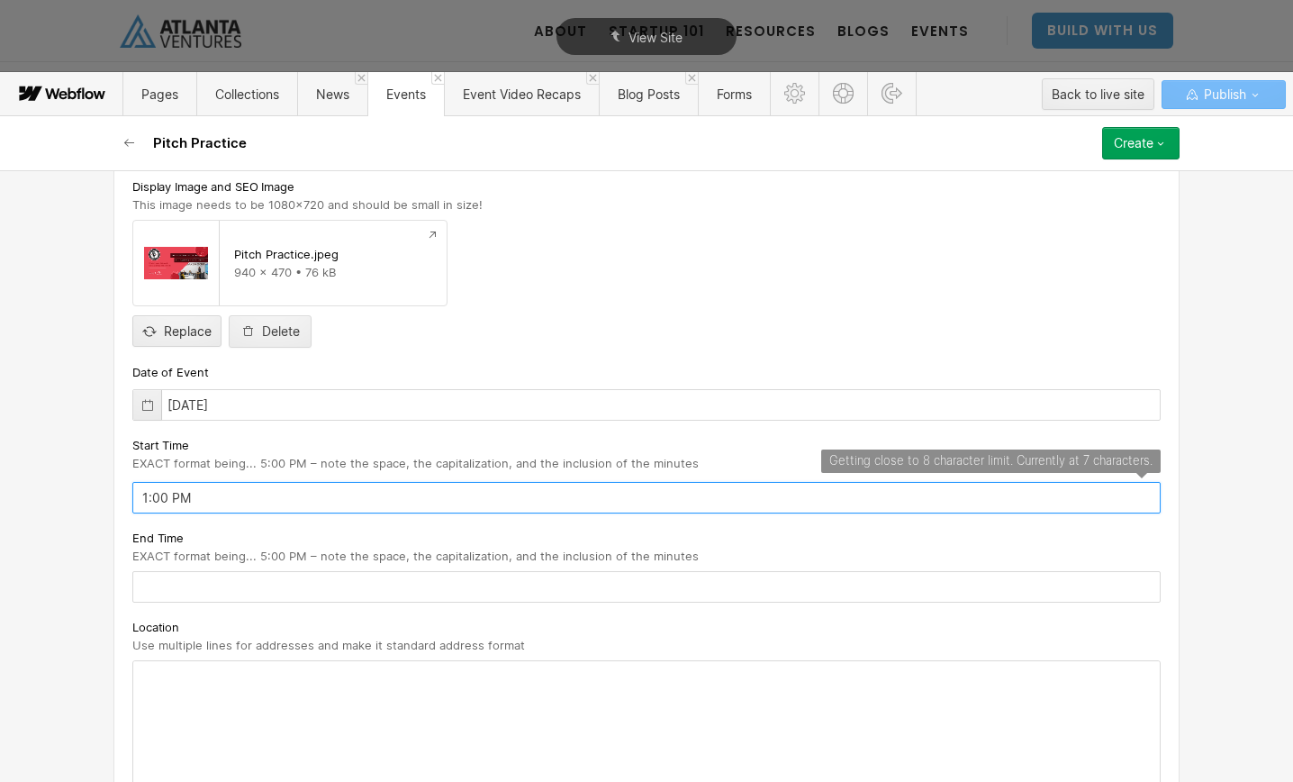
type input "1:00 PM"
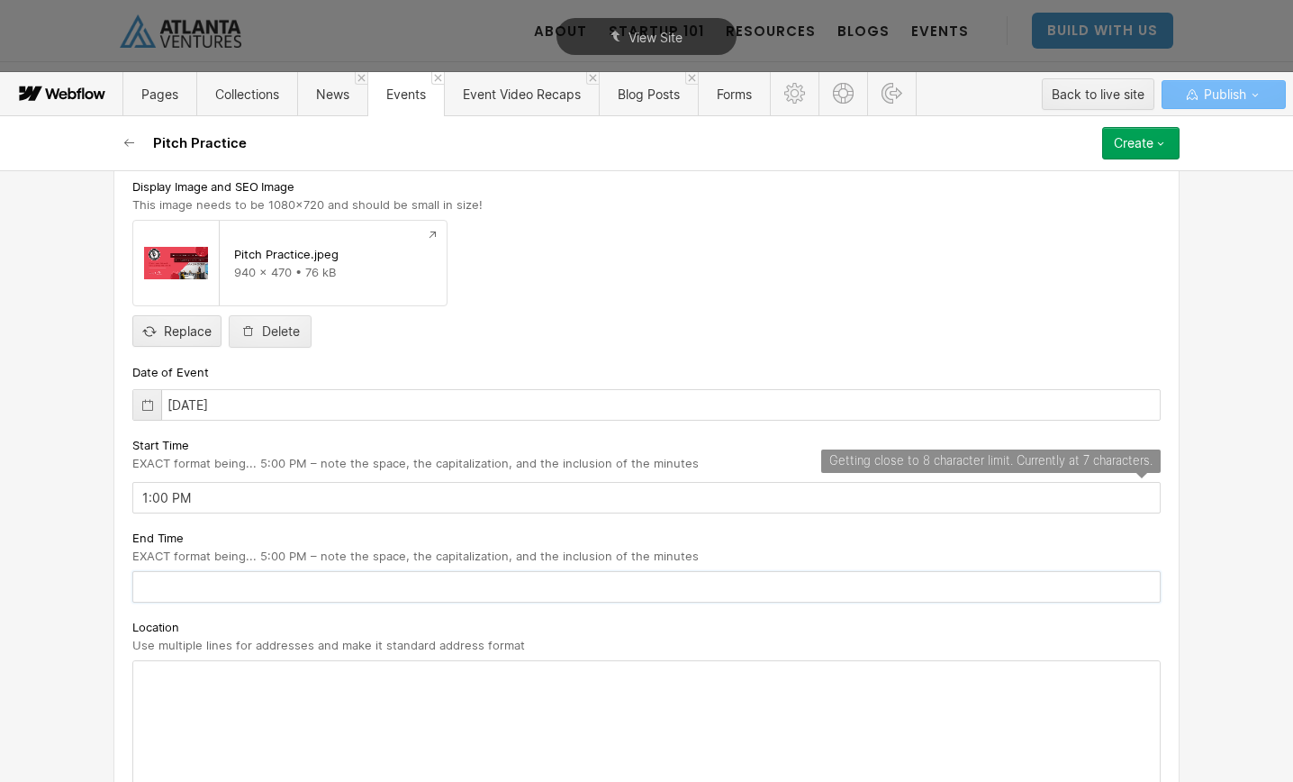
click at [257, 586] on input "text" at bounding box center [646, 587] width 1028 height 32
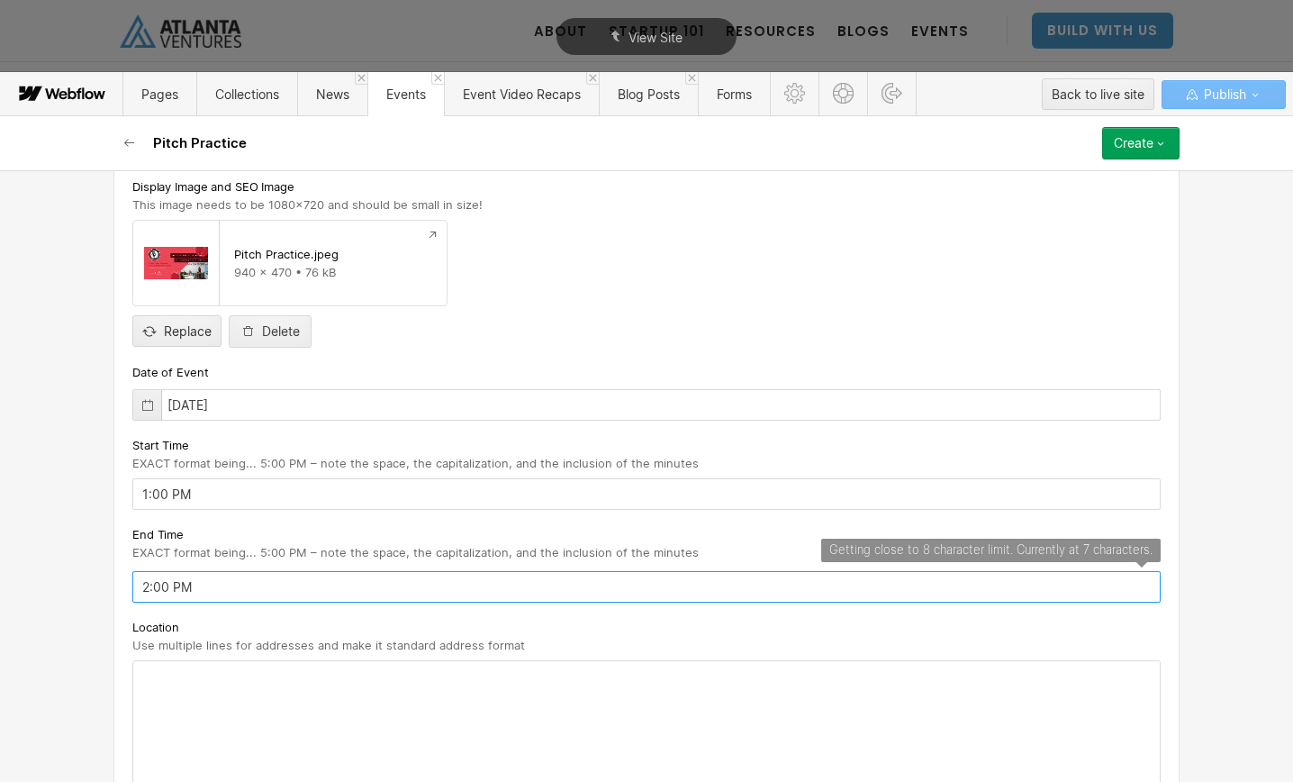
type input "2:00 PM"
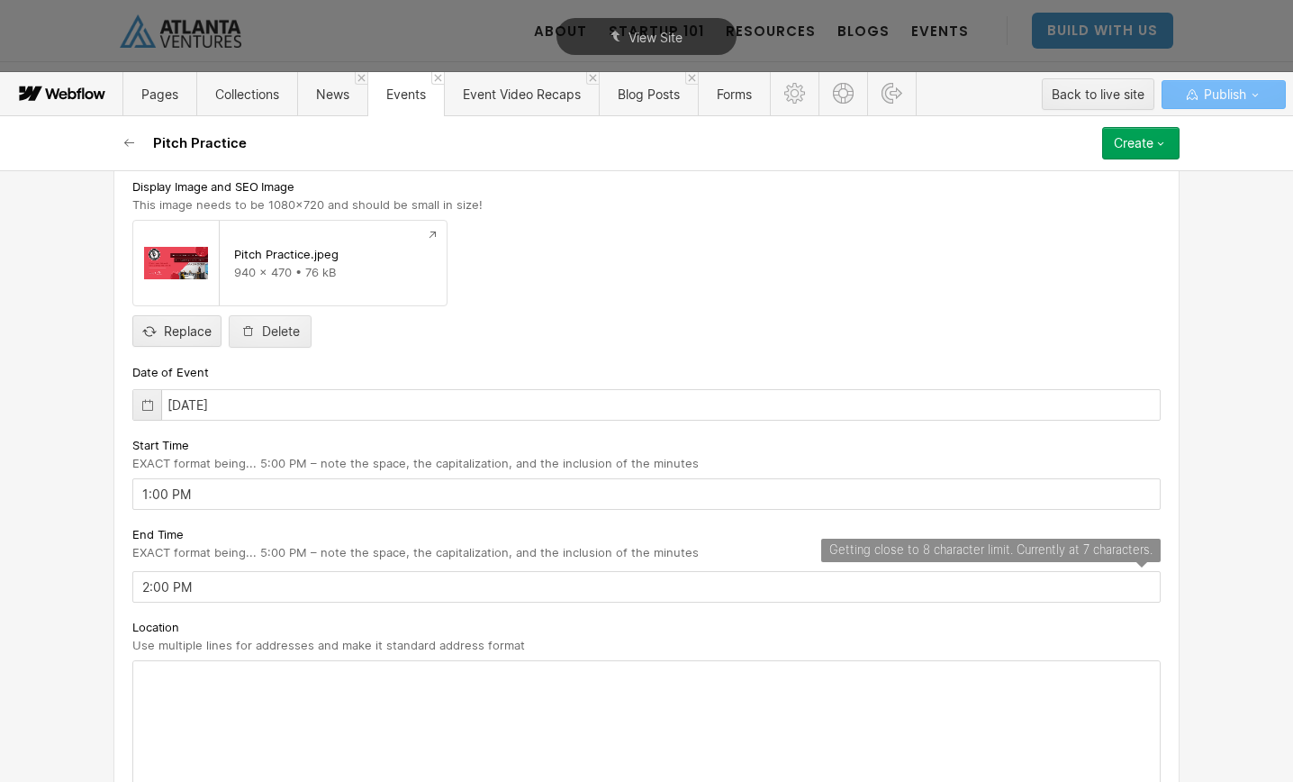
click at [280, 681] on div at bounding box center [646, 724] width 1027 height 126
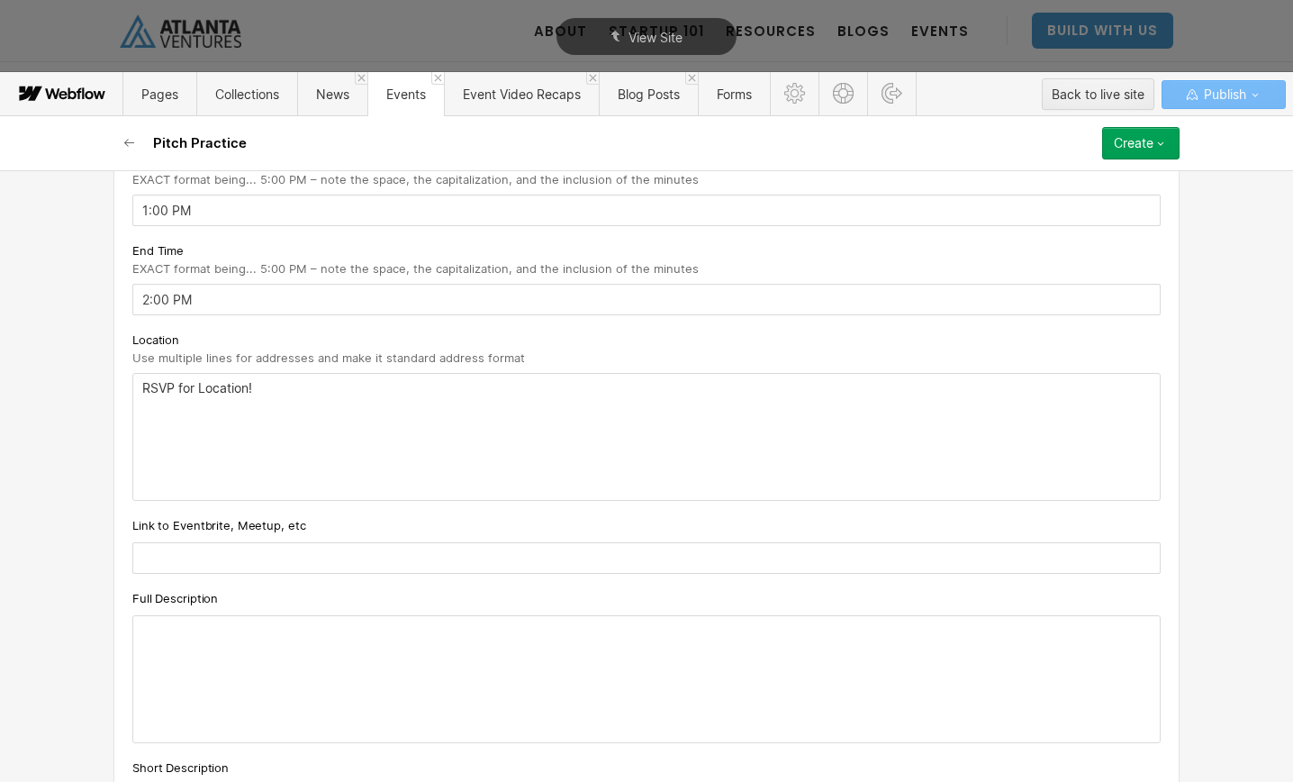
scroll to position [828, 0]
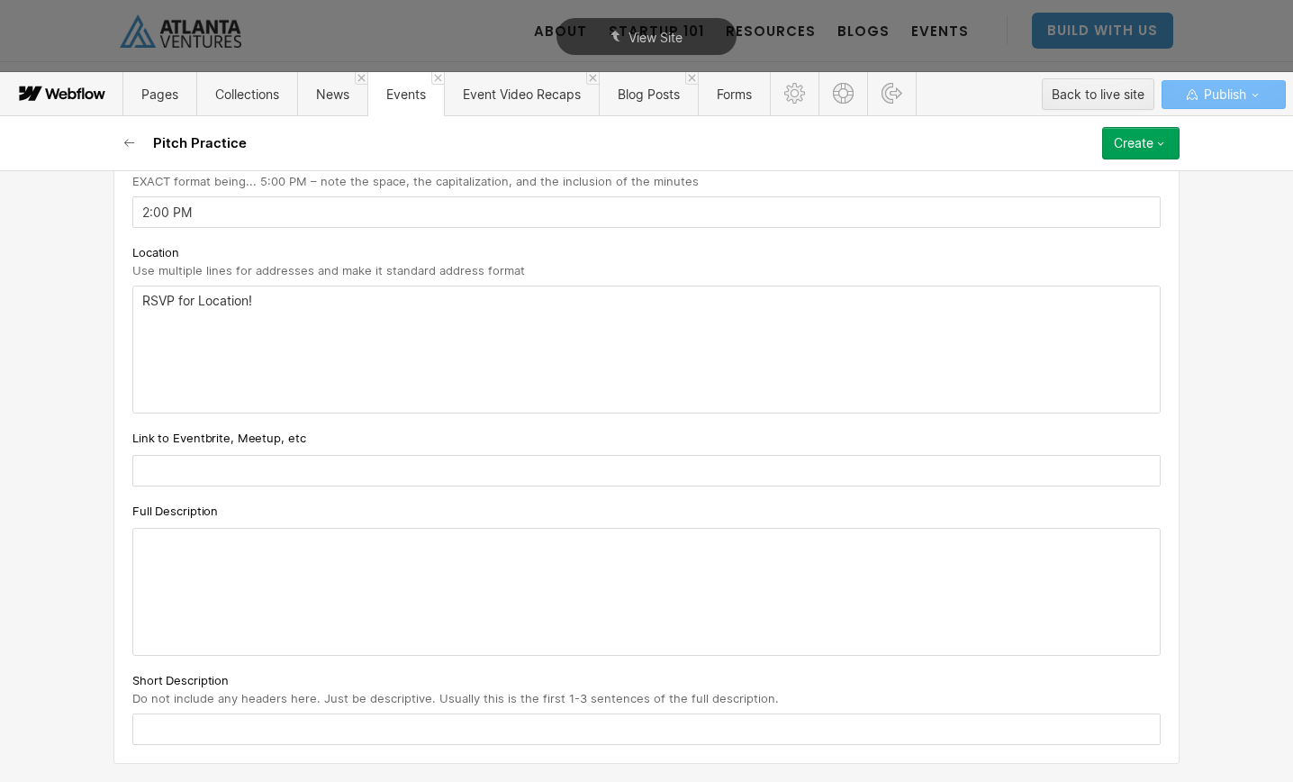
click at [241, 476] on input "text" at bounding box center [646, 471] width 1028 height 32
click at [219, 472] on input "text" at bounding box center [646, 471] width 1028 height 32
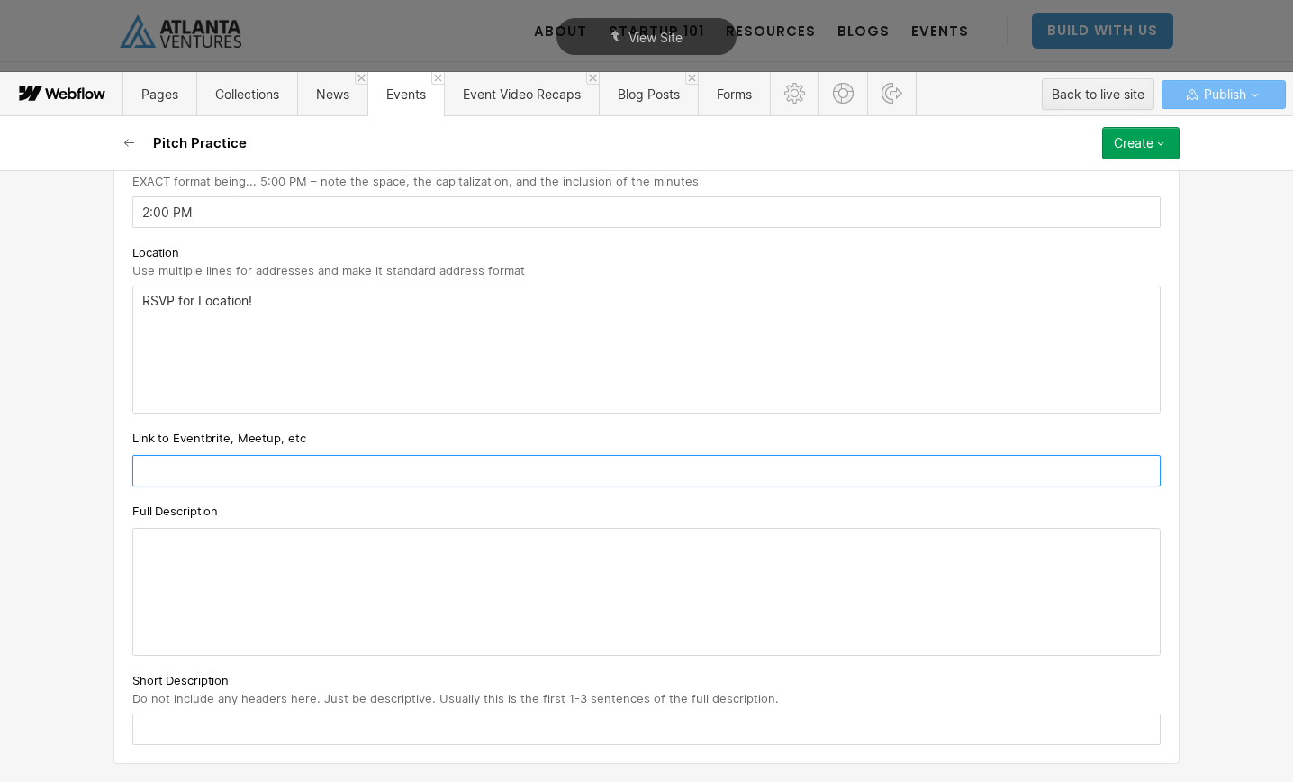
paste input "[URL][DOMAIN_NAME]"
type input "[URL][DOMAIN_NAME]"
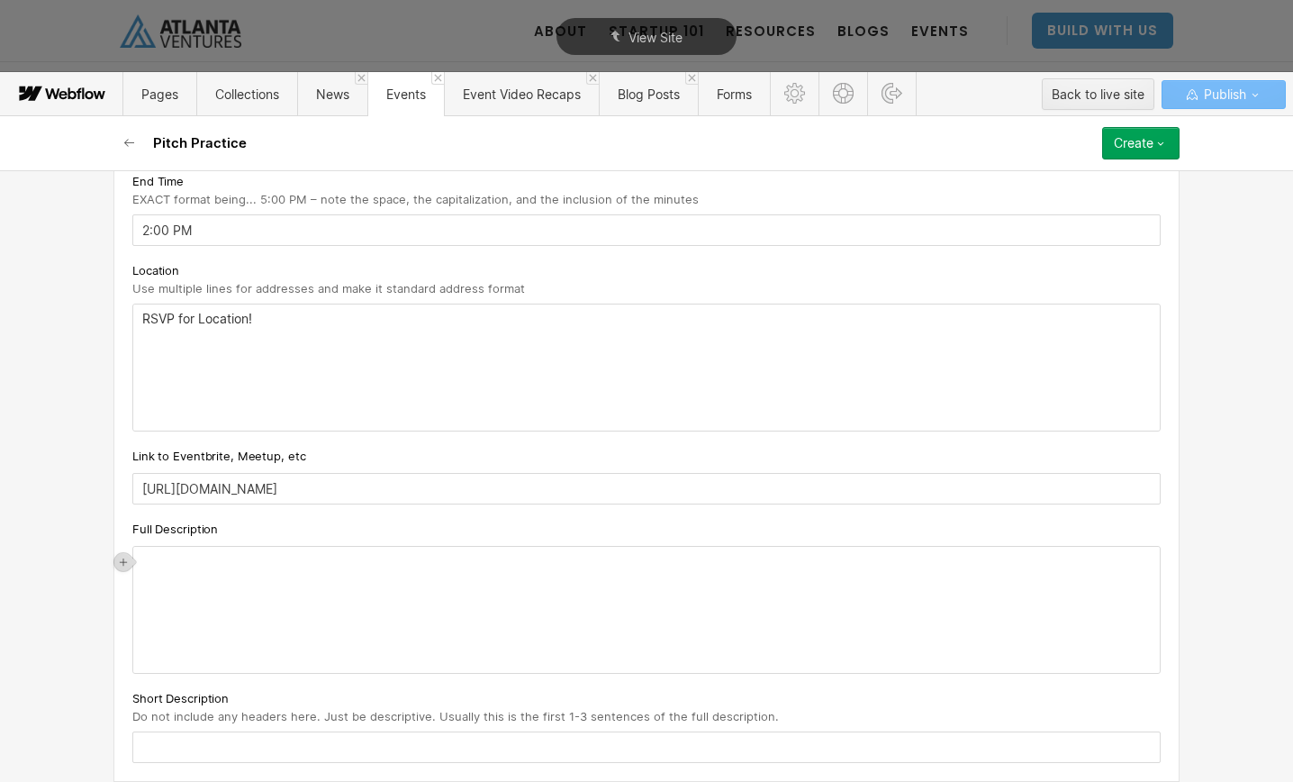
click at [256, 552] on div "‍" at bounding box center [646, 610] width 1027 height 126
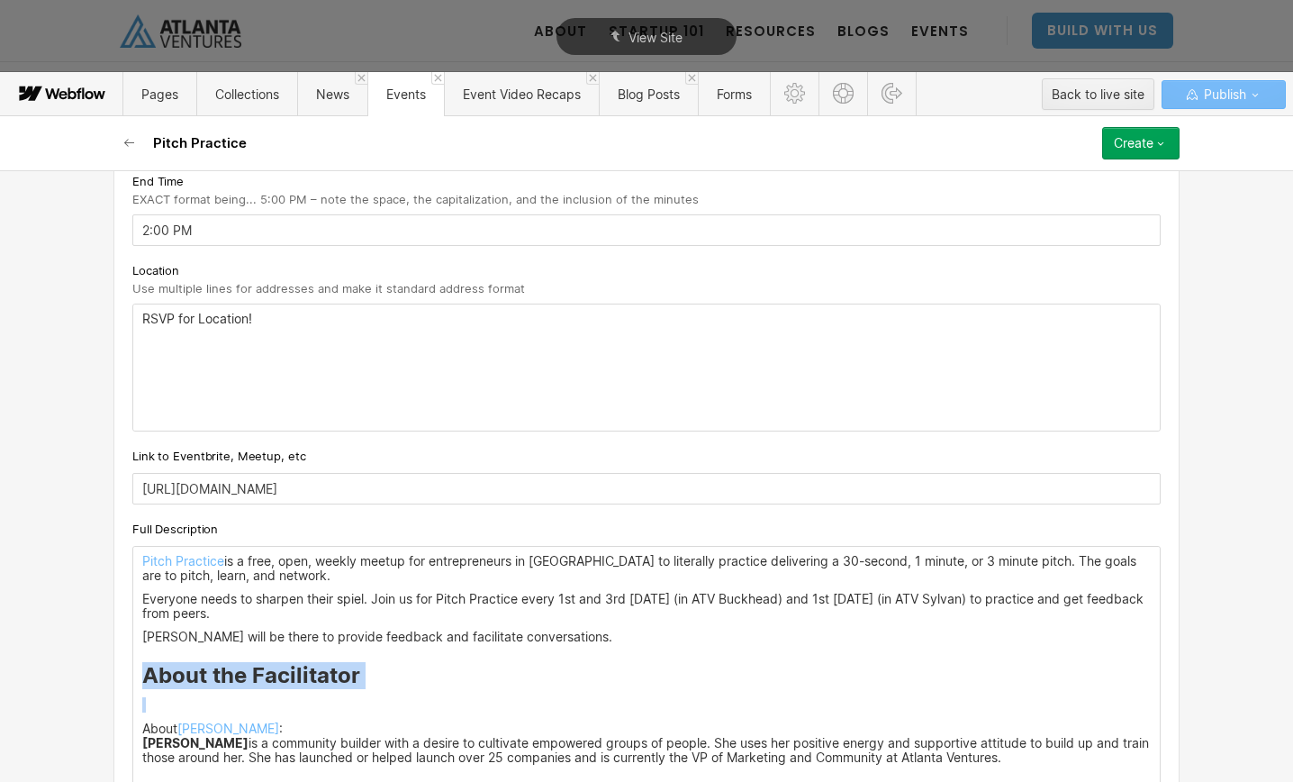
drag, startPoint x: 145, startPoint y: 729, endPoint x: 142, endPoint y: 670, distance: 59.5
click at [142, 670] on div "Pitch Practice is a free, open, weekly meetup for entrepreneurs in [GEOGRAPHIC_…" at bounding box center [646, 687] width 1027 height 281
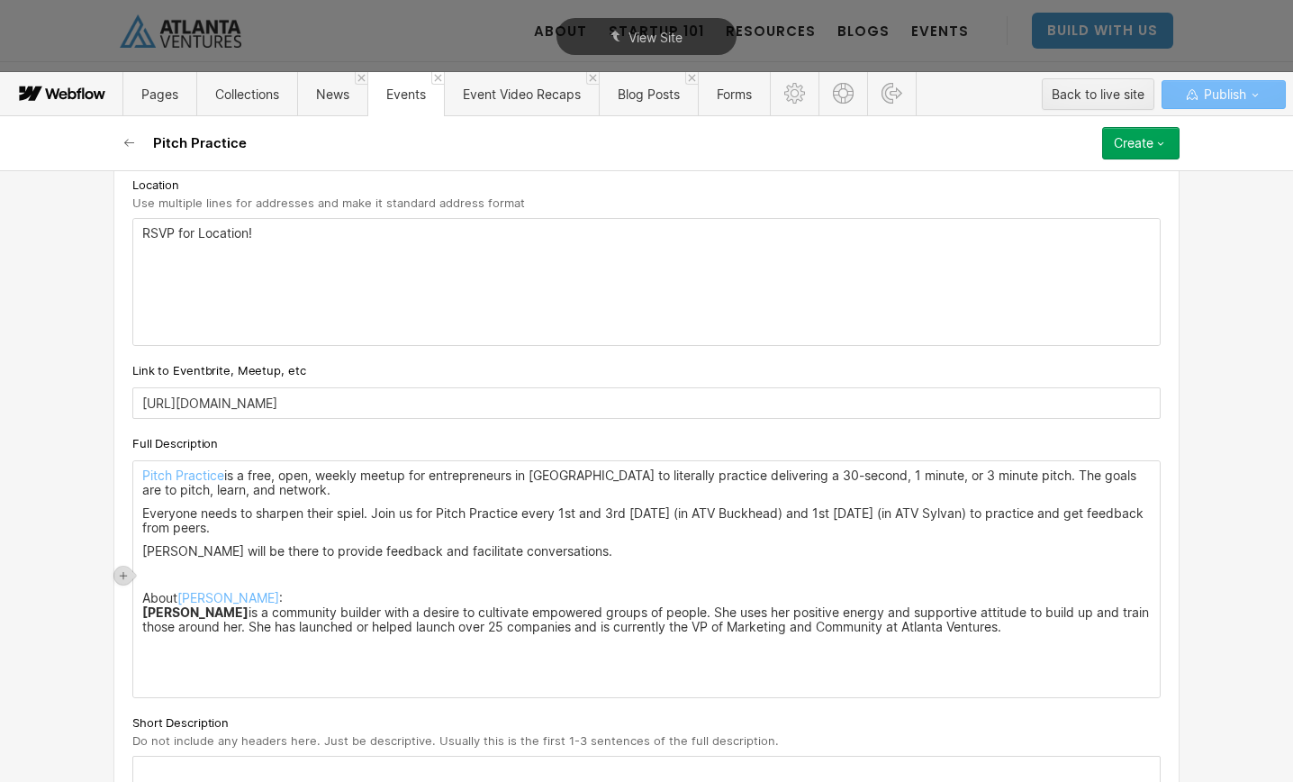
scroll to position [919, 0]
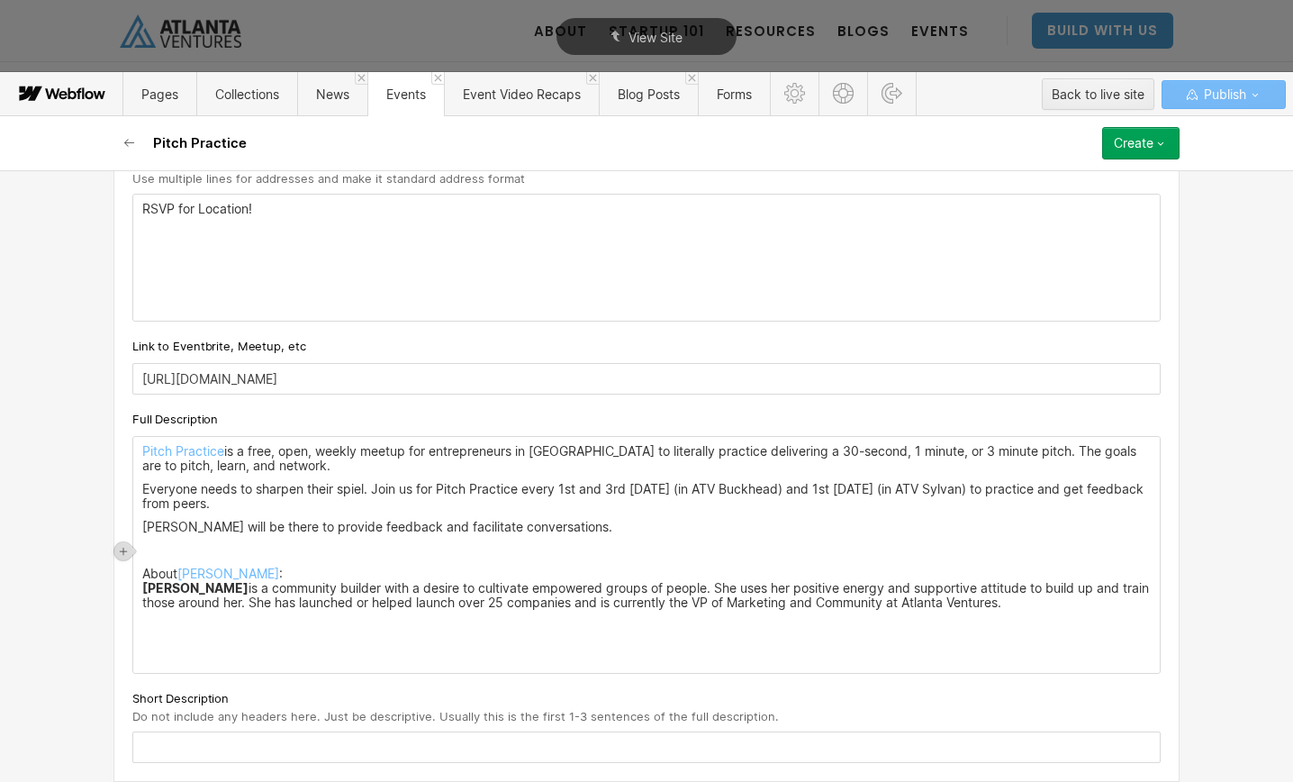
click at [177, 655] on p "‍" at bounding box center [646, 649] width 1009 height 14
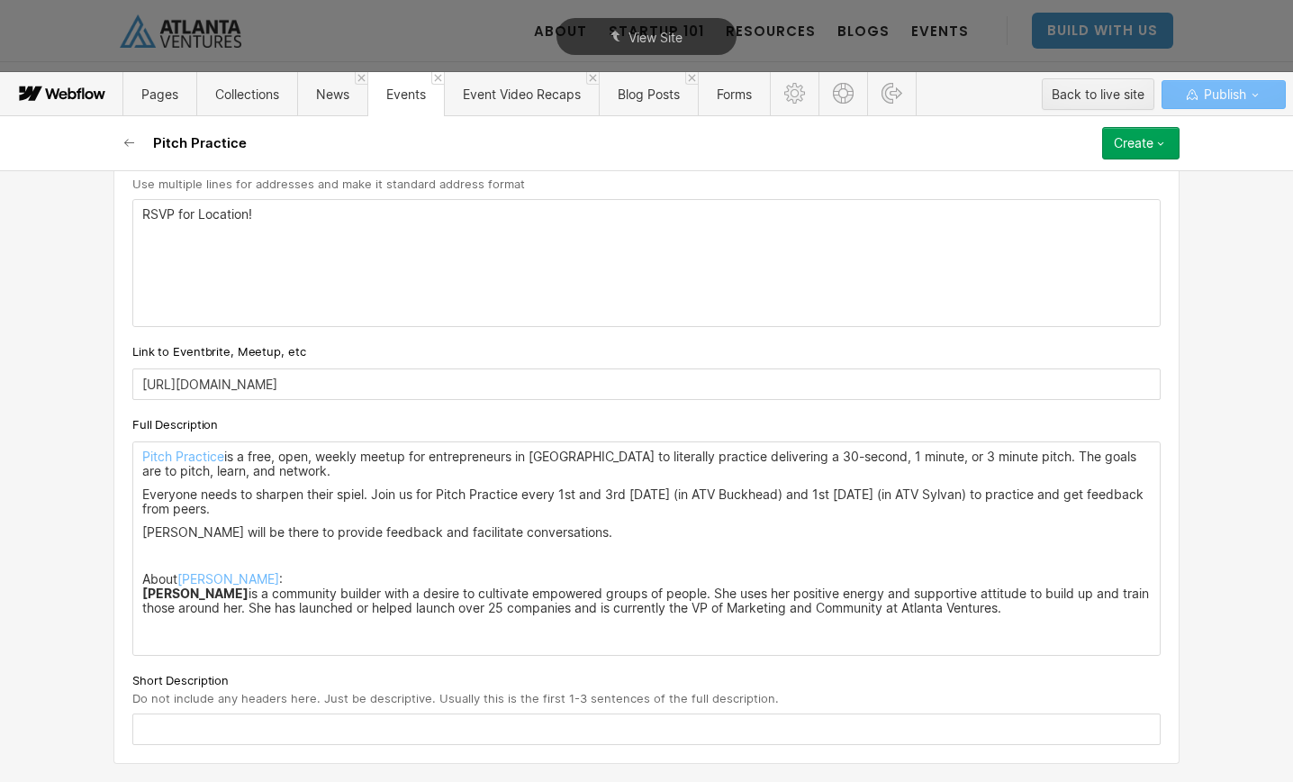
scroll to position [891, 0]
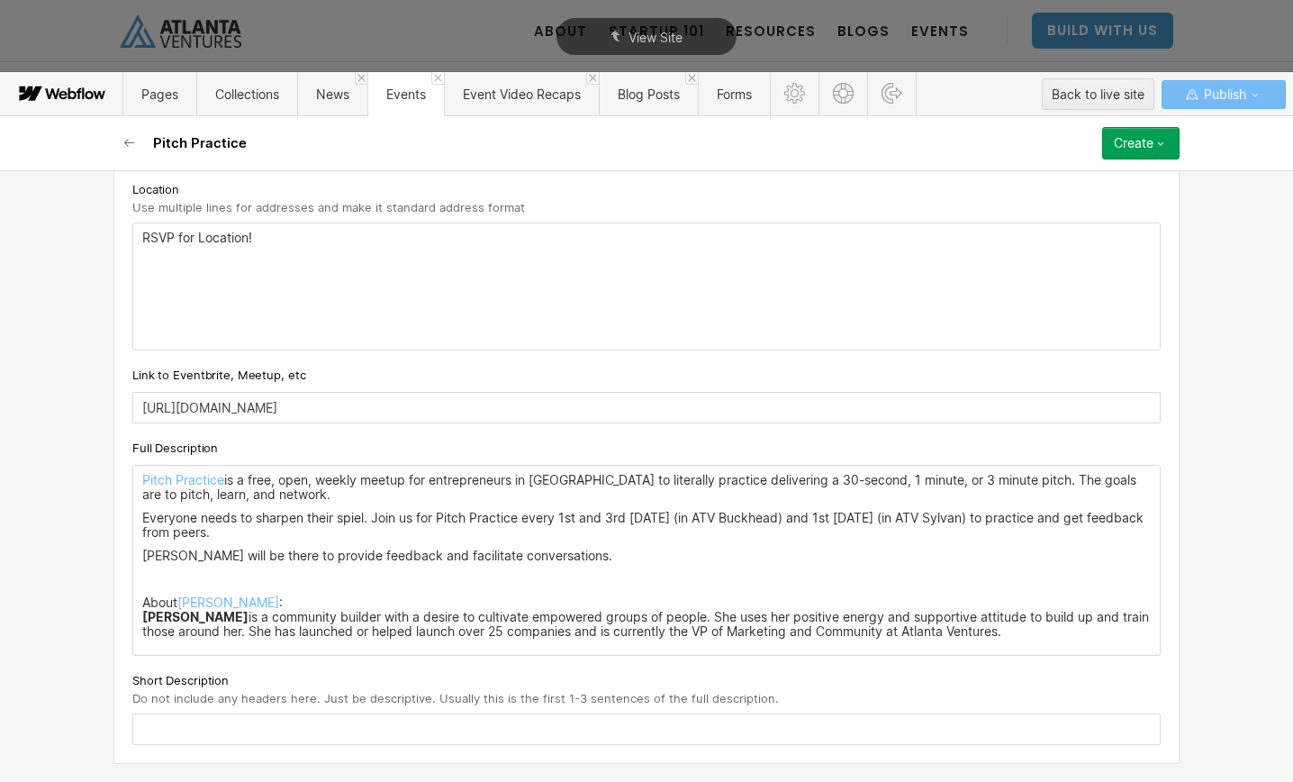
click at [338, 602] on p "About [PERSON_NAME] : [PERSON_NAME] is a community builder with a desire to cul…" at bounding box center [646, 616] width 1009 height 43
drag, startPoint x: 324, startPoint y: 602, endPoint x: 143, endPoint y: 603, distance: 181.0
click at [143, 603] on p "About [PERSON_NAME] : [PERSON_NAME] is a community builder with a desire to cul…" at bounding box center [646, 616] width 1009 height 43
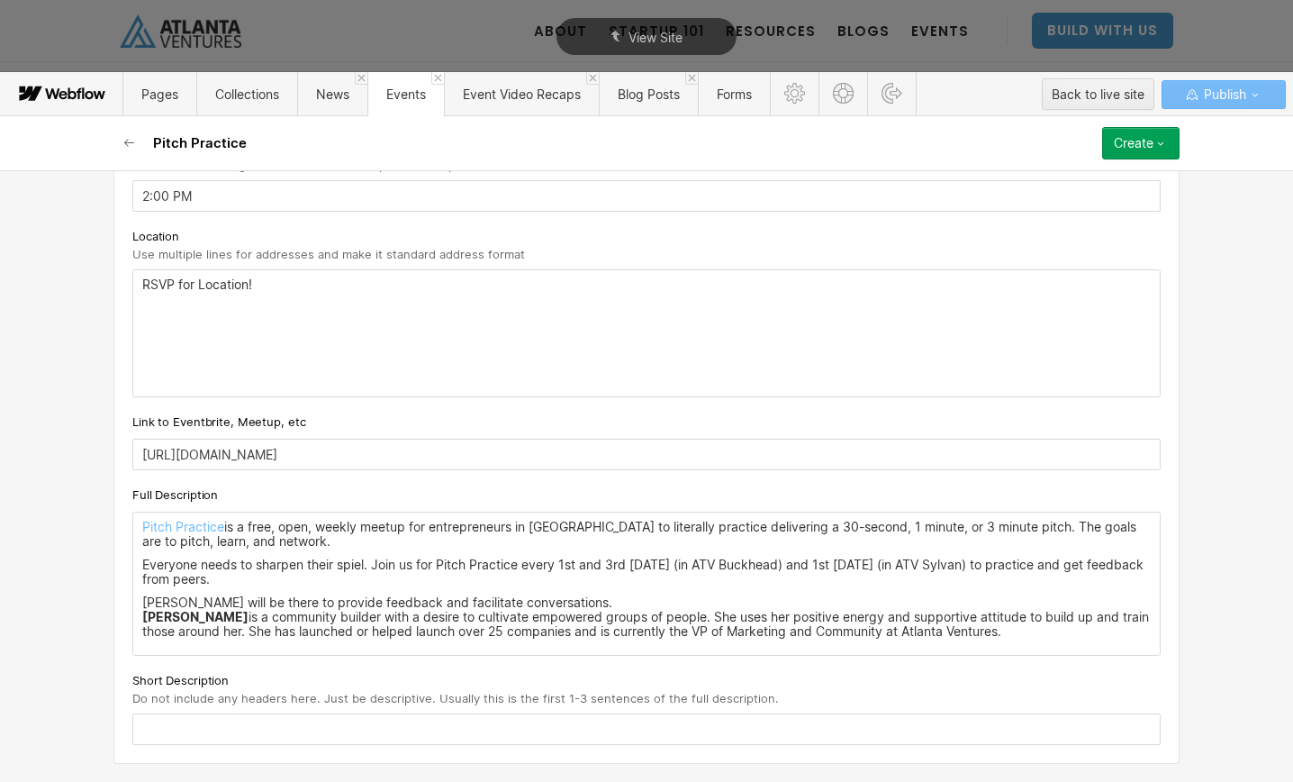
scroll to position [867, 0]
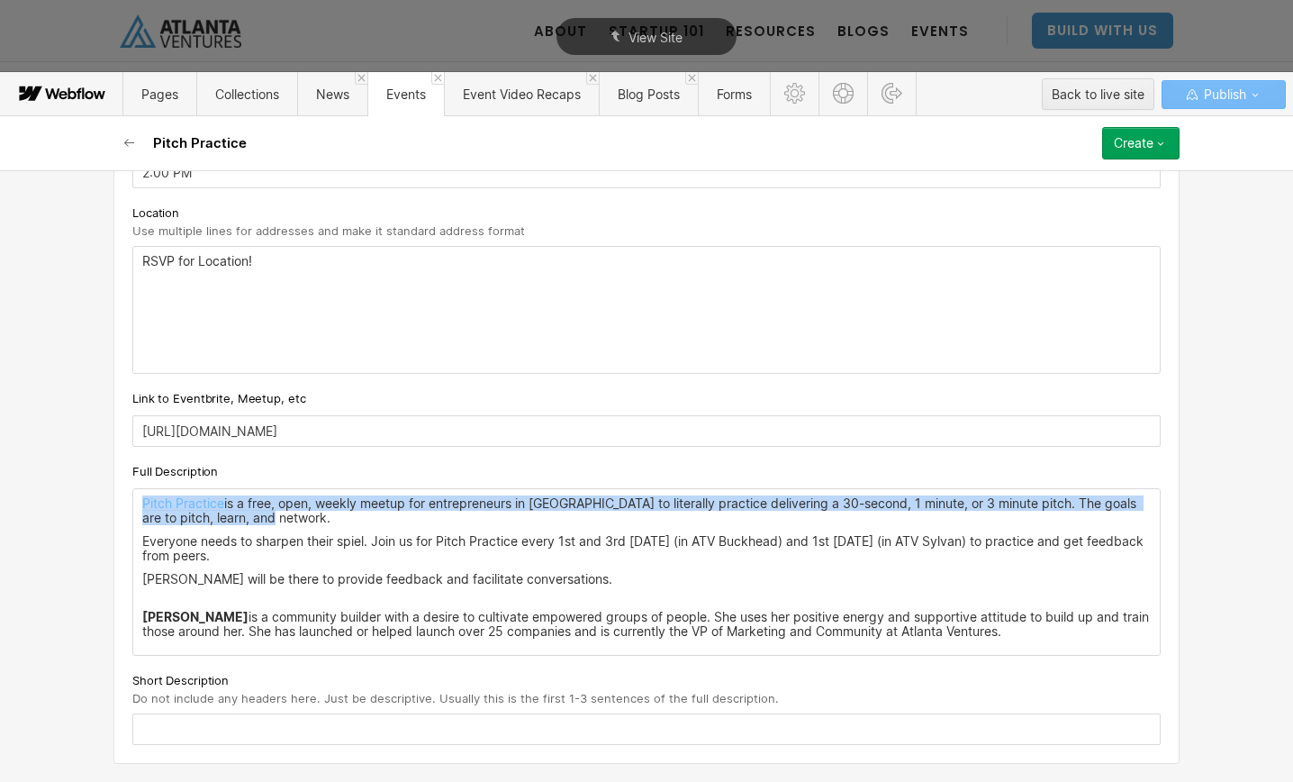
drag, startPoint x: 267, startPoint y: 515, endPoint x: 117, endPoint y: 502, distance: 151.0
click at [117, 502] on div "Custom fields Event Types What type of event is this? Pick an Event Type... Exp…" at bounding box center [646, 150] width 1066 height 1227
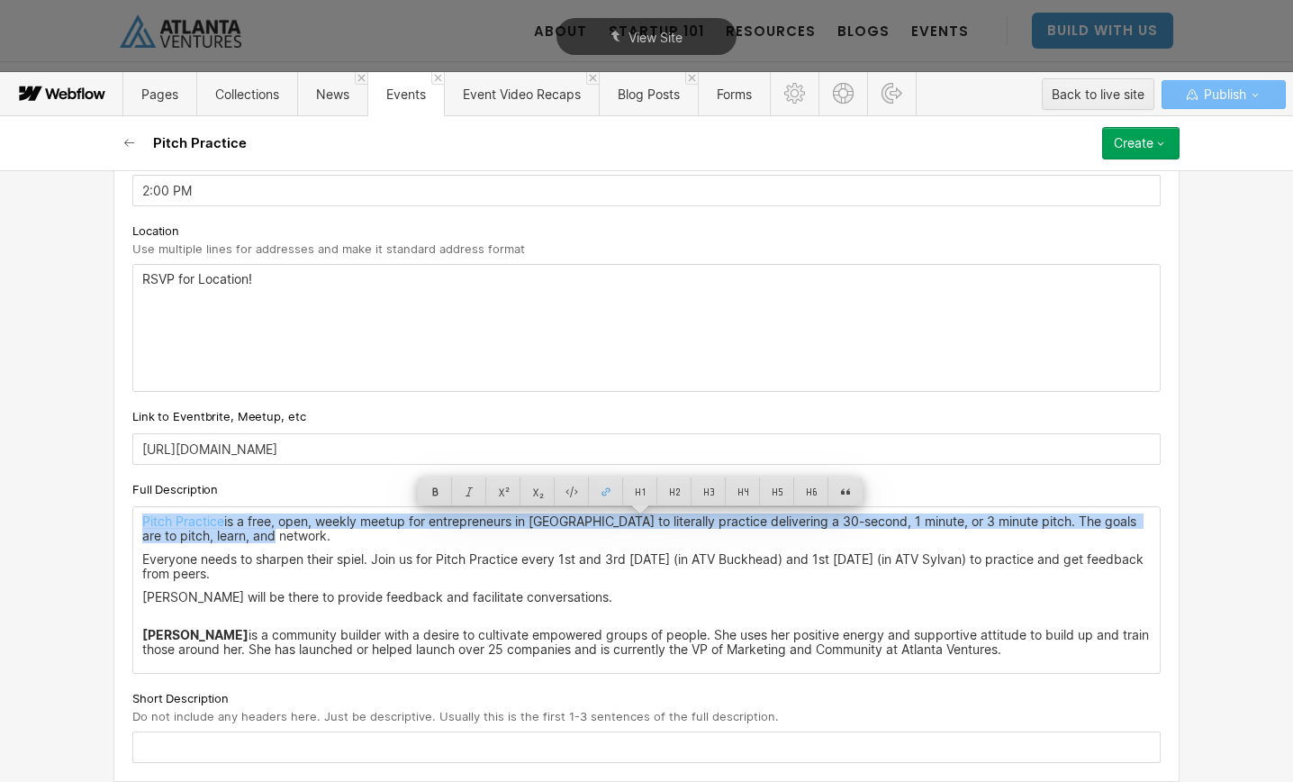
copy p "Pitch Practice is a free, open, weekly meetup for entrepreneurs in [GEOGRAPHIC_…"
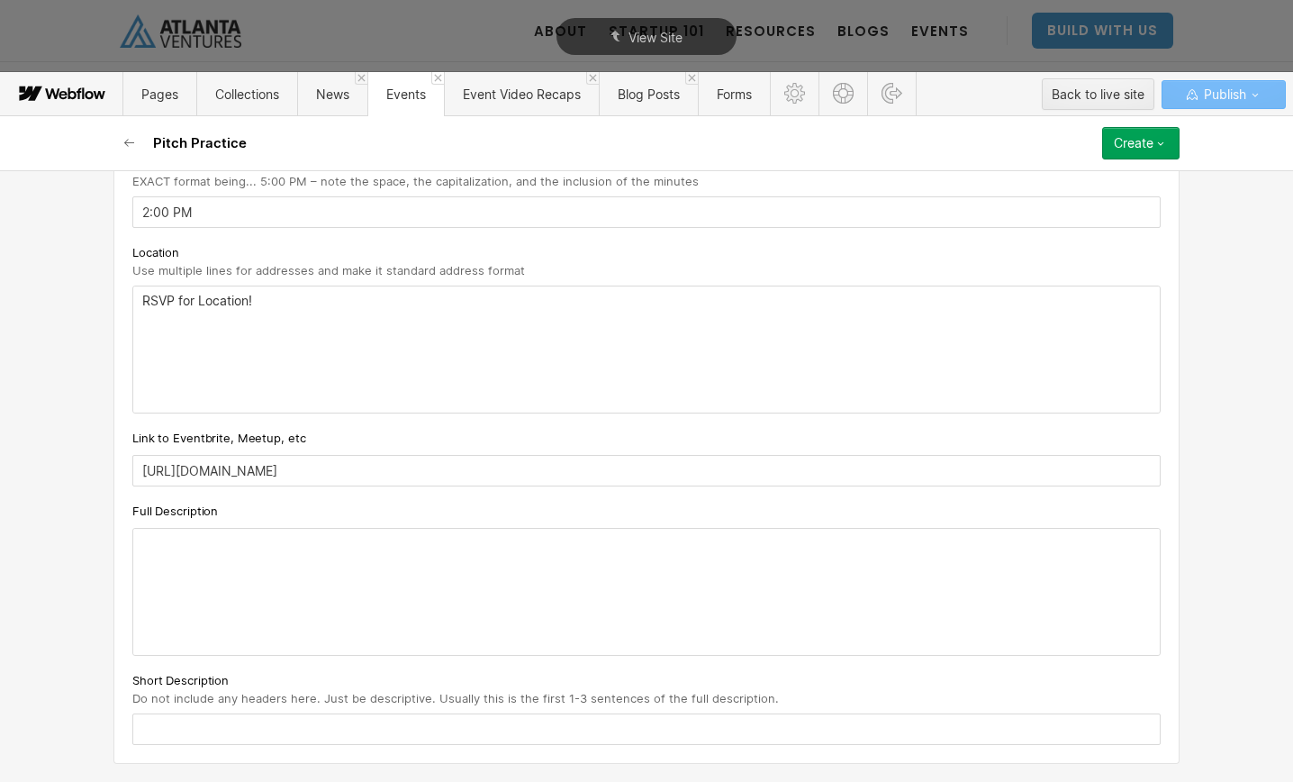
click at [197, 745] on div "Short Description Do not include any headers here. Just be descriptive. Usually…" at bounding box center [646, 707] width 1028 height 75
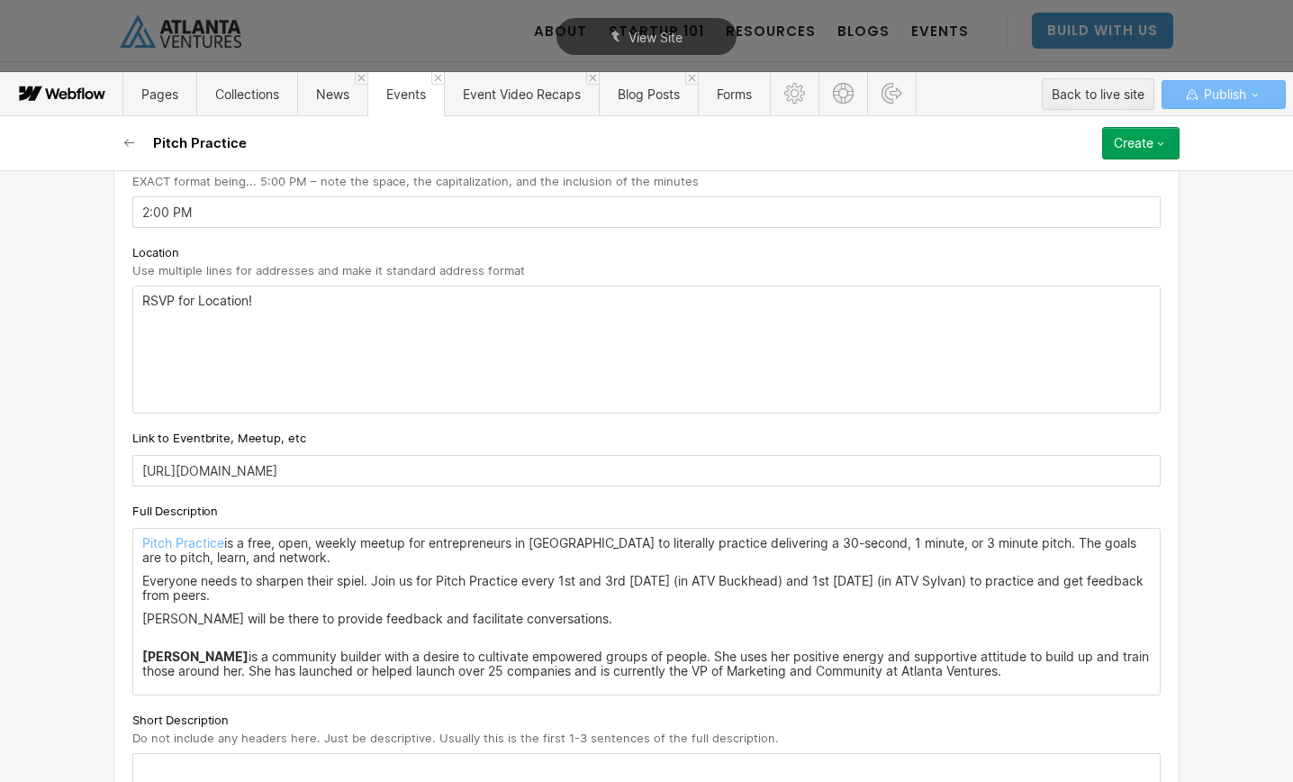
scroll to position [867, 0]
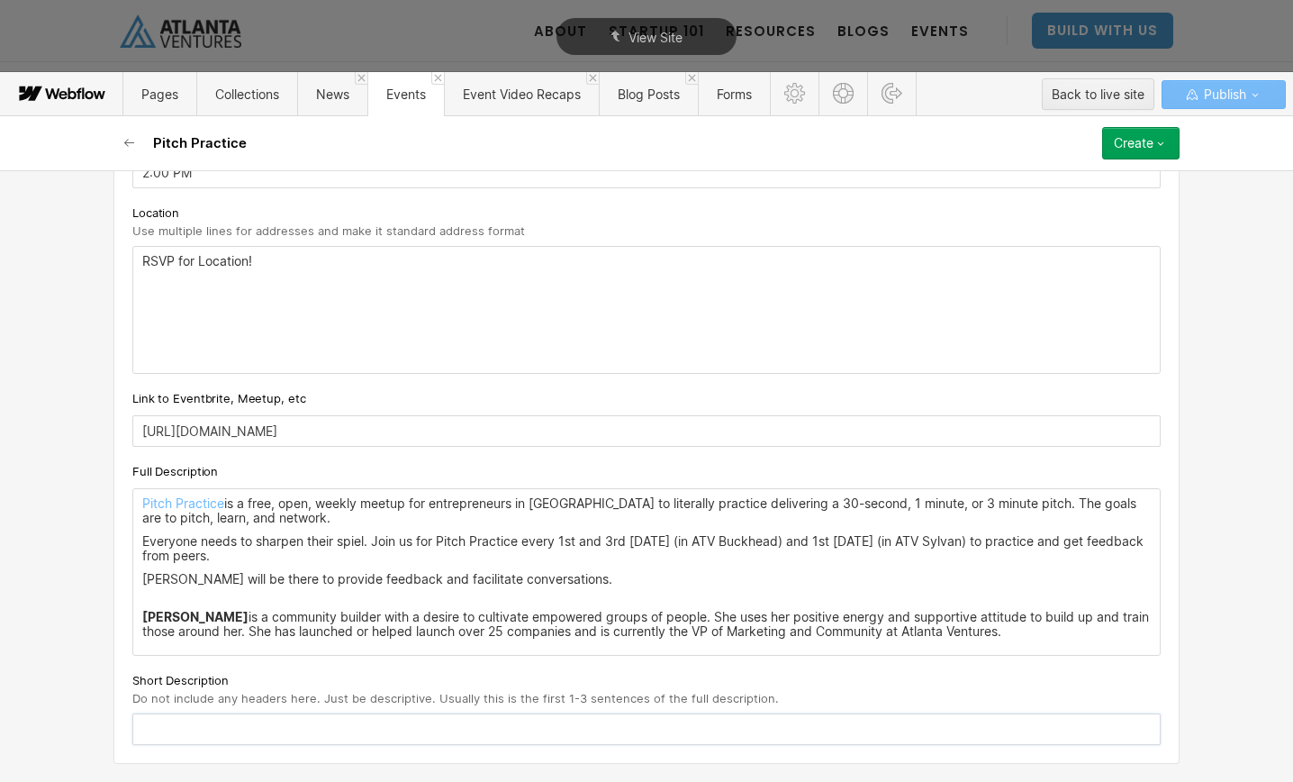
click at [179, 726] on input "text" at bounding box center [646, 729] width 1028 height 32
paste input "Pitch Practice is a free, open, weekly meetup for entrepreneurs in [GEOGRAPHIC_…"
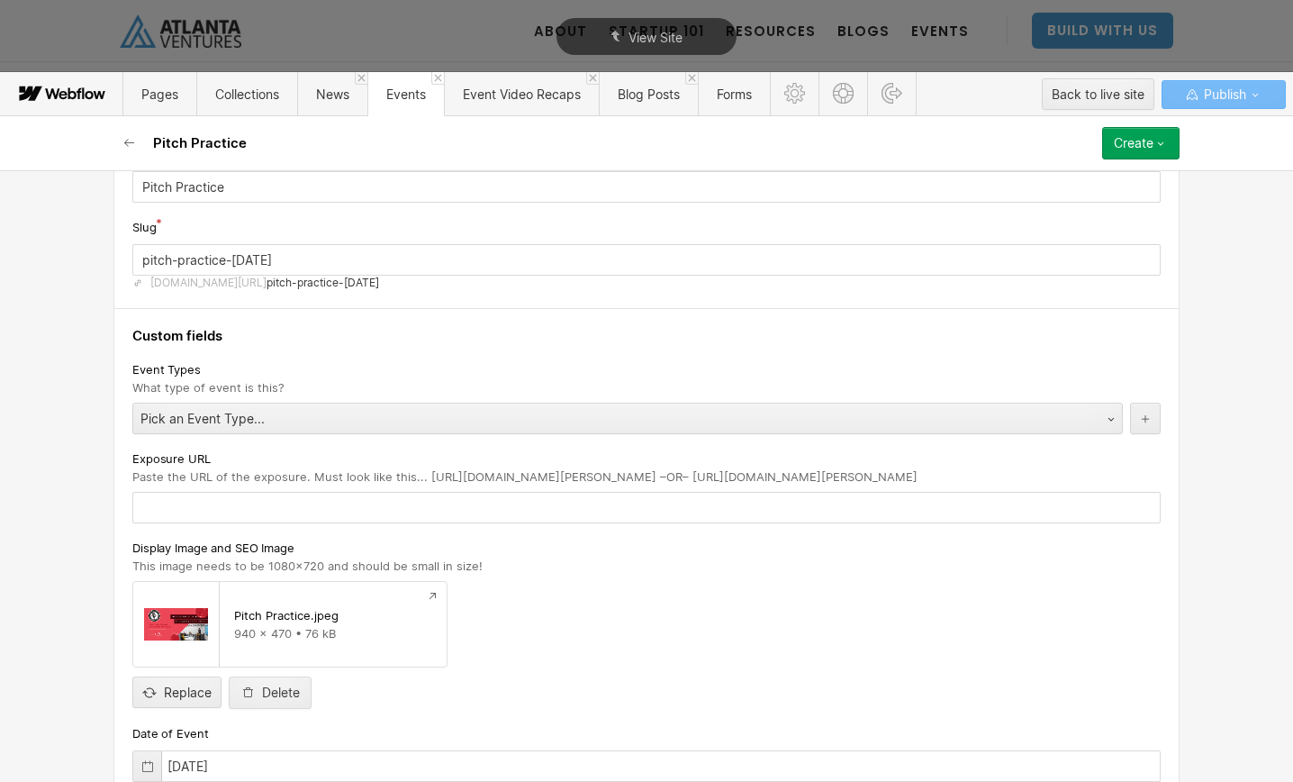
scroll to position [0, 0]
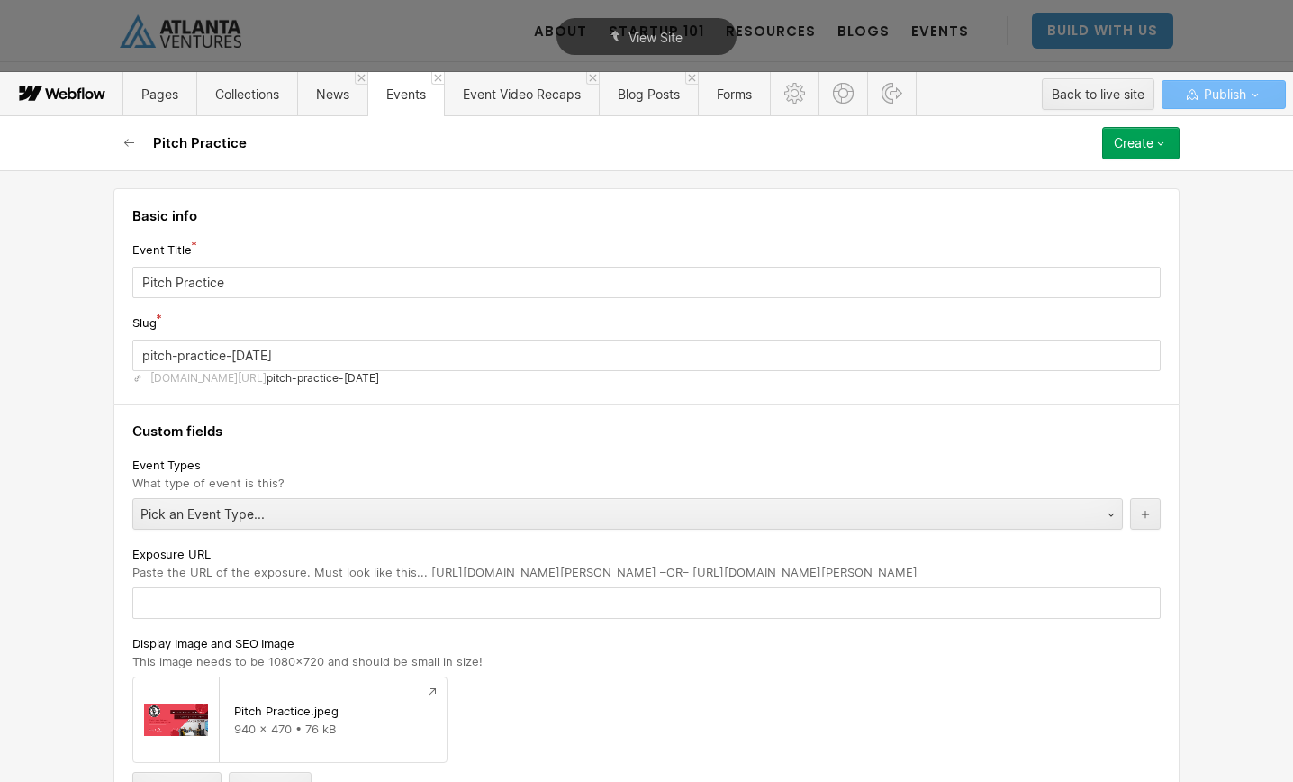
type input "Pitch Practice is a free, open, weekly meetup for entrepreneurs in [GEOGRAPHIC_…"
click at [1144, 149] on div "Create" at bounding box center [1134, 143] width 40 height 14
click at [1076, 204] on div "Publish now" at bounding box center [1089, 204] width 178 height 24
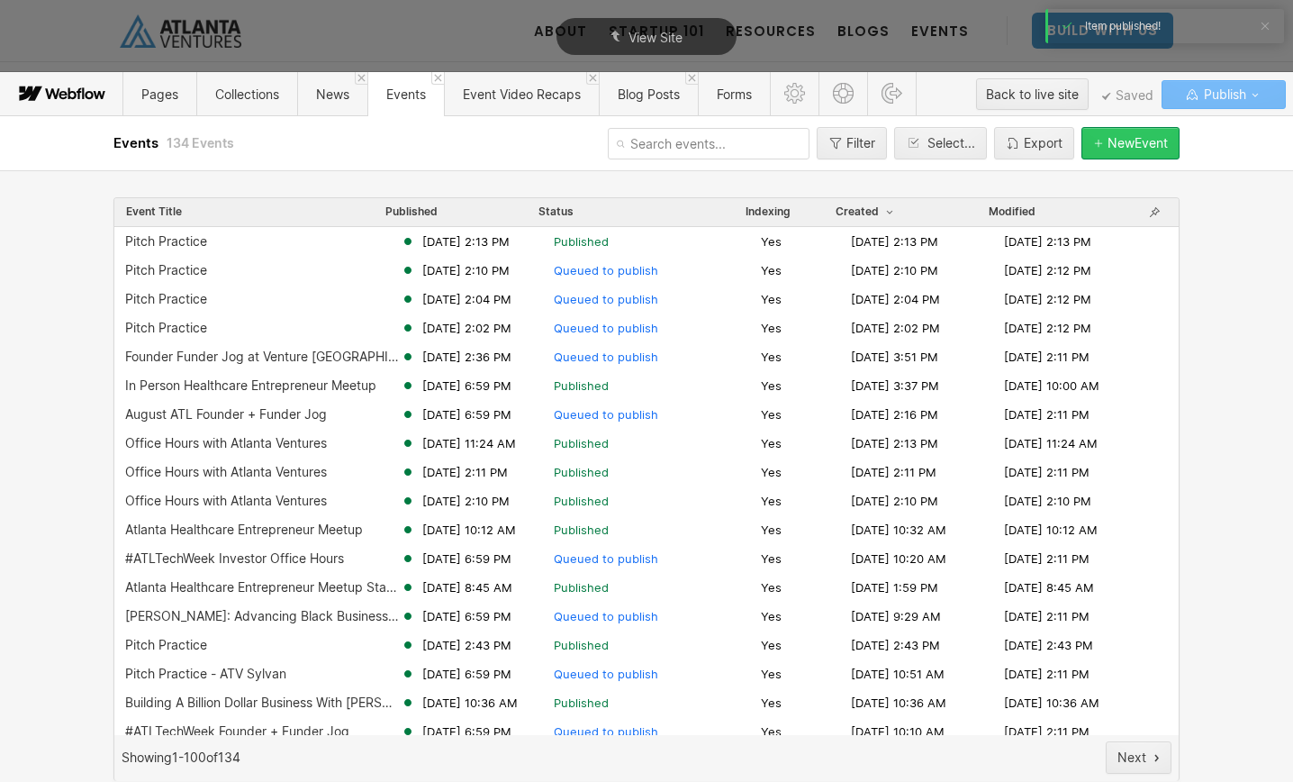
click at [1108, 149] on div "New Event" at bounding box center [1138, 143] width 60 height 14
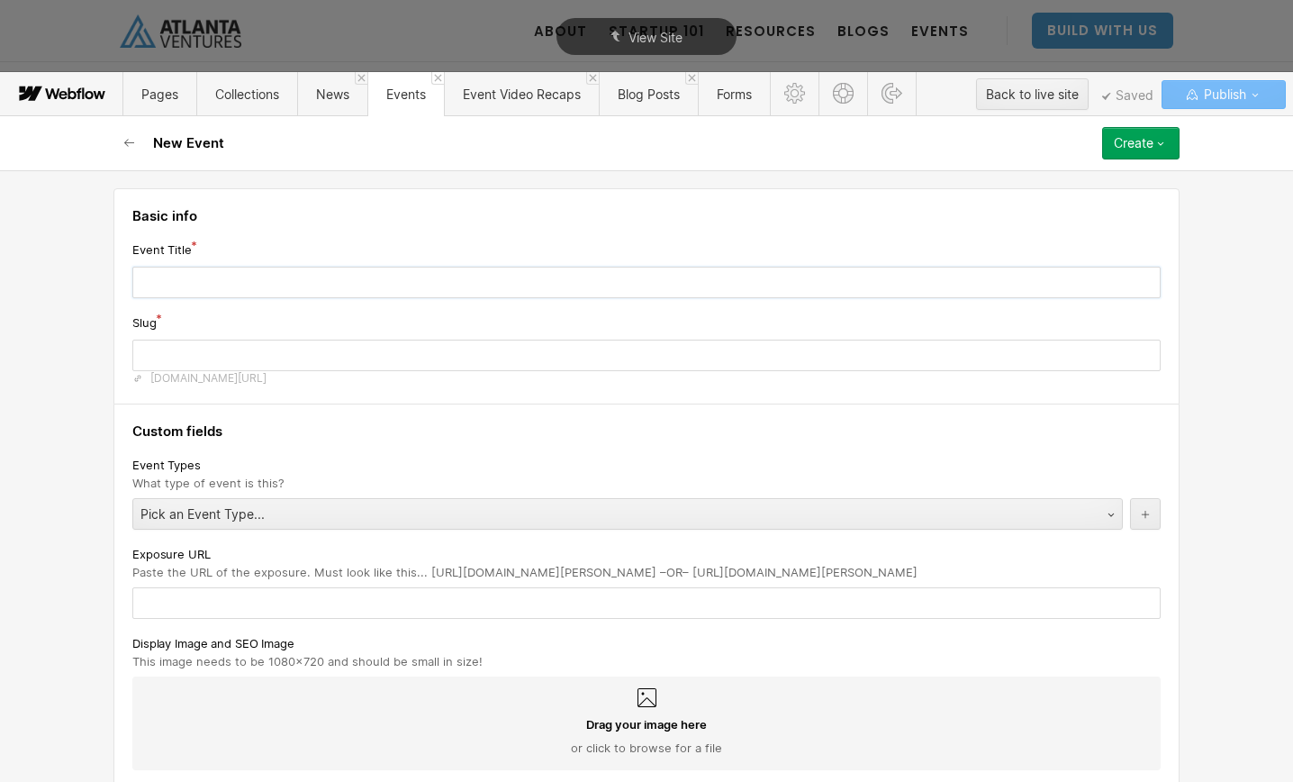
click at [262, 288] on input "text" at bounding box center [646, 283] width 1028 height 32
type input "P"
type input "p"
type input "Pi"
type input "pi"
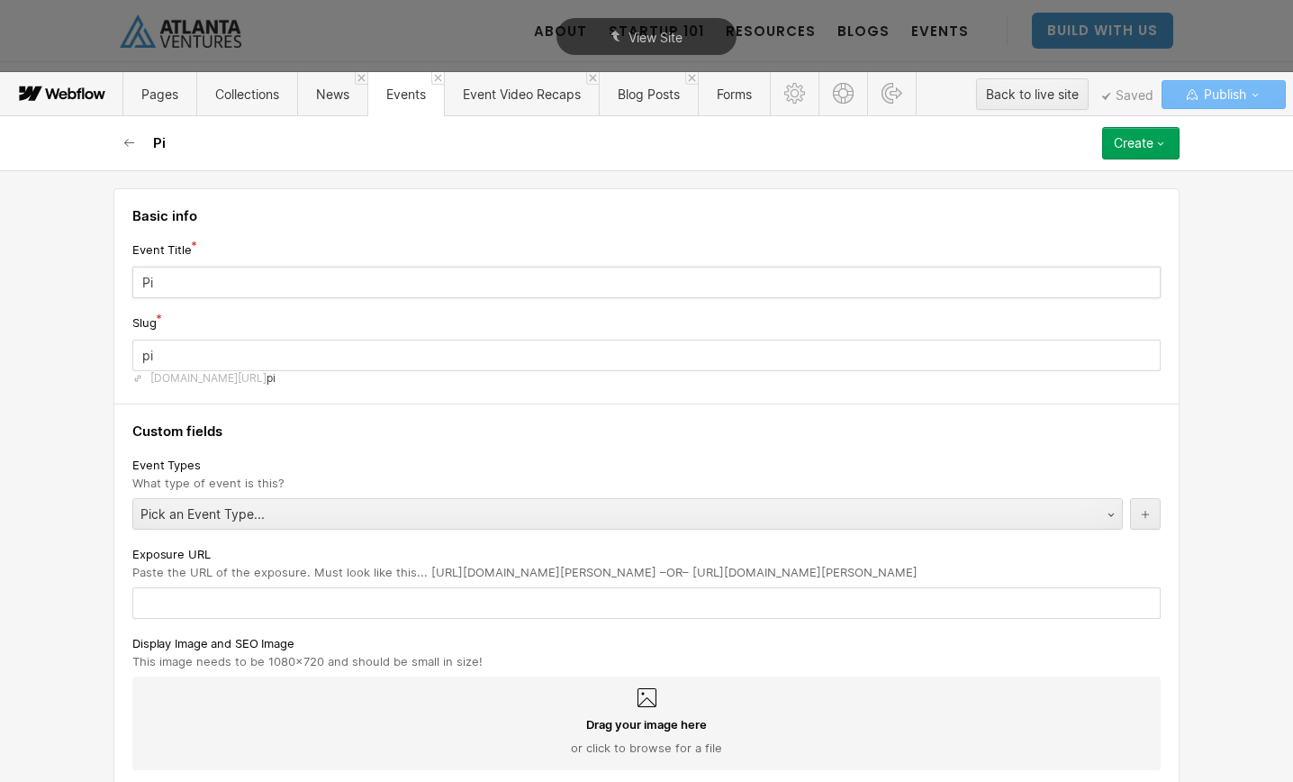
type input "Pit"
type input "pit"
type input "Pitc"
type input "pitc"
type input "Pitch"
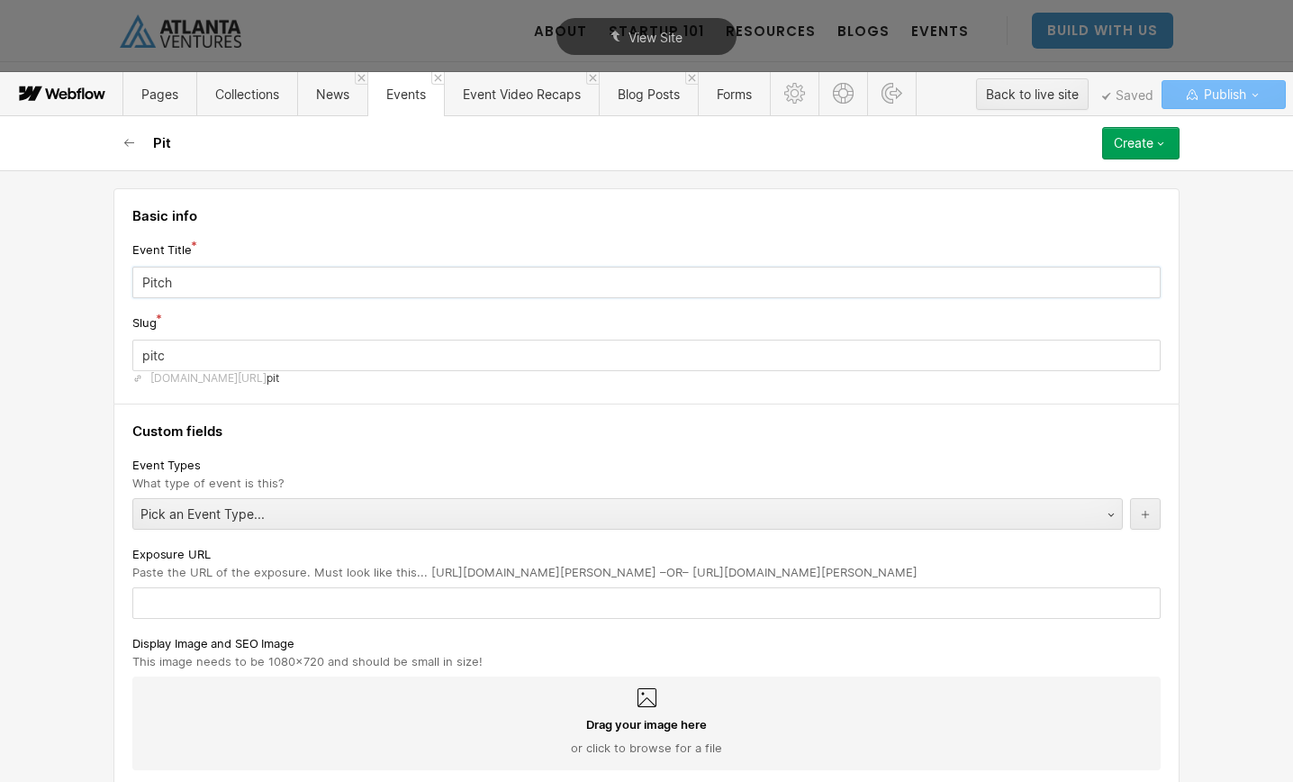
type input "pitch"
type input "Pitch P"
type input "pitch-p"
type input "Pitch Pr"
type input "pitch-pr"
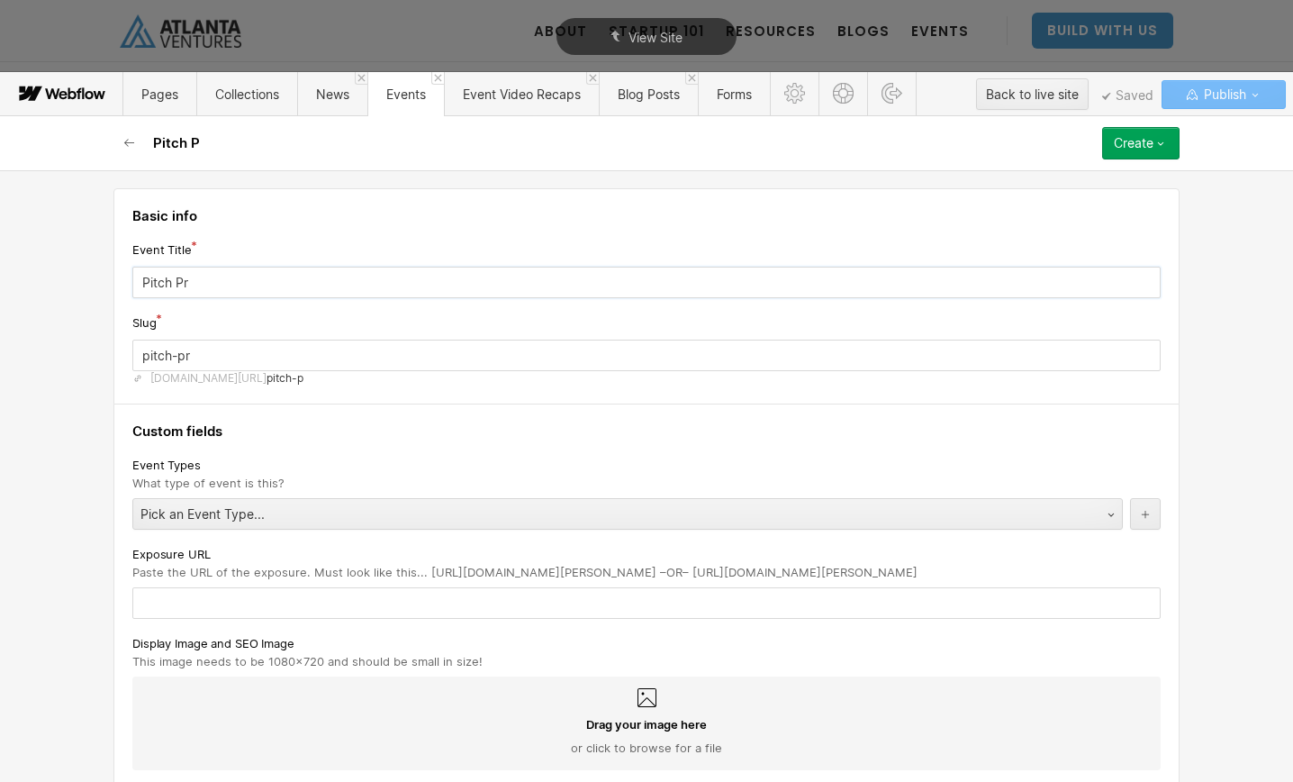
type input "Pitch Pra"
type input "pitch-pra"
type input "Pitch Prac"
type input "pitch-prac"
type input "Pitch Pract"
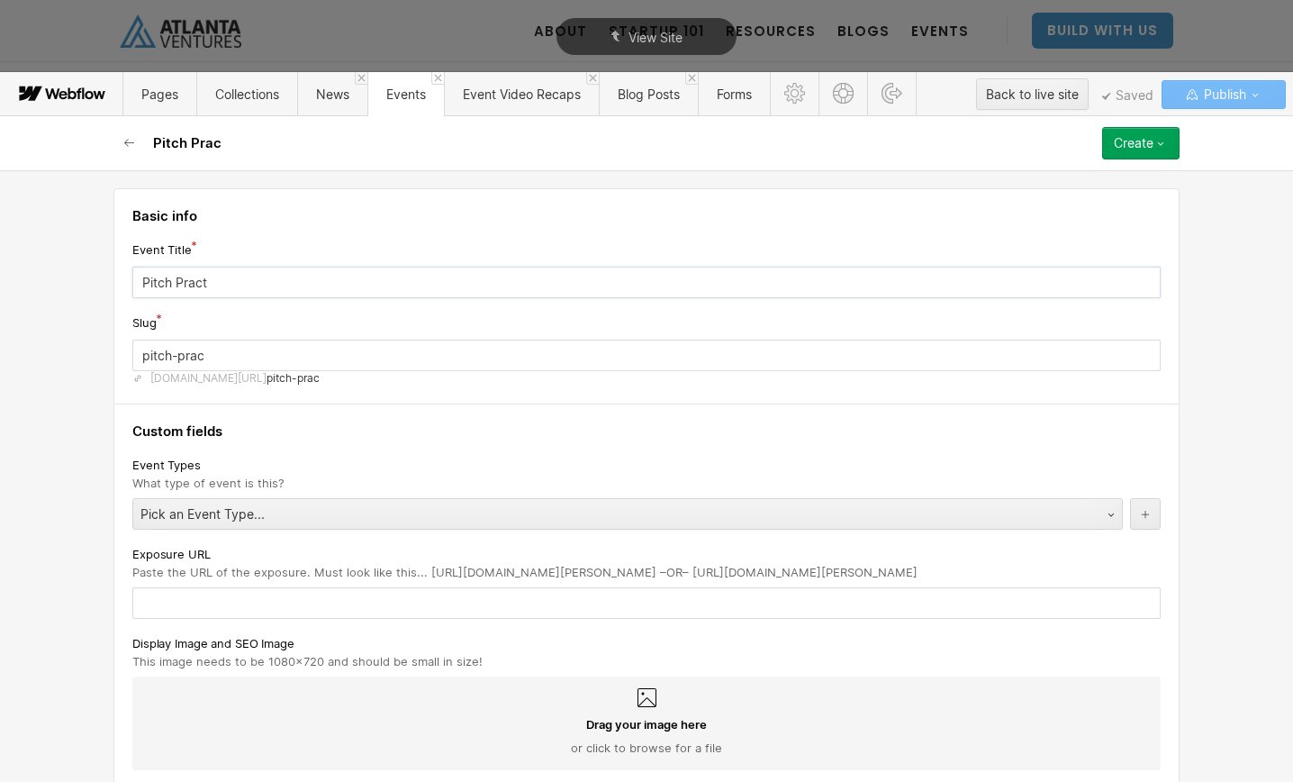
type input "pitch-pract"
type input "Pitch Practi"
type input "pitch-practi"
type input "Pitch Practic"
type input "pitch-practic"
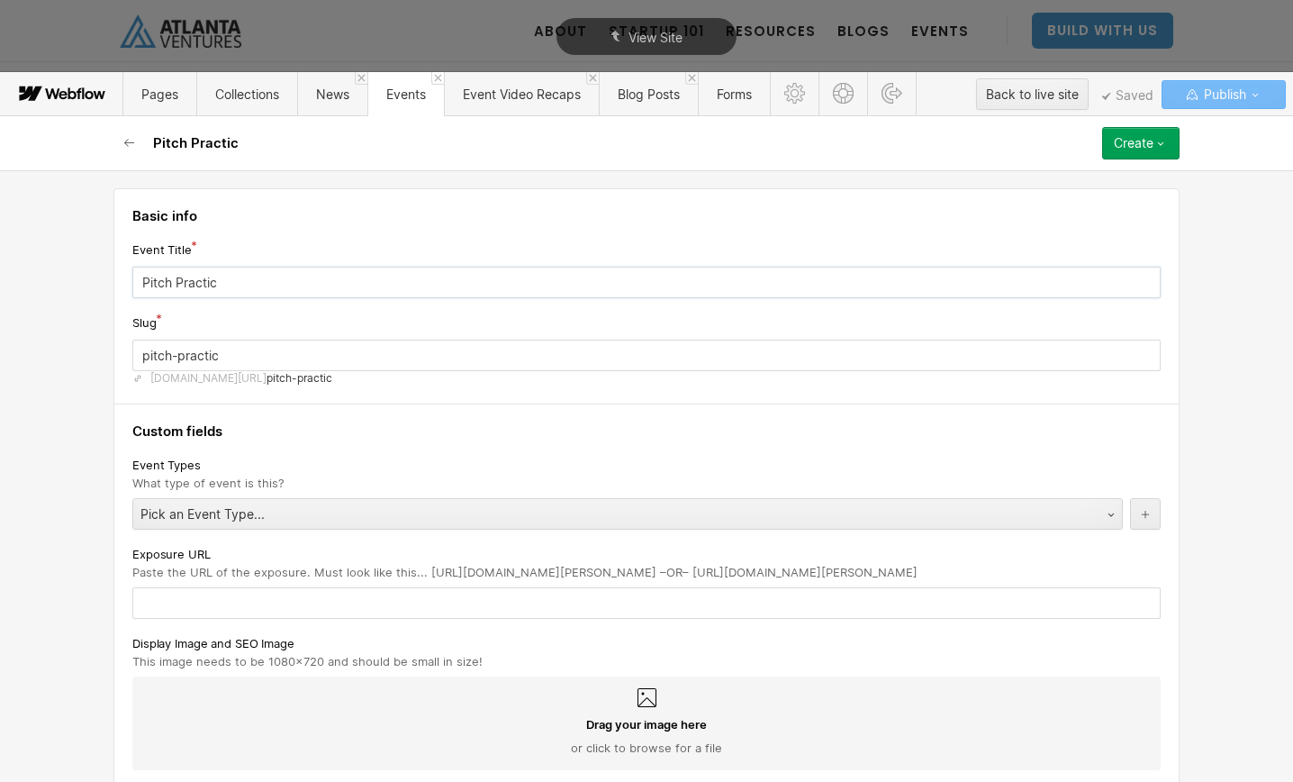
type input "Pitch Practice"
type input "pitch-practice-3212026"
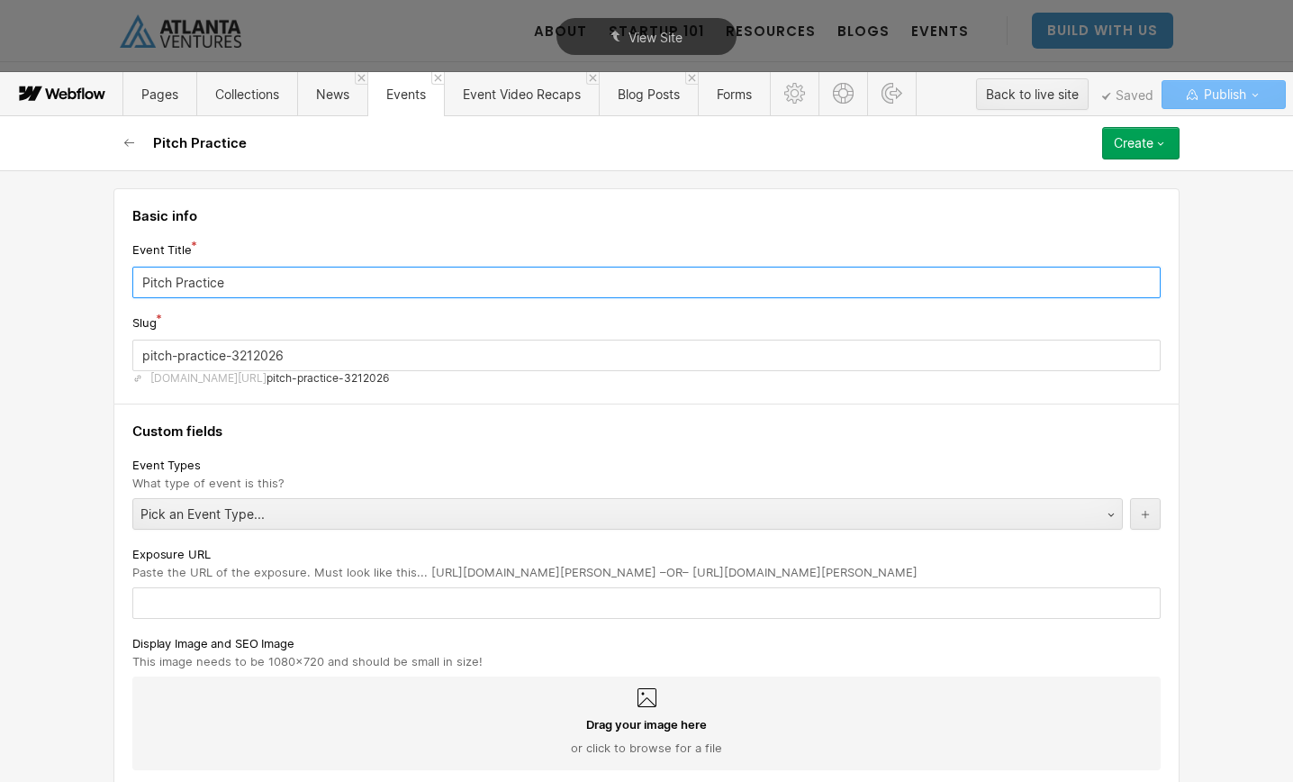
type input "Pitch Practice"
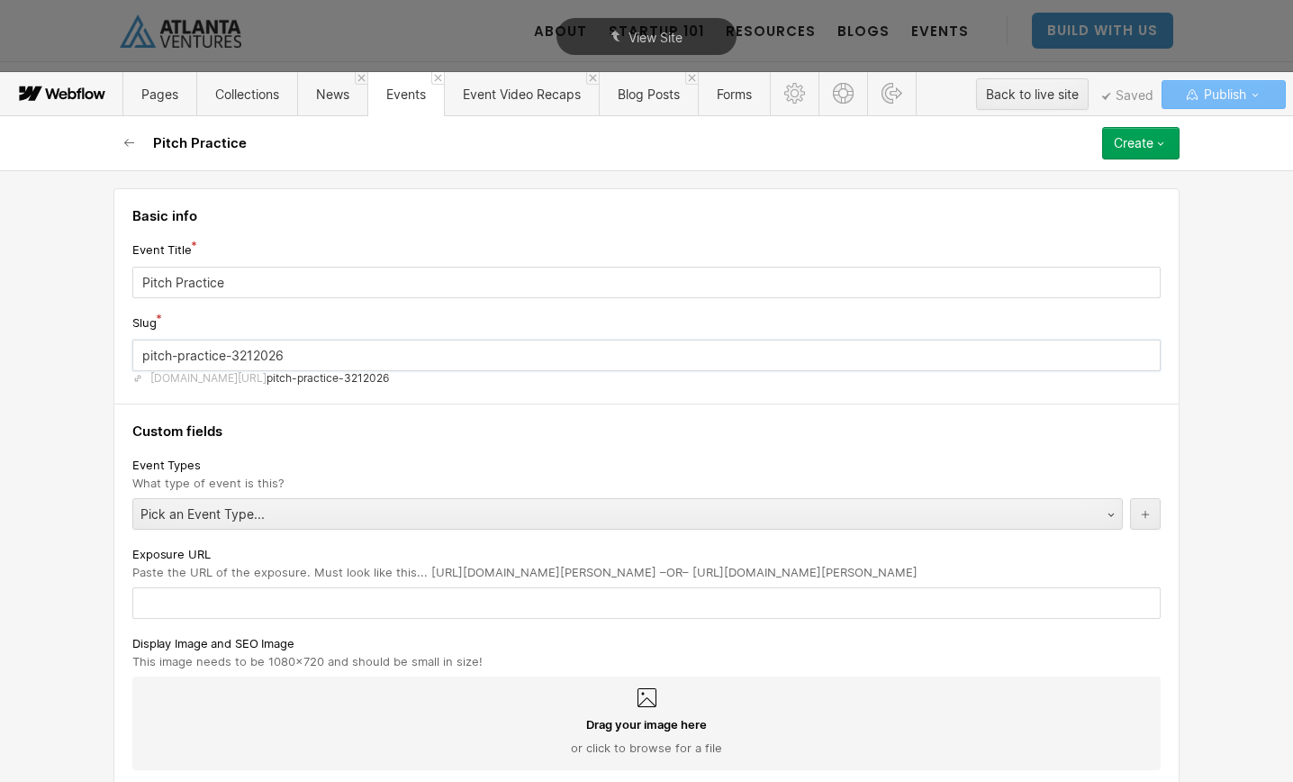
drag, startPoint x: 326, startPoint y: 352, endPoint x: 232, endPoint y: 358, distance: 93.8
click at [231, 358] on input "pitch-practice-3212026" at bounding box center [646, 355] width 1028 height 32
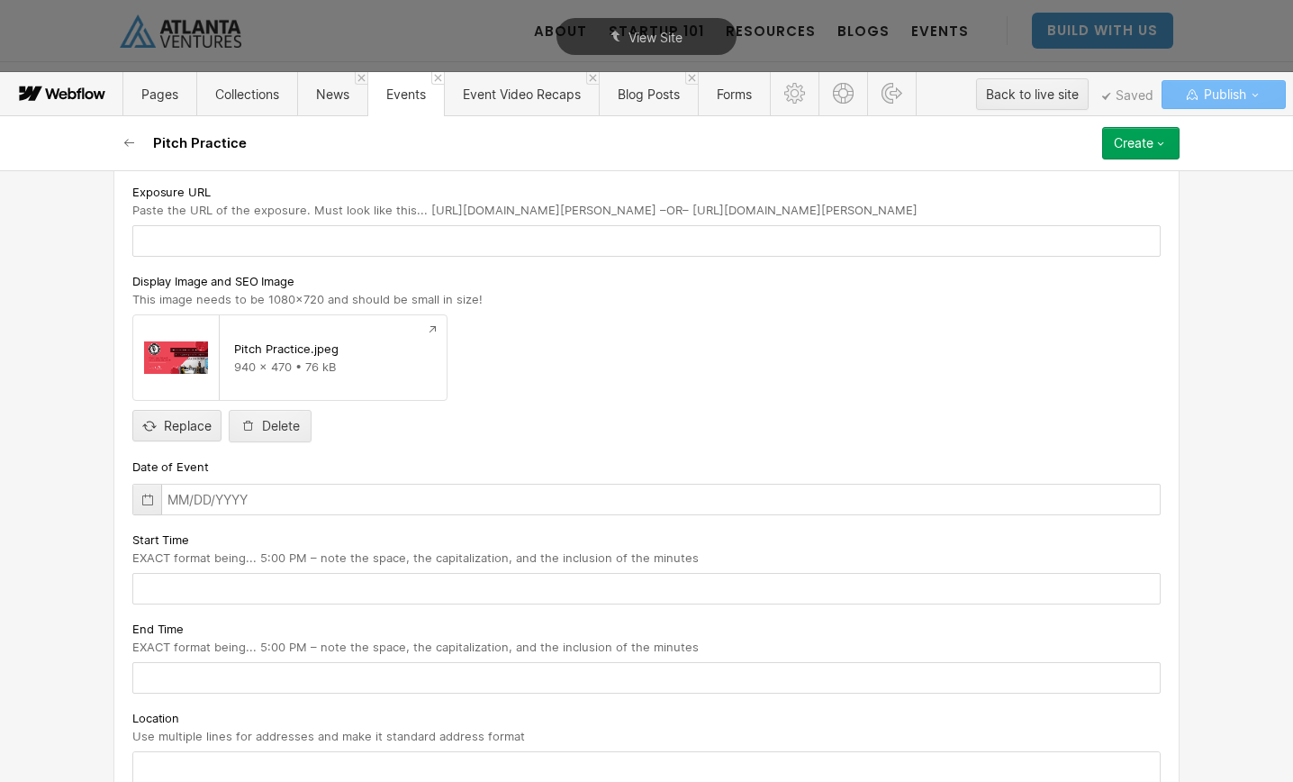
scroll to position [398, 0]
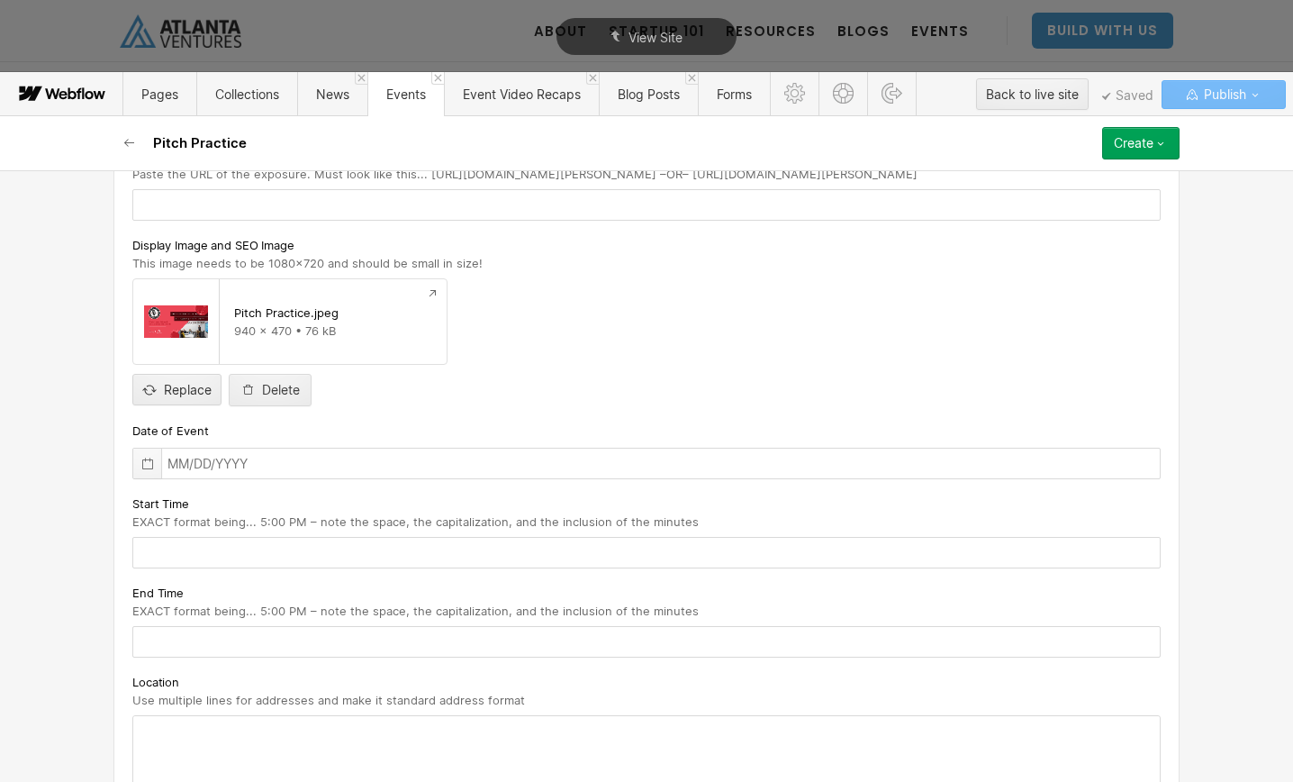
type input "pitch-practice-[DATE]"
click at [148, 459] on icon at bounding box center [147, 464] width 14 height 14
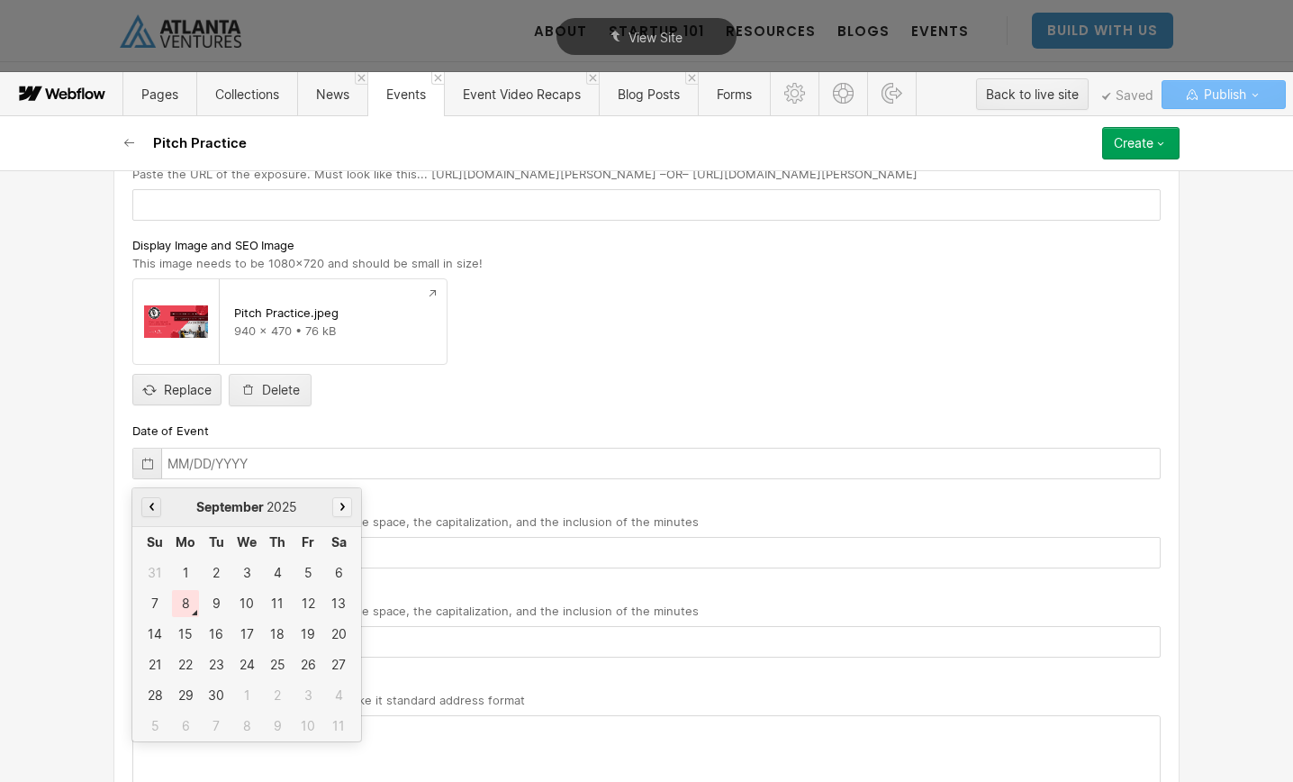
click at [345, 513] on button "button" at bounding box center [342, 507] width 20 height 20
click at [309, 663] on div "21" at bounding box center [307, 664] width 27 height 27
type input "[DATE]"
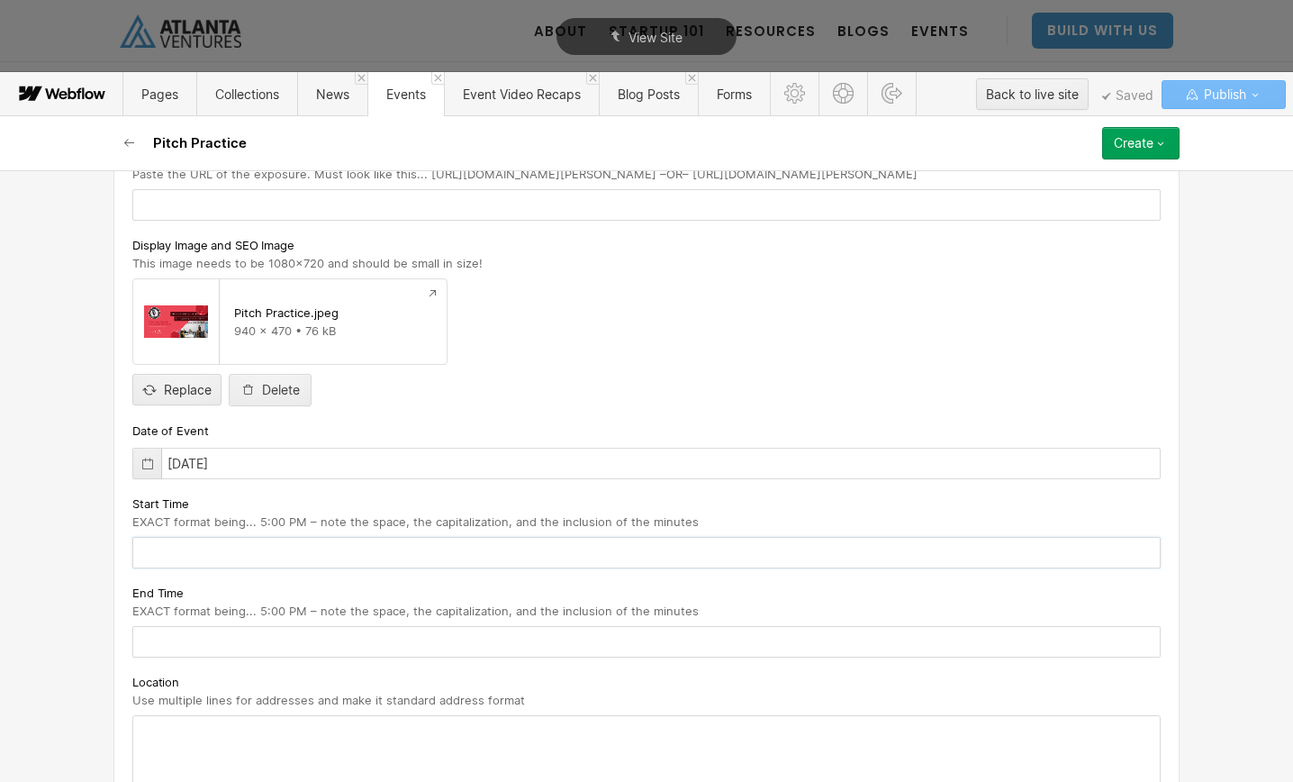
click at [192, 556] on input "text" at bounding box center [646, 553] width 1028 height 32
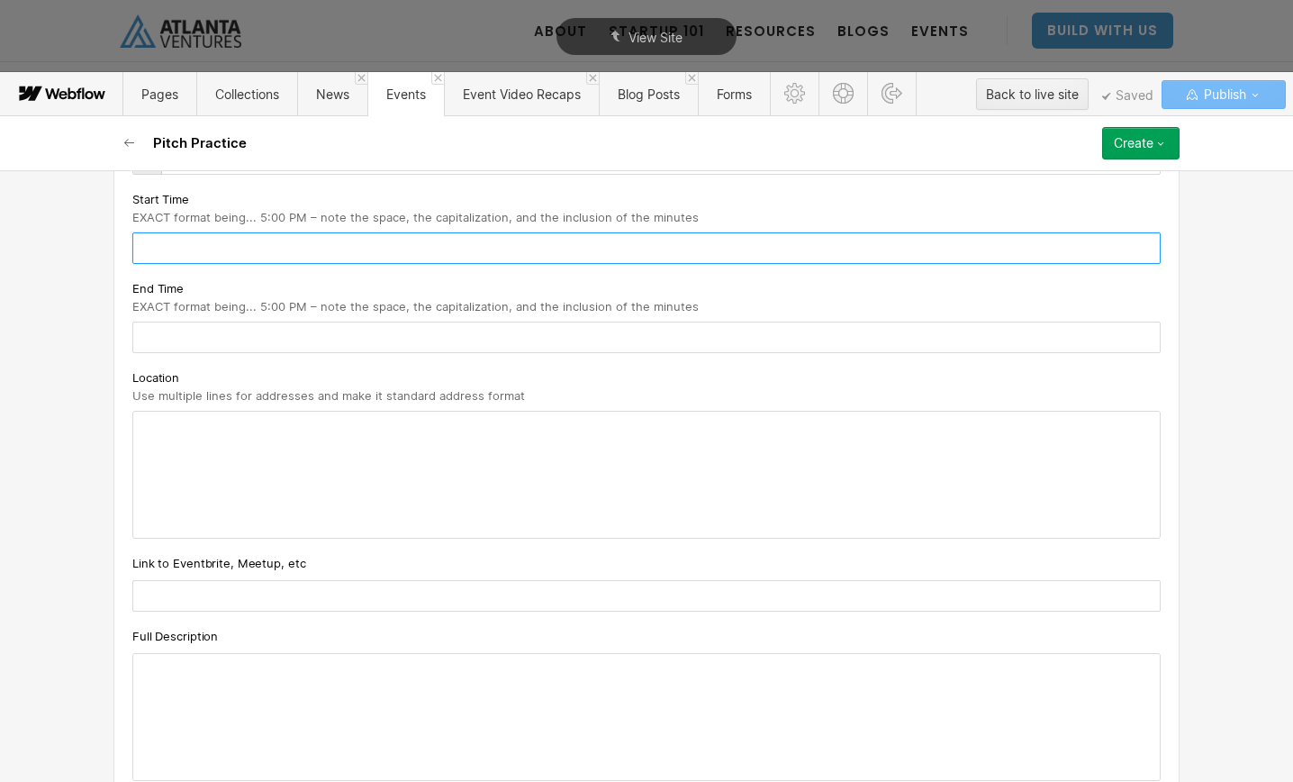
scroll to position [700, 0]
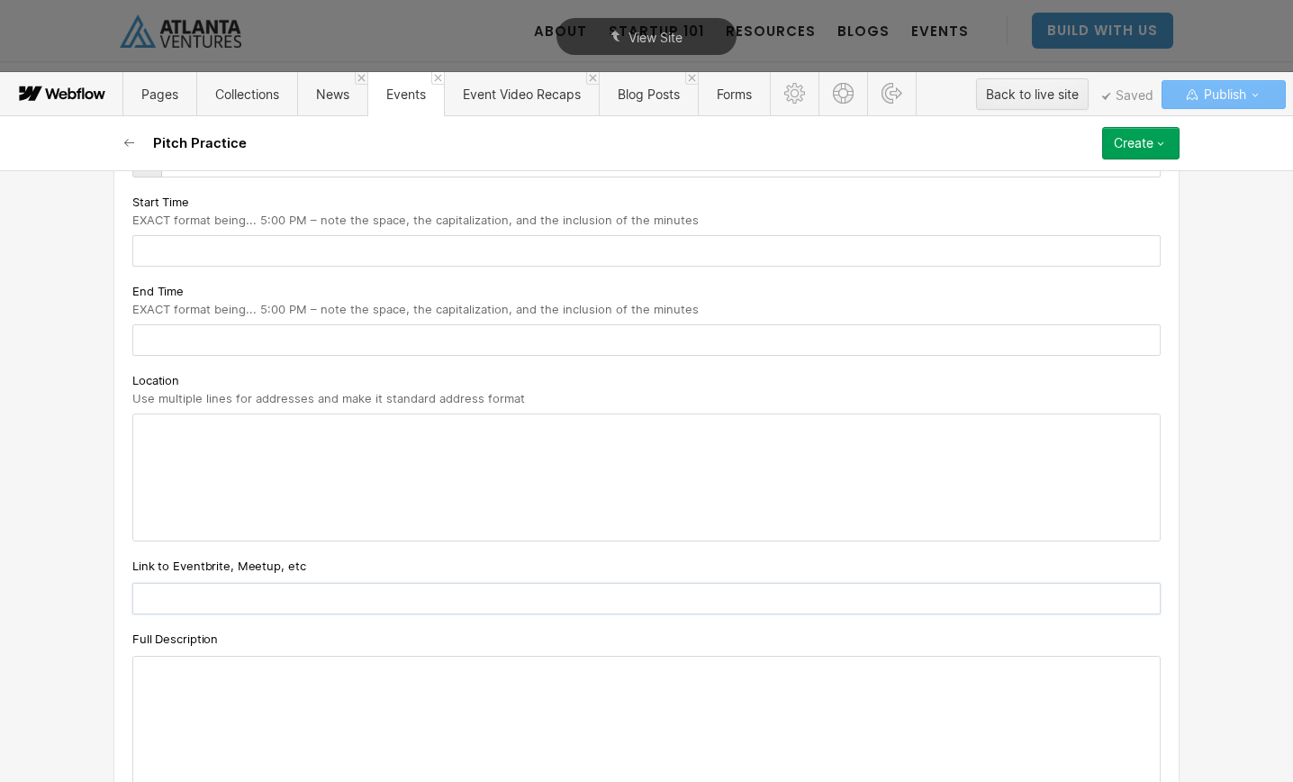
click at [228, 602] on input "text" at bounding box center [646, 599] width 1028 height 32
paste input "[URL][DOMAIN_NAME]"
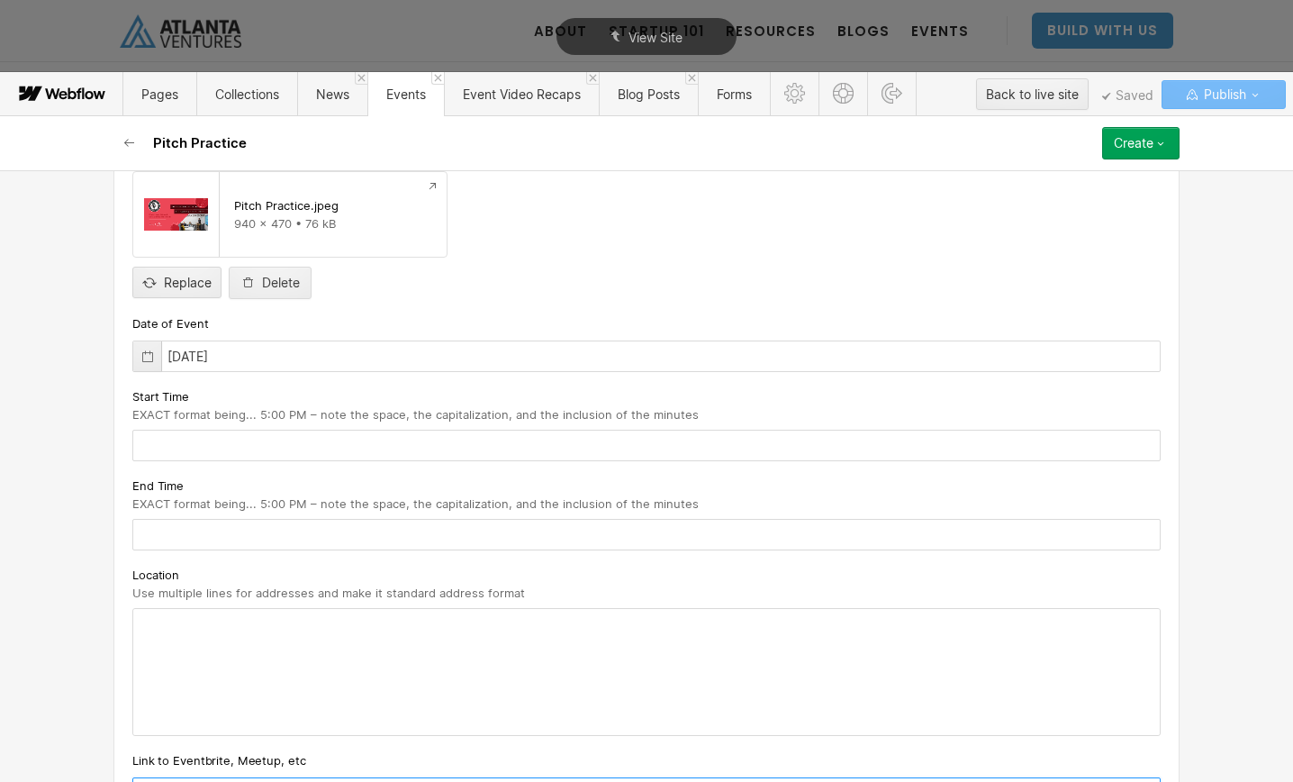
scroll to position [502, 0]
type input "[URL][DOMAIN_NAME]"
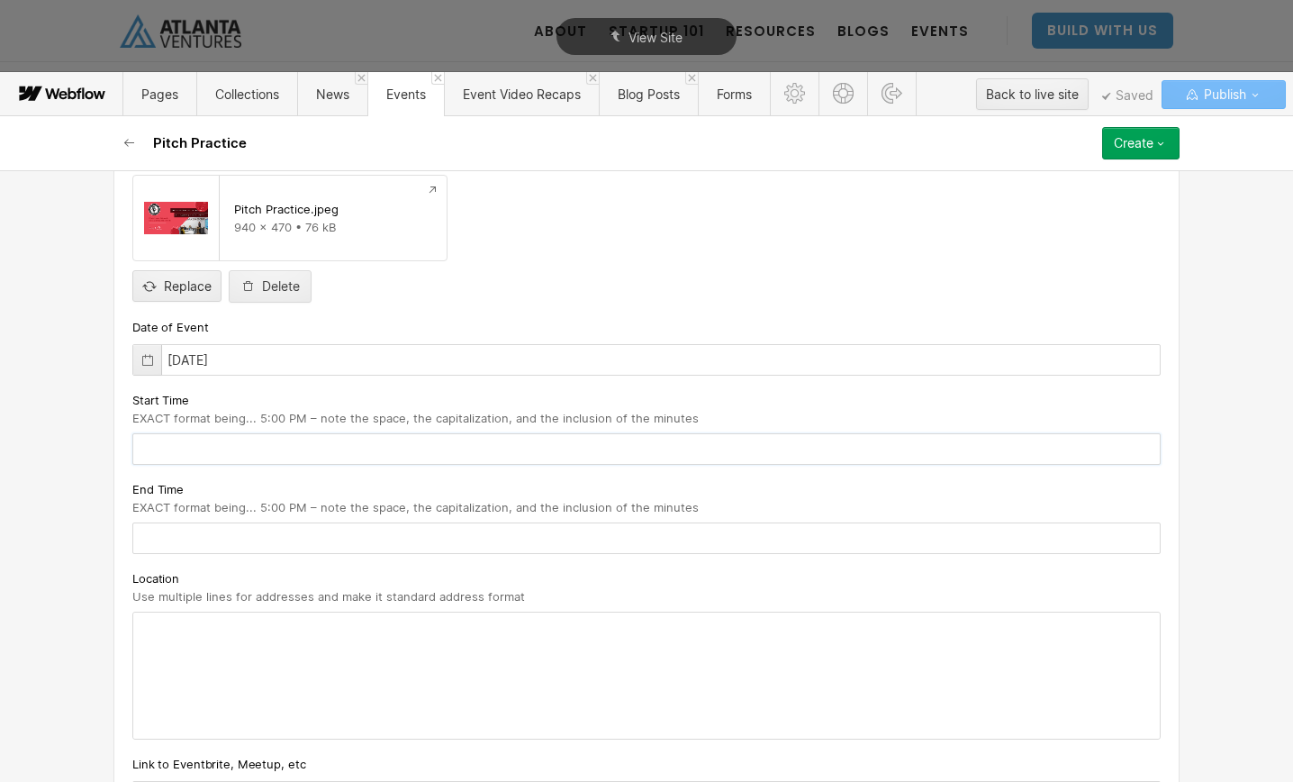
click at [200, 456] on input "text" at bounding box center [646, 449] width 1028 height 32
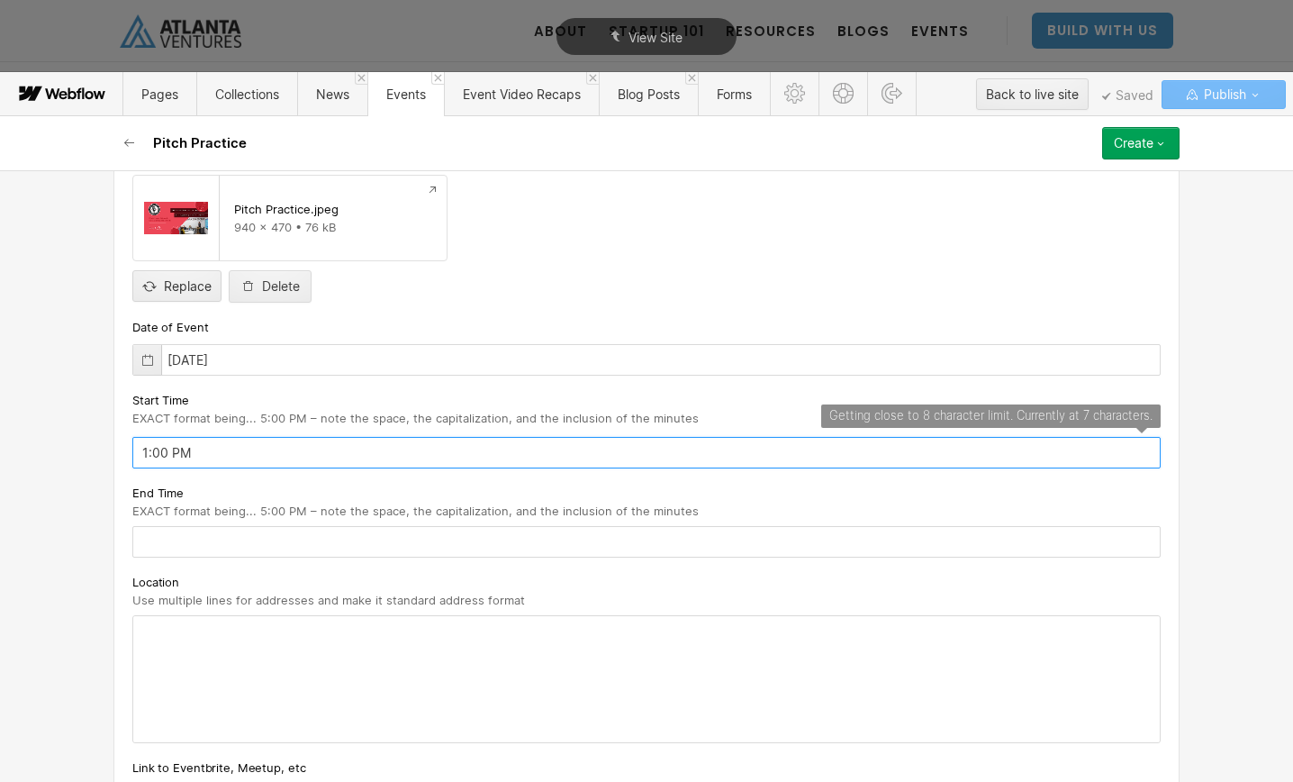
type input "1:00 PM"
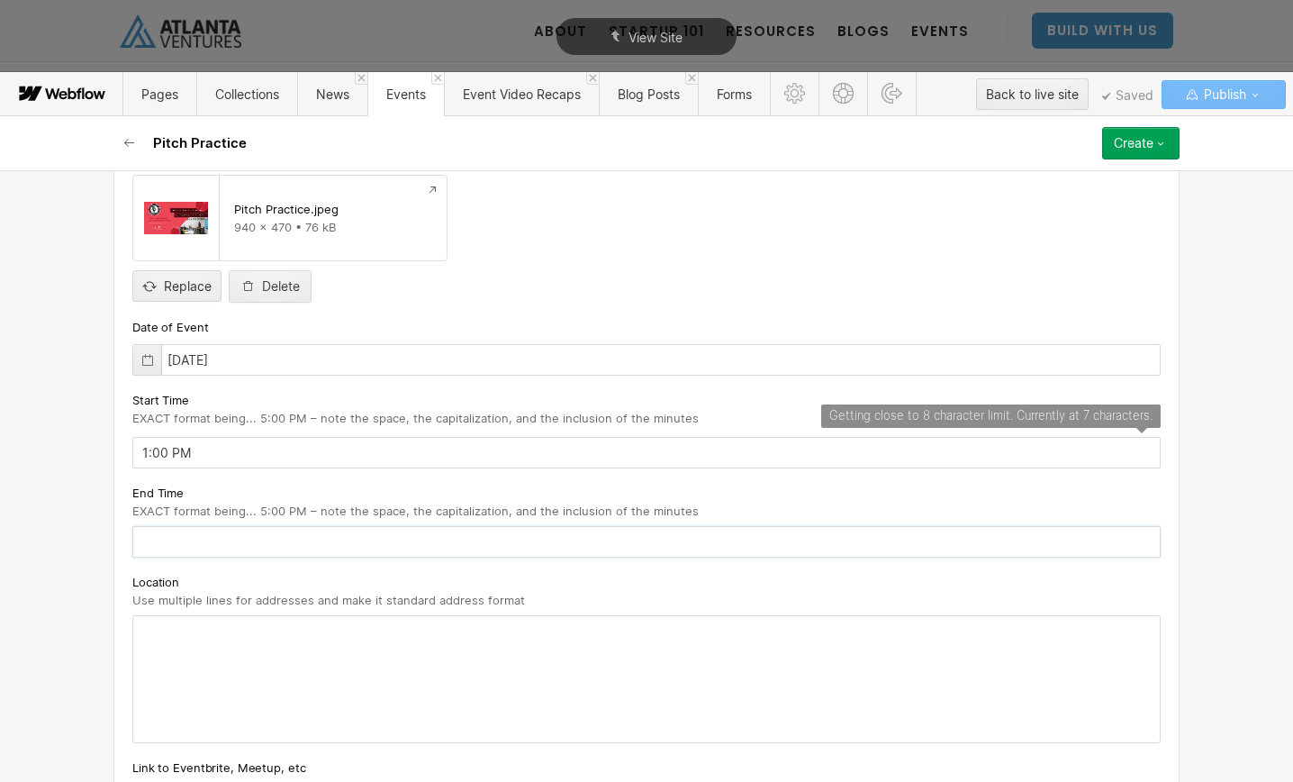
click at [203, 538] on input "text" at bounding box center [646, 542] width 1028 height 32
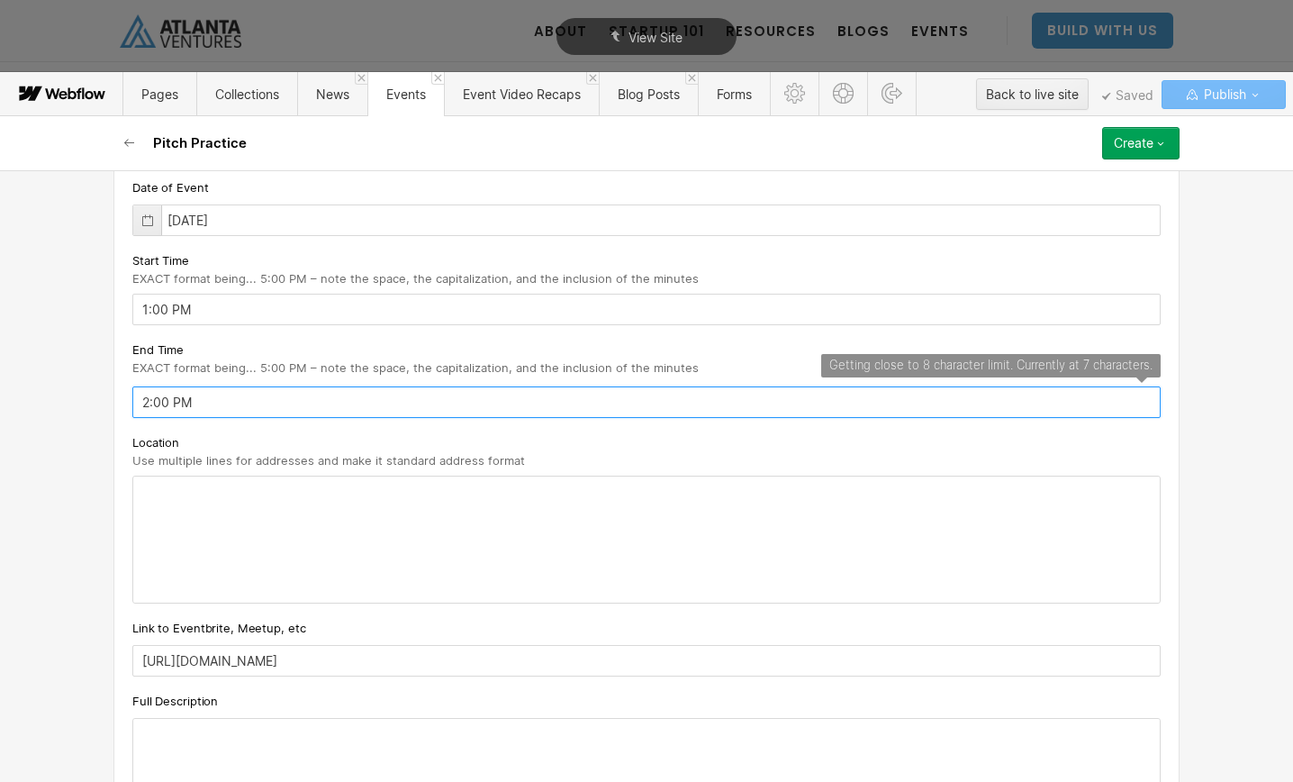
scroll to position [659, 0]
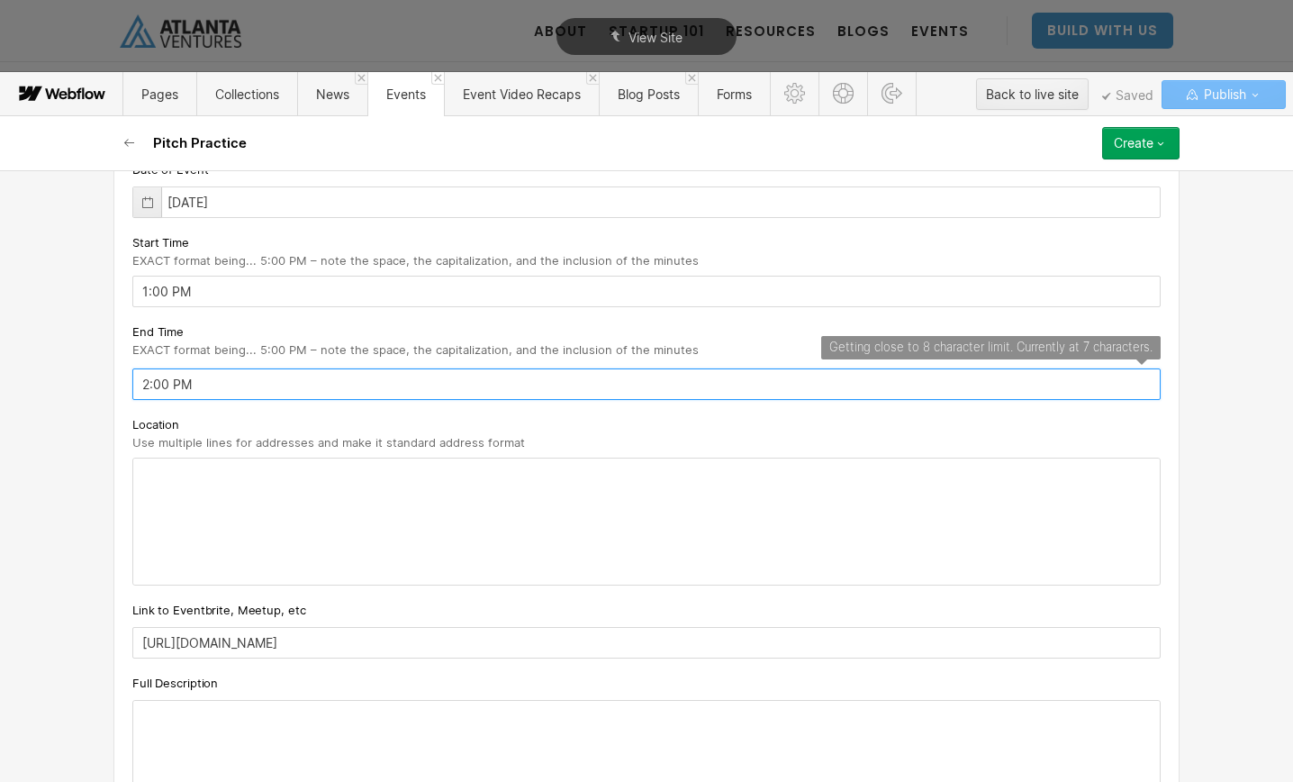
type input "2:00 PM"
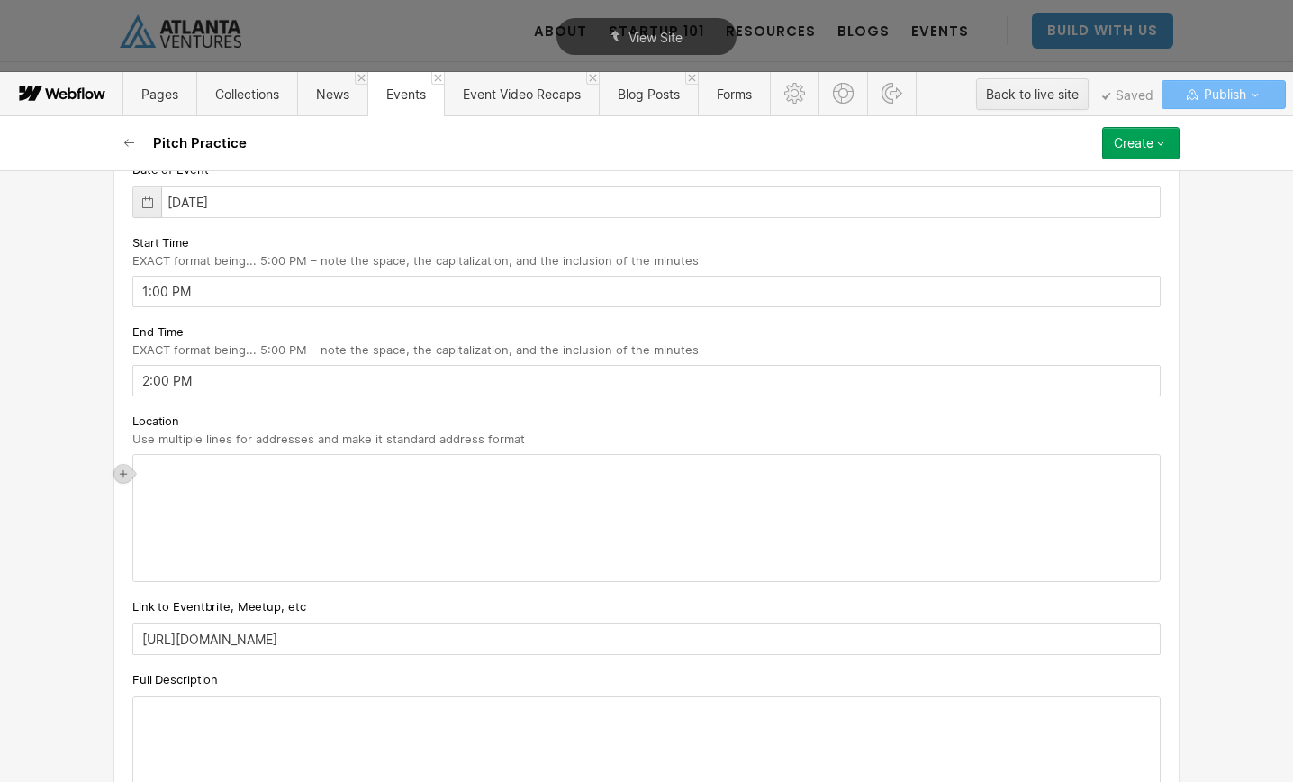
click at [226, 474] on div "‍" at bounding box center [646, 518] width 1027 height 126
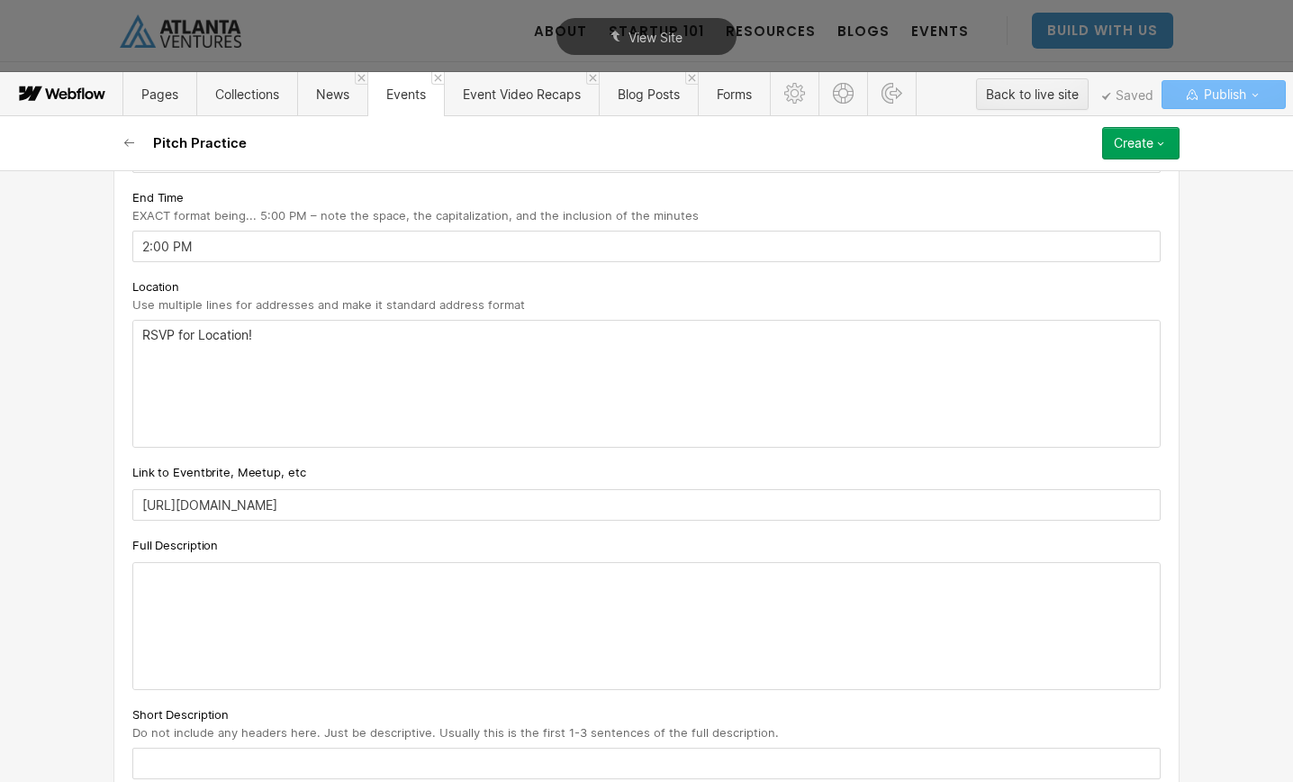
scroll to position [828, 0]
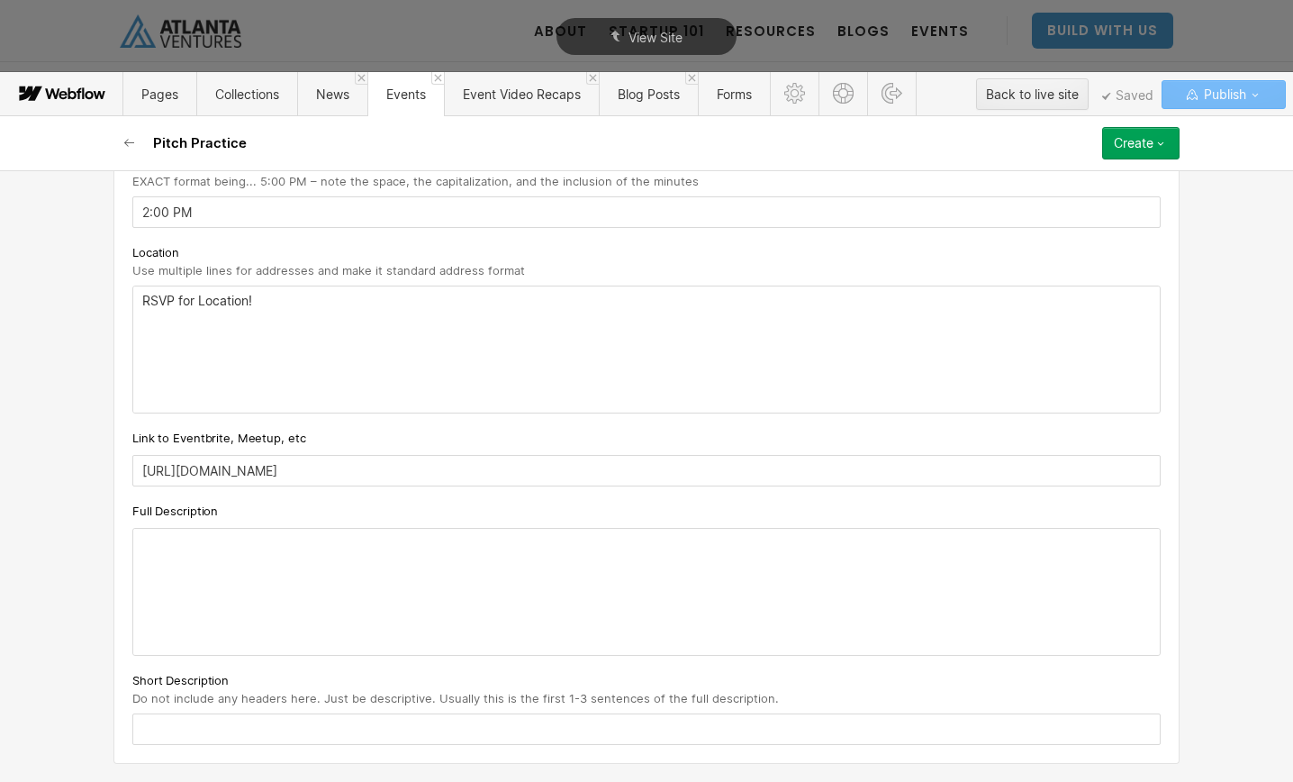
click at [204, 548] on div at bounding box center [646, 592] width 1027 height 126
click at [198, 551] on div at bounding box center [646, 592] width 1027 height 126
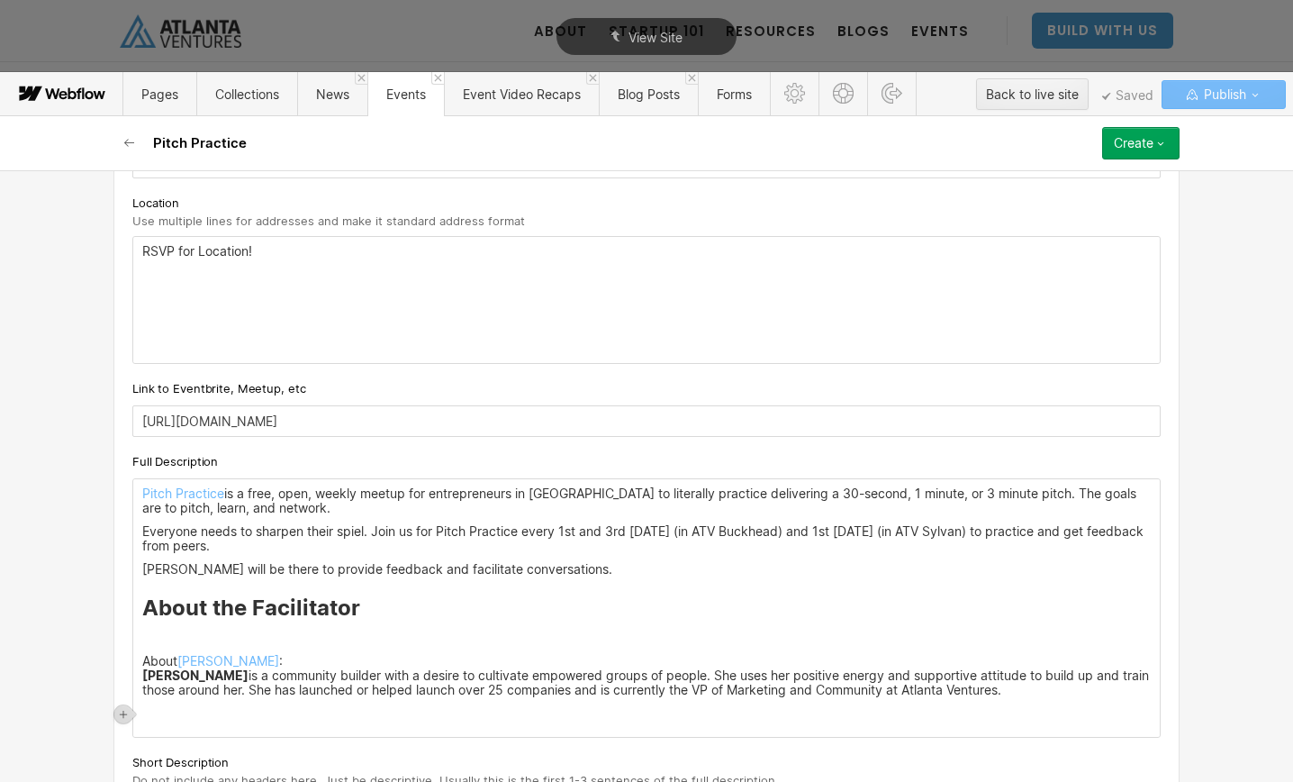
scroll to position [889, 0]
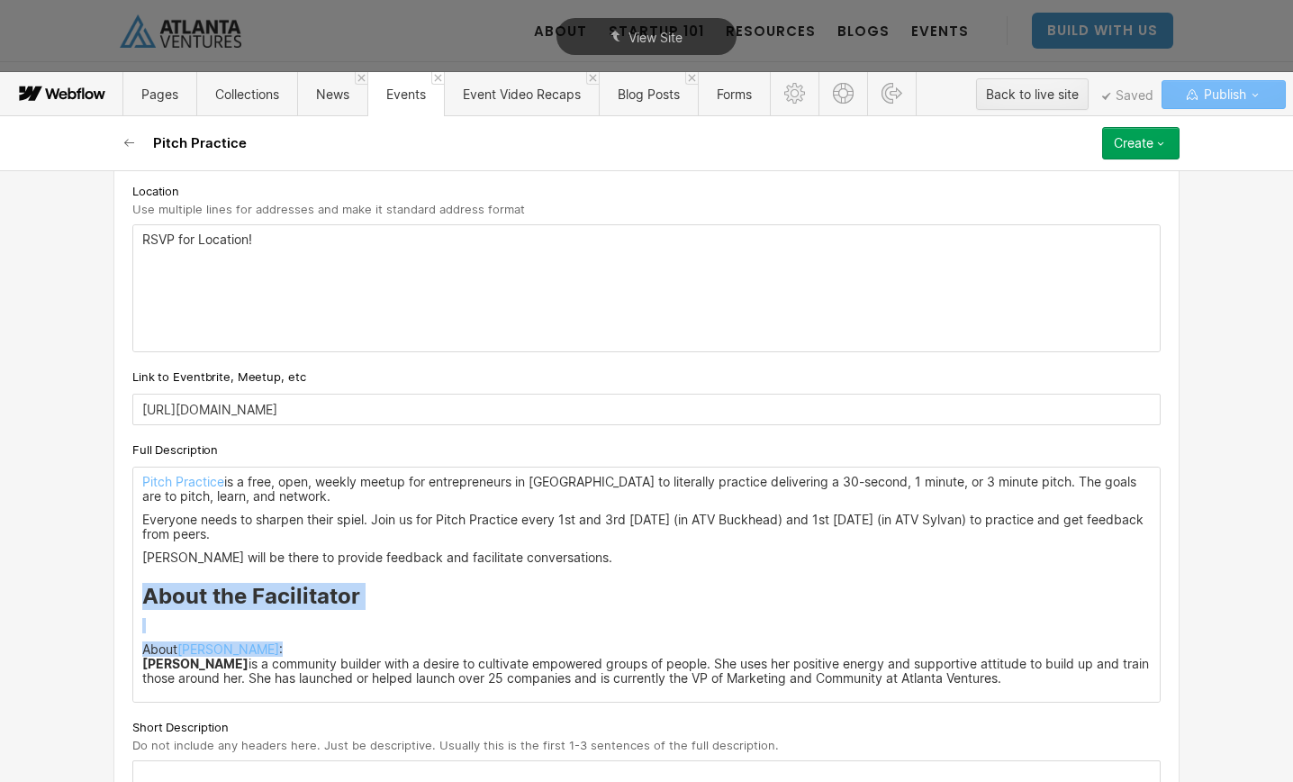
drag, startPoint x: 273, startPoint y: 648, endPoint x: 142, endPoint y: 593, distance: 141.7
click at [142, 593] on div "Pitch Practice is a free, open, weekly meetup for entrepreneurs in [GEOGRAPHIC_…" at bounding box center [646, 584] width 1027 height 234
click at [305, 617] on div "Pitch Practice is a free, open, weekly meetup for entrepreneurs in [GEOGRAPHIC_…" at bounding box center [646, 584] width 1027 height 234
drag, startPoint x: 373, startPoint y: 594, endPoint x: 108, endPoint y: 594, distance: 264.8
click at [108, 594] on div "Basic info Event Title Pitch Practice Slug pitch-practice-[DATE] [DOMAIN_NAME][…" at bounding box center [646, 54] width 1081 height 1547
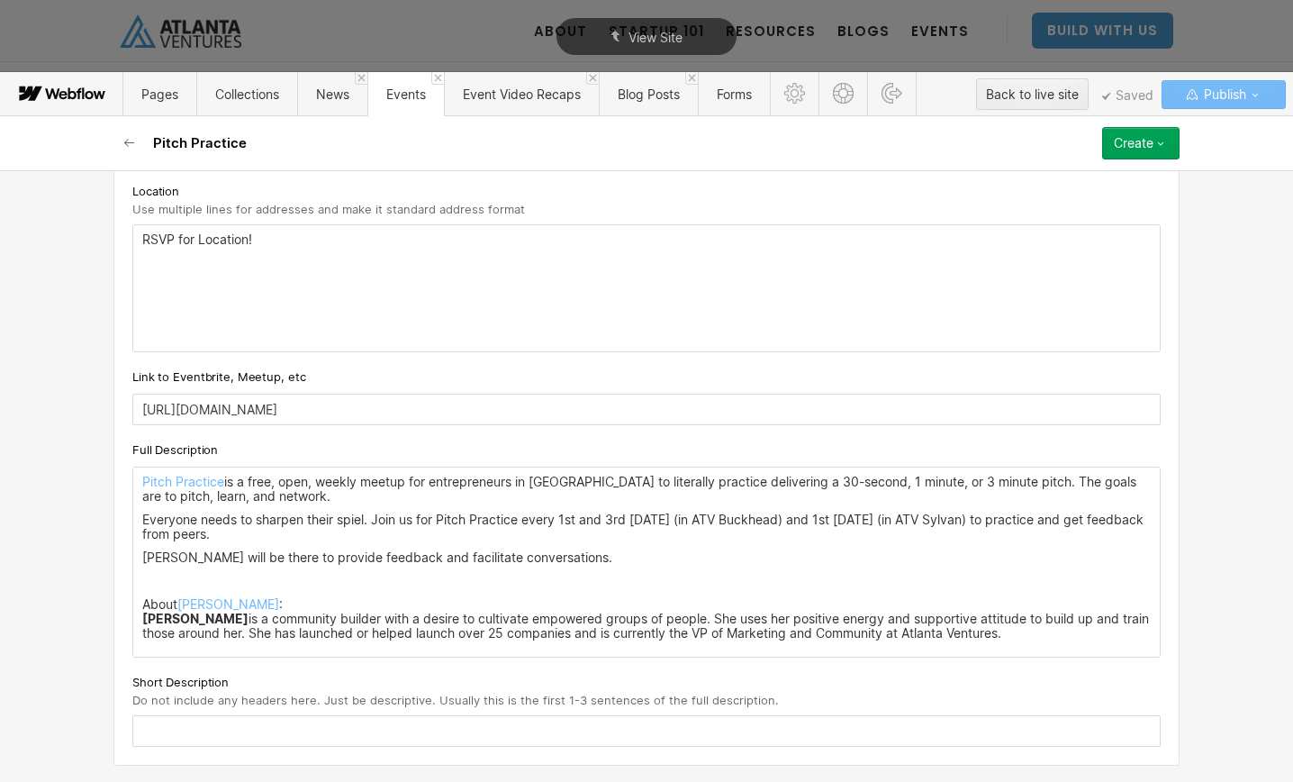
scroll to position [867, 0]
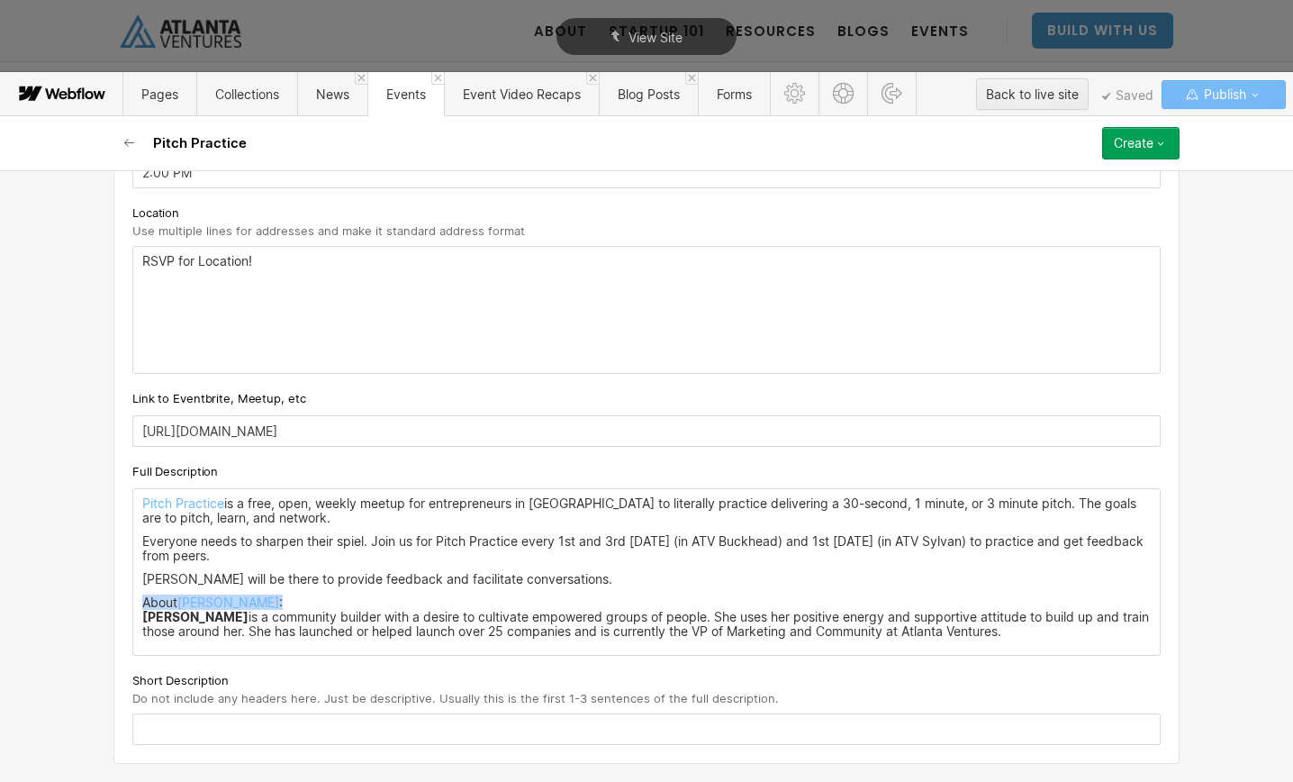
drag, startPoint x: 294, startPoint y: 604, endPoint x: 115, endPoint y: 604, distance: 178.3
click at [115, 604] on div "Custom fields Event Types What type of event is this? Pick an Event Type... Exp…" at bounding box center [646, 150] width 1066 height 1227
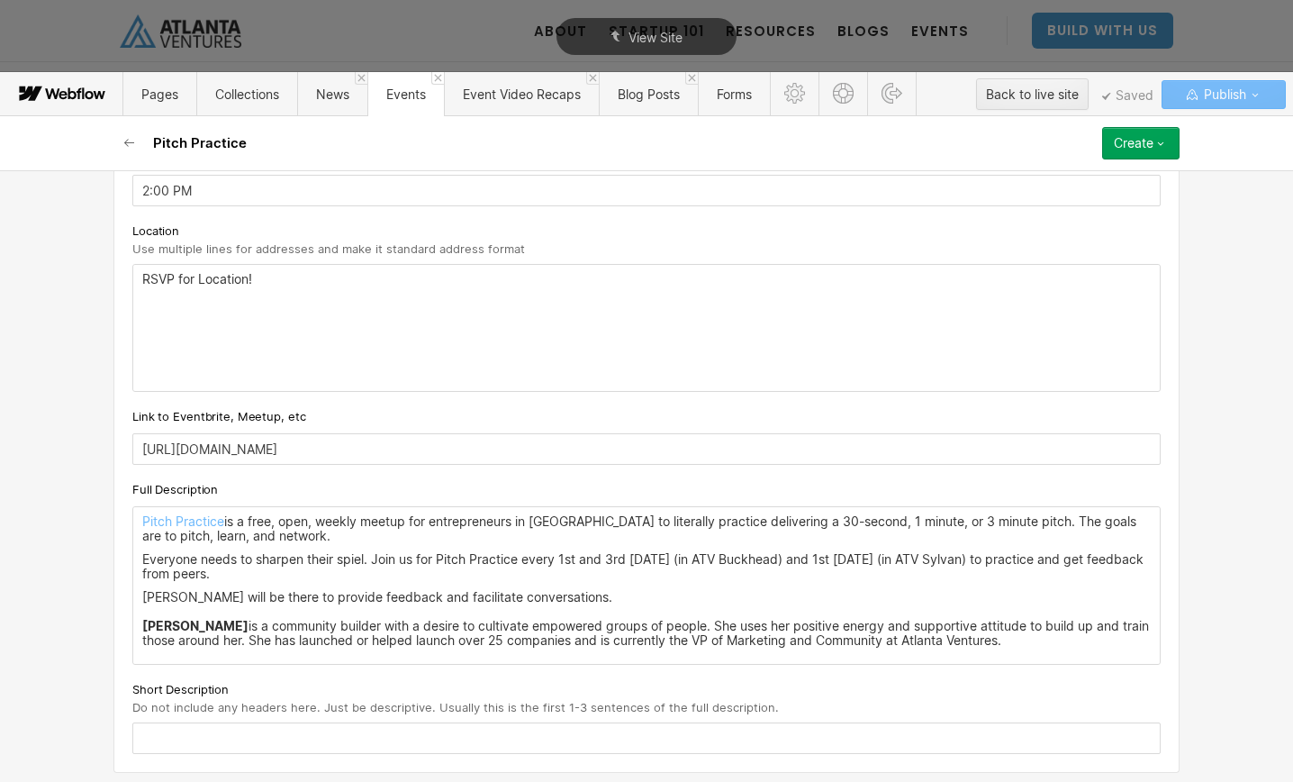
scroll to position [858, 0]
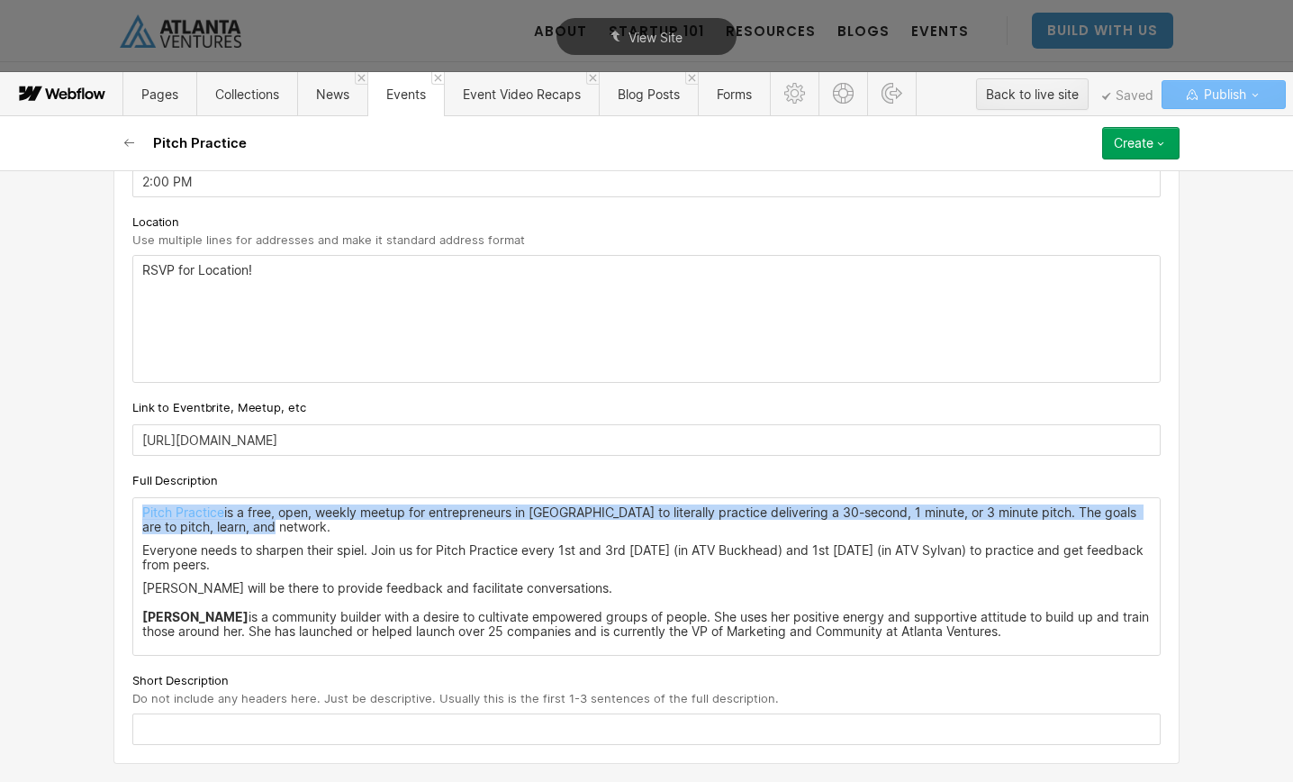
drag, startPoint x: 229, startPoint y: 525, endPoint x: 104, endPoint y: 509, distance: 125.3
click at [104, 509] on div "Basic info Event Title Pitch Practice Slug pitch-practice-[DATE] [DOMAIN_NAME][…" at bounding box center [646, 475] width 1293 height 611
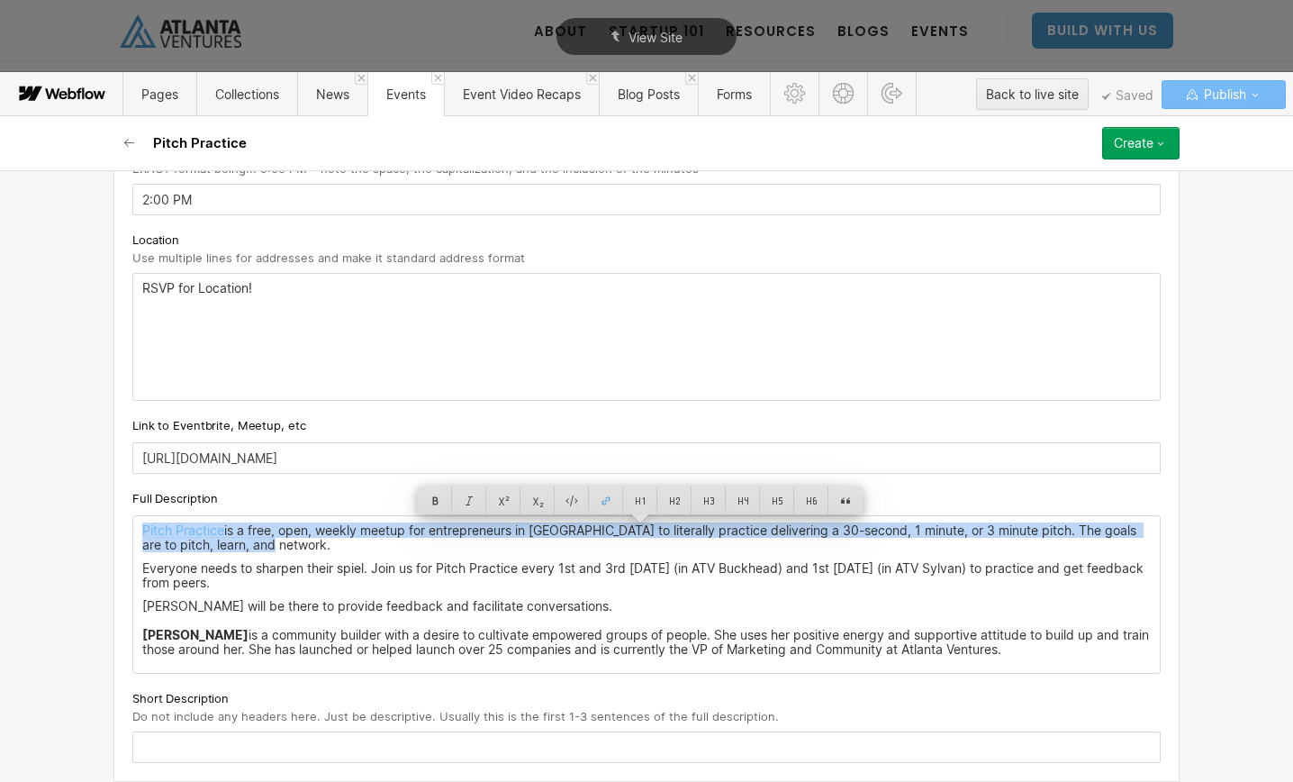
copy p "Pitch Practice is a free, open, weekly meetup for entrepreneurs in [GEOGRAPHIC_…"
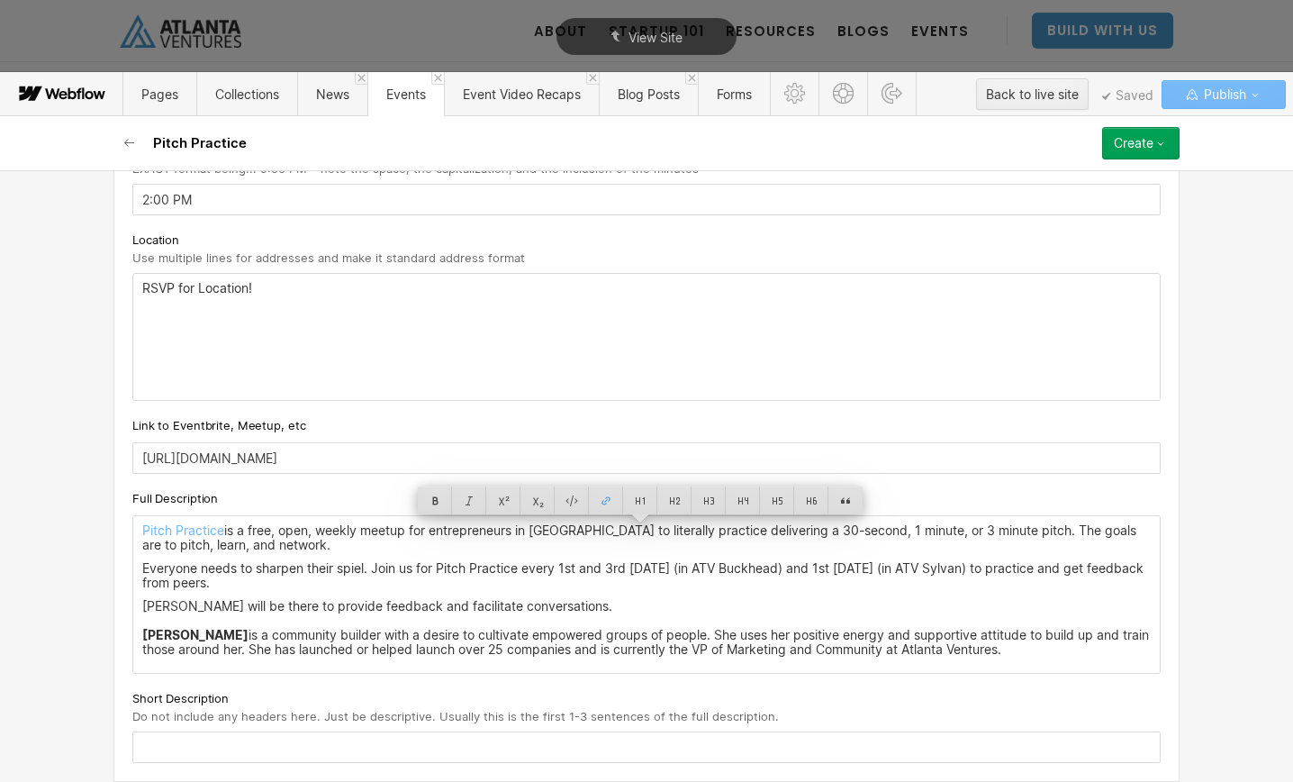
click at [215, 746] on input "text" at bounding box center [646, 747] width 1028 height 32
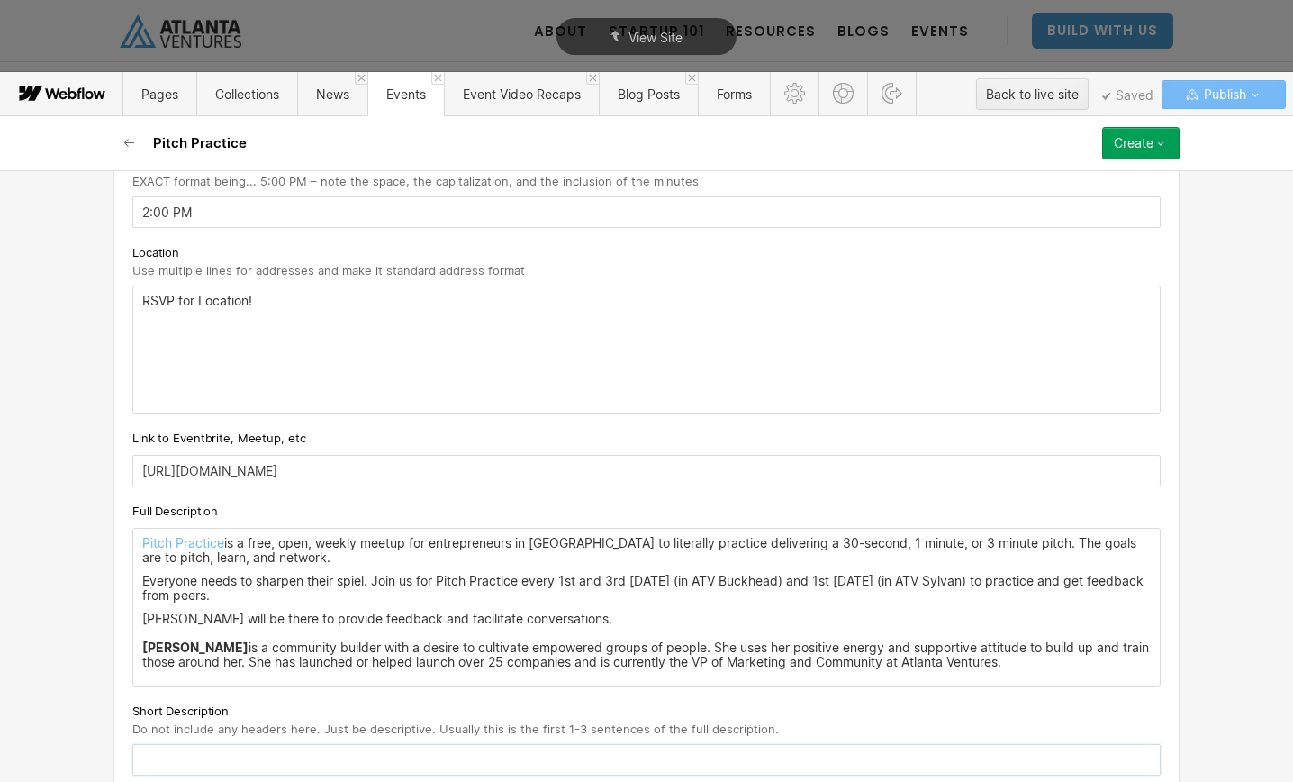
click at [205, 757] on input "text" at bounding box center [646, 760] width 1028 height 32
paste input "Pitch Practice is a free, open, weekly meetup for entrepreneurs in [GEOGRAPHIC_…"
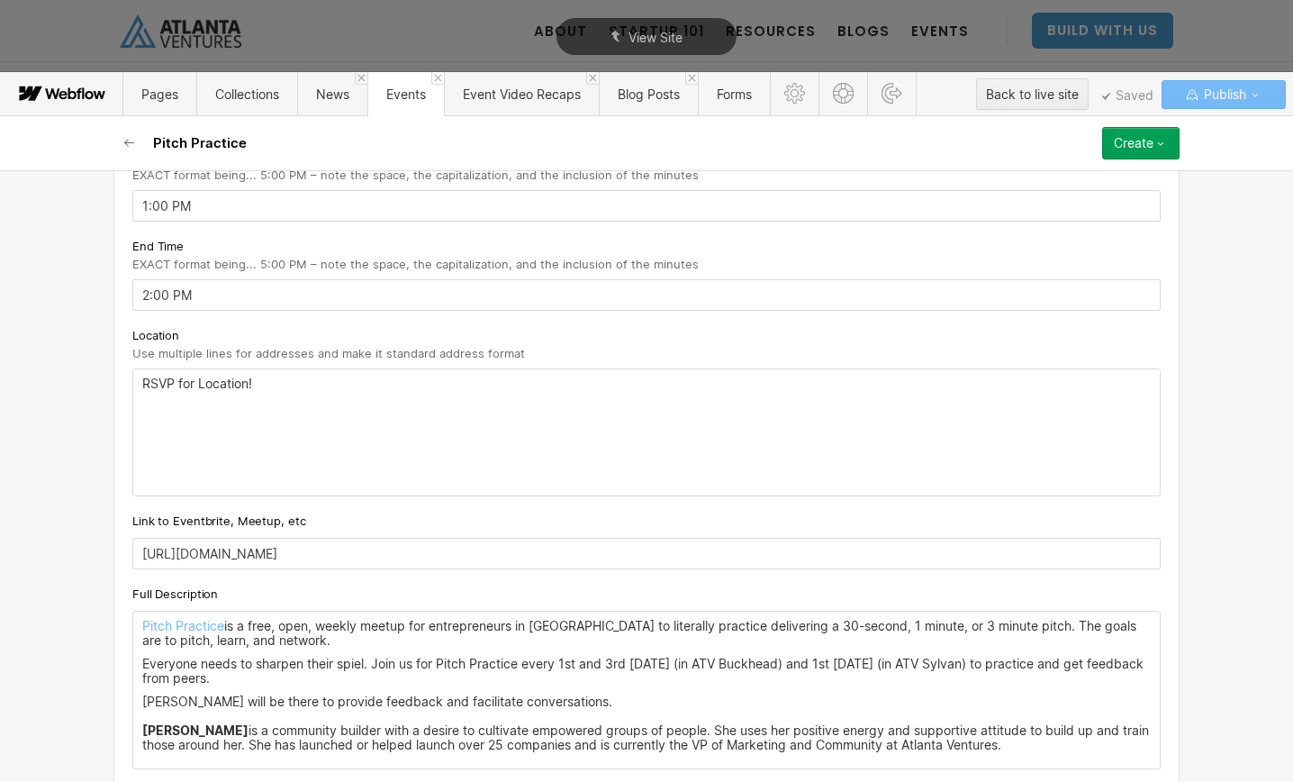
scroll to position [858, 0]
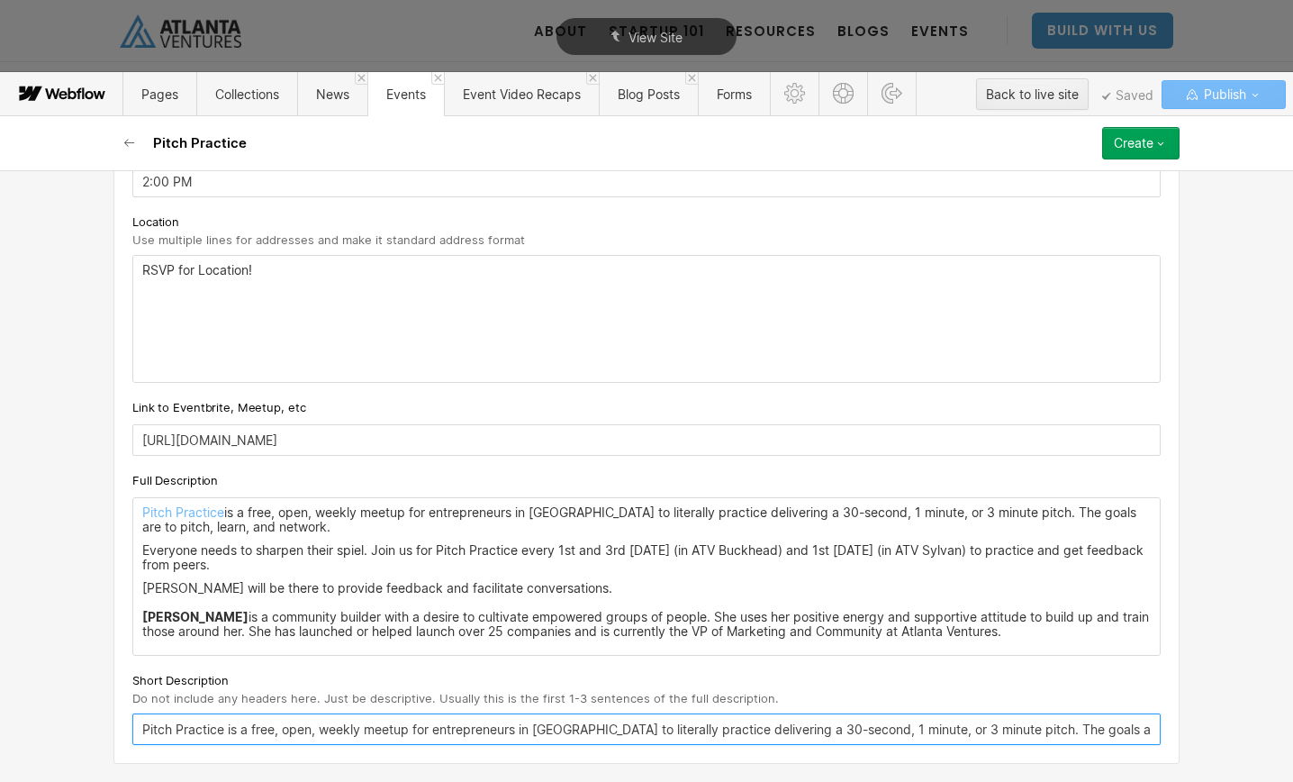
type input "Pitch Practice is a free, open, weekly meetup for entrepreneurs in [GEOGRAPHIC_…"
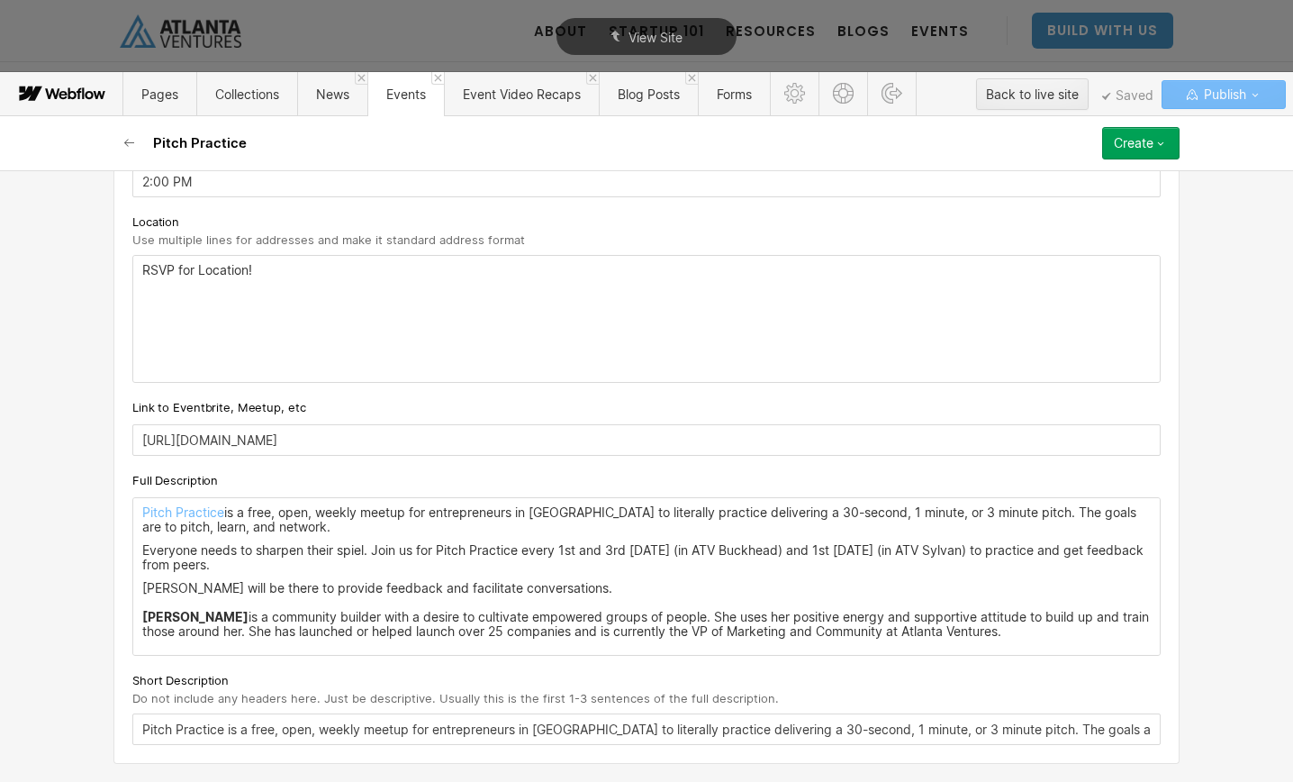
click at [599, 594] on p "[PERSON_NAME] will be there to provide feedback and facilitate conversations. ‍…" at bounding box center [646, 610] width 1009 height 58
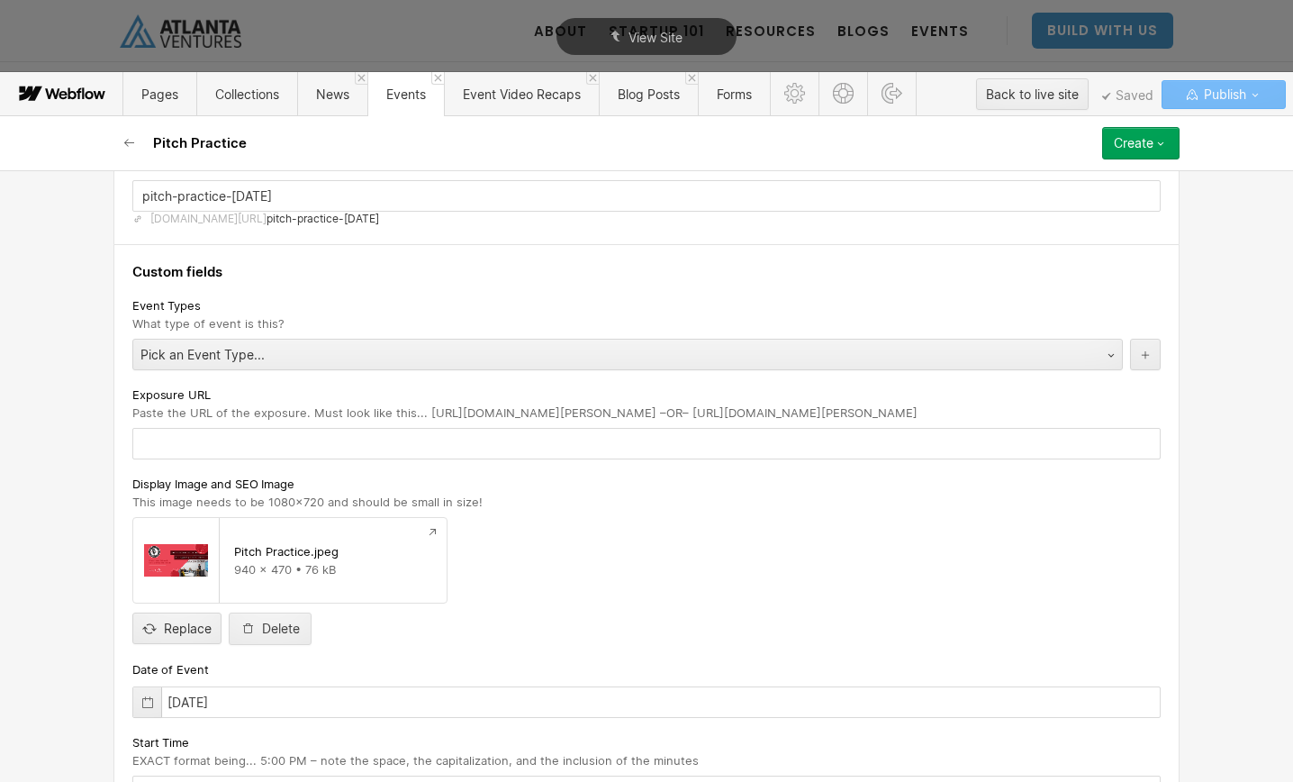
scroll to position [0, 0]
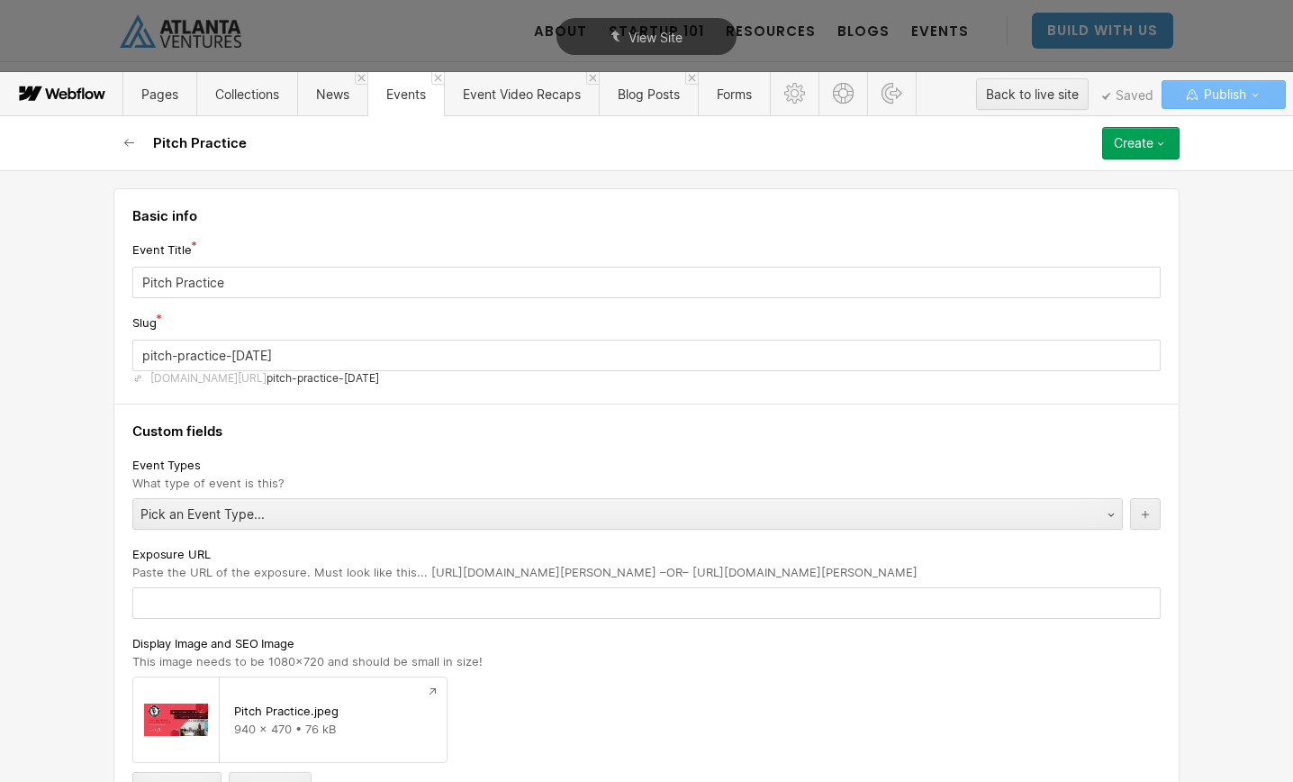
click at [1154, 152] on button "Create" at bounding box center [1140, 143] width 77 height 32
click at [1075, 210] on div "Publish now" at bounding box center [1089, 204] width 178 height 24
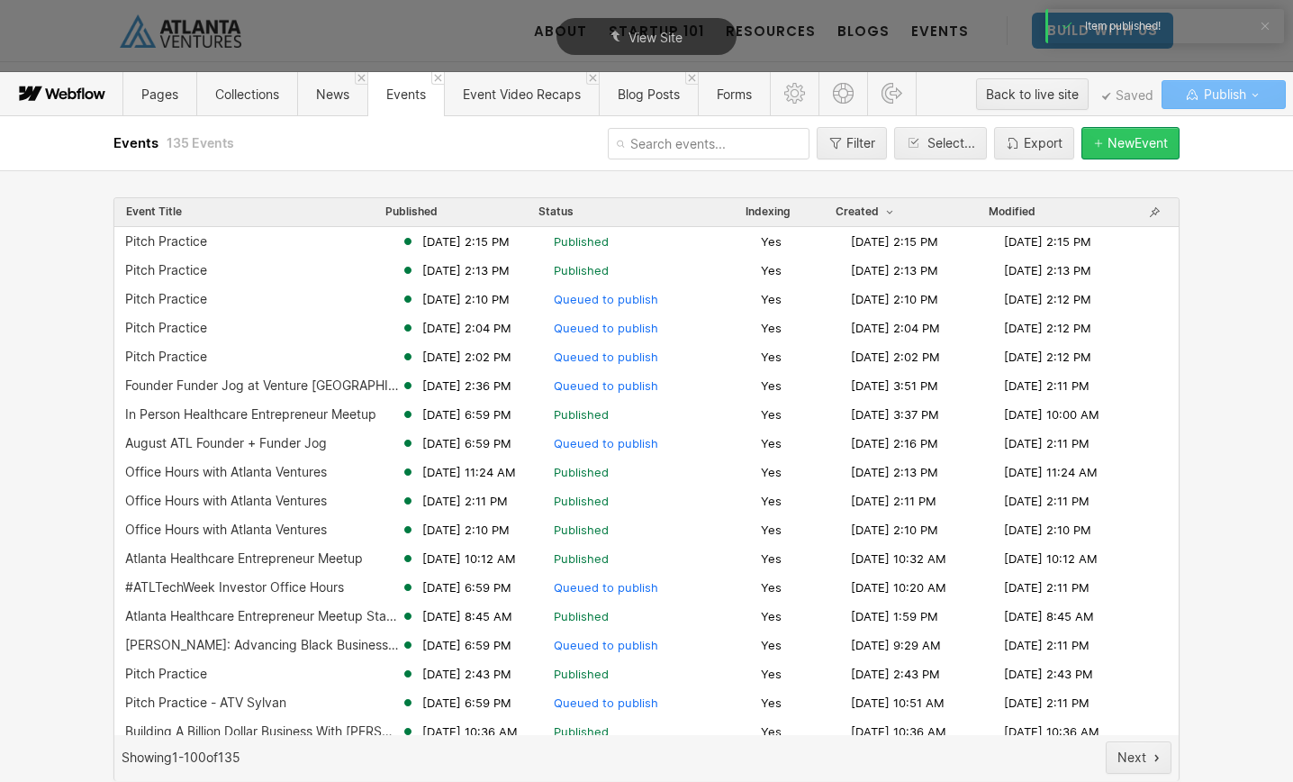
click at [1108, 141] on div "New Event" at bounding box center [1138, 143] width 60 height 14
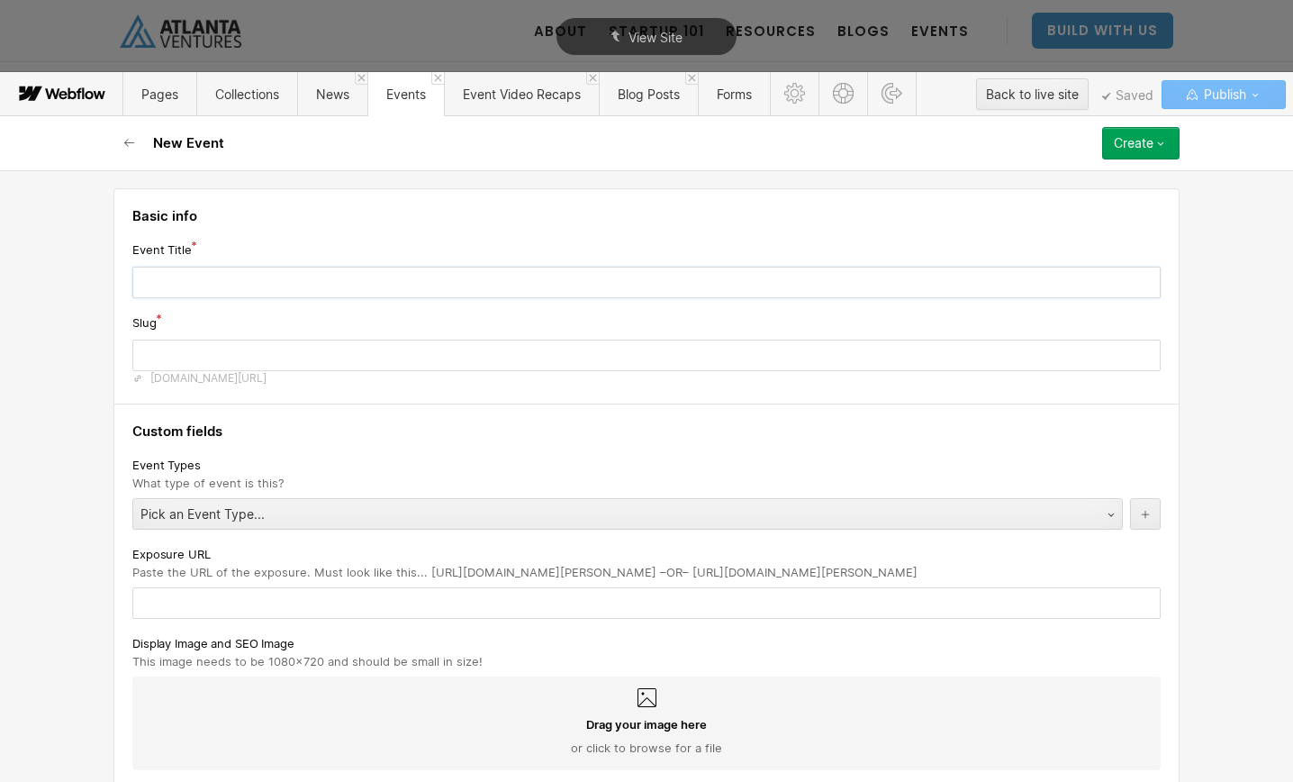
click at [263, 287] on input "text" at bounding box center [646, 283] width 1028 height 32
type input "P"
type input "p"
type input "Pi"
type input "pi"
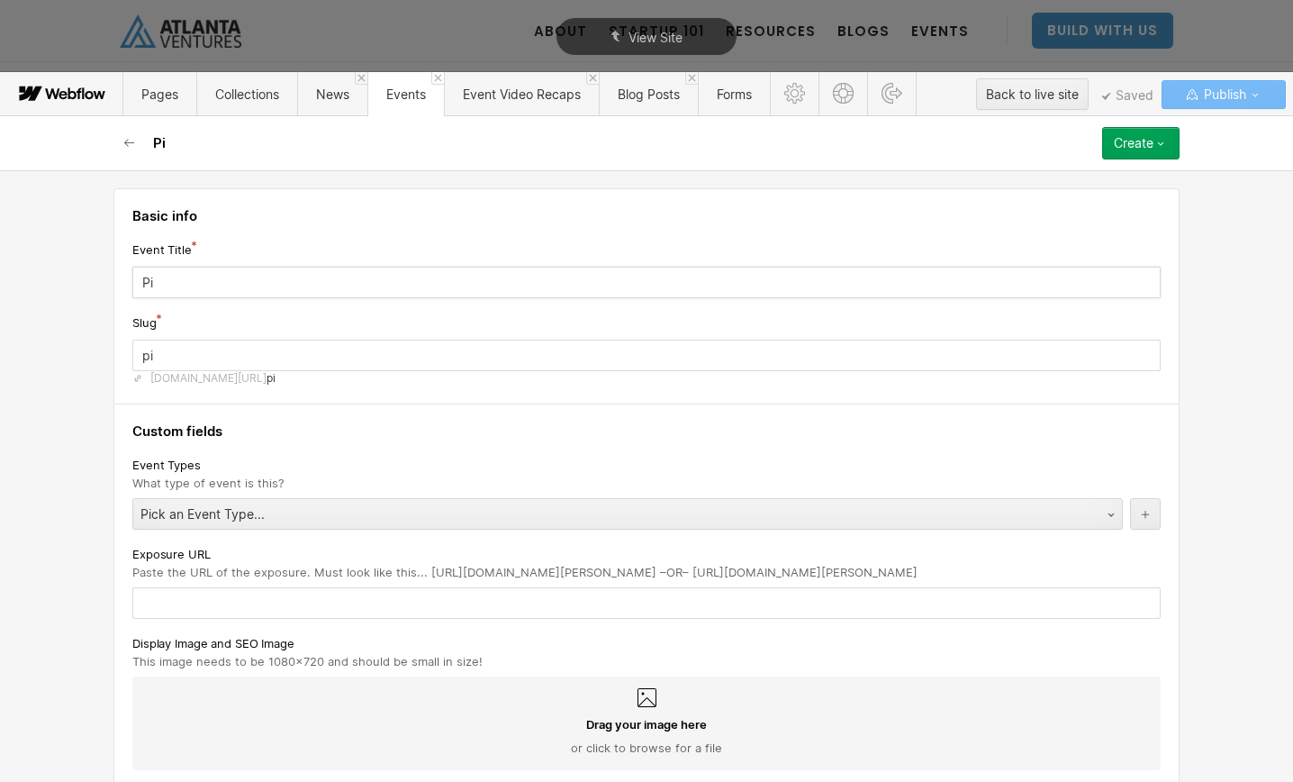
type input "Pit"
type input "pit"
type input "Pitc"
type input "pitc"
type input "Pitch"
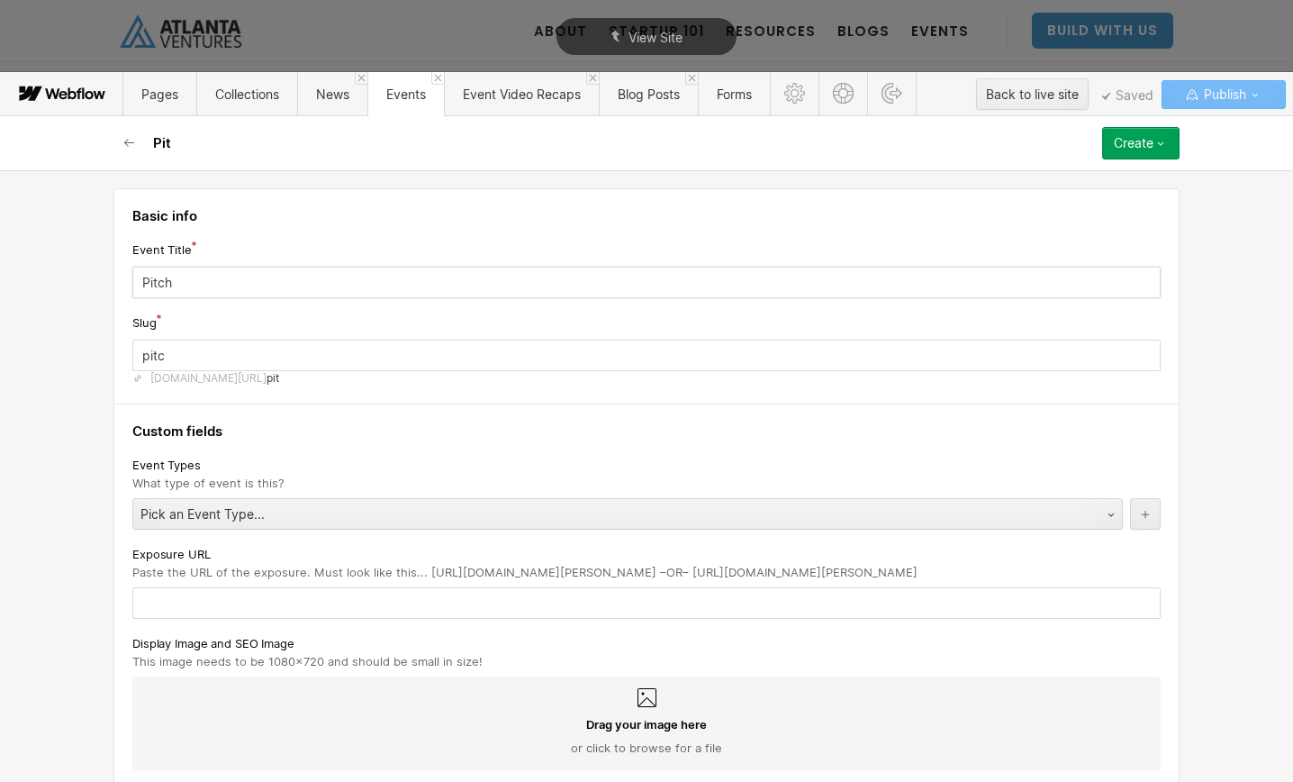
type input "pitch"
type input "Pitch P"
type input "pitch-p"
type input "Pitch Pr"
type input "pitch-pr"
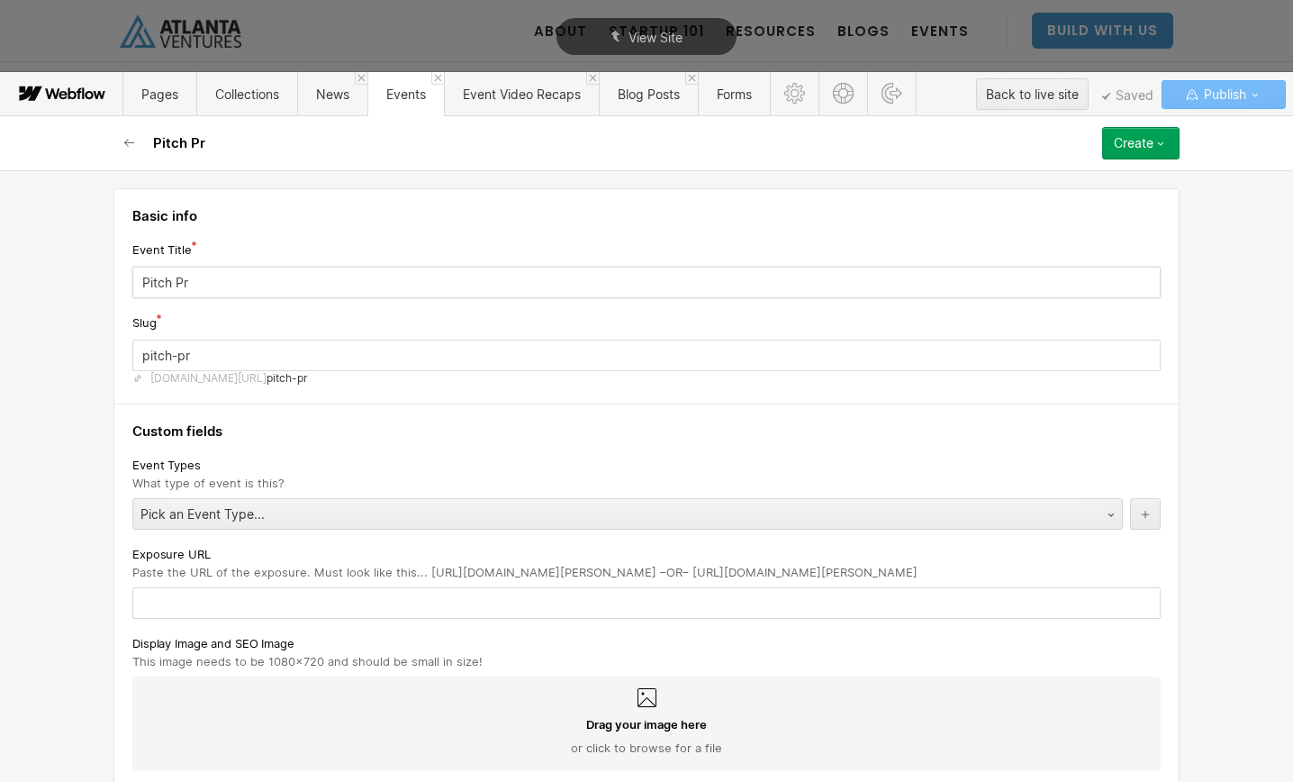
type input "Pitch Pra"
type input "pitch-pra"
type input "Pitch Prac"
type input "pitch-prac"
type input "Pitch Pract"
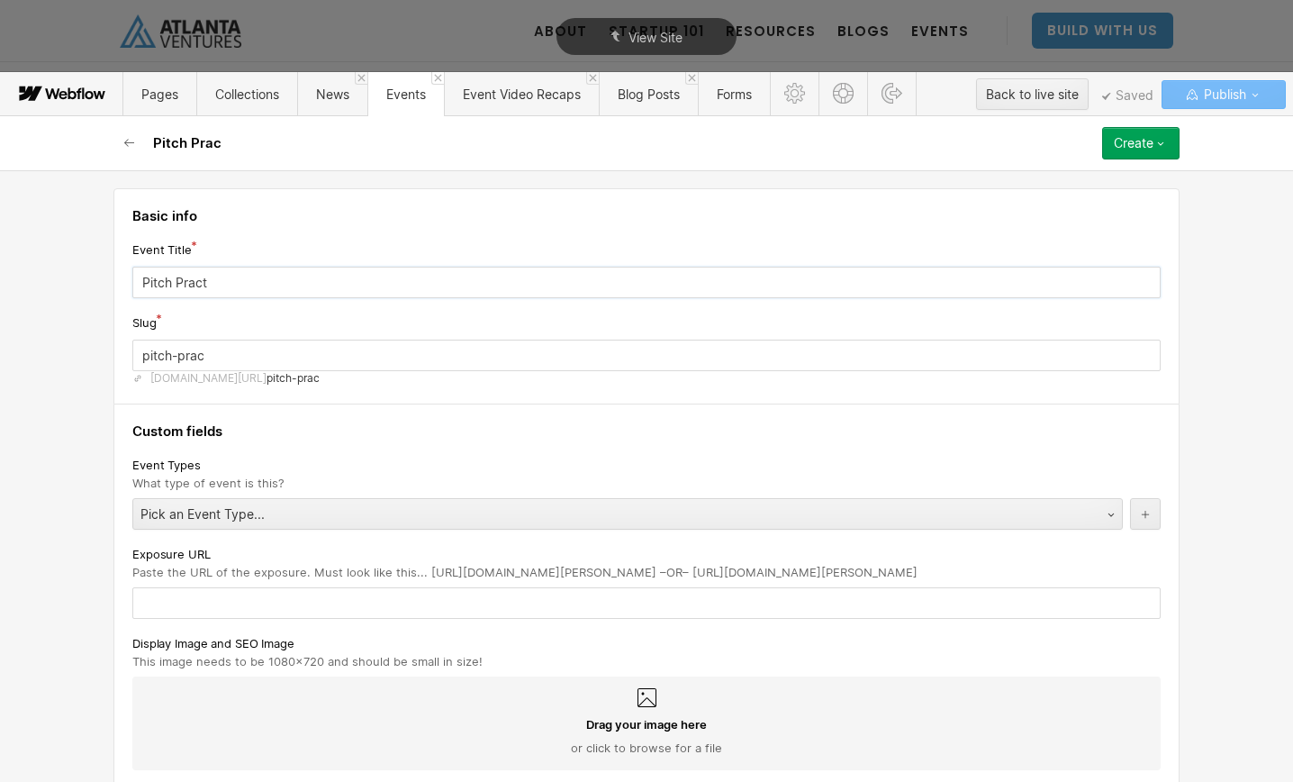
type input "pitch-pract"
type input "Pitch Practi"
type input "pitch-practi"
type input "Pitch Practic"
type input "pitch-practic"
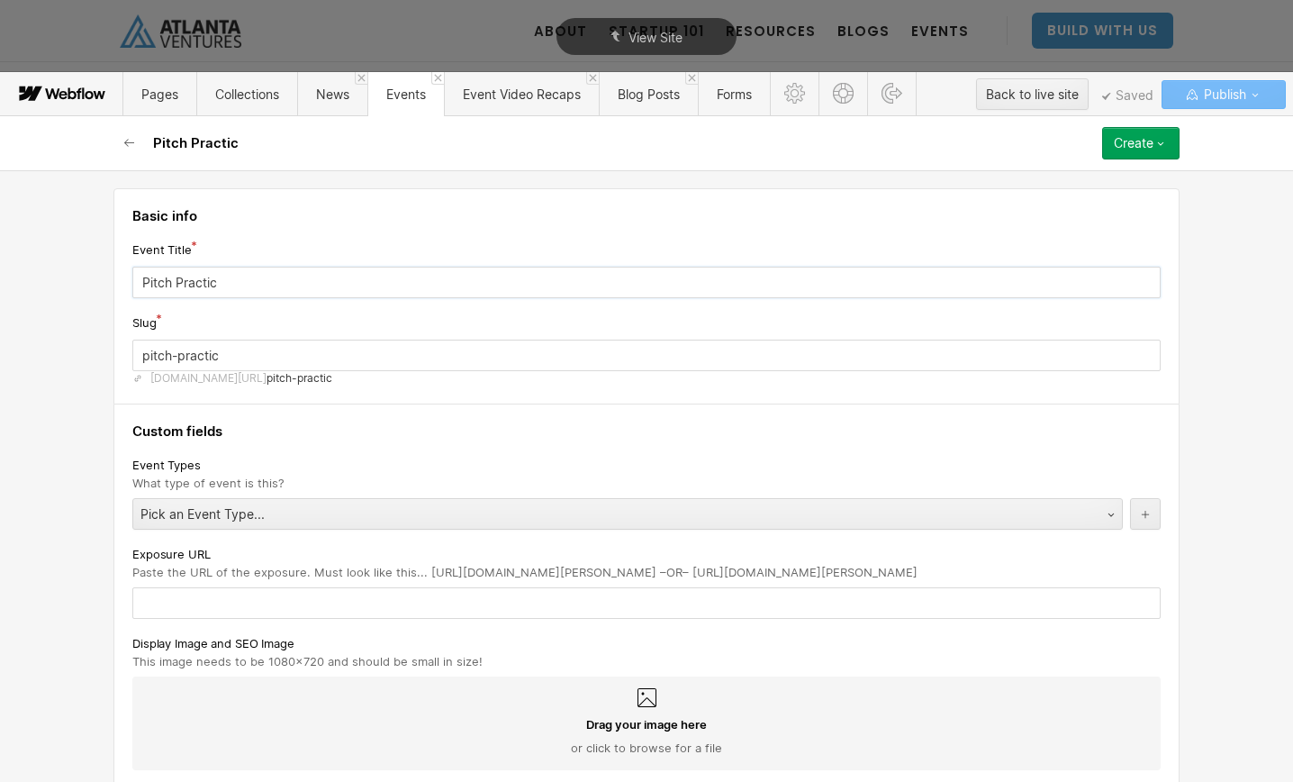
type input "Pitch Practice"
type input "pitch-practice-3212026"
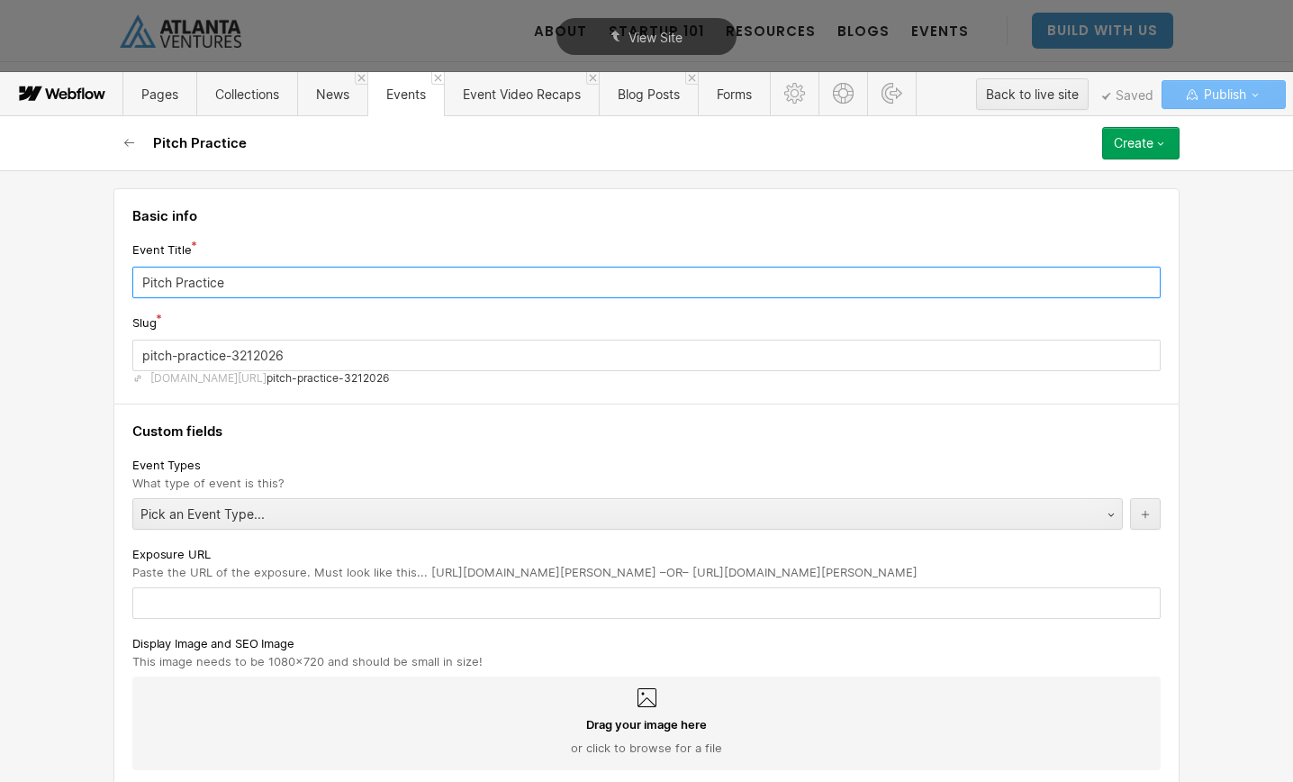
type input "Pitch Practice"
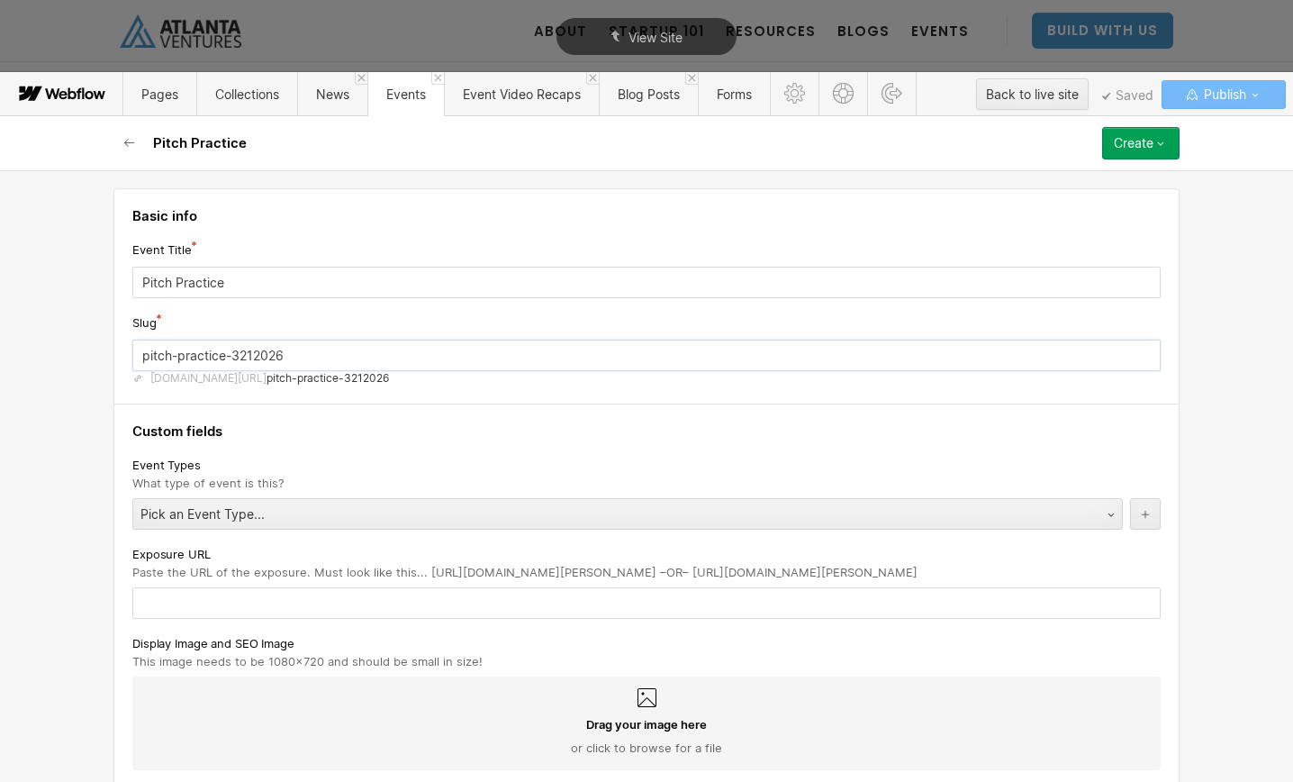
drag, startPoint x: 315, startPoint y: 359, endPoint x: 234, endPoint y: 360, distance: 81.1
click at [234, 360] on input "pitch-practice-3212026" at bounding box center [646, 355] width 1028 height 32
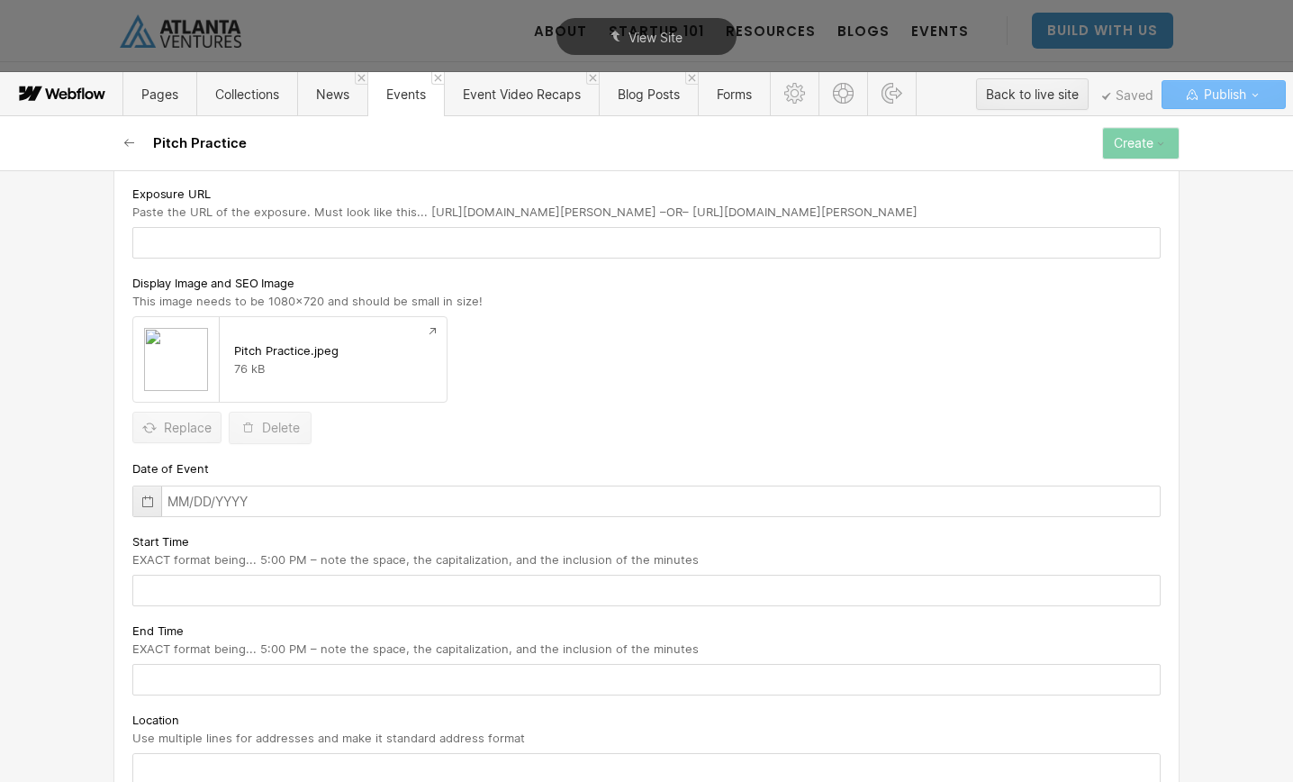
scroll to position [438, 0]
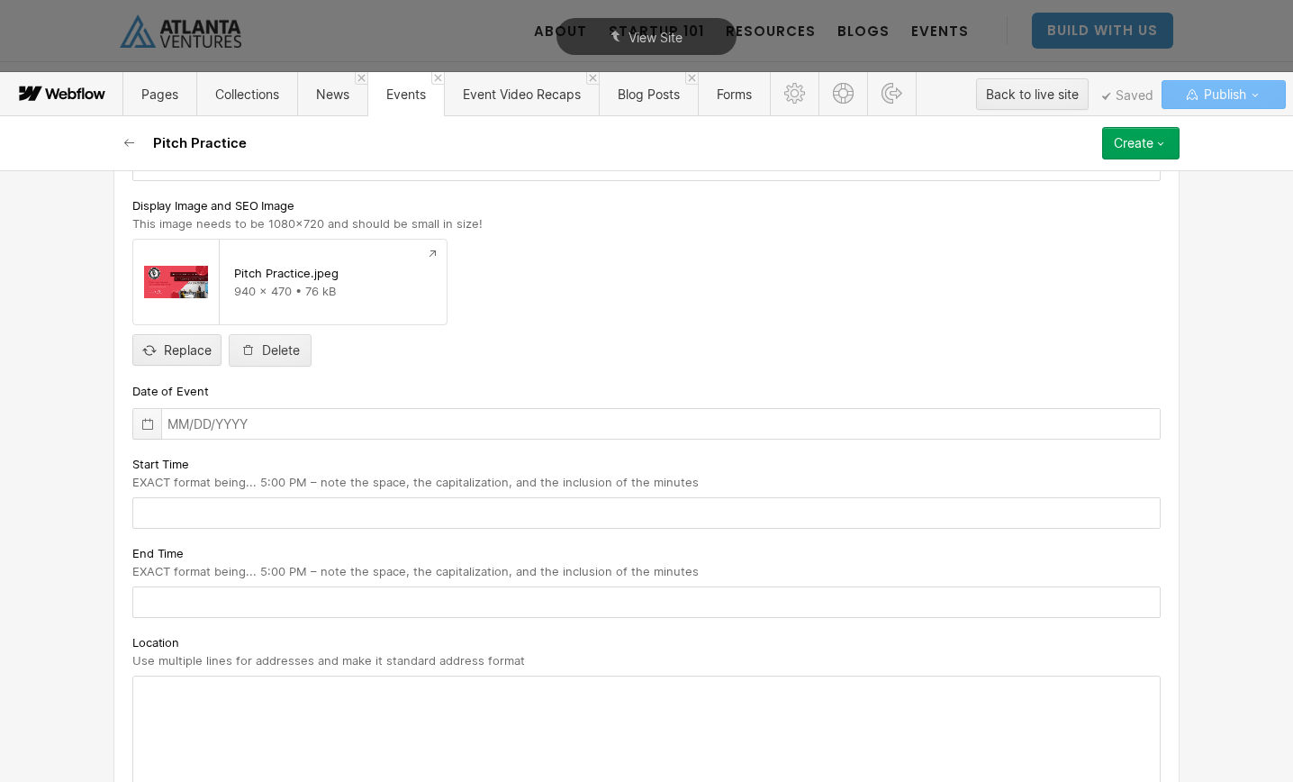
type input "pitch-practice-december-2025"
click at [151, 428] on icon at bounding box center [147, 424] width 11 height 12
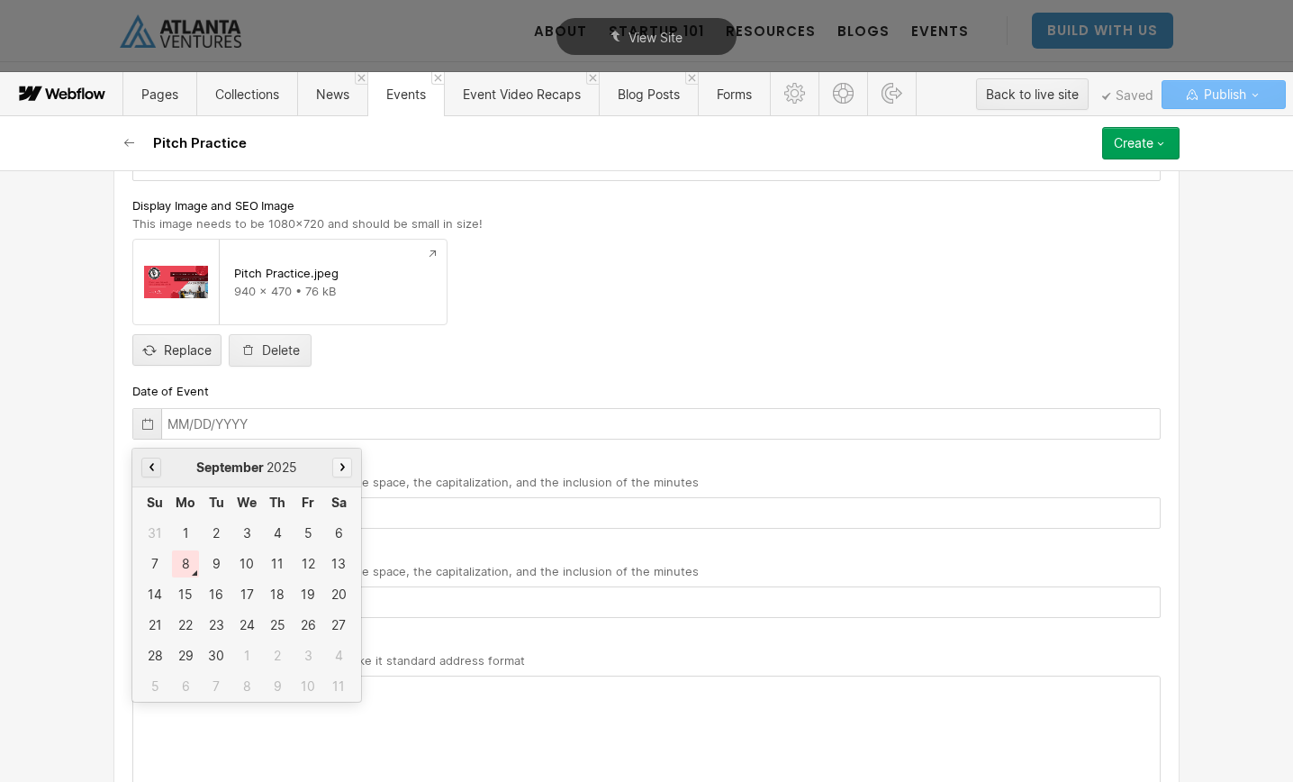
click at [336, 466] on button "button" at bounding box center [342, 467] width 20 height 20
click at [312, 530] on div "5" at bounding box center [307, 533] width 27 height 27
type input "[DATE]"
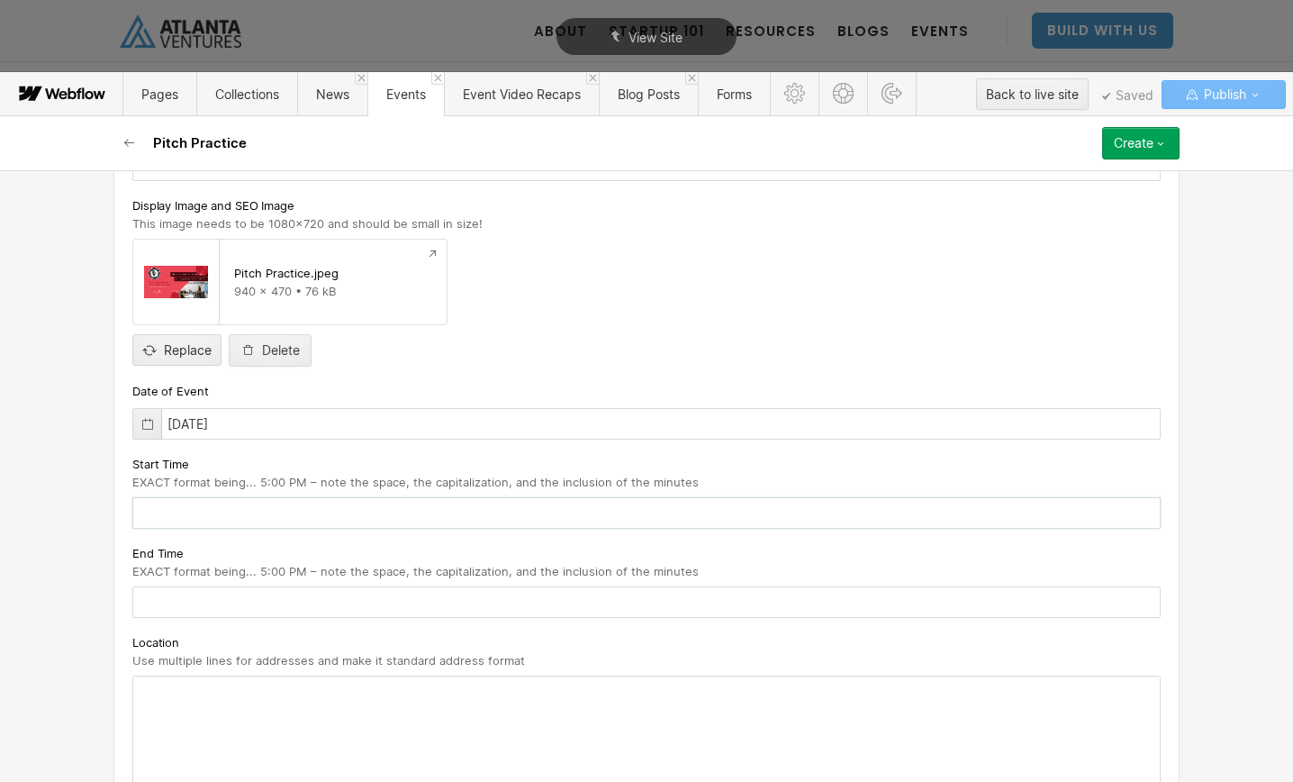
click at [327, 514] on input "text" at bounding box center [646, 513] width 1028 height 32
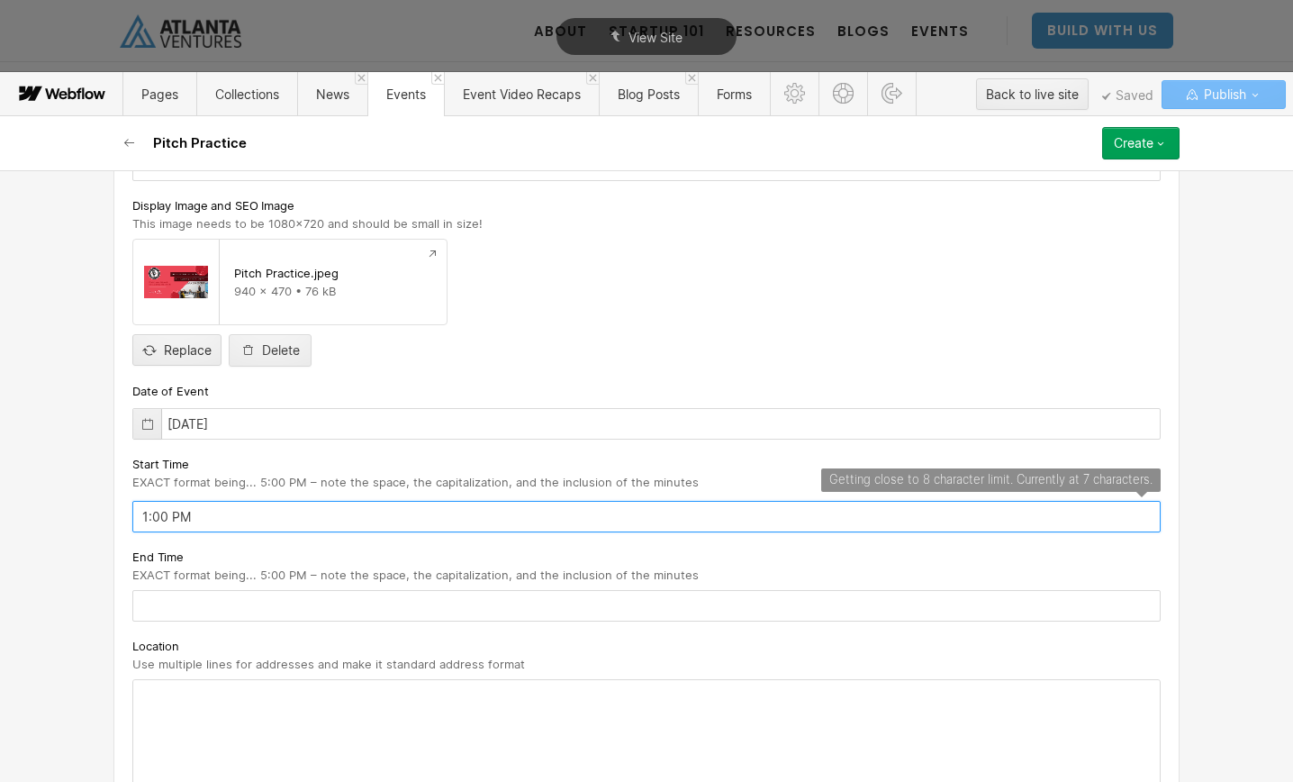
type input "1:00 PM"
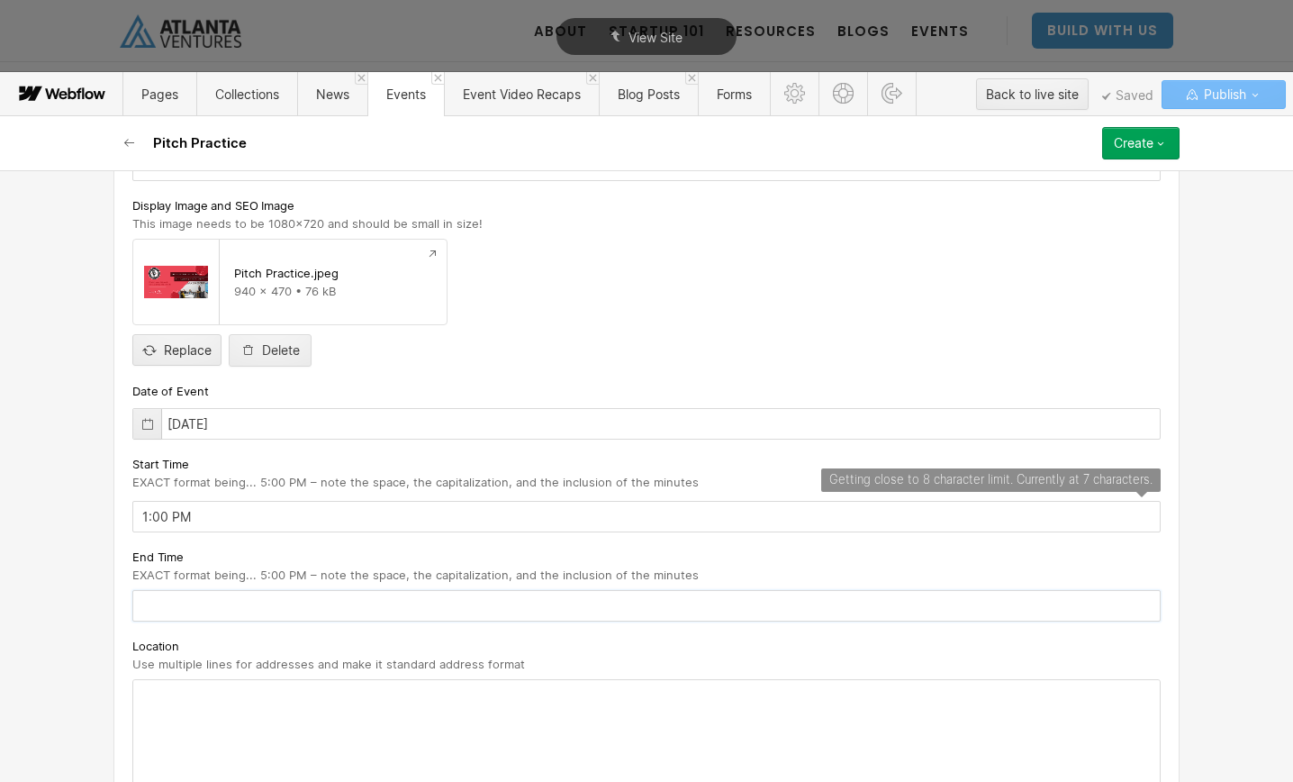
click at [288, 611] on input "text" at bounding box center [646, 606] width 1028 height 32
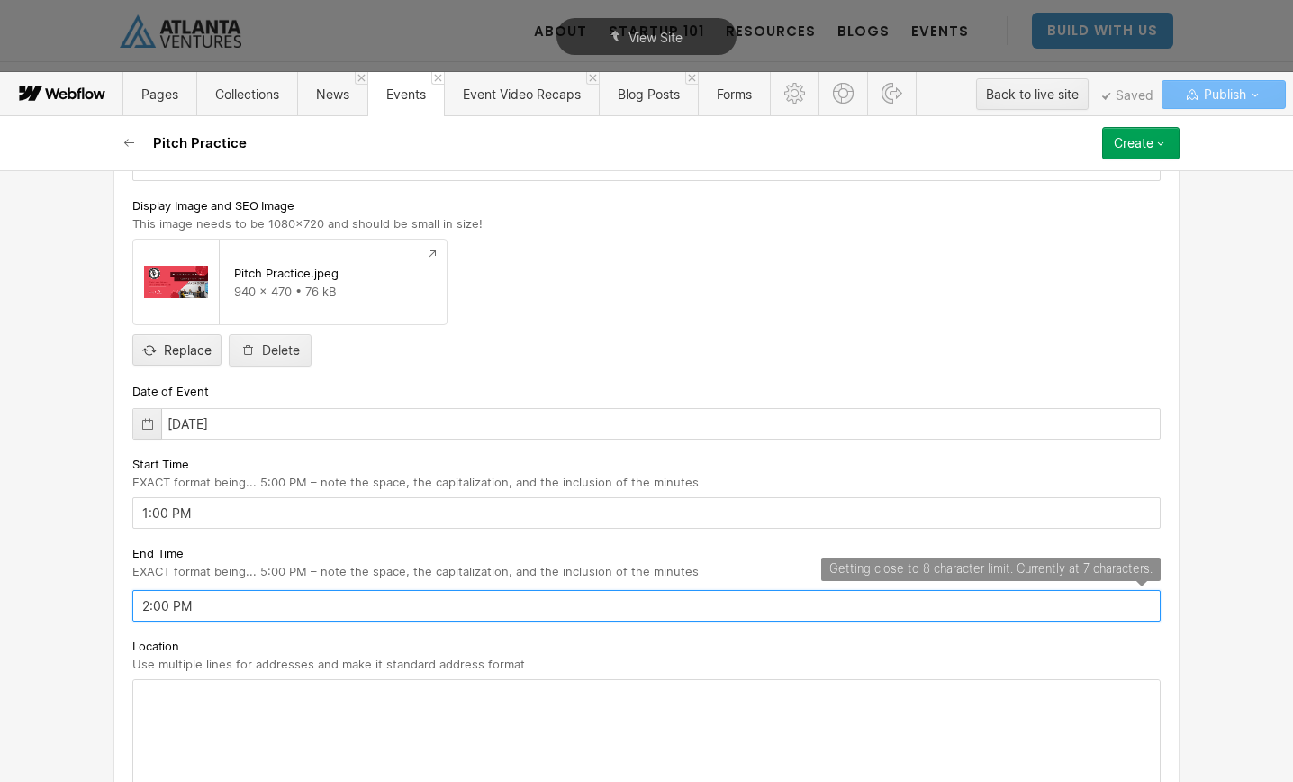
type input "2:00 PM"
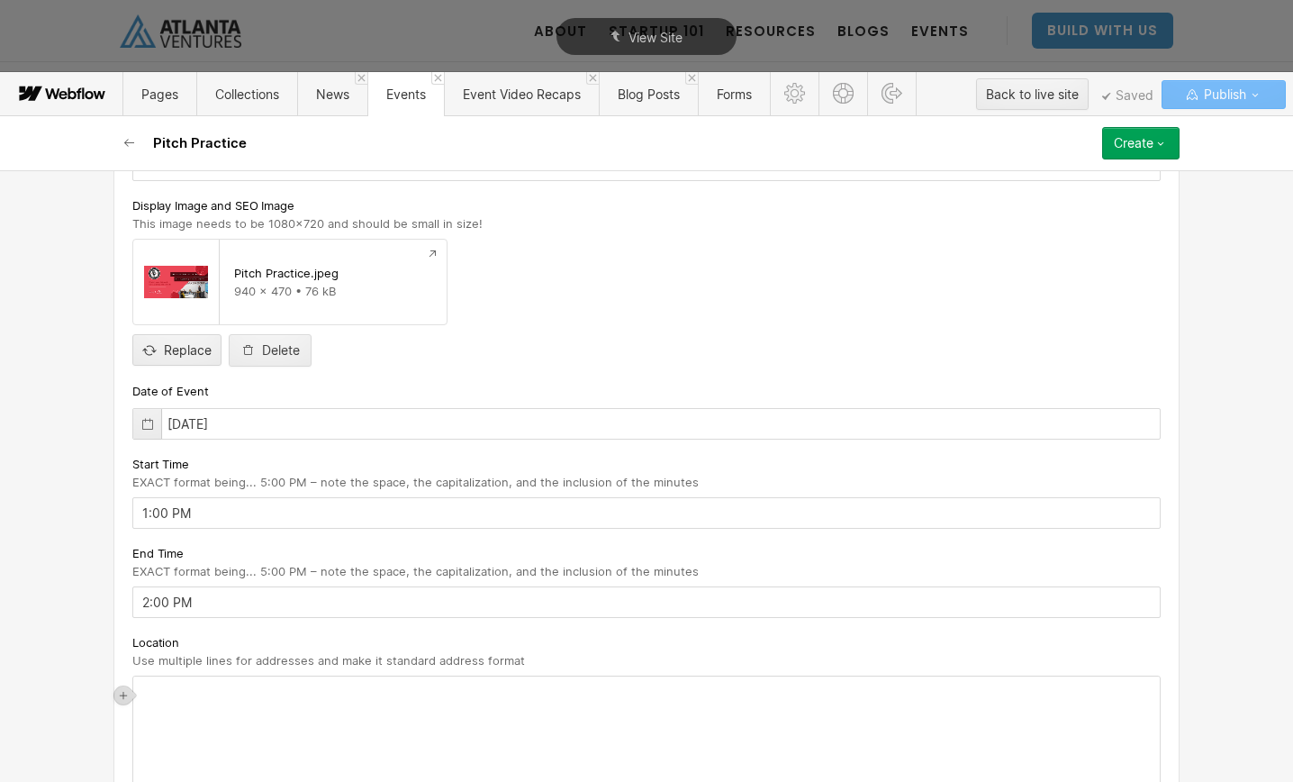
click at [243, 706] on div "‍" at bounding box center [646, 739] width 1027 height 126
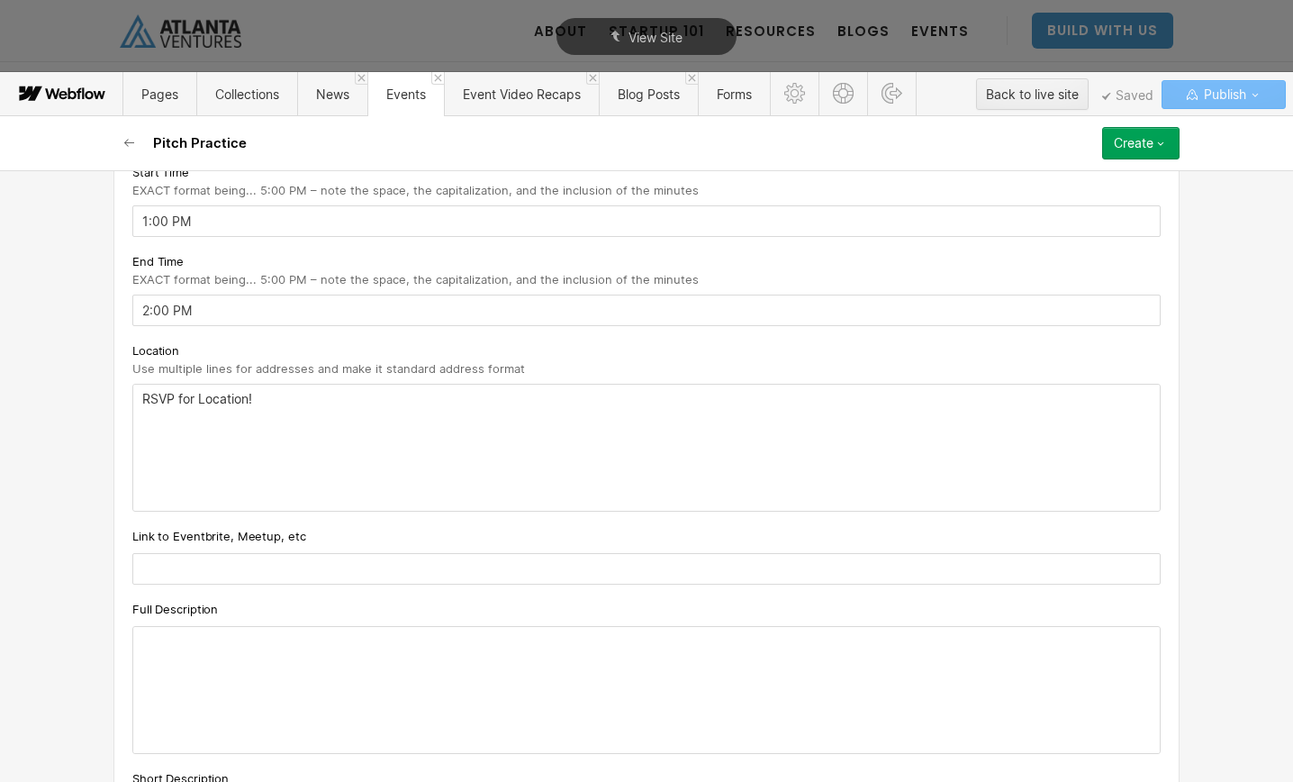
scroll to position [821, 0]
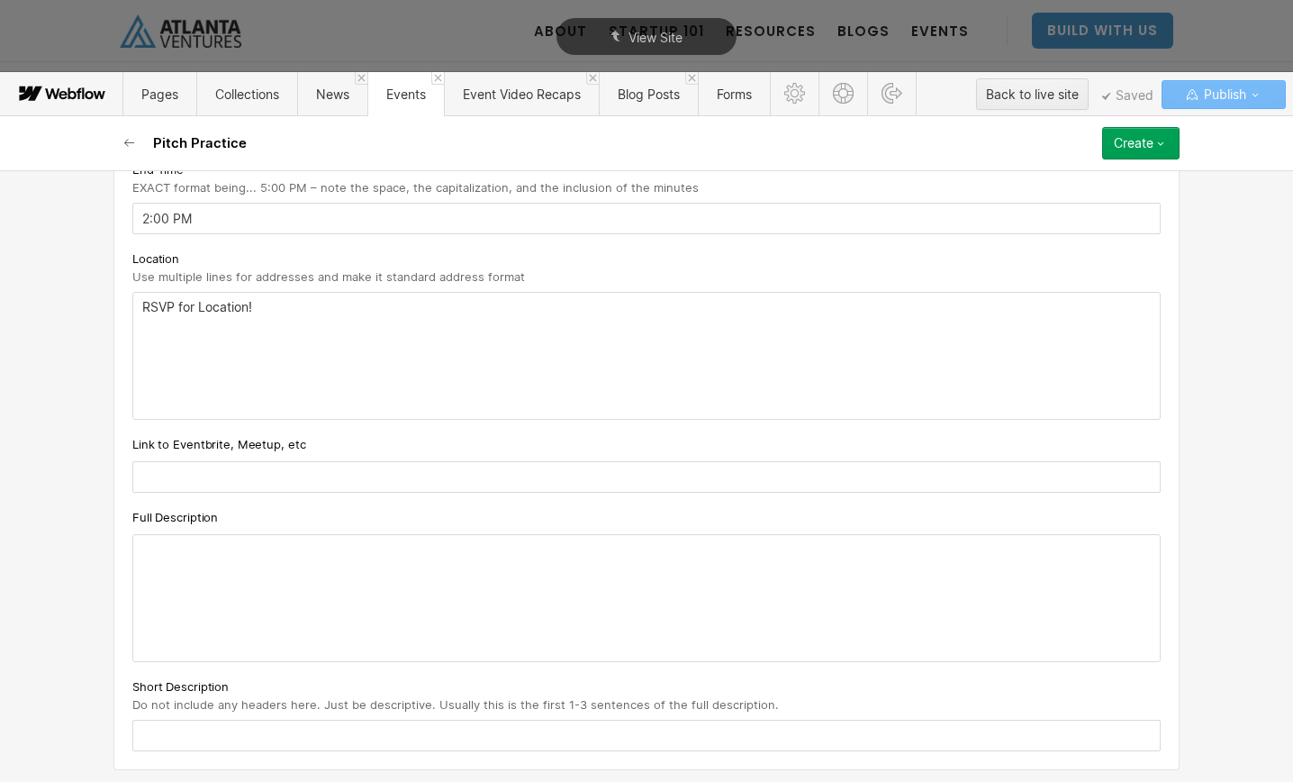
click at [257, 482] on input "text" at bounding box center [646, 477] width 1028 height 32
click at [248, 482] on input "text" at bounding box center [646, 477] width 1028 height 32
paste input "[URL][DOMAIN_NAME]"
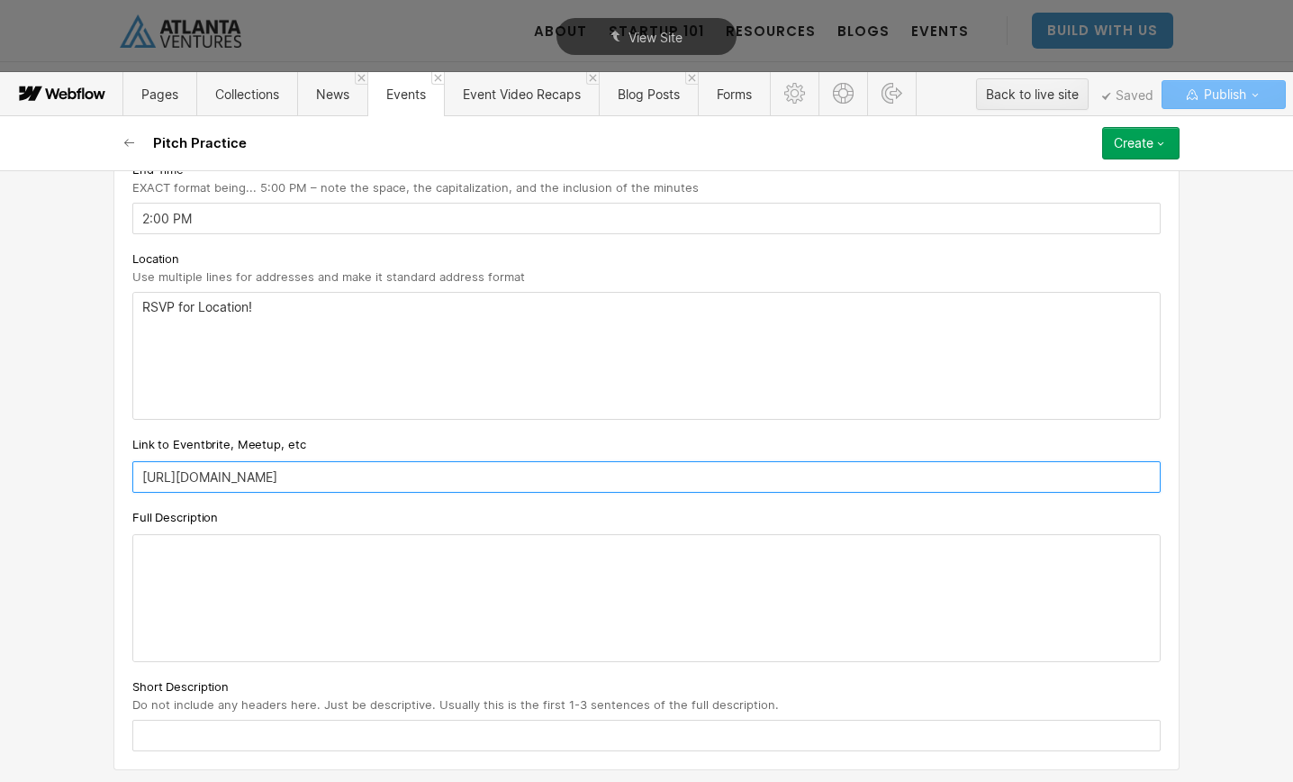
type input "[URL][DOMAIN_NAME]"
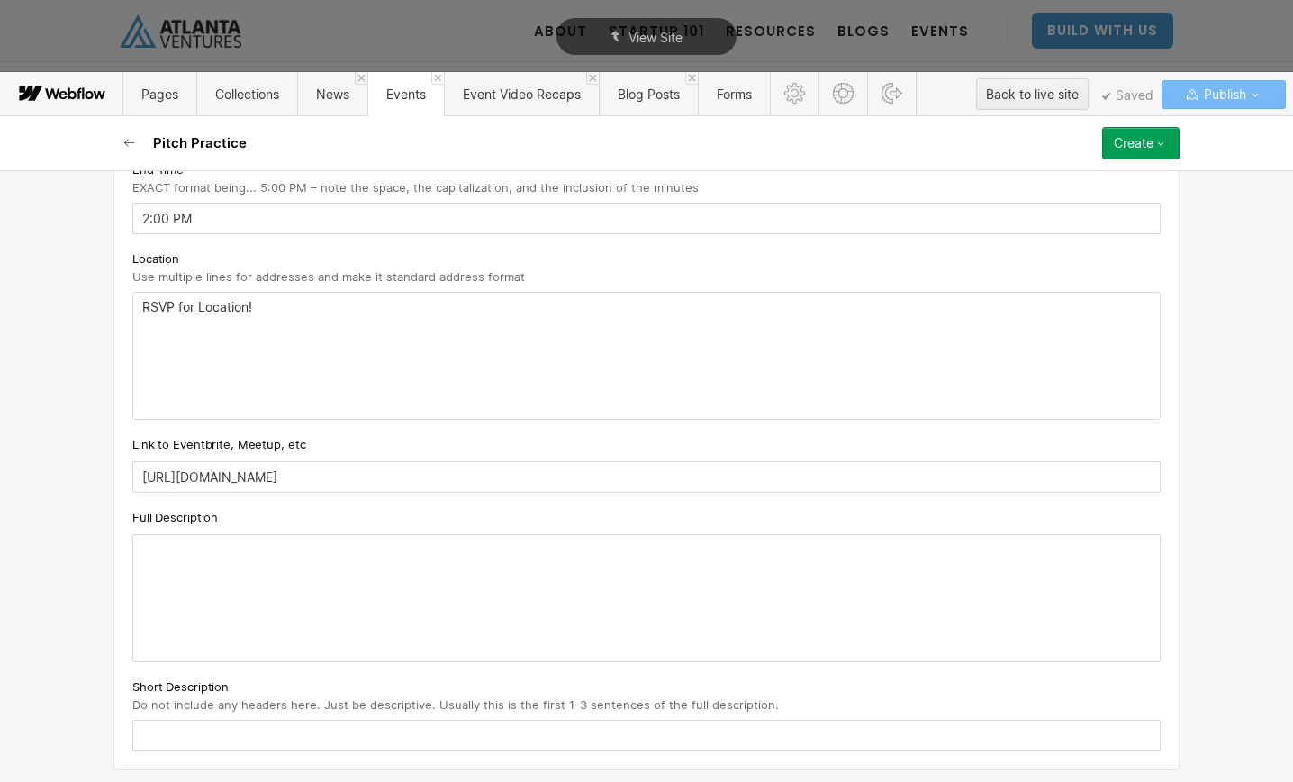
click at [243, 576] on div at bounding box center [646, 598] width 1027 height 126
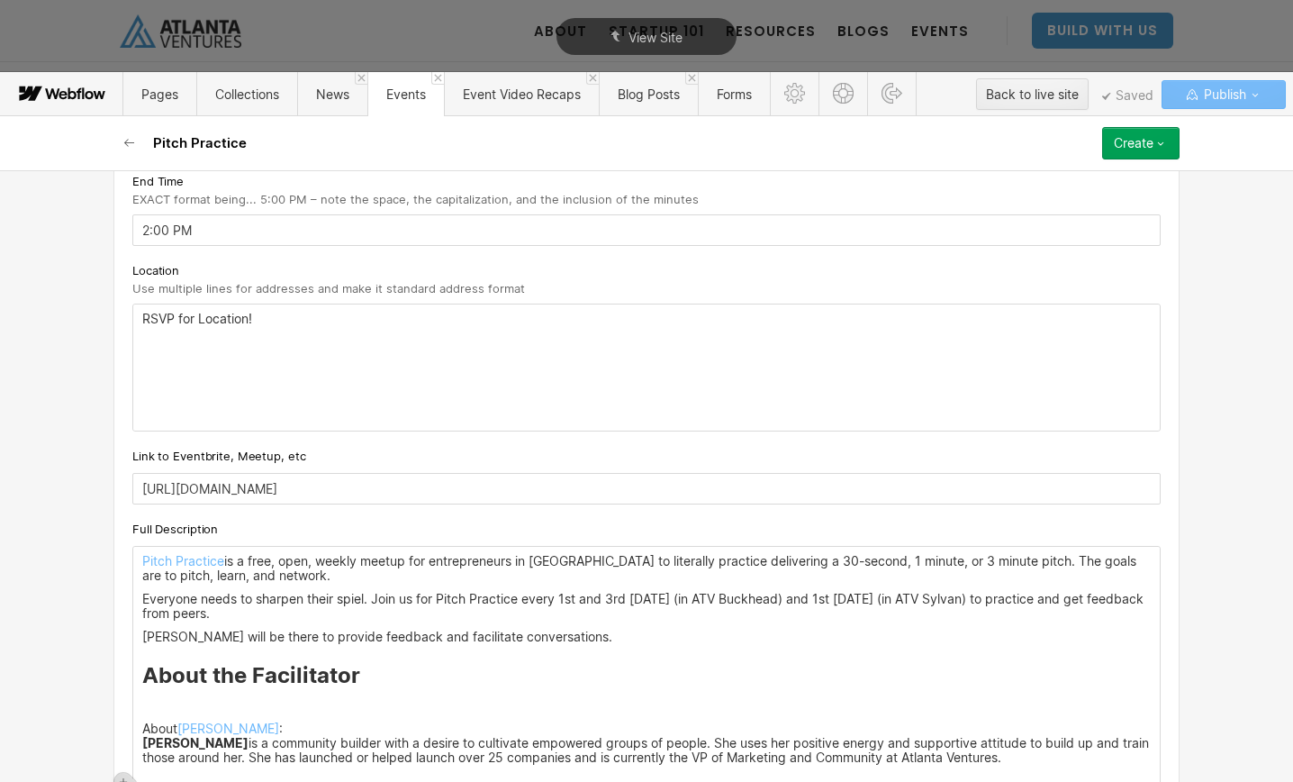
scroll to position [831, 0]
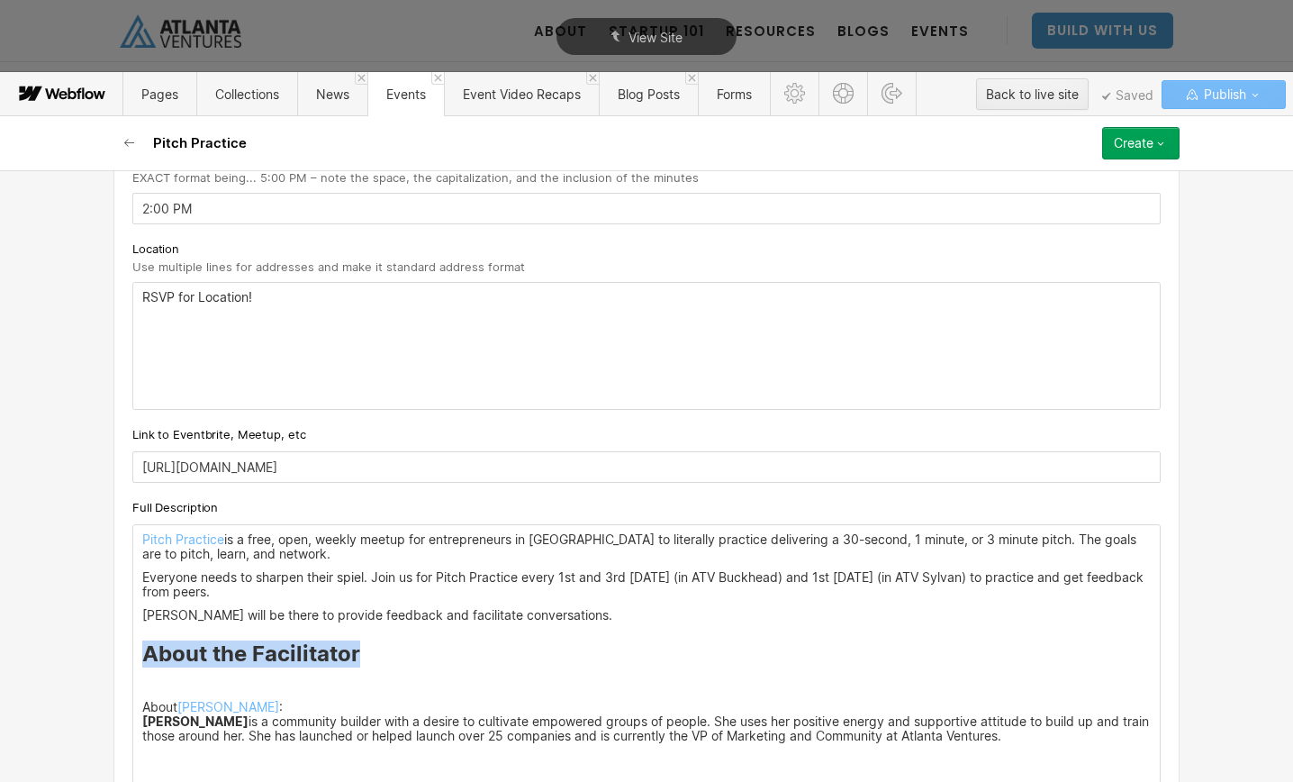
drag, startPoint x: 386, startPoint y: 651, endPoint x: 141, endPoint y: 646, distance: 245.0
click at [142, 646] on h3 "About the Facilitator" at bounding box center [646, 653] width 1009 height 27
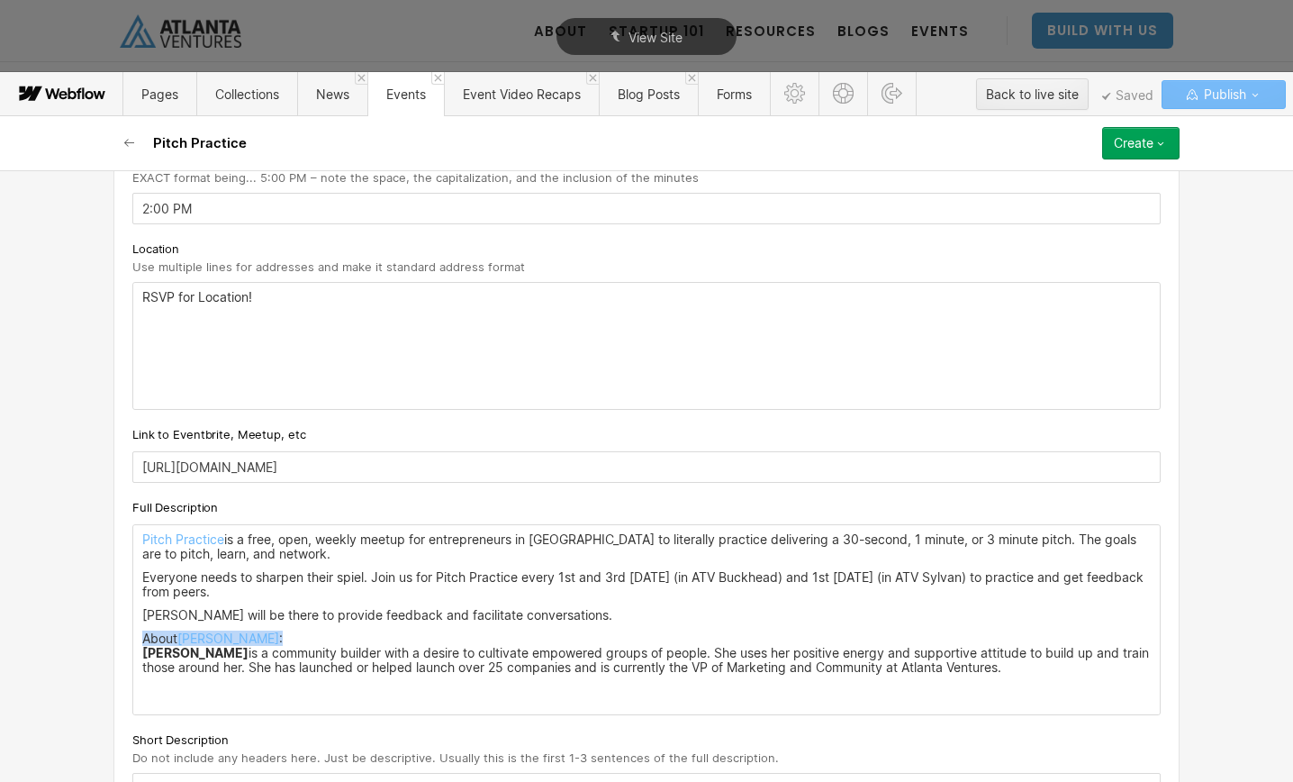
drag, startPoint x: 288, startPoint y: 638, endPoint x: 139, endPoint y: 637, distance: 149.5
click at [139, 637] on div "Pitch Practice is a free, open, weekly meetup for entrepreneurs in [GEOGRAPHIC_…" at bounding box center [646, 619] width 1027 height 189
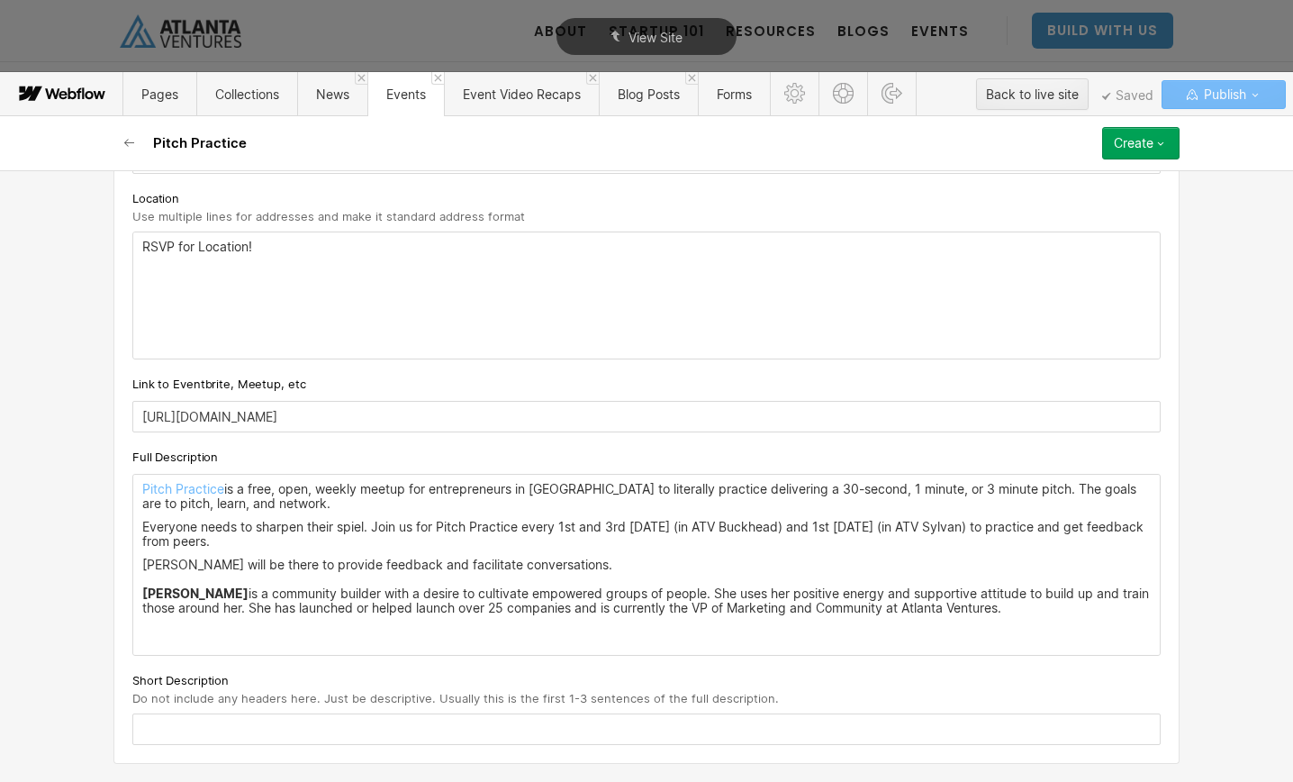
click at [275, 632] on p "‍" at bounding box center [646, 631] width 1009 height 14
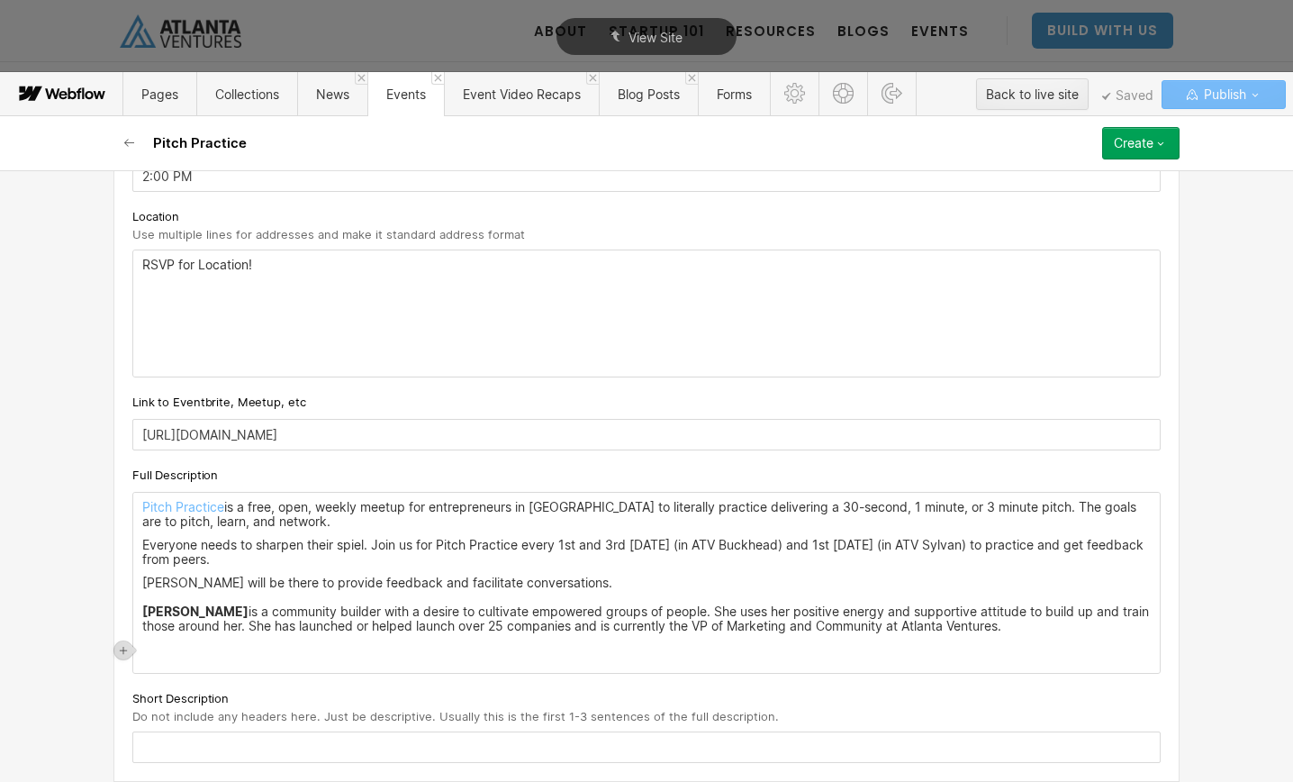
scroll to position [858, 0]
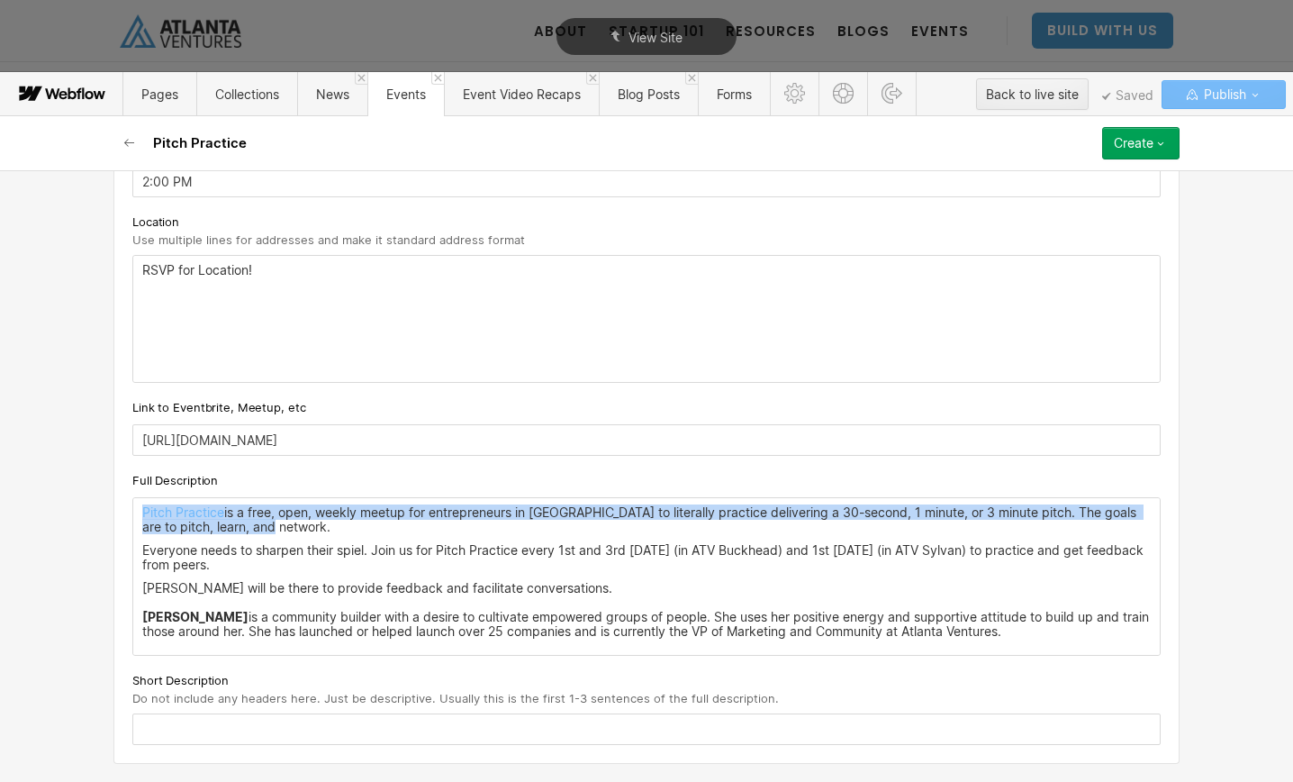
drag, startPoint x: 267, startPoint y: 530, endPoint x: 119, endPoint y: 499, distance: 151.7
click at [119, 499] on div "Custom fields Event Types What type of event is this? Pick an Event Type... Exp…" at bounding box center [646, 154] width 1066 height 1217
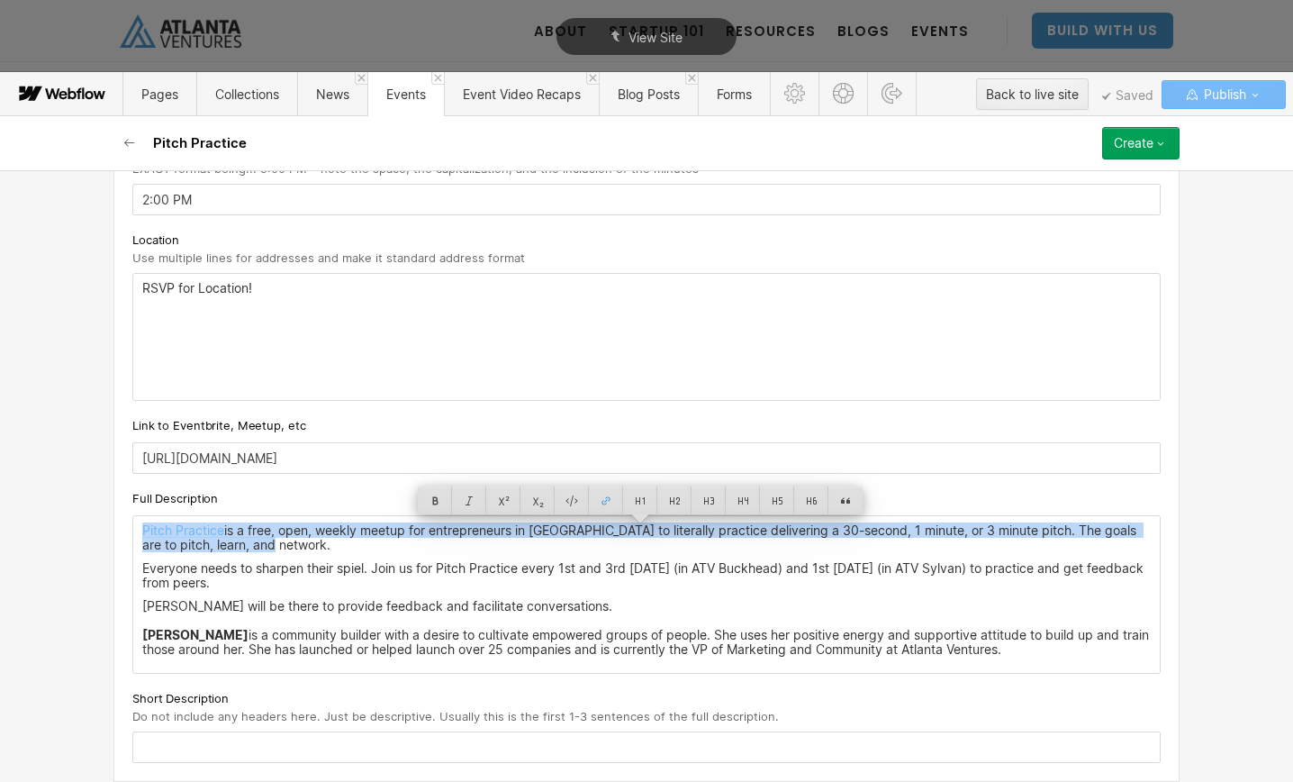
copy p "Pitch Practice is a free, open, weekly meetup for entrepreneurs in [GEOGRAPHIC_…"
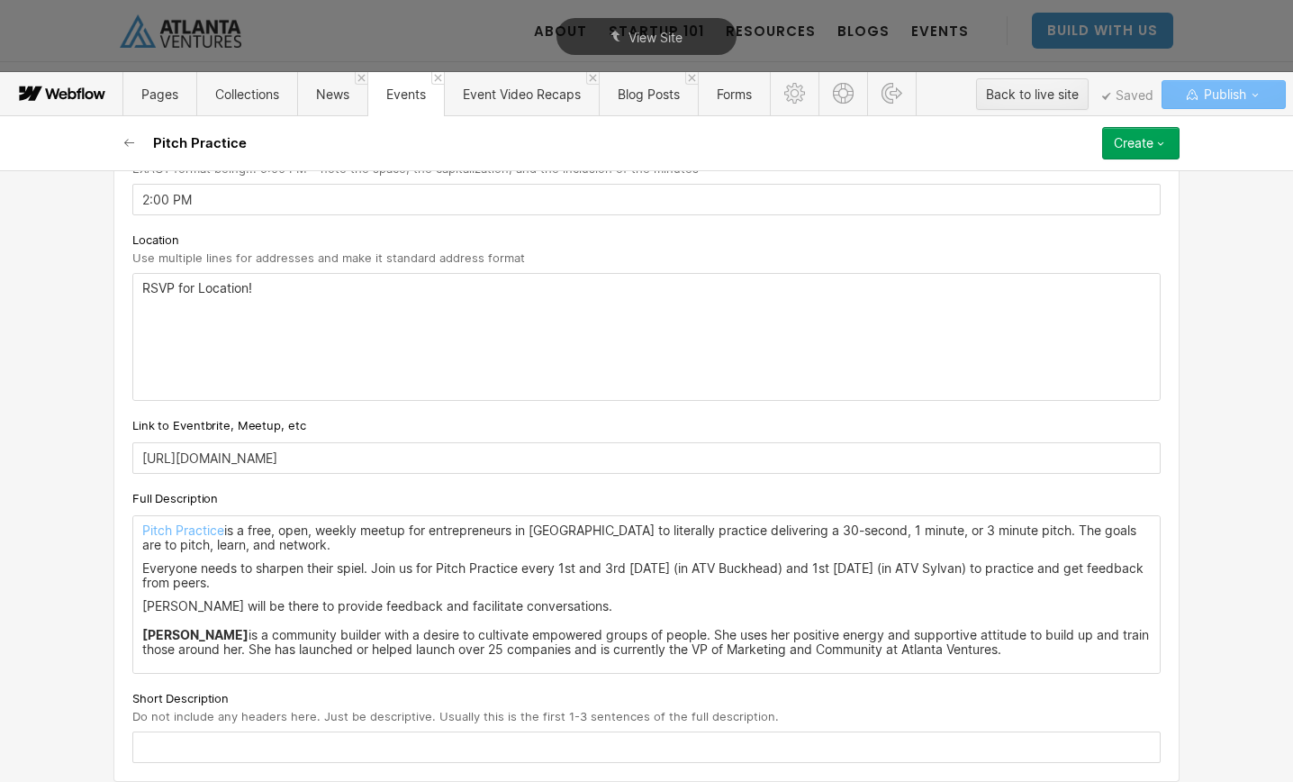
click at [205, 754] on input "text" at bounding box center [646, 747] width 1028 height 32
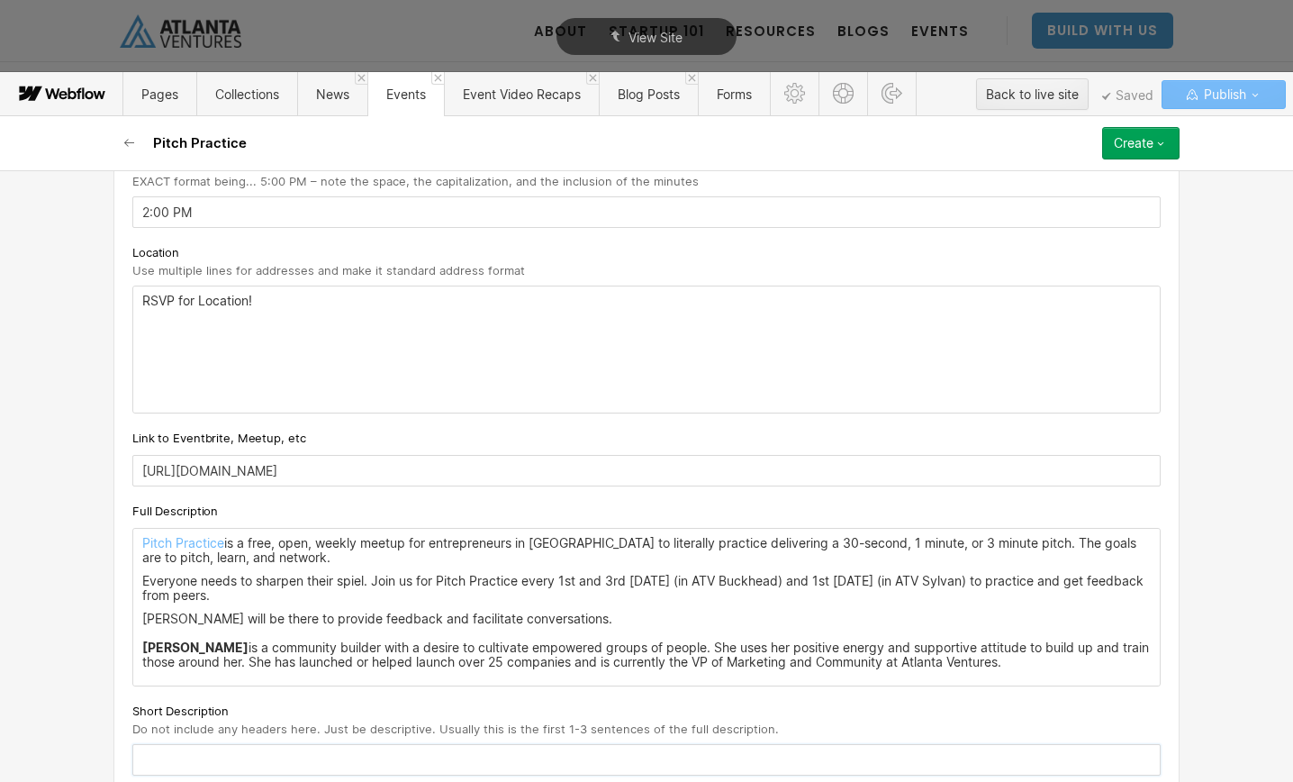
click at [193, 764] on input "text" at bounding box center [646, 760] width 1028 height 32
paste input "Pitch Practice is a free, open, weekly meetup for entrepreneurs in [GEOGRAPHIC_…"
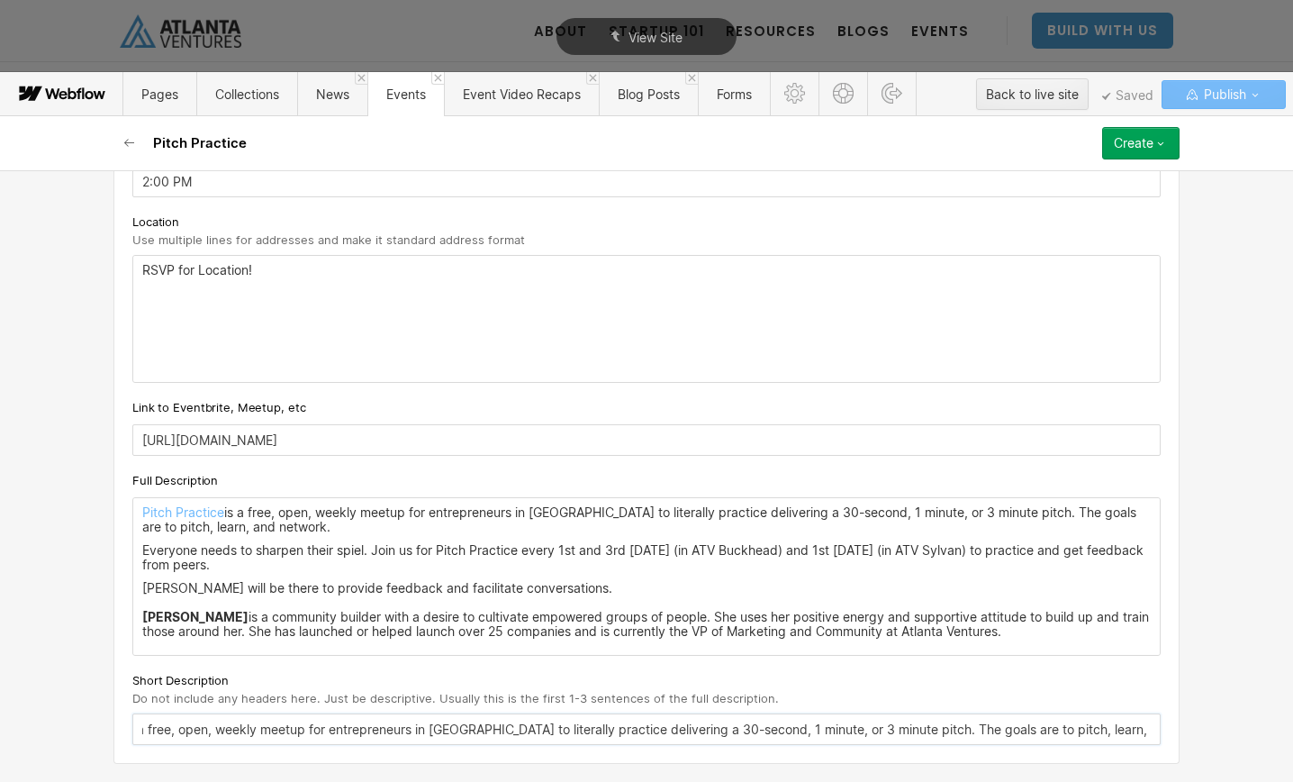
scroll to position [0, 0]
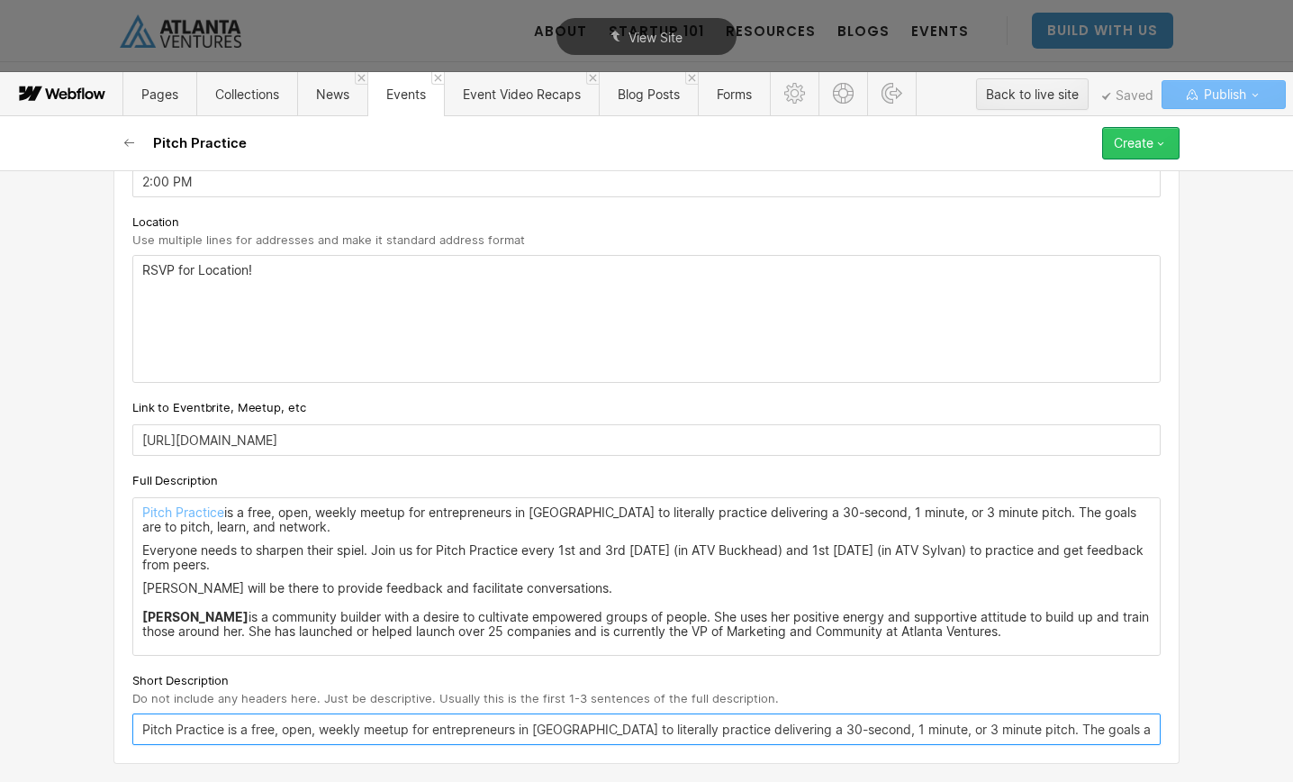
type input "Pitch Practice is a free, open, weekly meetup for entrepreneurs in [GEOGRAPHIC_…"
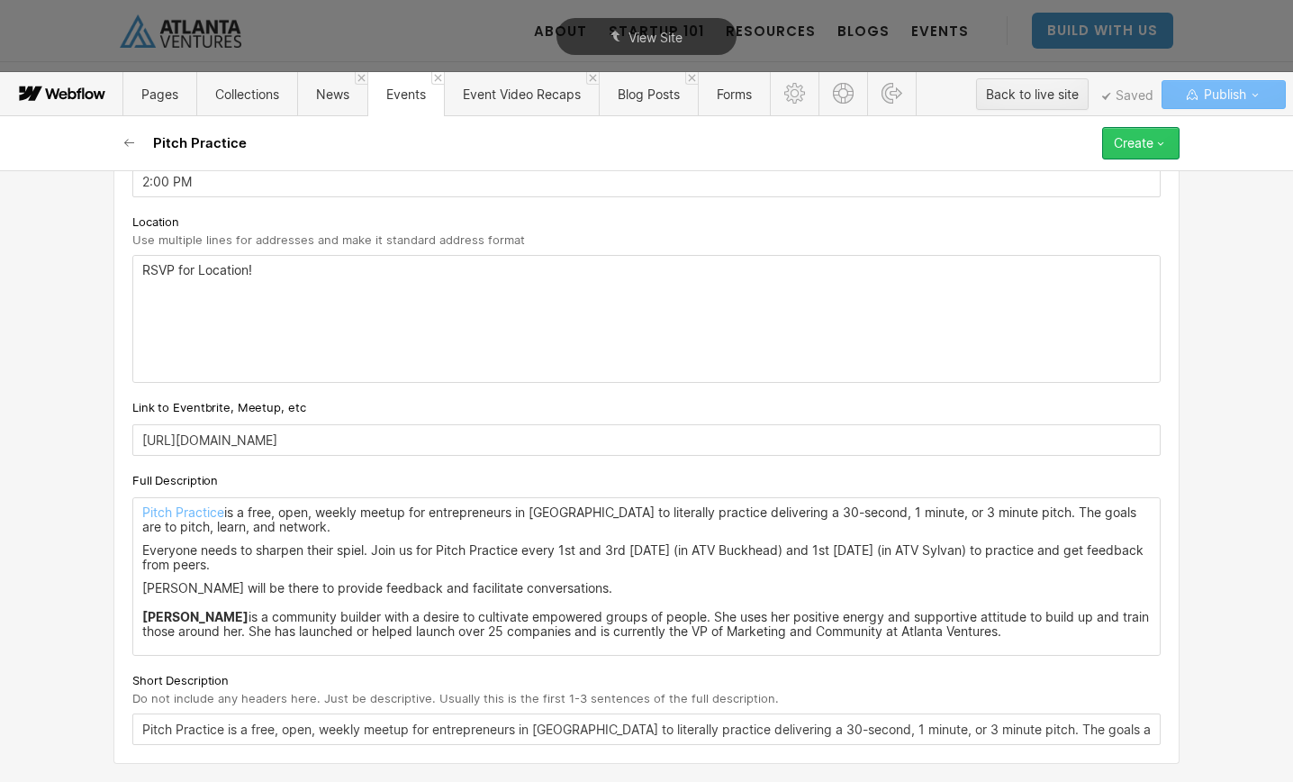
click at [1131, 146] on div "Create" at bounding box center [1134, 143] width 40 height 14
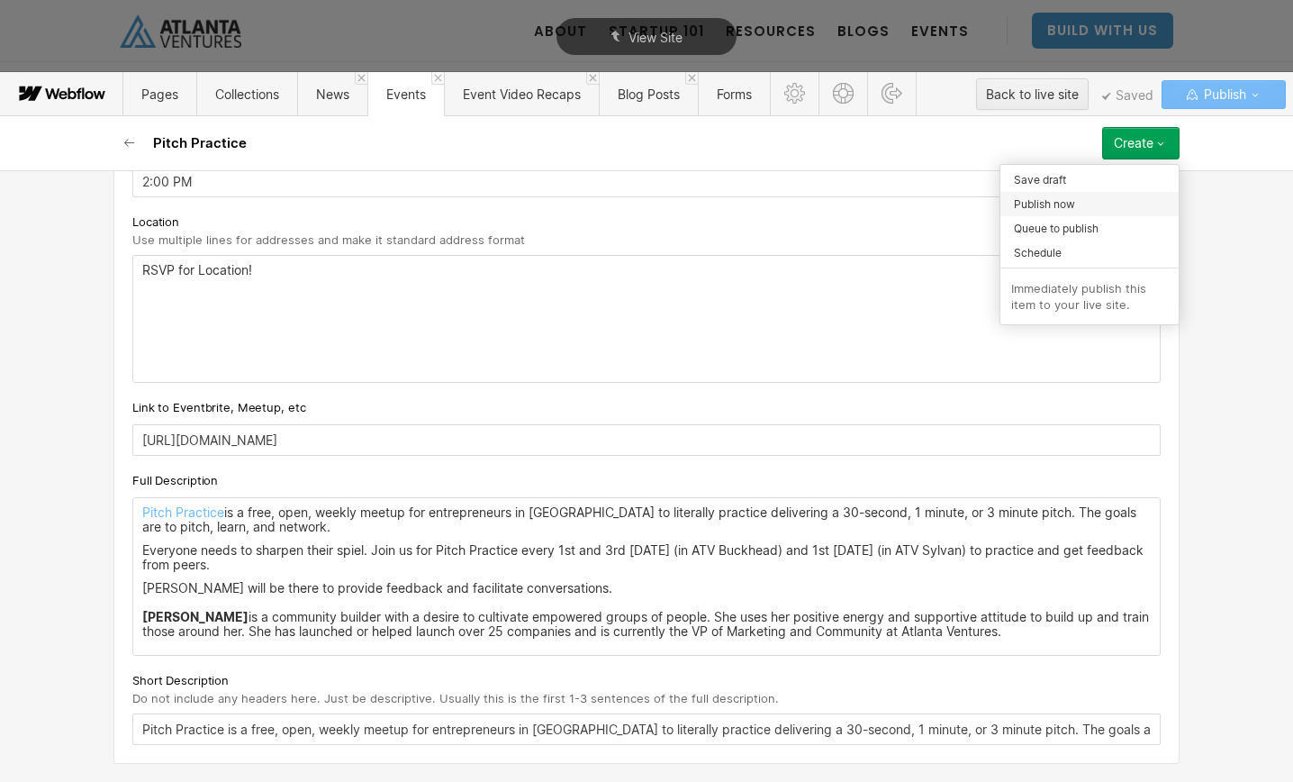
click at [1061, 210] on span "Publish now" at bounding box center [1044, 203] width 61 height 17
